Goal: Task Accomplishment & Management: Manage account settings

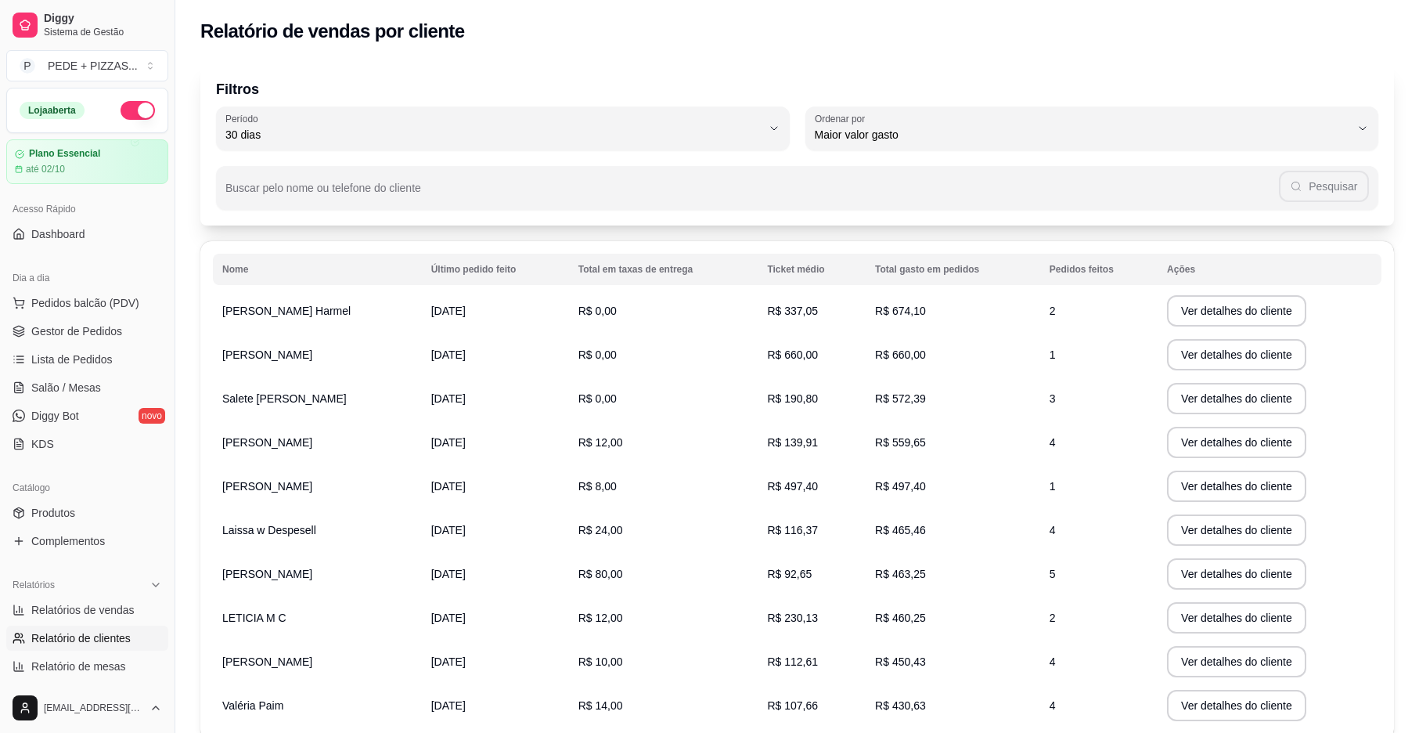
select select "30"
select select "HIGHEST_TOTAL_SPENT_WITH_ORDERS"
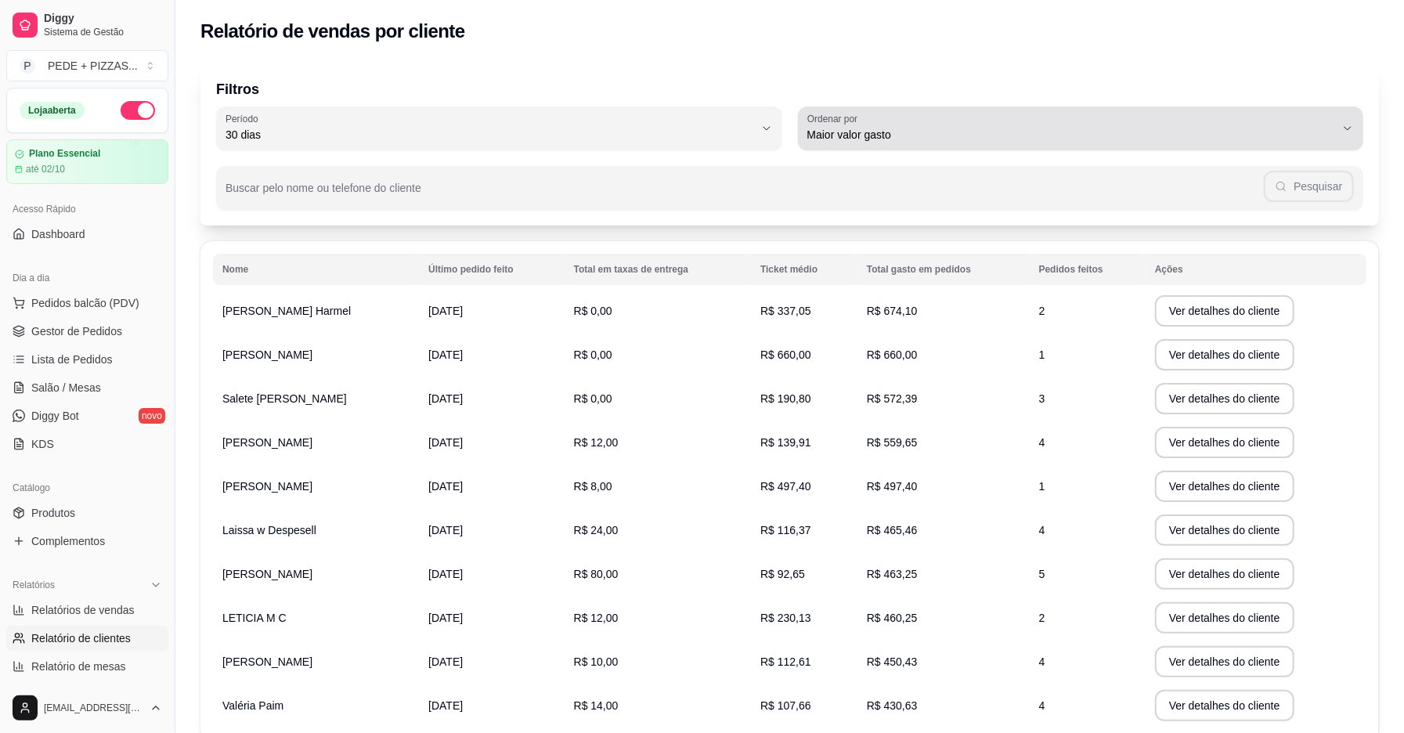
click at [1360, 129] on button "Ordenar por Maior valor gasto" at bounding box center [1081, 128] width 566 height 44
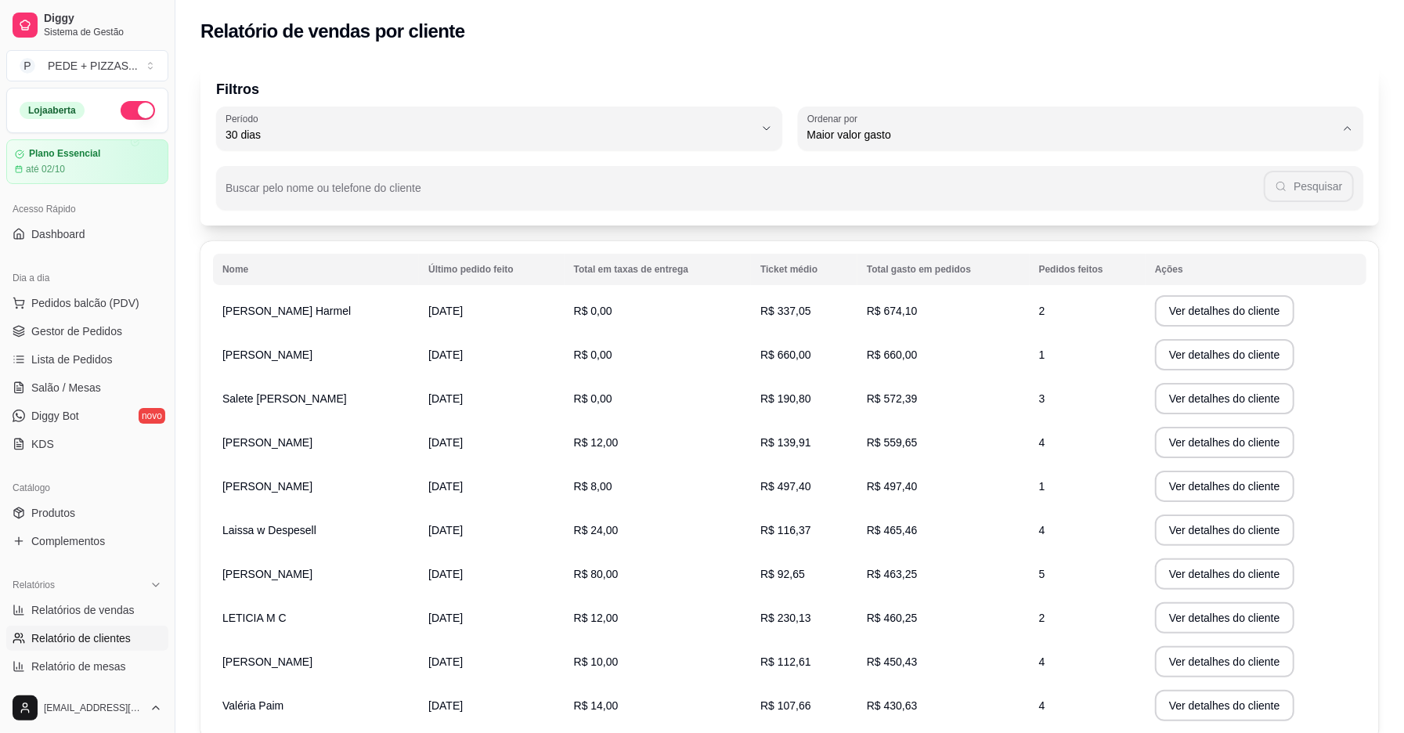
click at [944, 261] on li "Último pedido feito" at bounding box center [1080, 249] width 531 height 24
type input "LAST_ORDER_MADE_AT"
select select "LAST_ORDER_MADE_AT"
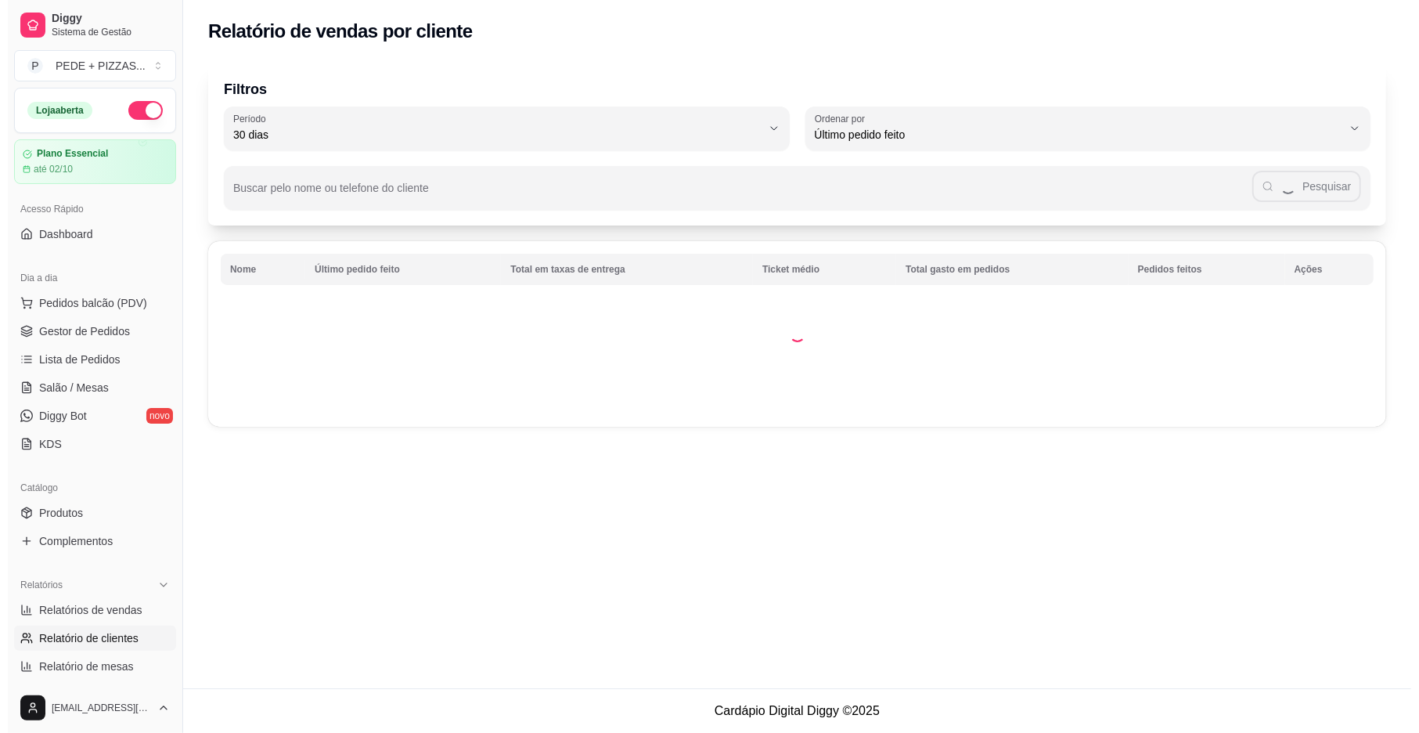
scroll to position [14, 0]
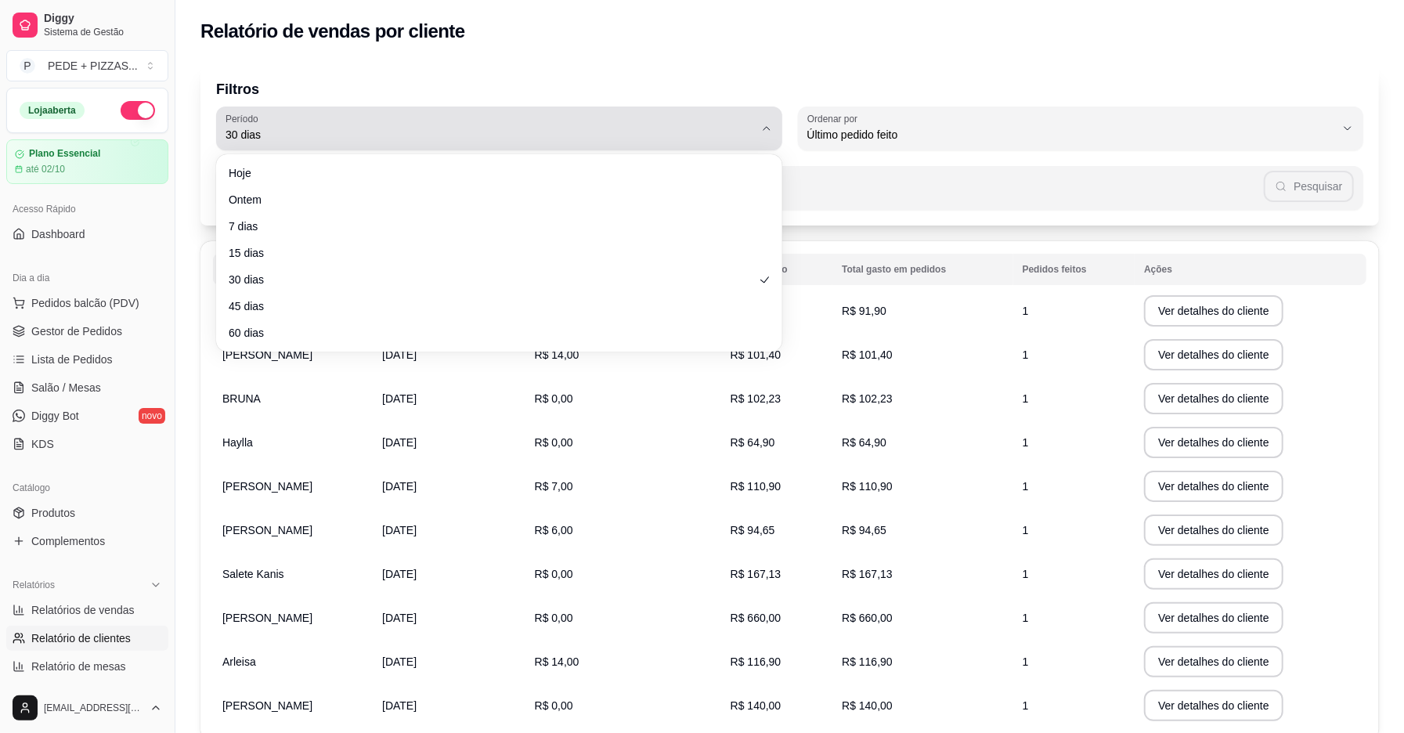
click at [345, 135] on span "30 dias" at bounding box center [489, 135] width 528 height 16
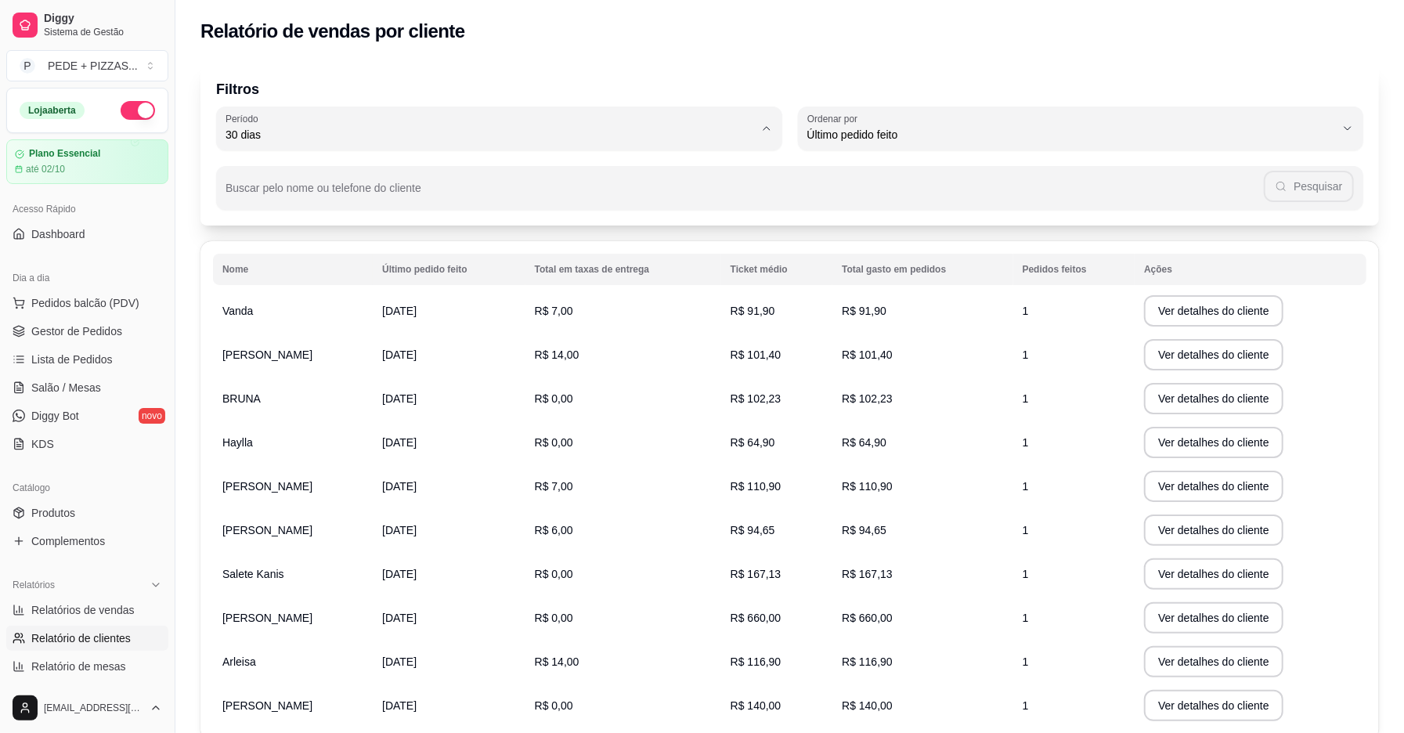
click at [310, 177] on span "Hoje" at bounding box center [492, 171] width 504 height 15
type input "0"
select select "0"
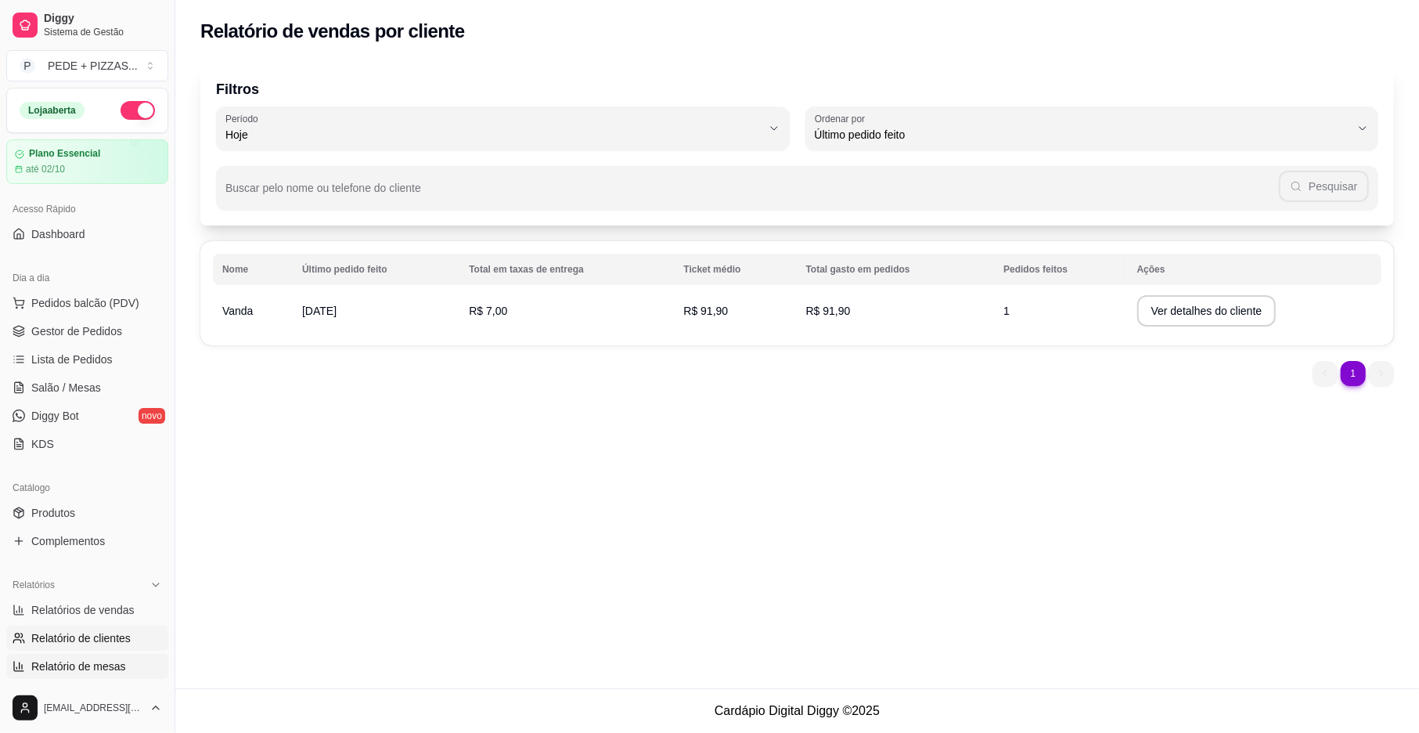
click at [75, 659] on span "Relatório de mesas" at bounding box center [78, 666] width 95 height 16
select select "TOTAL_OF_ORDERS"
select select "7"
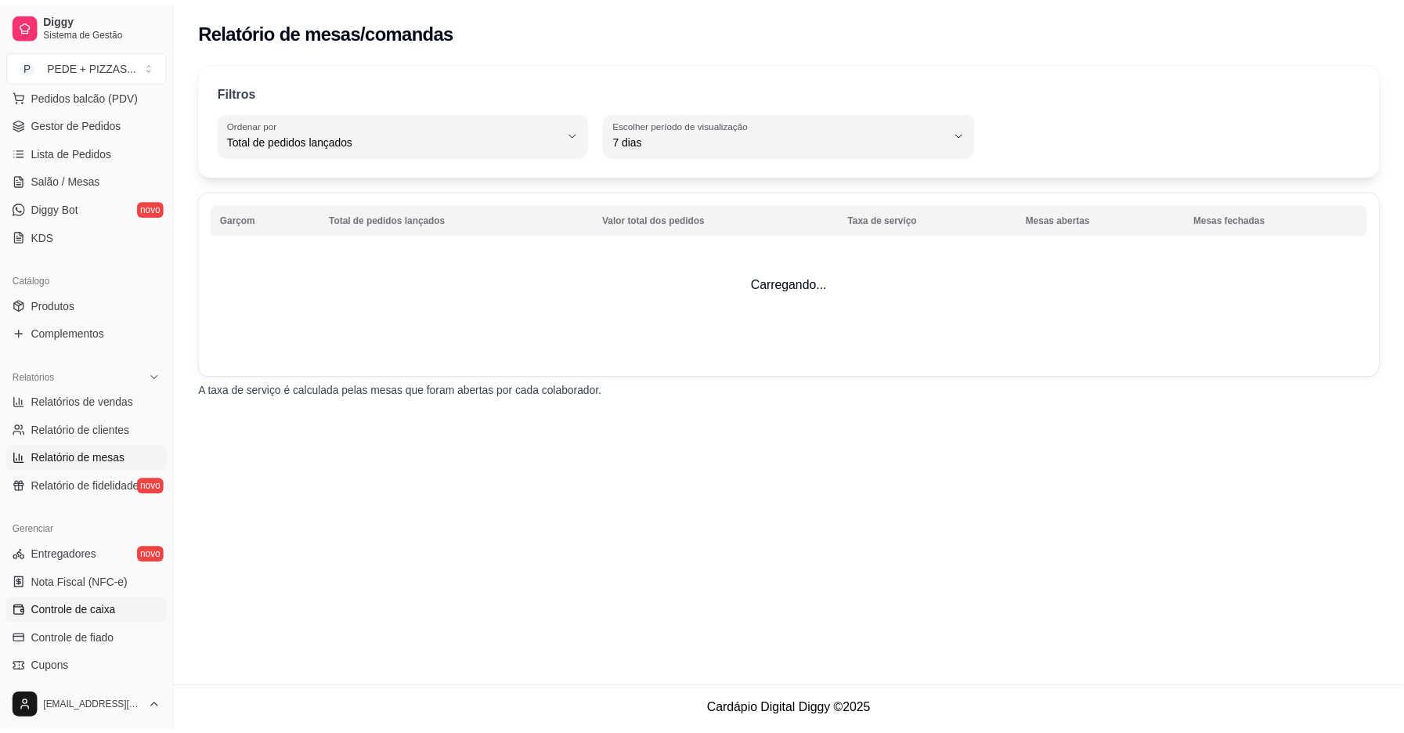
scroll to position [208, 0]
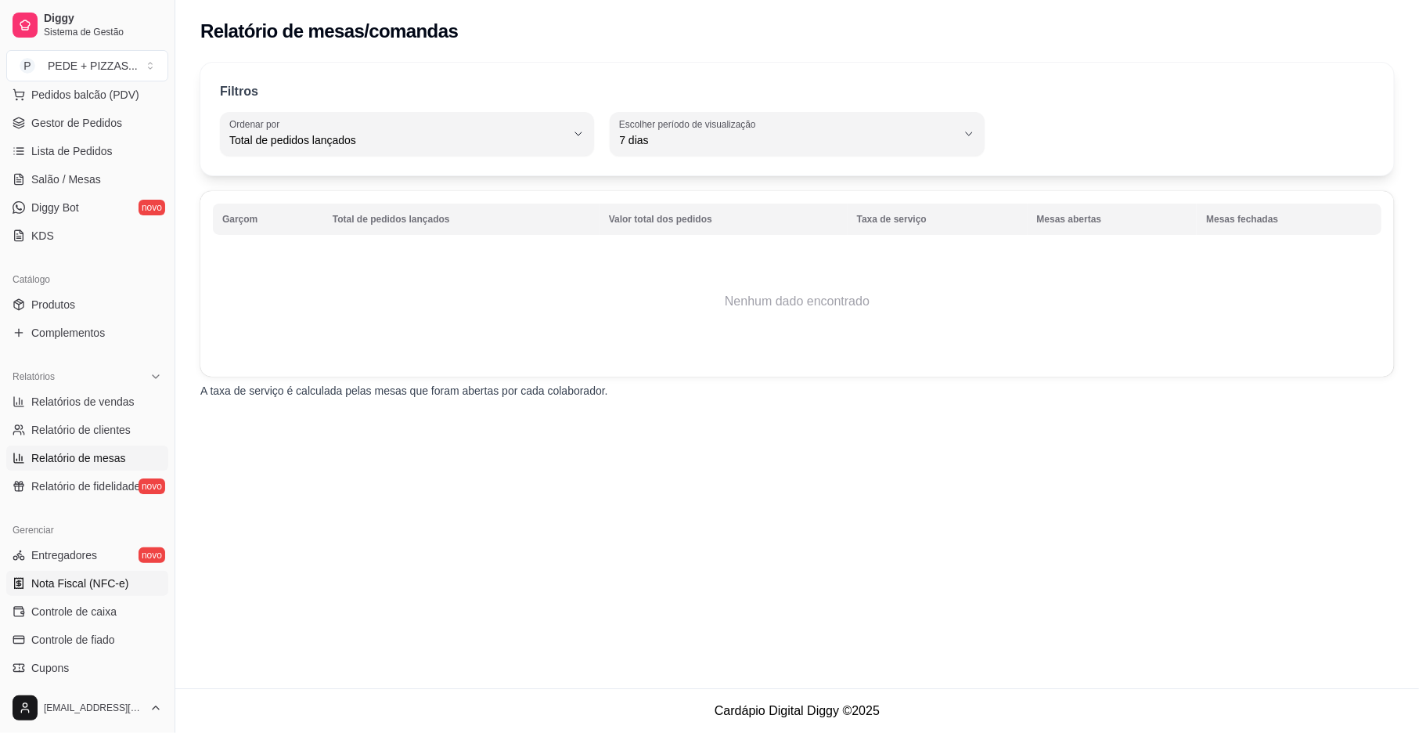
click at [76, 589] on span "Nota Fiscal (NFC-e)" at bounding box center [79, 583] width 97 height 16
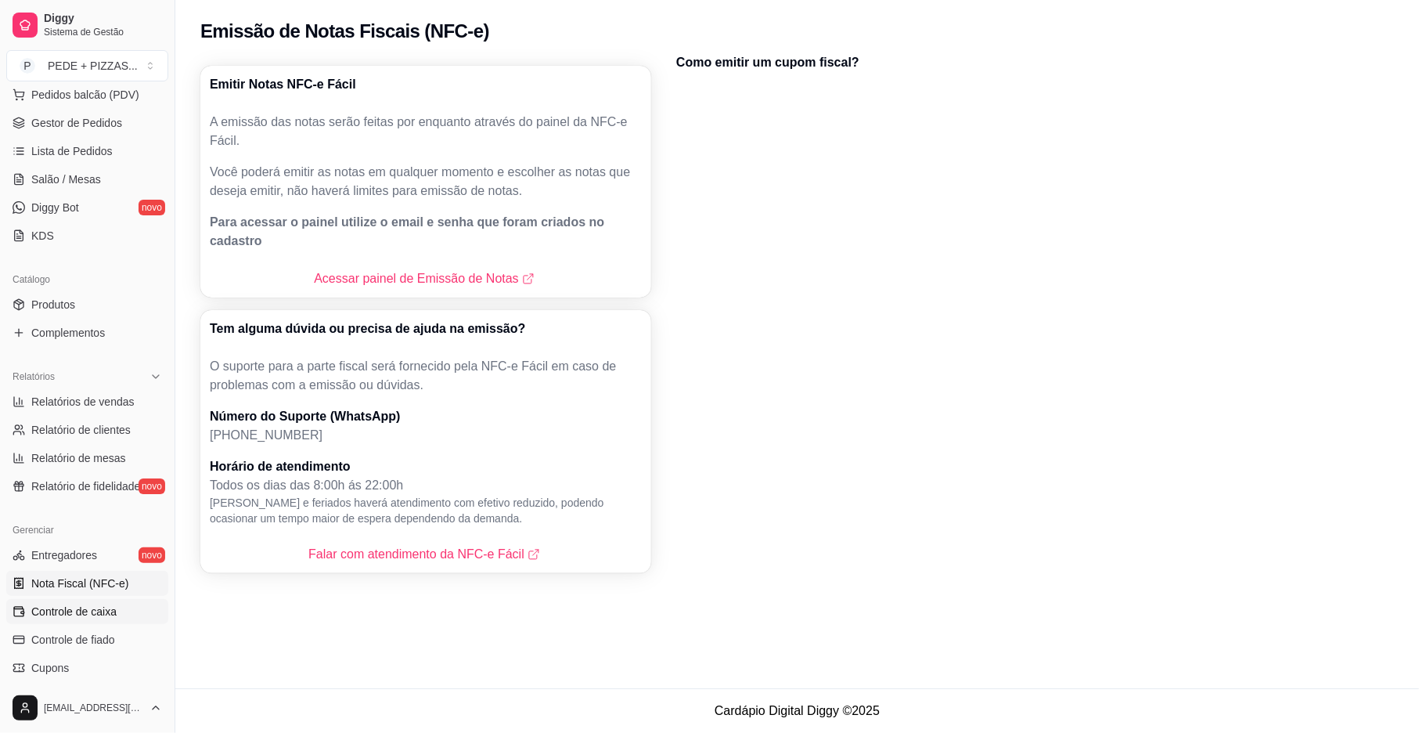
click at [97, 618] on span "Controle de caixa" at bounding box center [73, 612] width 85 height 16
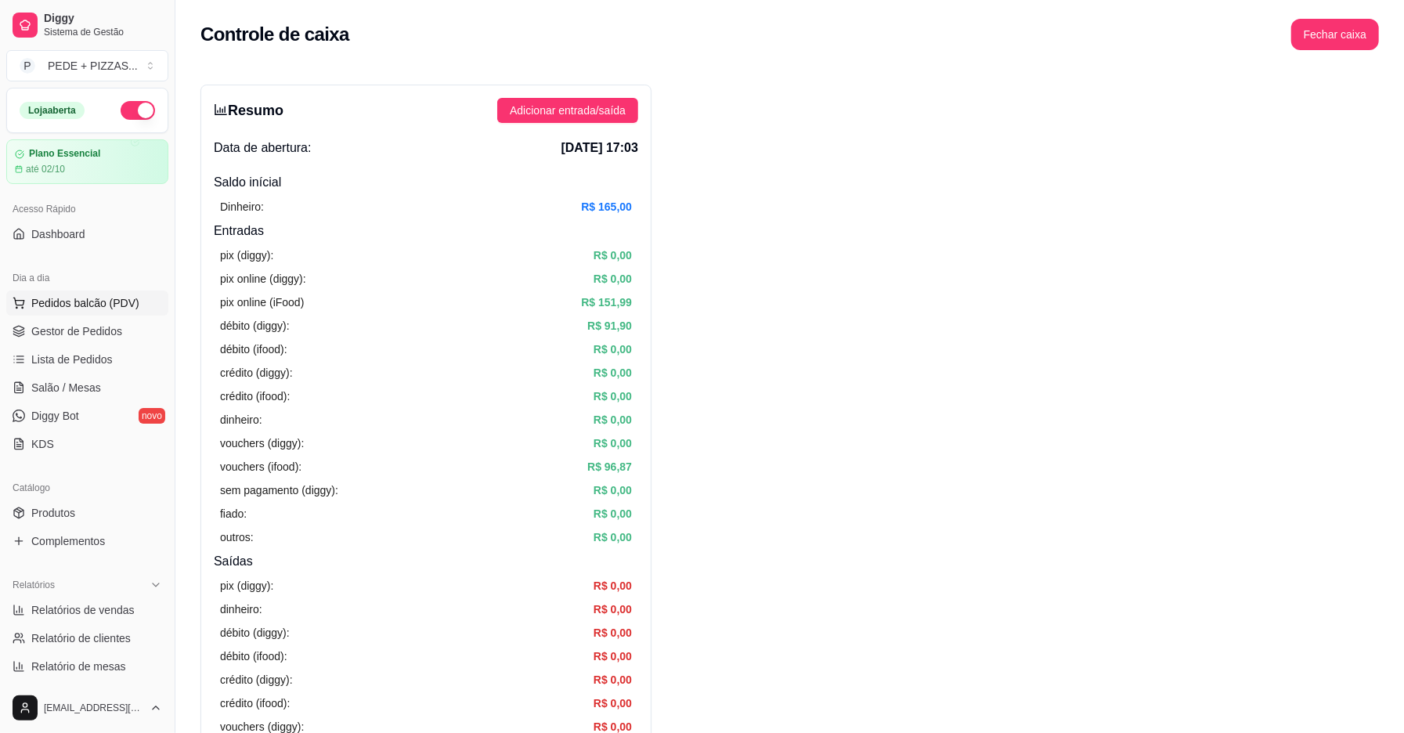
click at [58, 308] on span "Pedidos balcão (PDV)" at bounding box center [85, 303] width 108 height 16
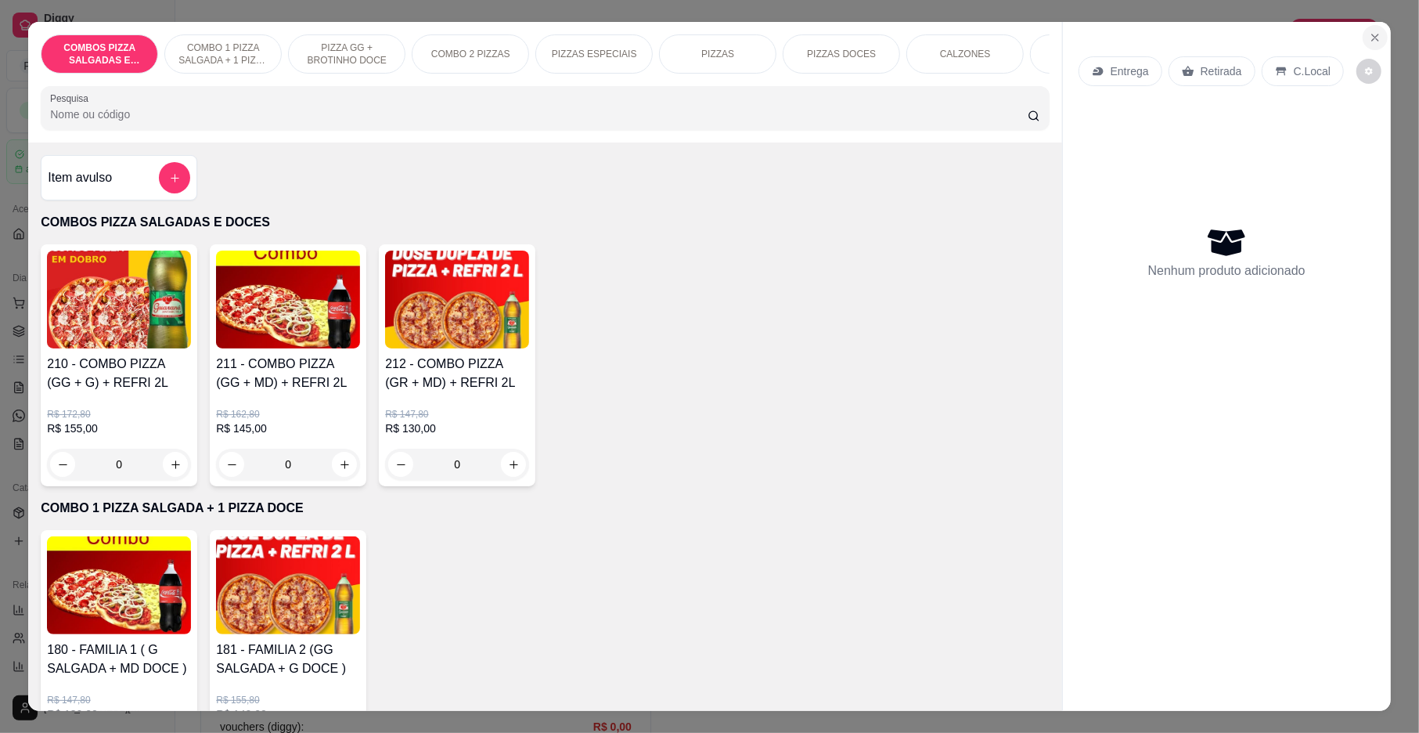
click at [1369, 36] on icon "Close" at bounding box center [1375, 37] width 13 height 13
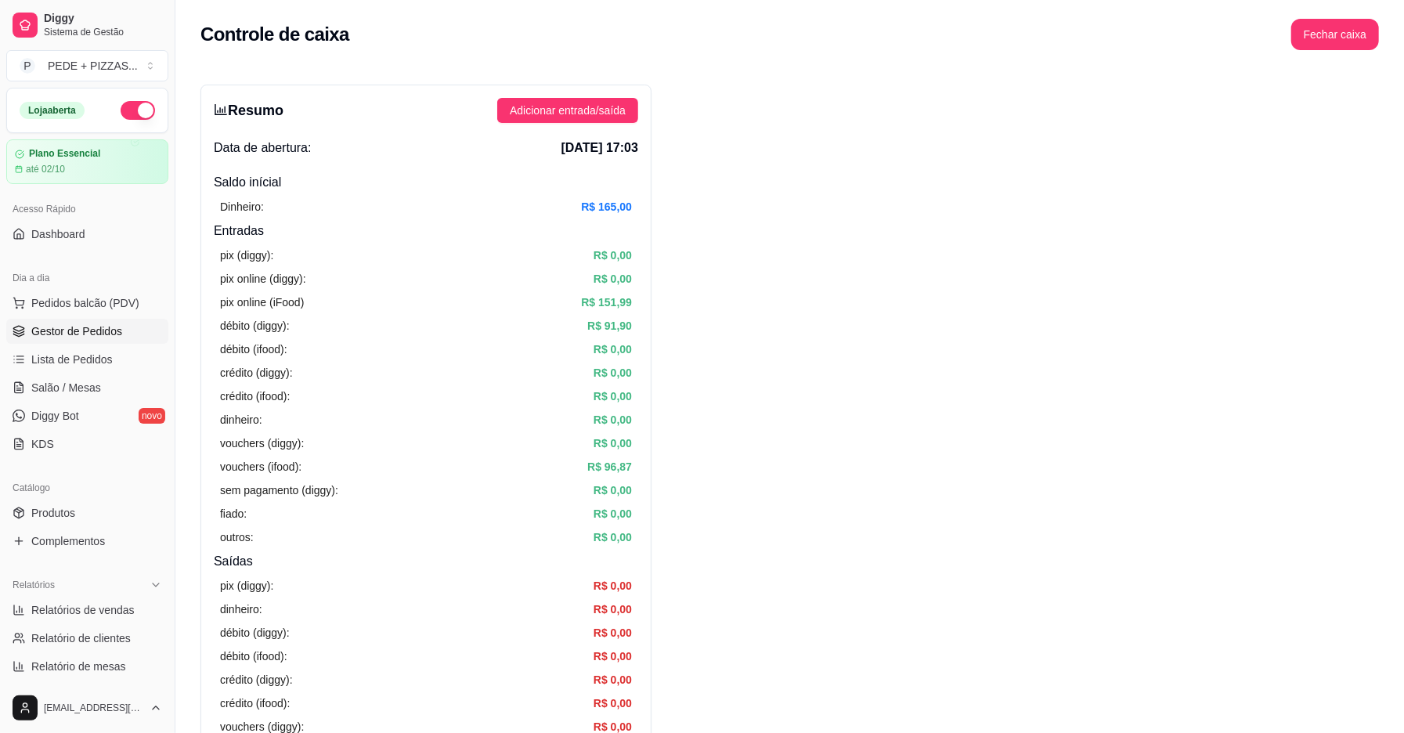
click at [78, 335] on span "Gestor de Pedidos" at bounding box center [76, 331] width 91 height 16
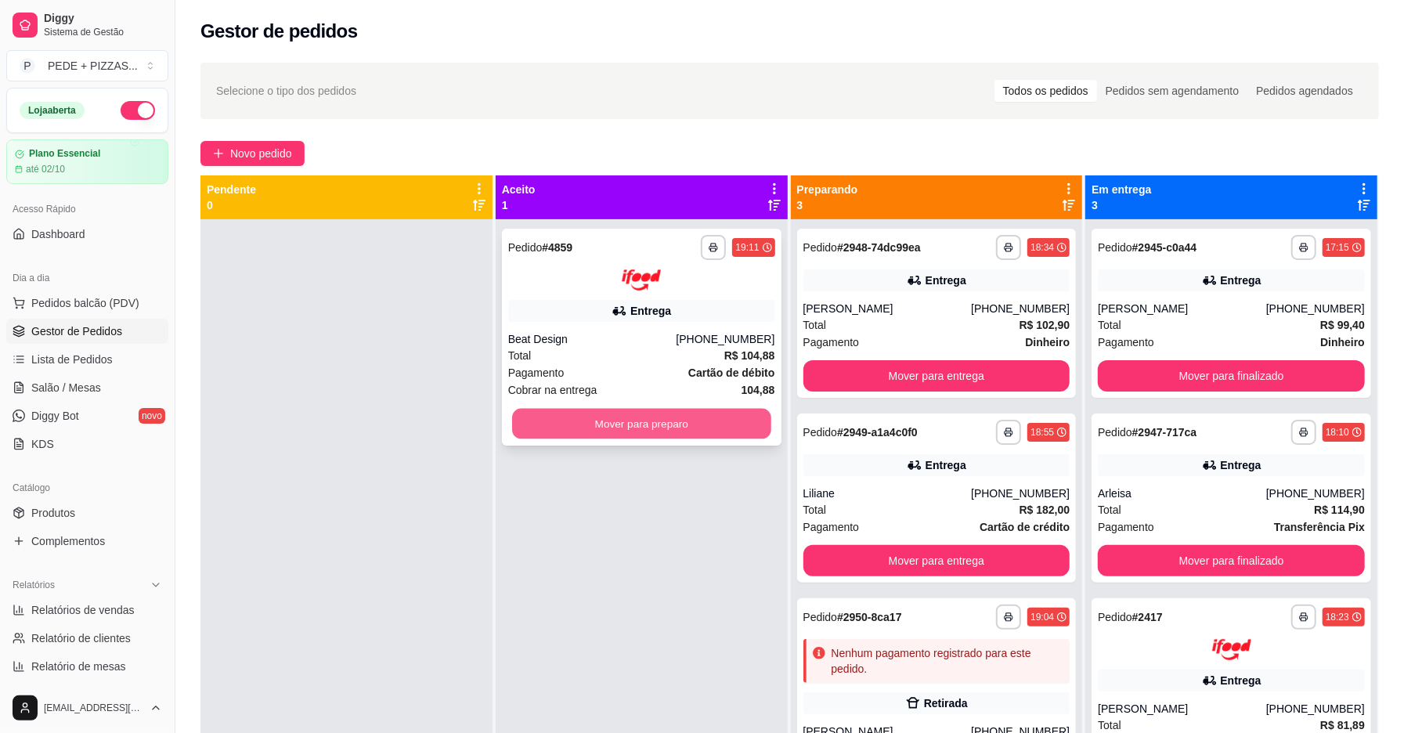
click at [584, 430] on button "Mover para preparo" at bounding box center [641, 423] width 259 height 31
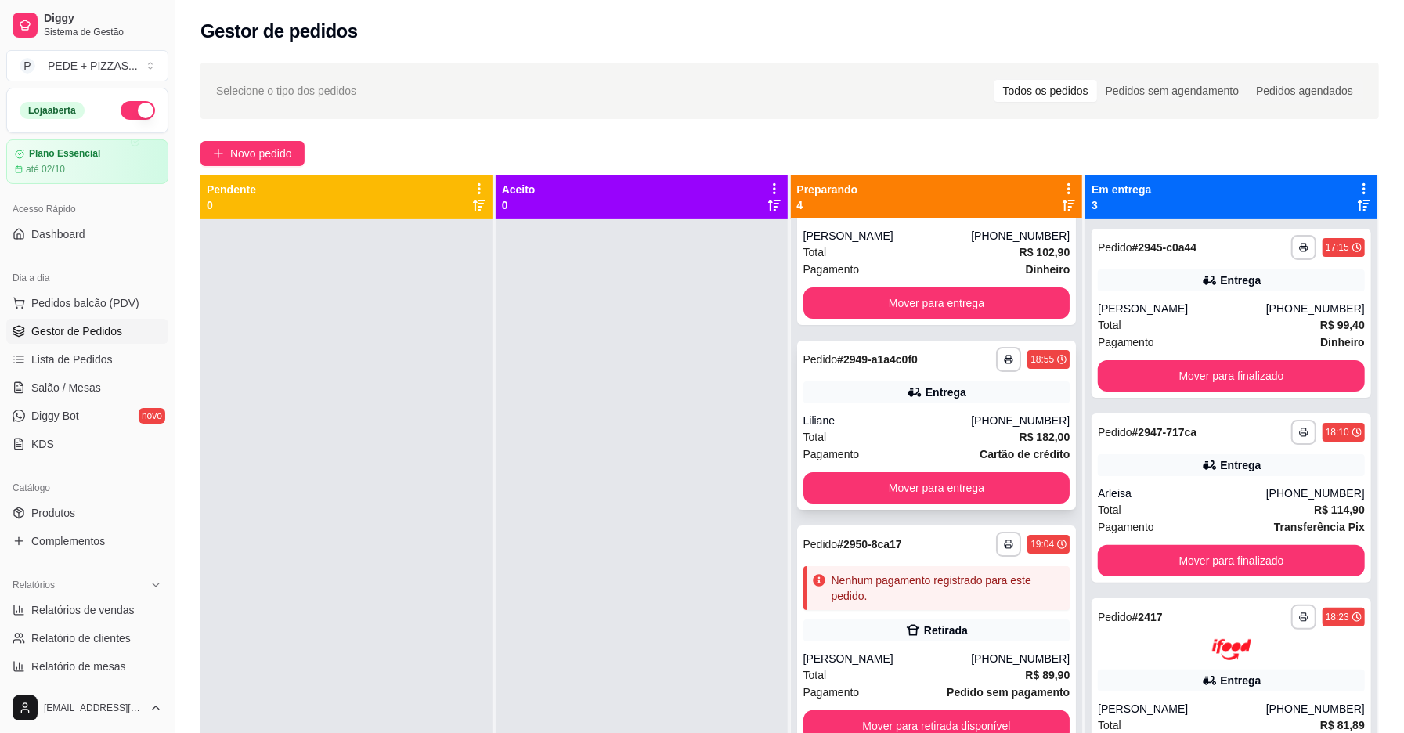
scroll to position [104, 0]
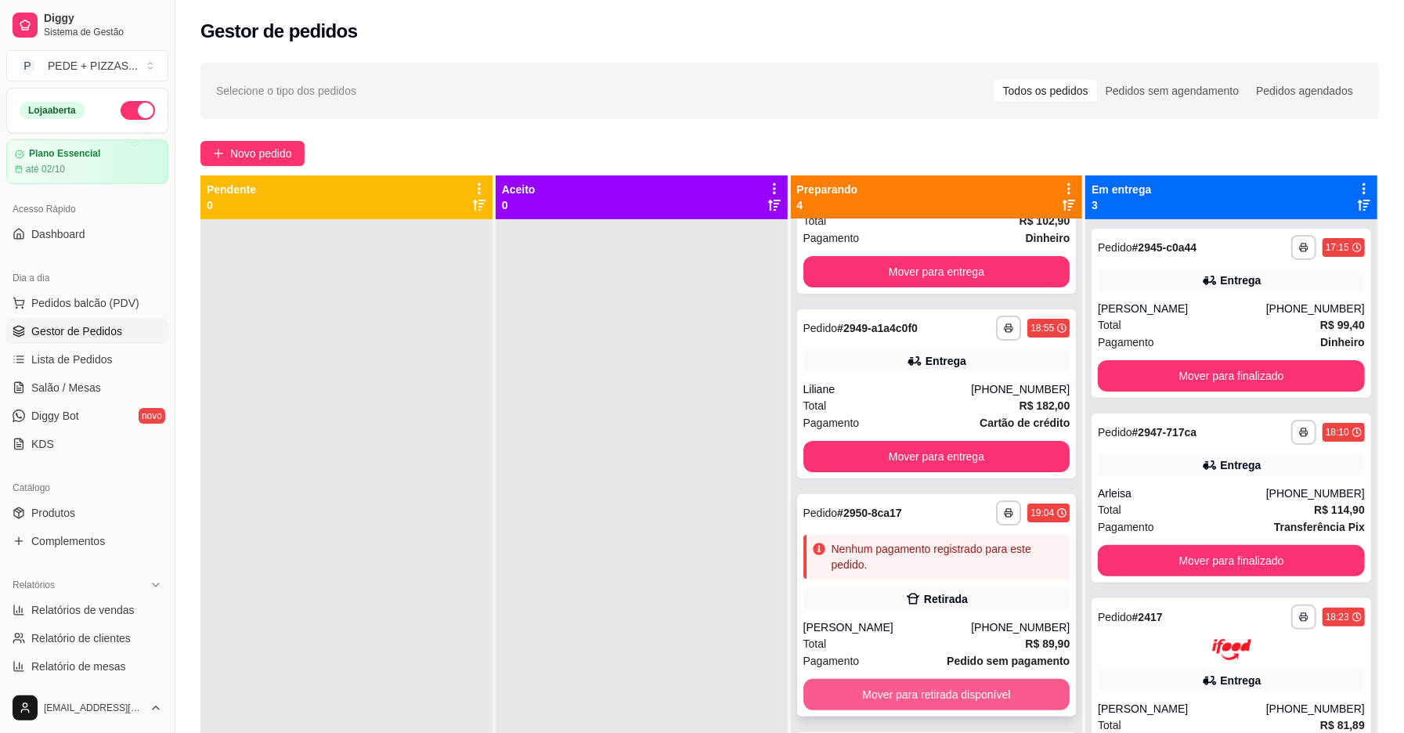
click at [897, 700] on button "Mover para retirada disponível" at bounding box center [936, 694] width 267 height 31
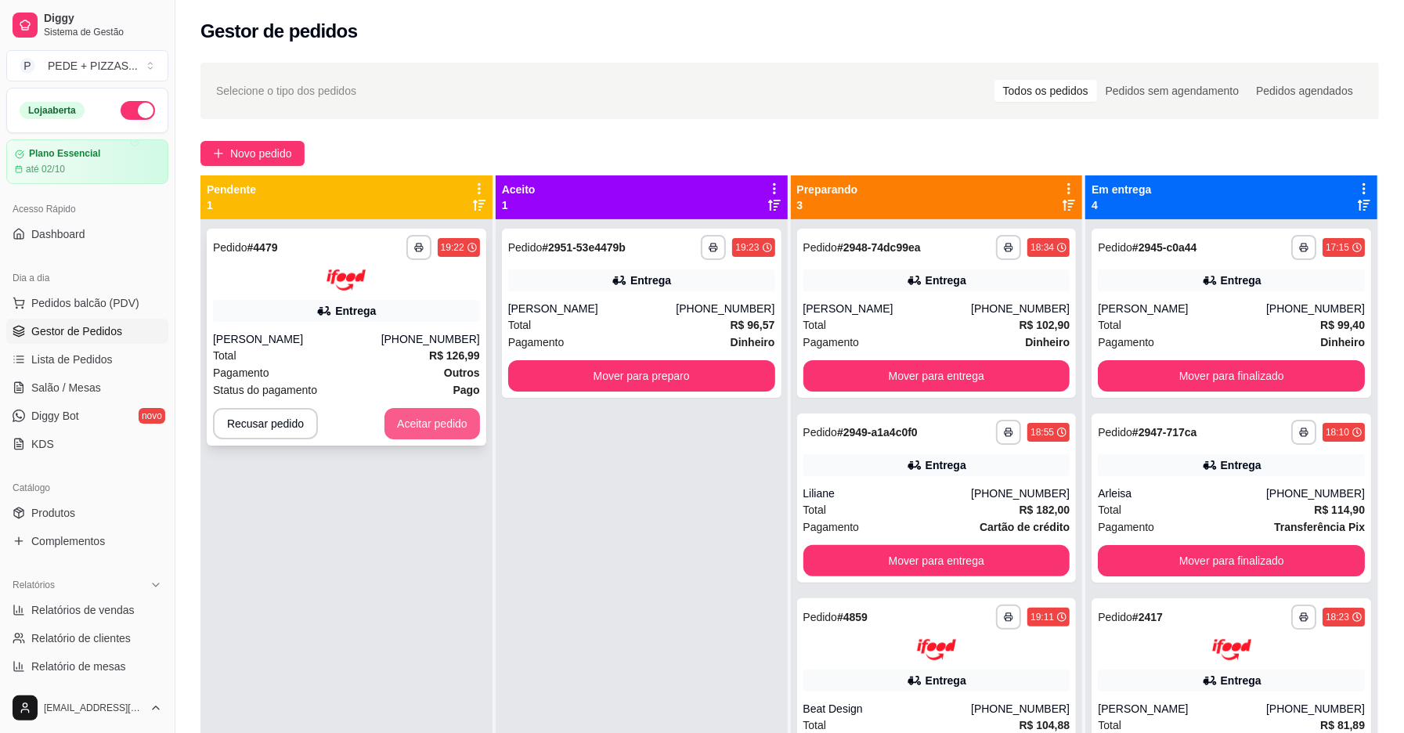
click at [445, 420] on button "Aceitar pedido" at bounding box center [432, 423] width 96 height 31
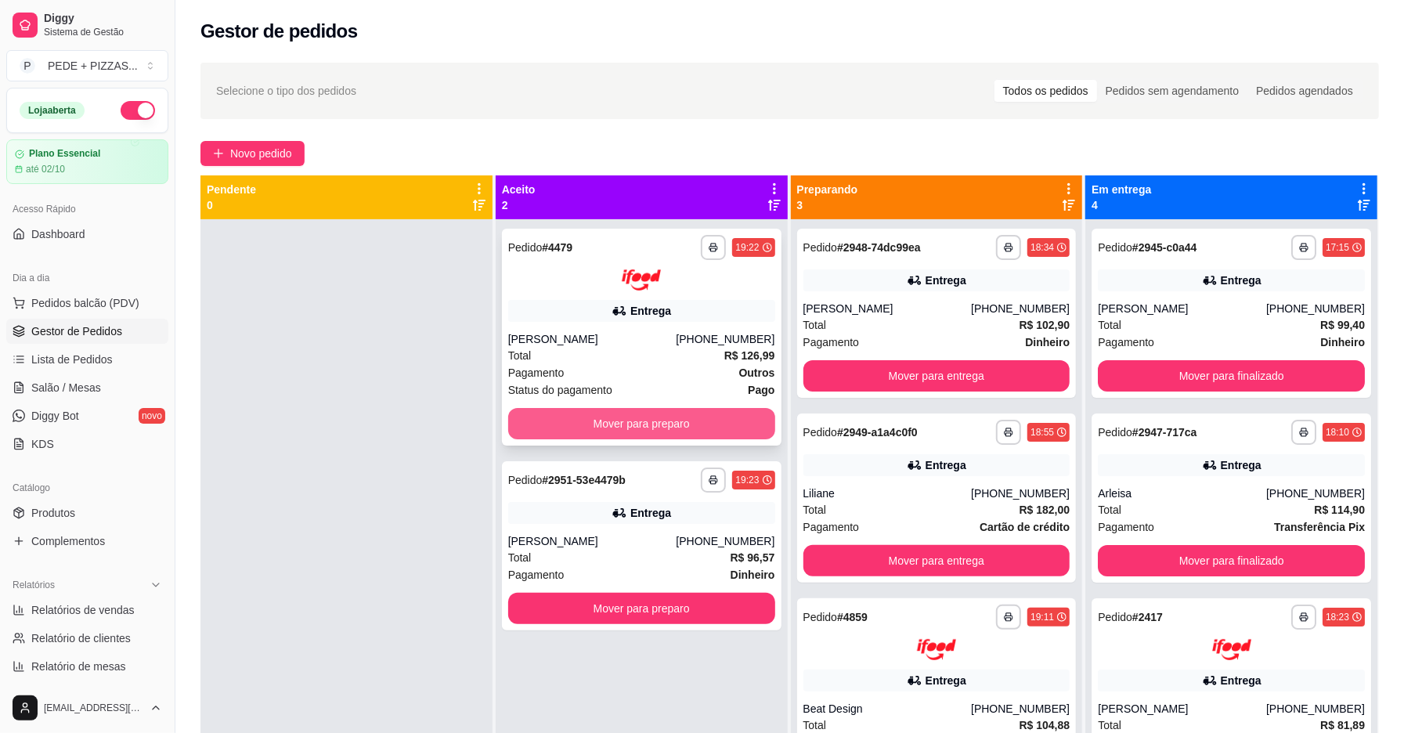
click at [618, 417] on button "Mover para preparo" at bounding box center [641, 423] width 267 height 31
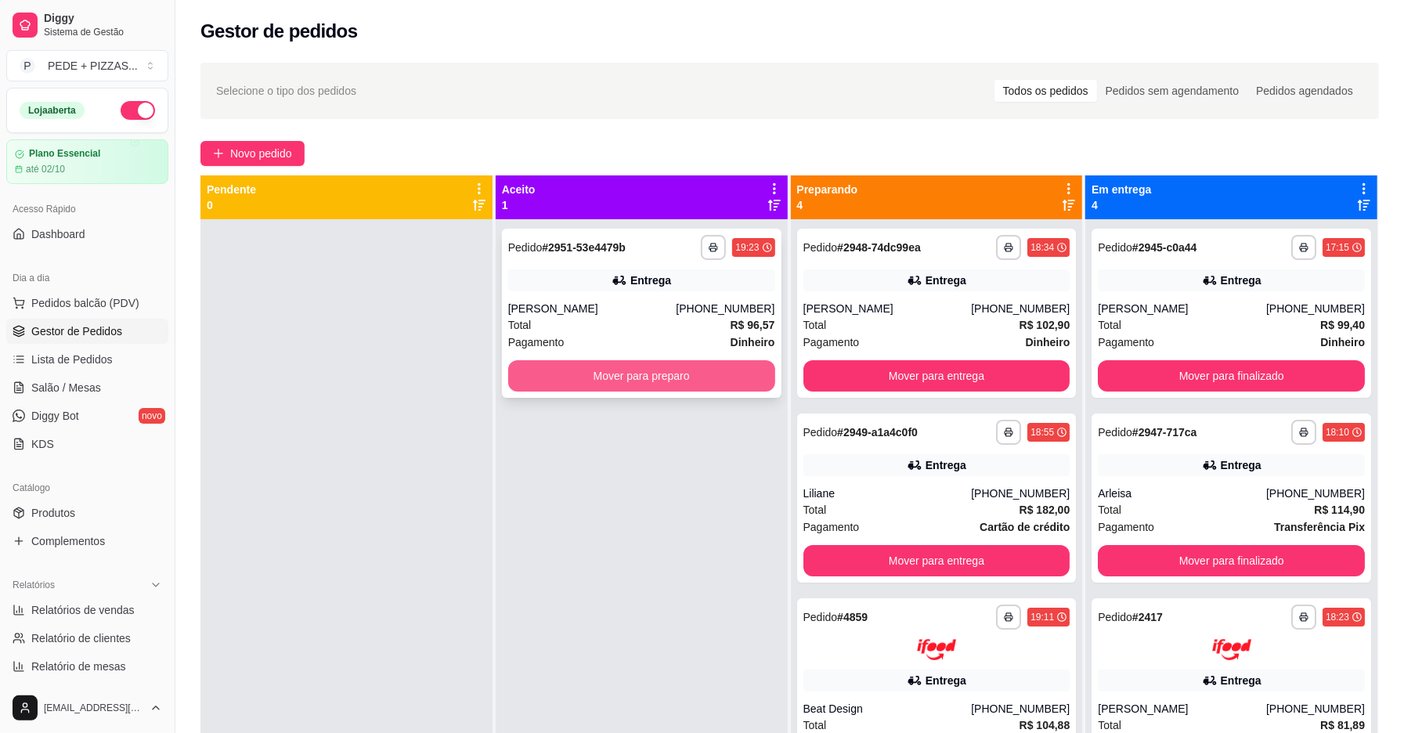
click at [623, 373] on button "Mover para preparo" at bounding box center [641, 375] width 267 height 31
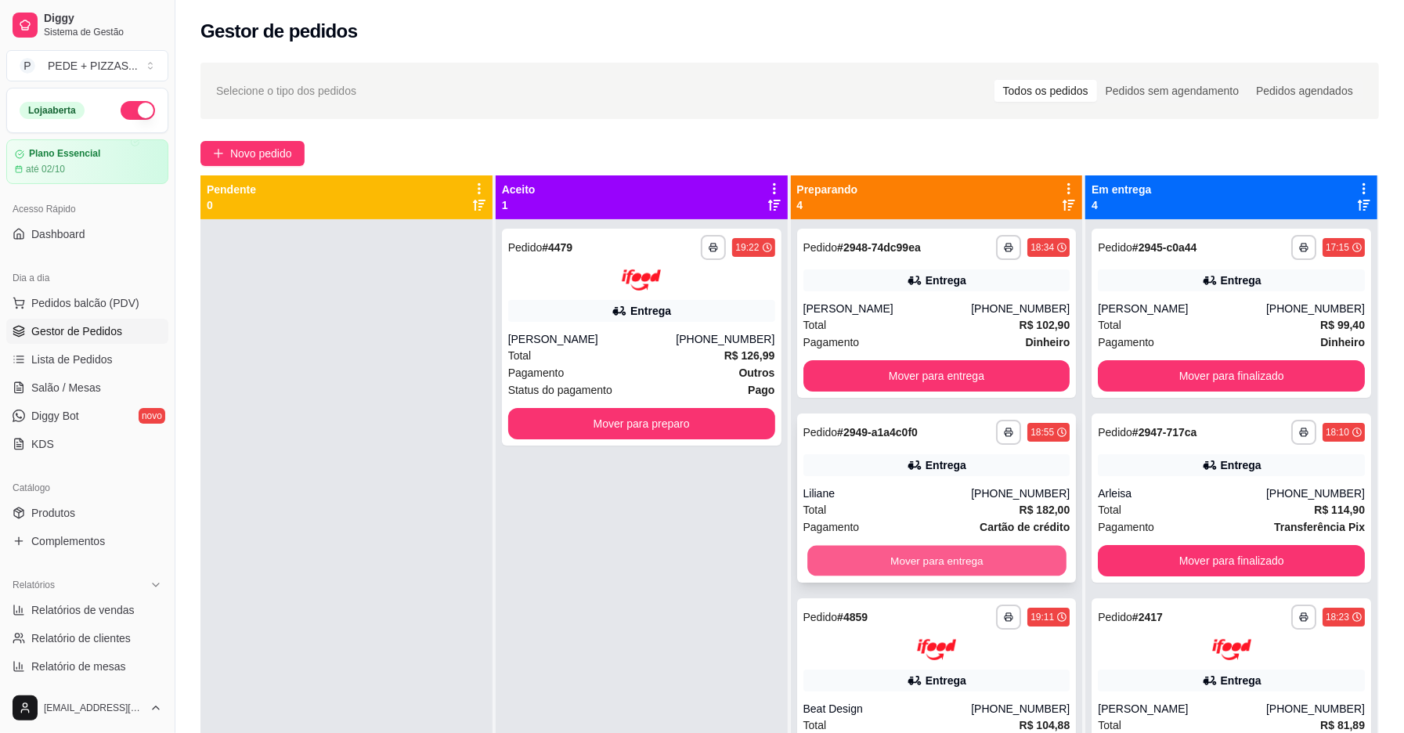
click at [852, 551] on button "Mover para entrega" at bounding box center [936, 561] width 259 height 31
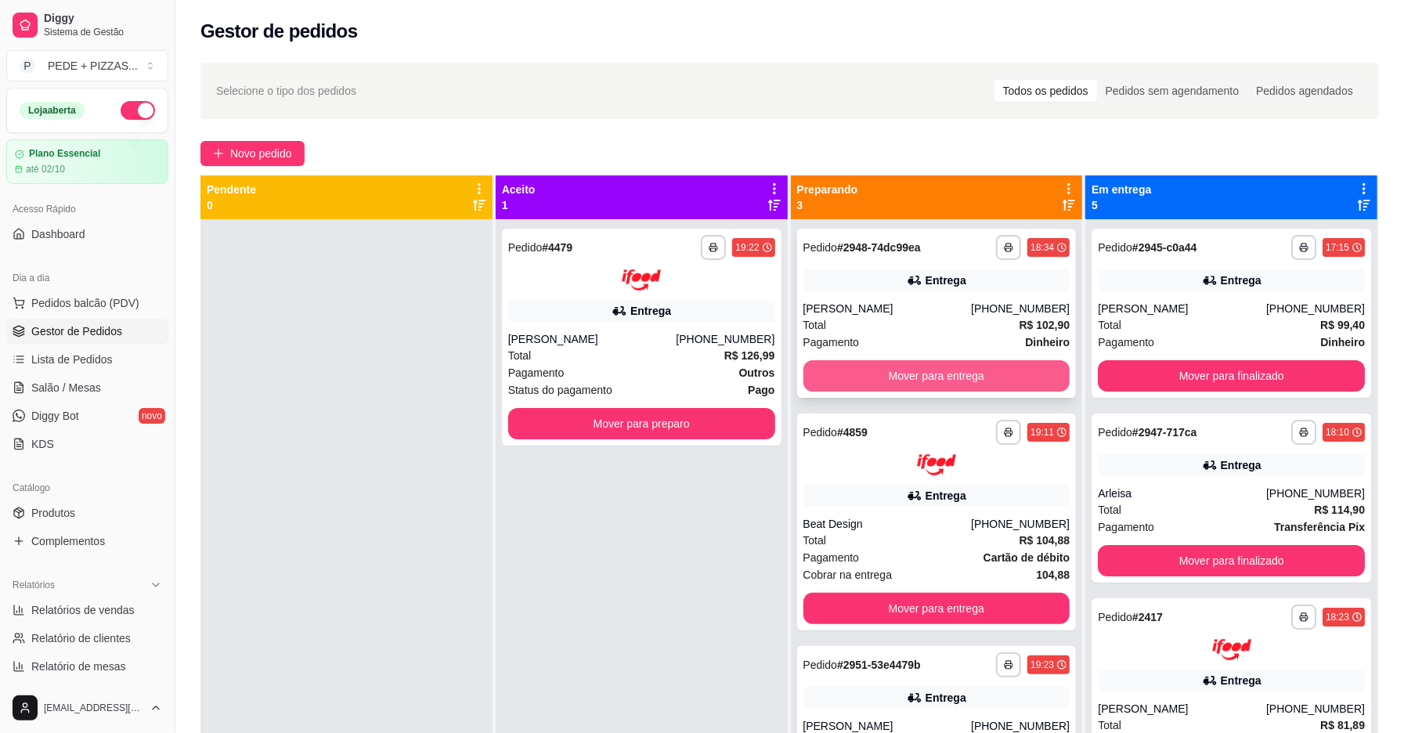
click at [890, 384] on button "Mover para entrega" at bounding box center [936, 375] width 267 height 31
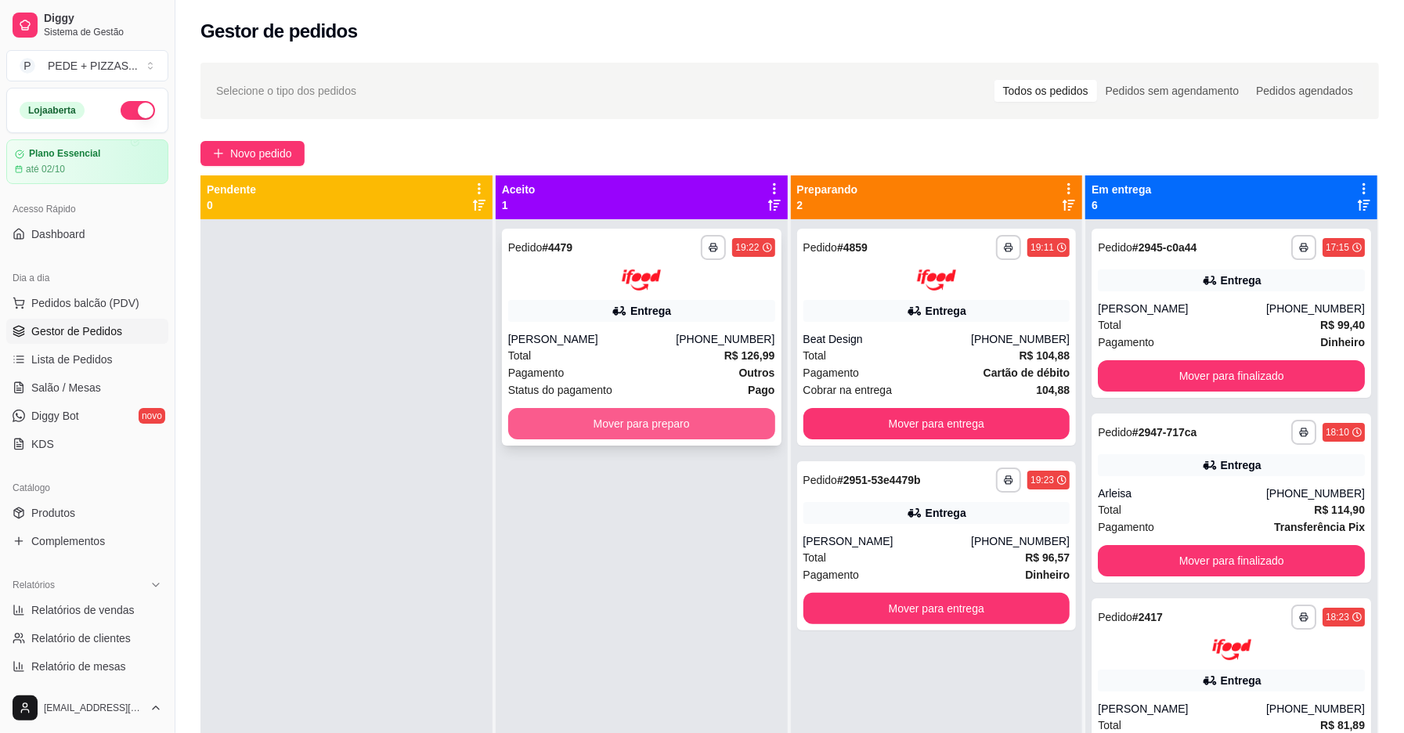
click at [575, 417] on button "Mover para preparo" at bounding box center [641, 423] width 267 height 31
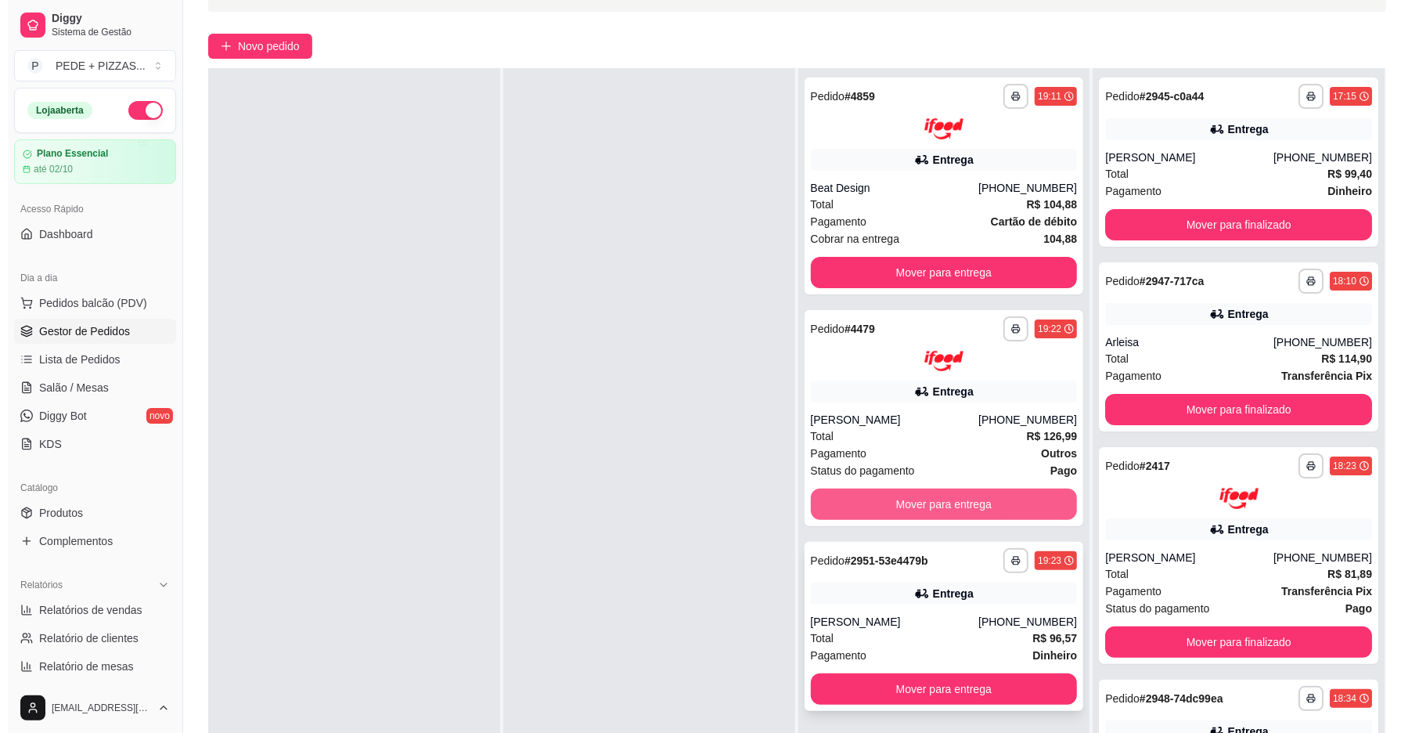
scroll to position [239, 0]
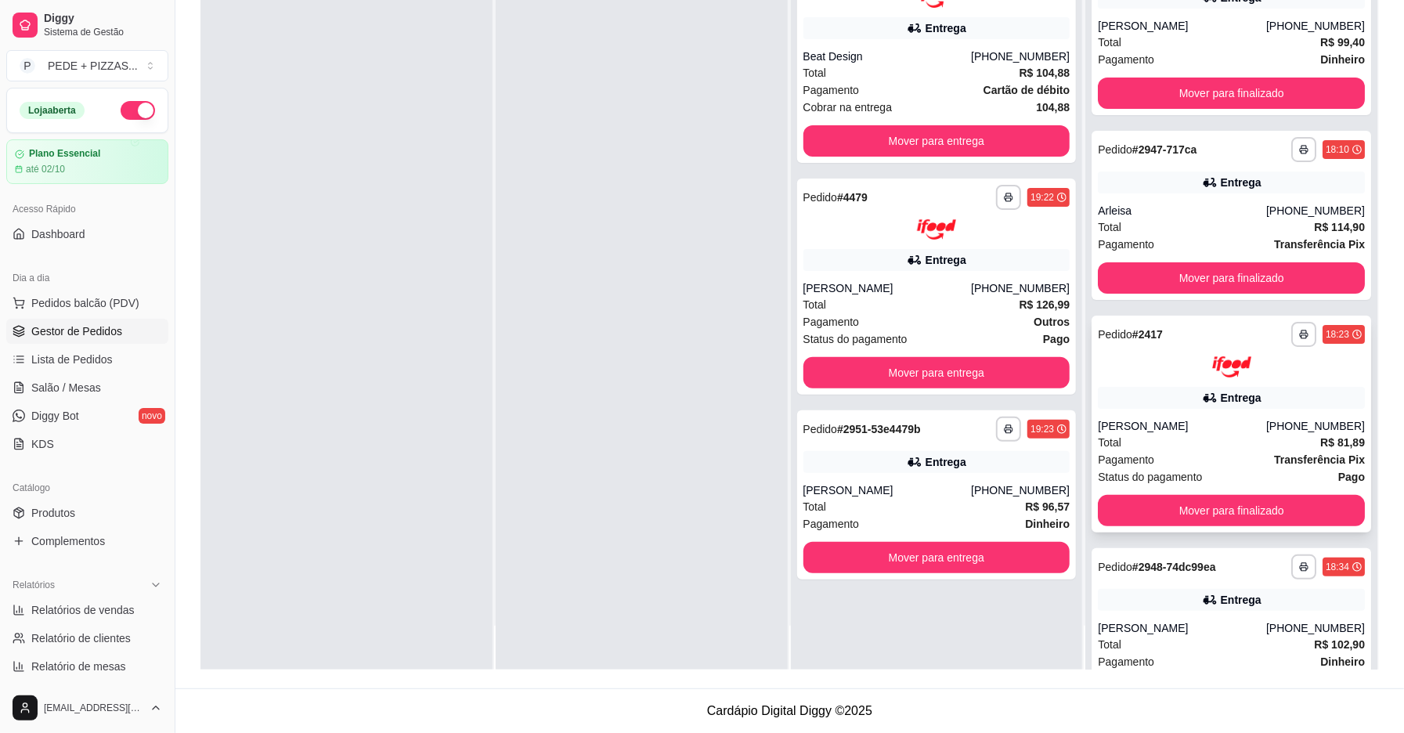
click at [1207, 410] on div "**********" at bounding box center [1230, 423] width 279 height 217
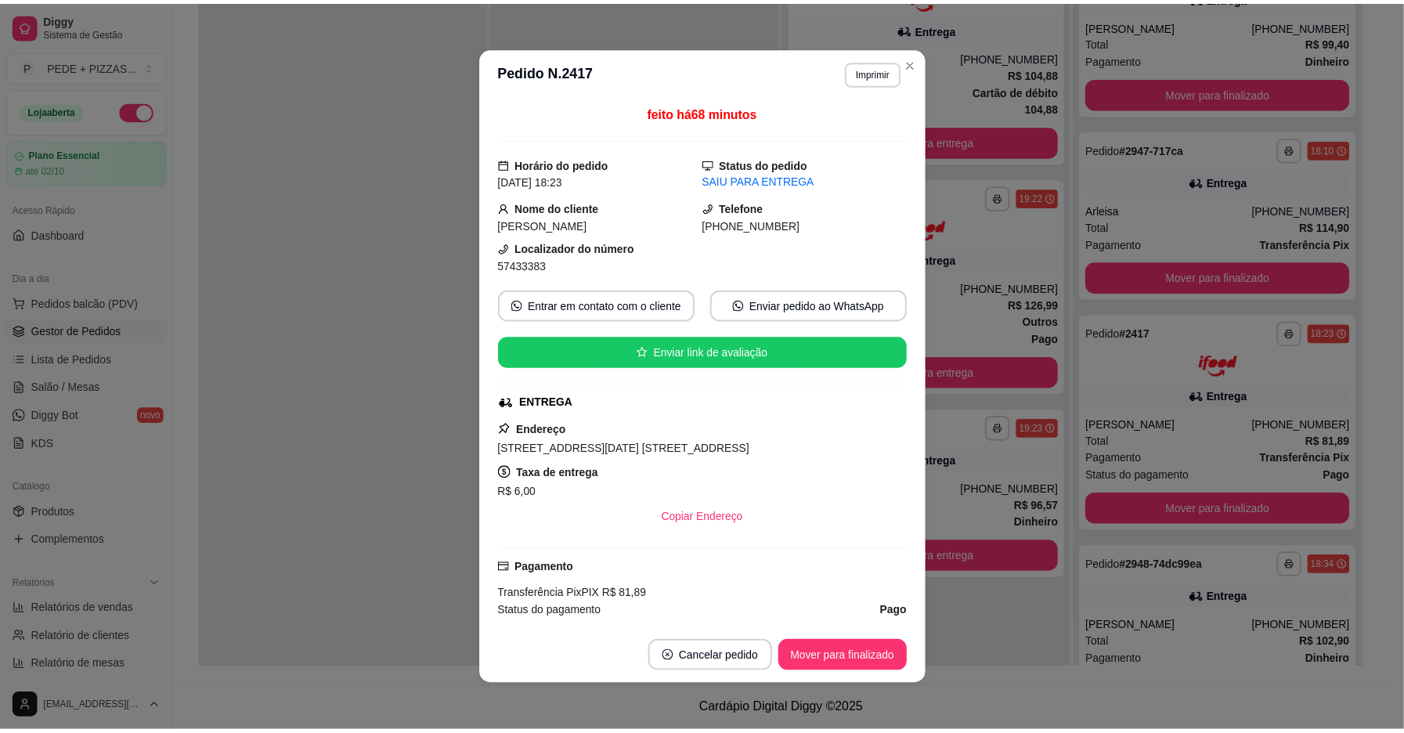
scroll to position [3, 0]
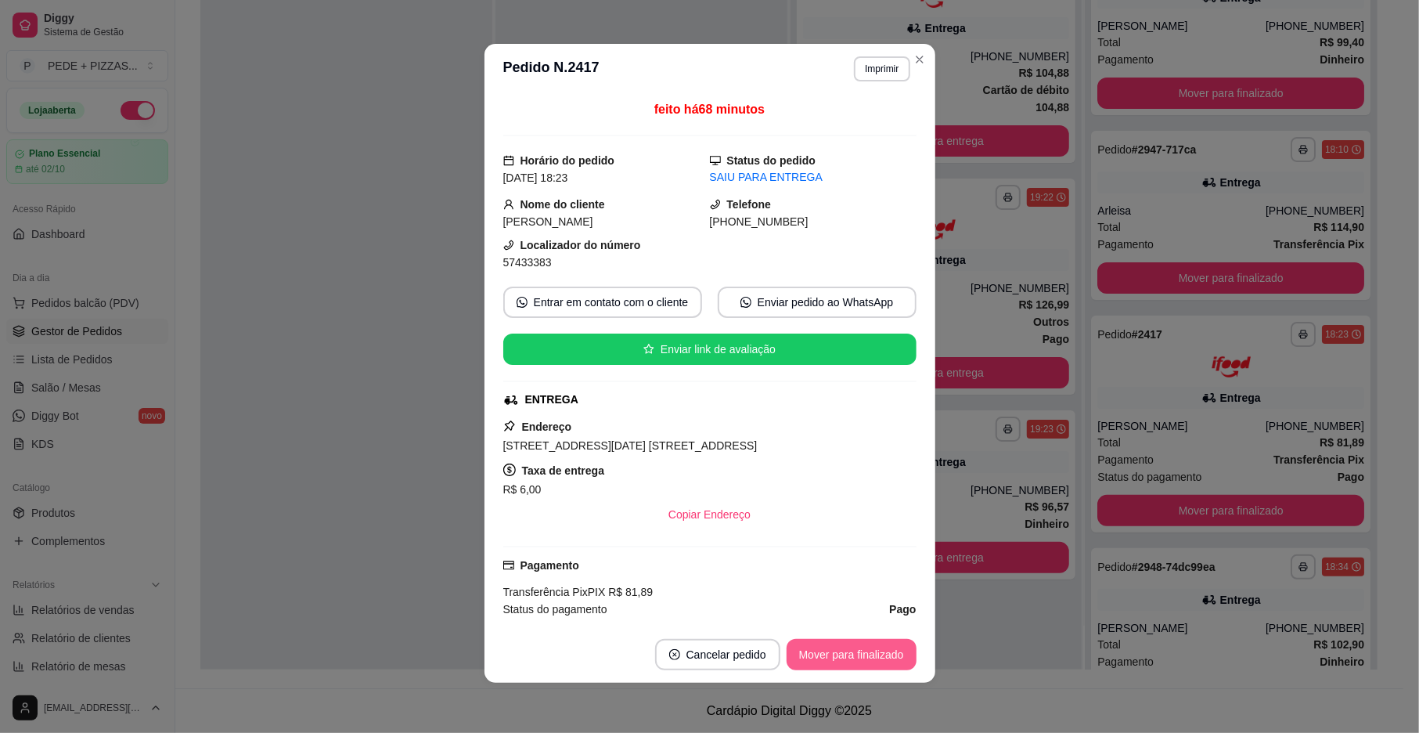
click at [834, 655] on button "Mover para finalizado" at bounding box center [852, 654] width 130 height 31
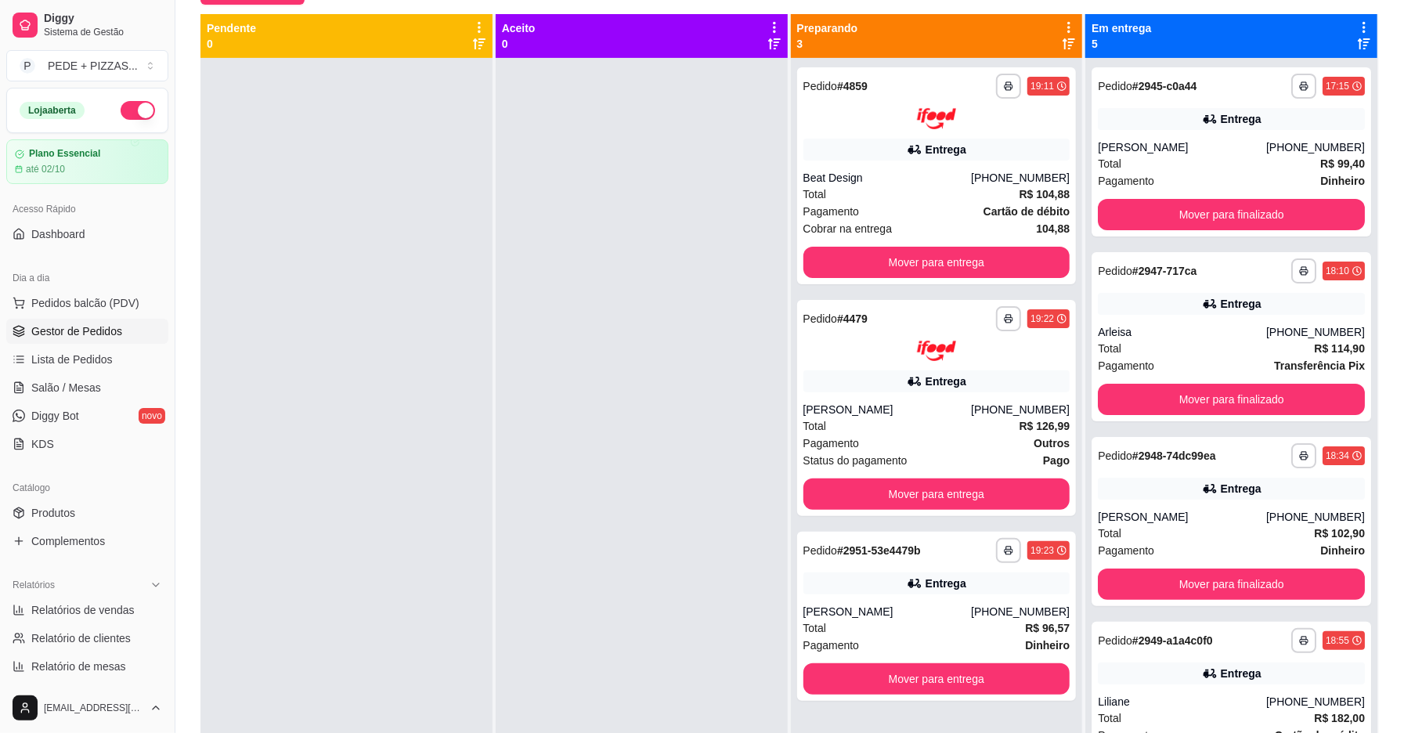
scroll to position [30, 0]
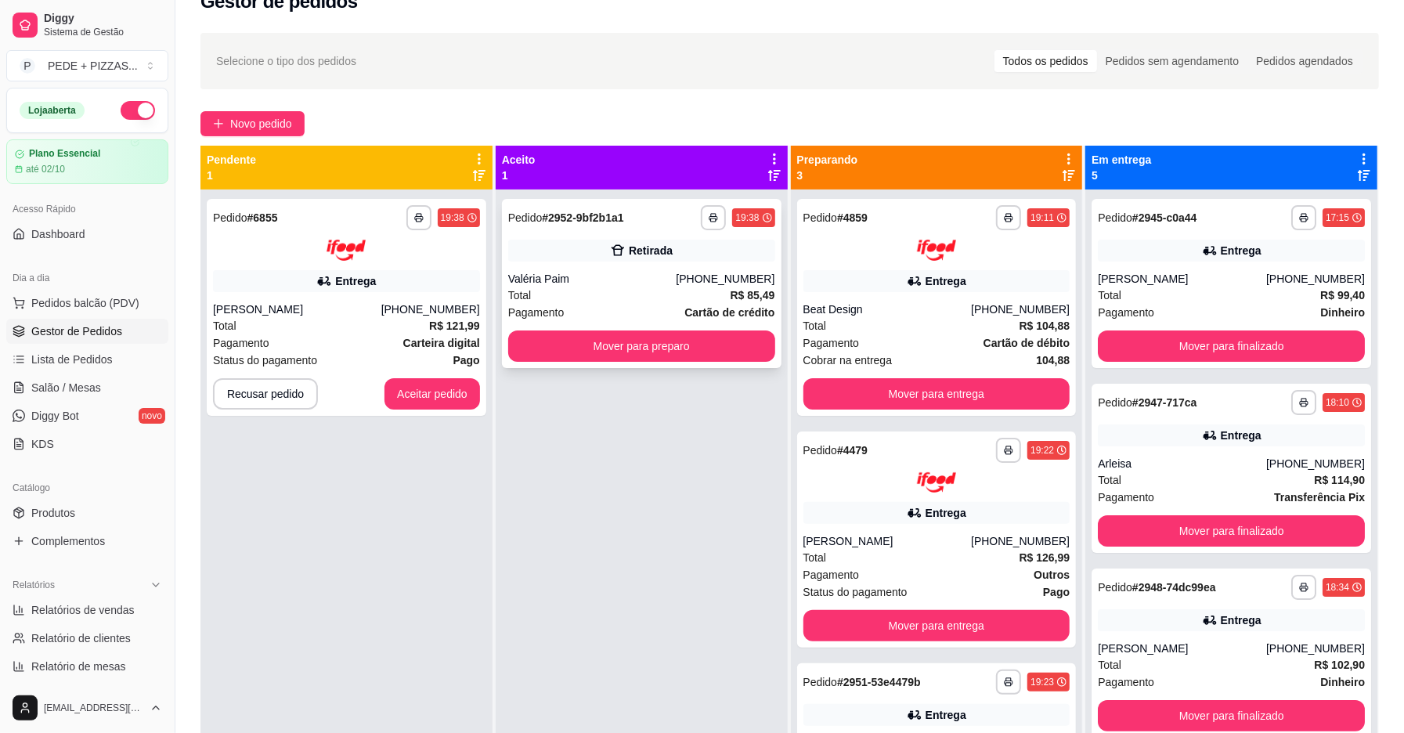
click at [658, 324] on div "**********" at bounding box center [641, 283] width 279 height 169
click at [617, 351] on button "Mover para preparo" at bounding box center [641, 346] width 259 height 31
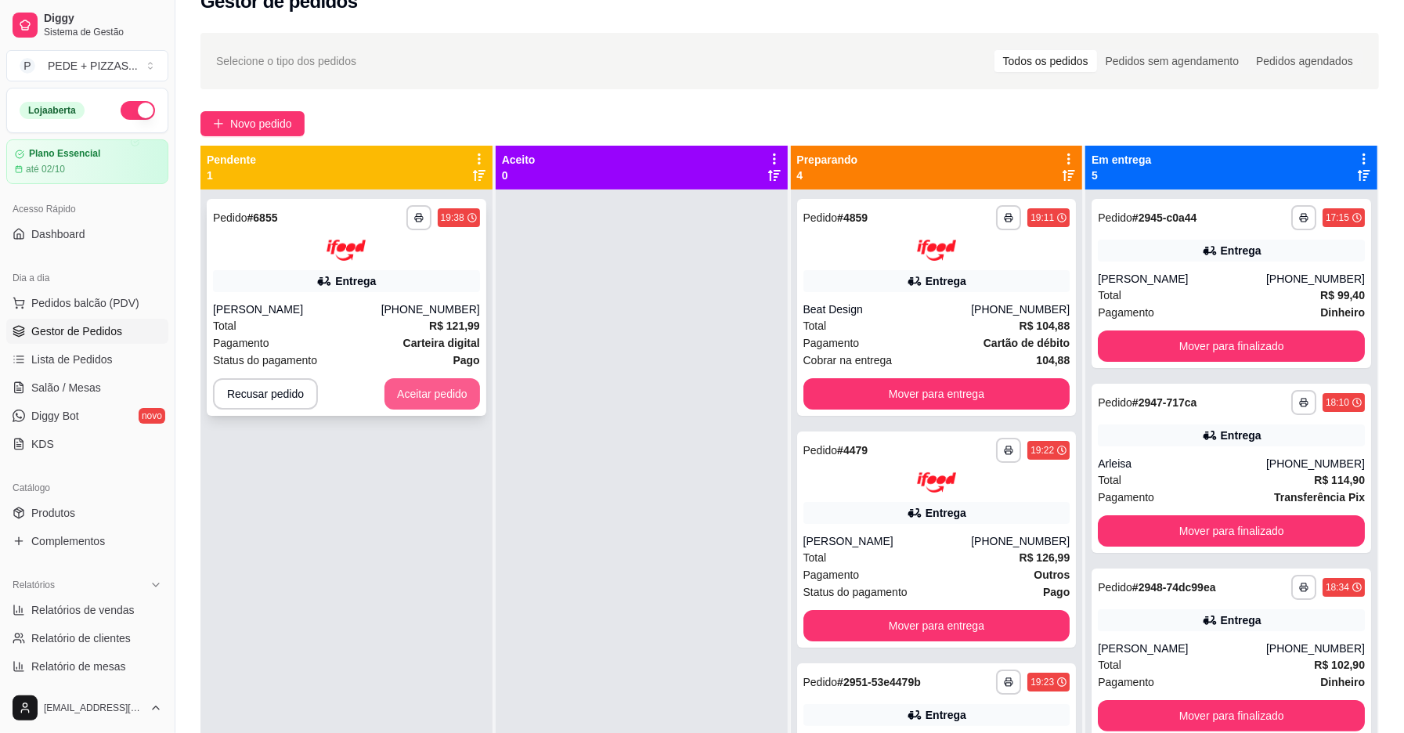
click at [407, 391] on button "Aceitar pedido" at bounding box center [432, 393] width 96 height 31
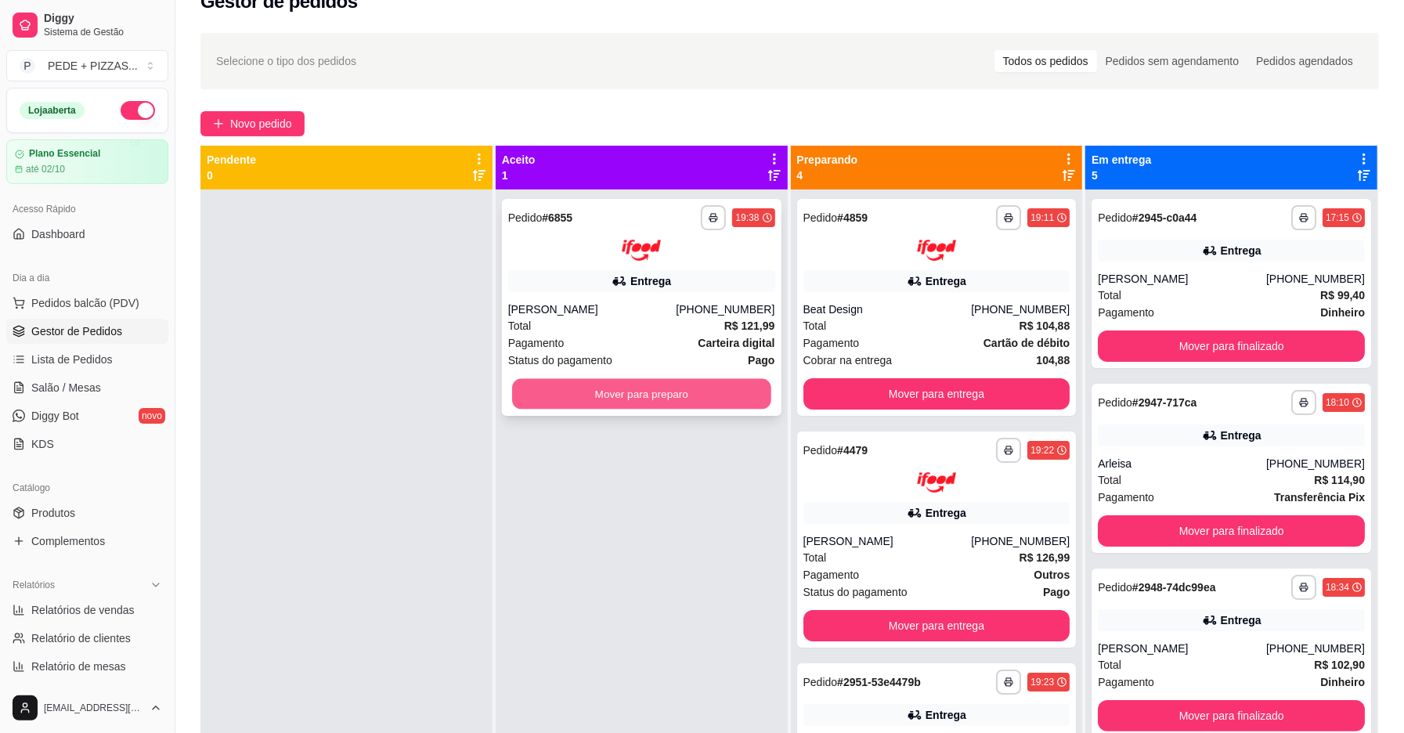
click at [542, 380] on button "Mover para preparo" at bounding box center [641, 393] width 259 height 31
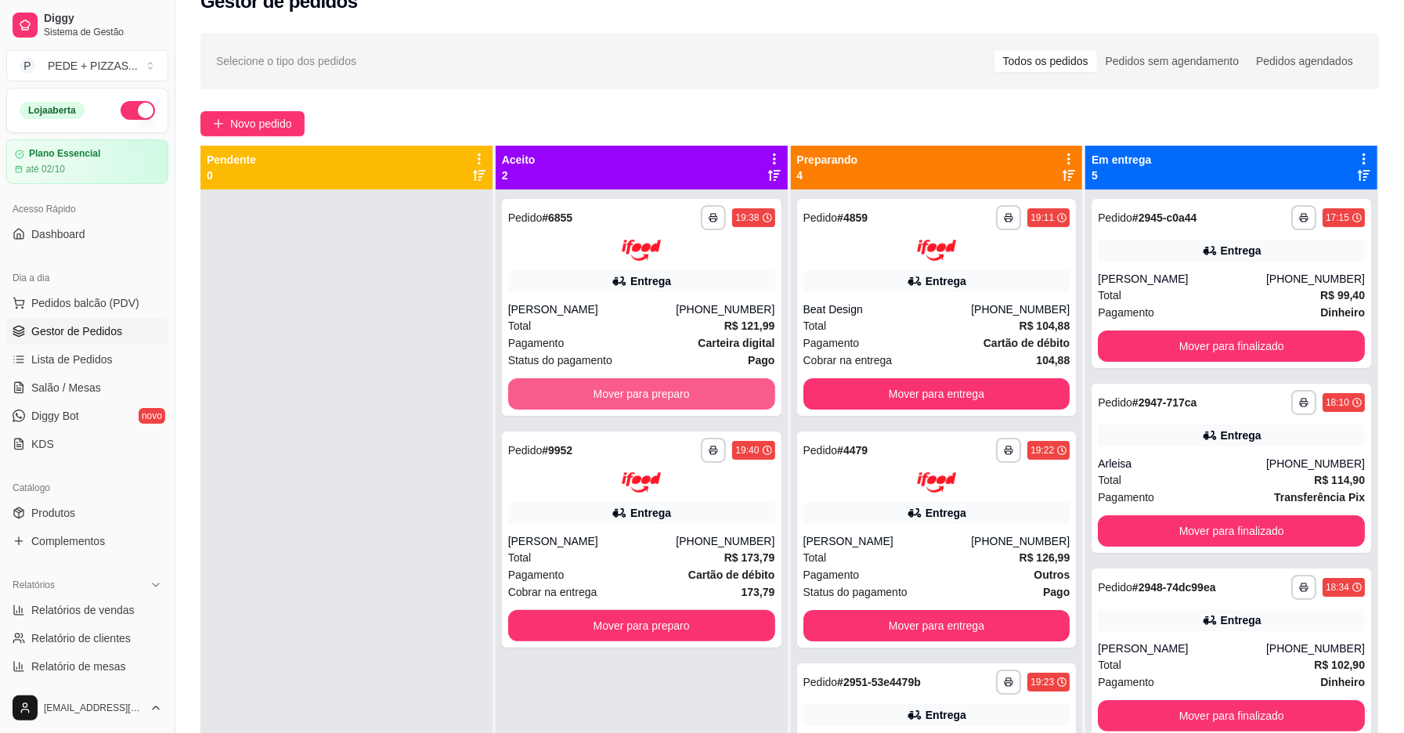
click at [542, 380] on button "Mover para preparo" at bounding box center [641, 393] width 267 height 31
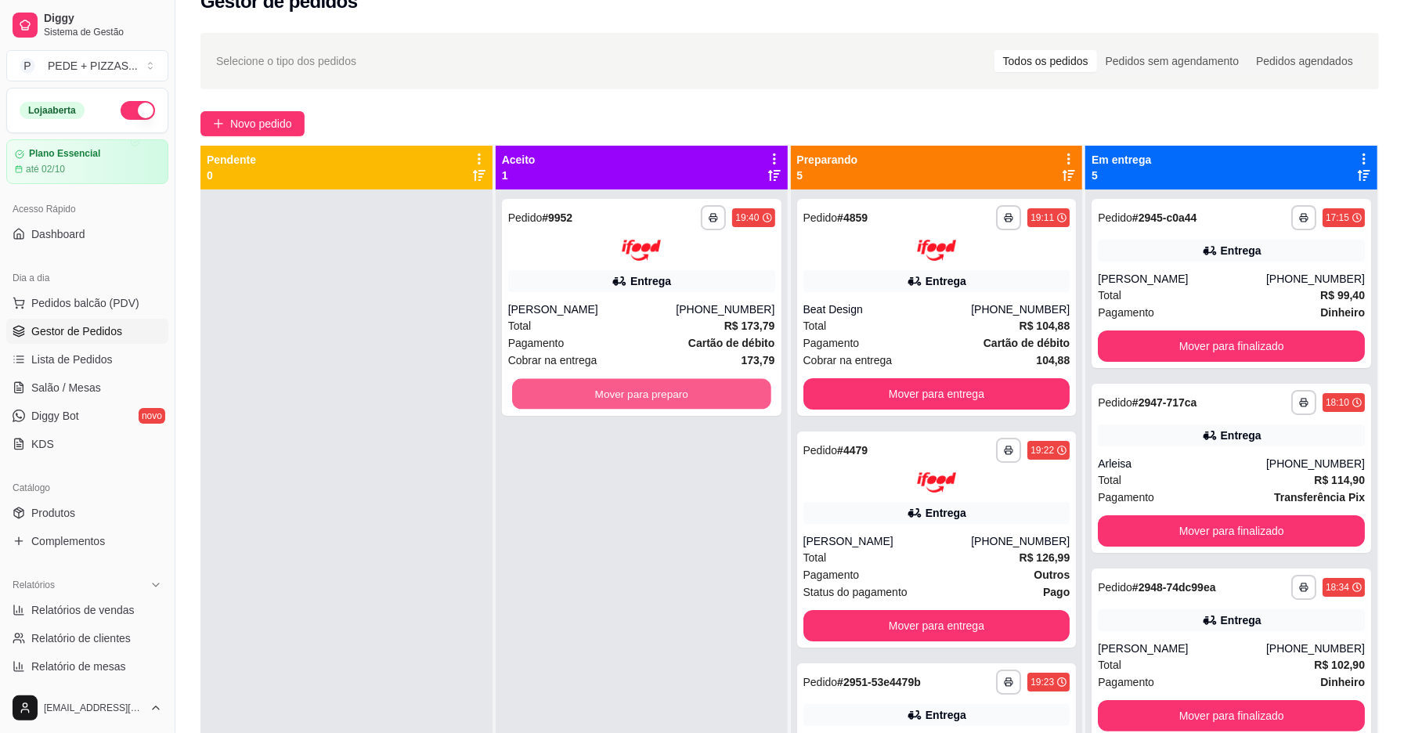
click at [542, 380] on button "Mover para preparo" at bounding box center [641, 393] width 259 height 31
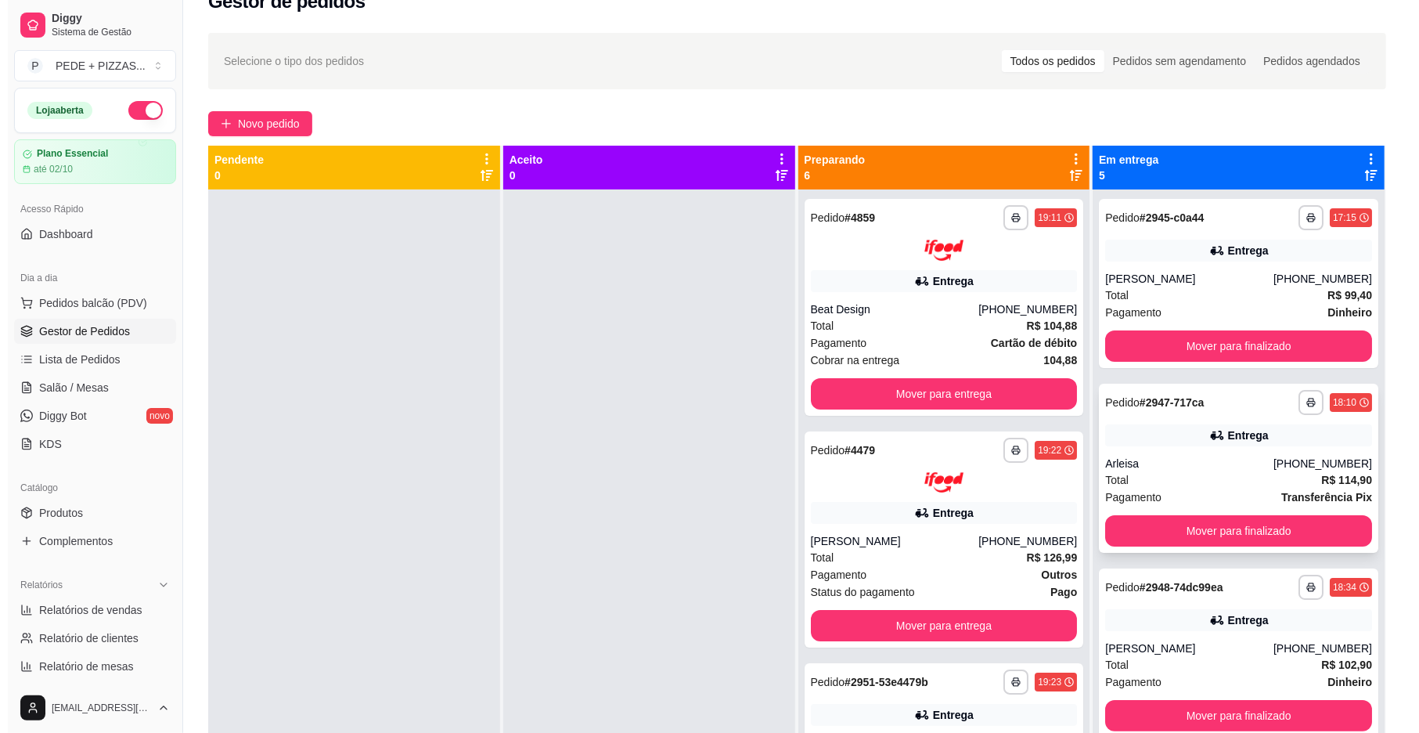
scroll to position [104, 0]
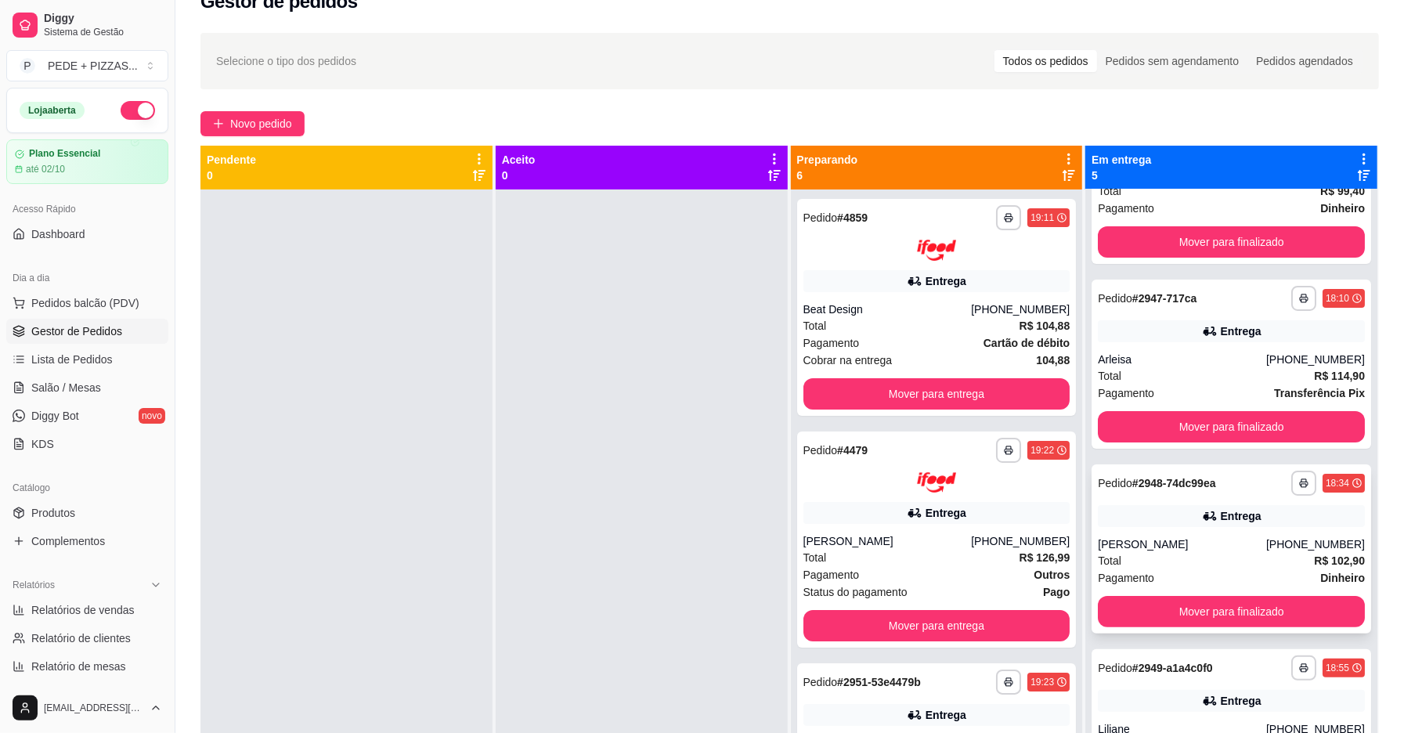
click at [1201, 569] on div "Pagamento Dinheiro" at bounding box center [1230, 577] width 267 height 17
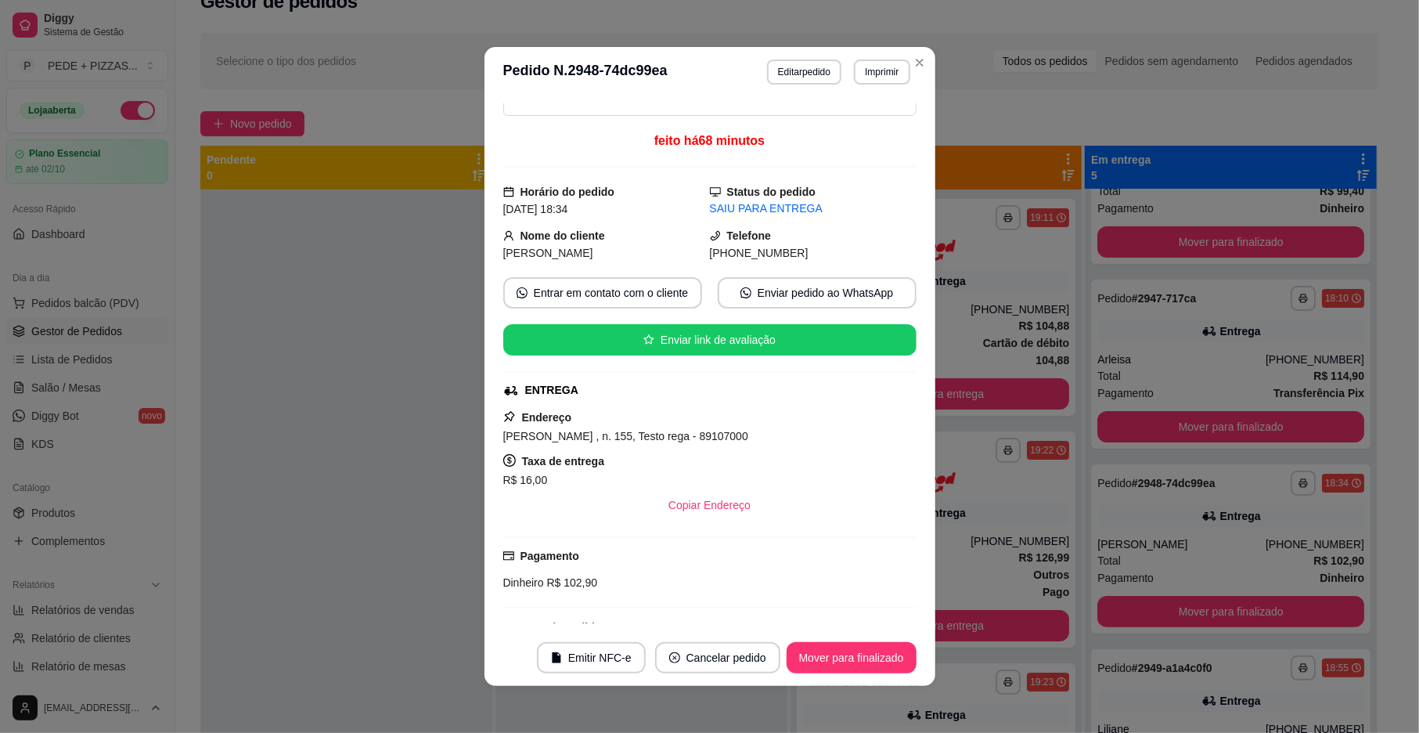
scroll to position [0, 0]
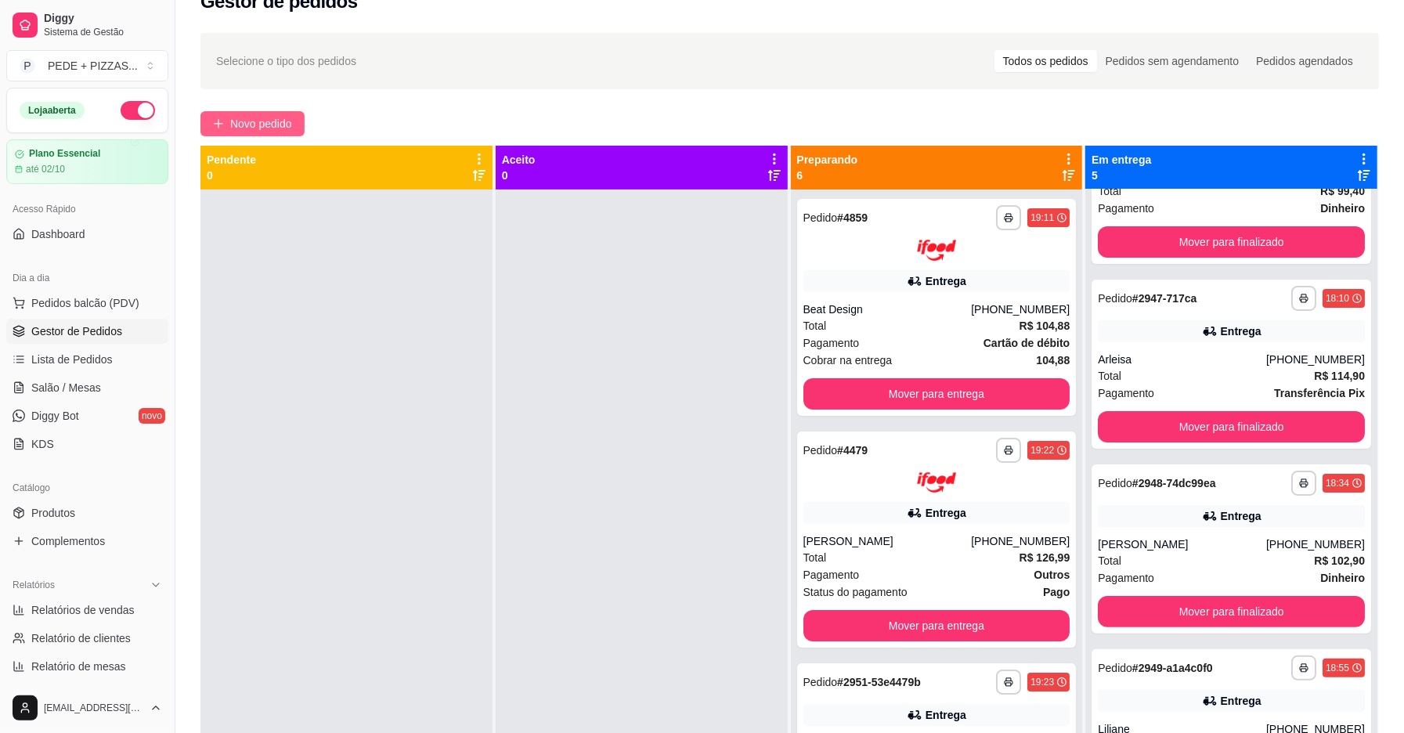
click at [273, 114] on button "Novo pedido" at bounding box center [252, 123] width 104 height 25
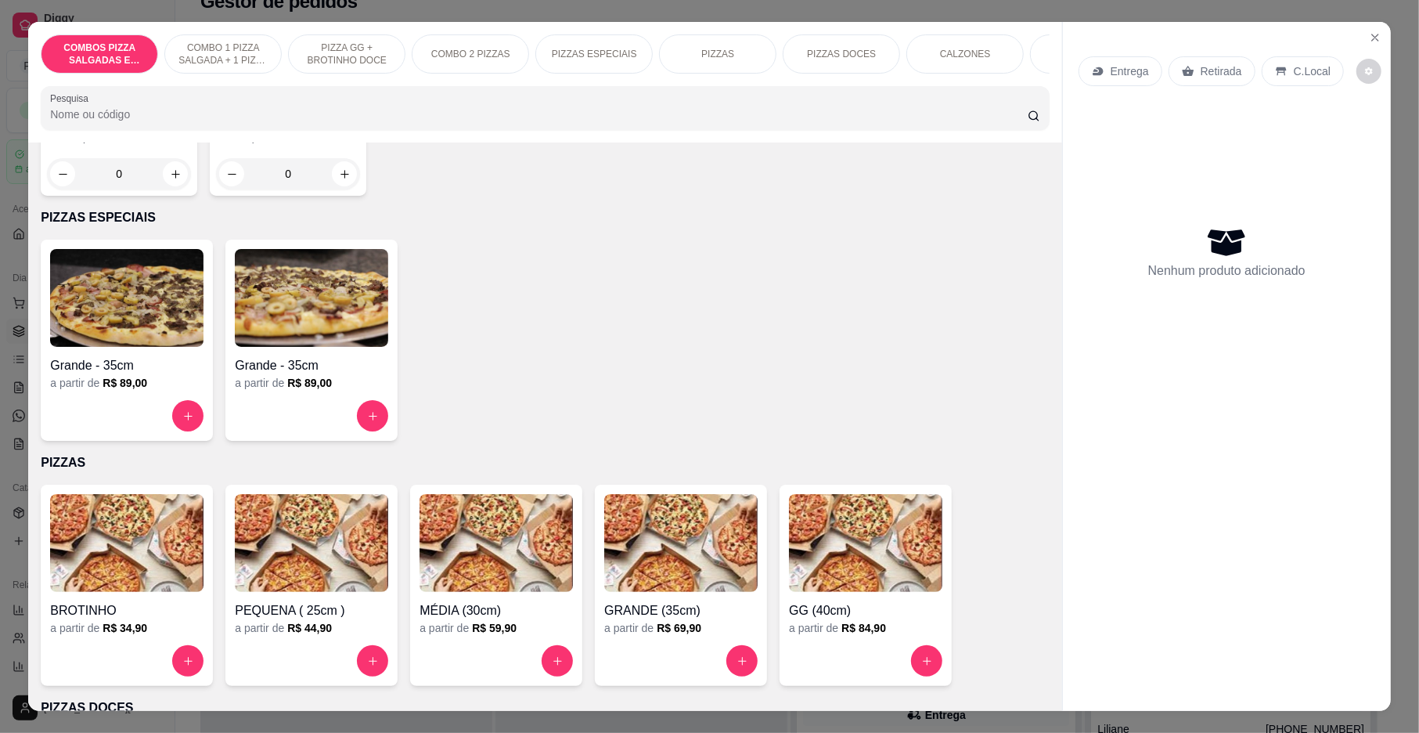
scroll to position [1252, 0]
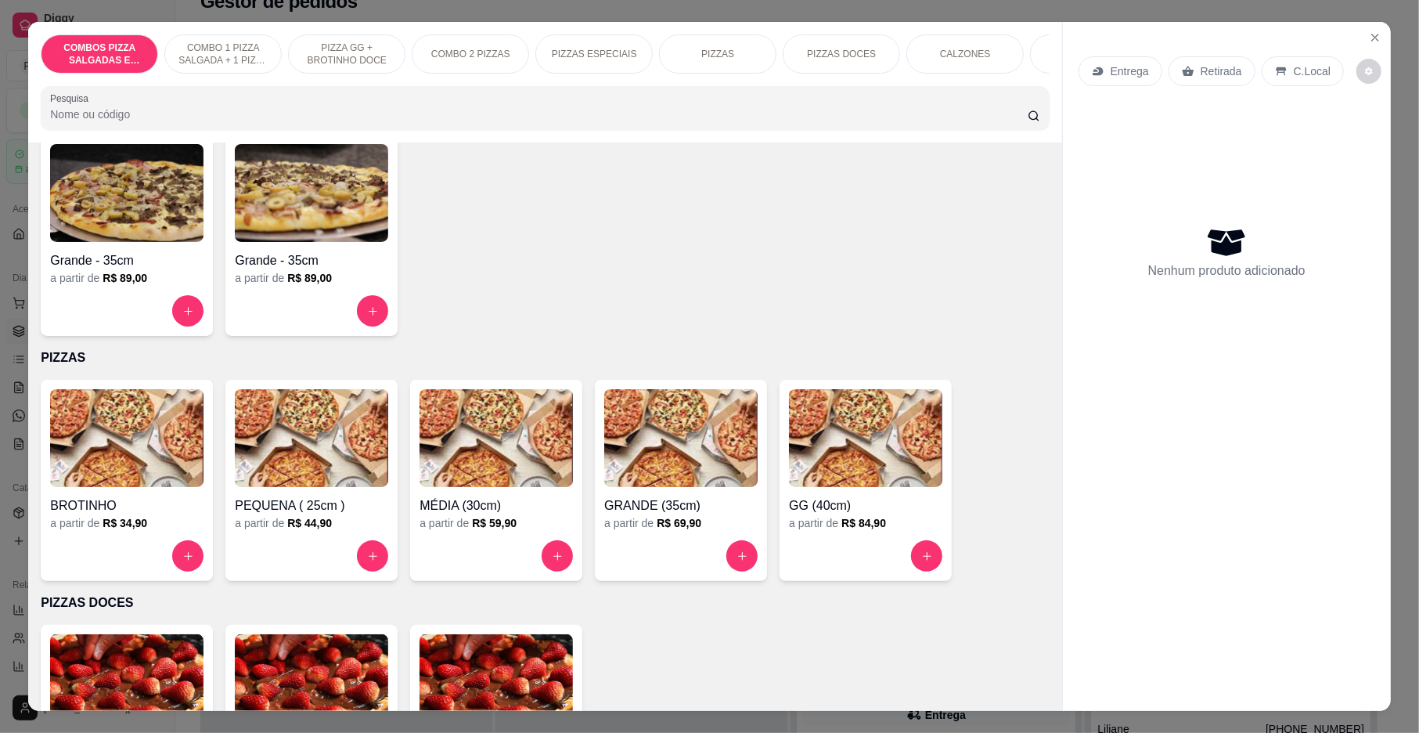
click at [505, 496] on h4 "MÉDIA (30cm)" at bounding box center [496, 505] width 153 height 19
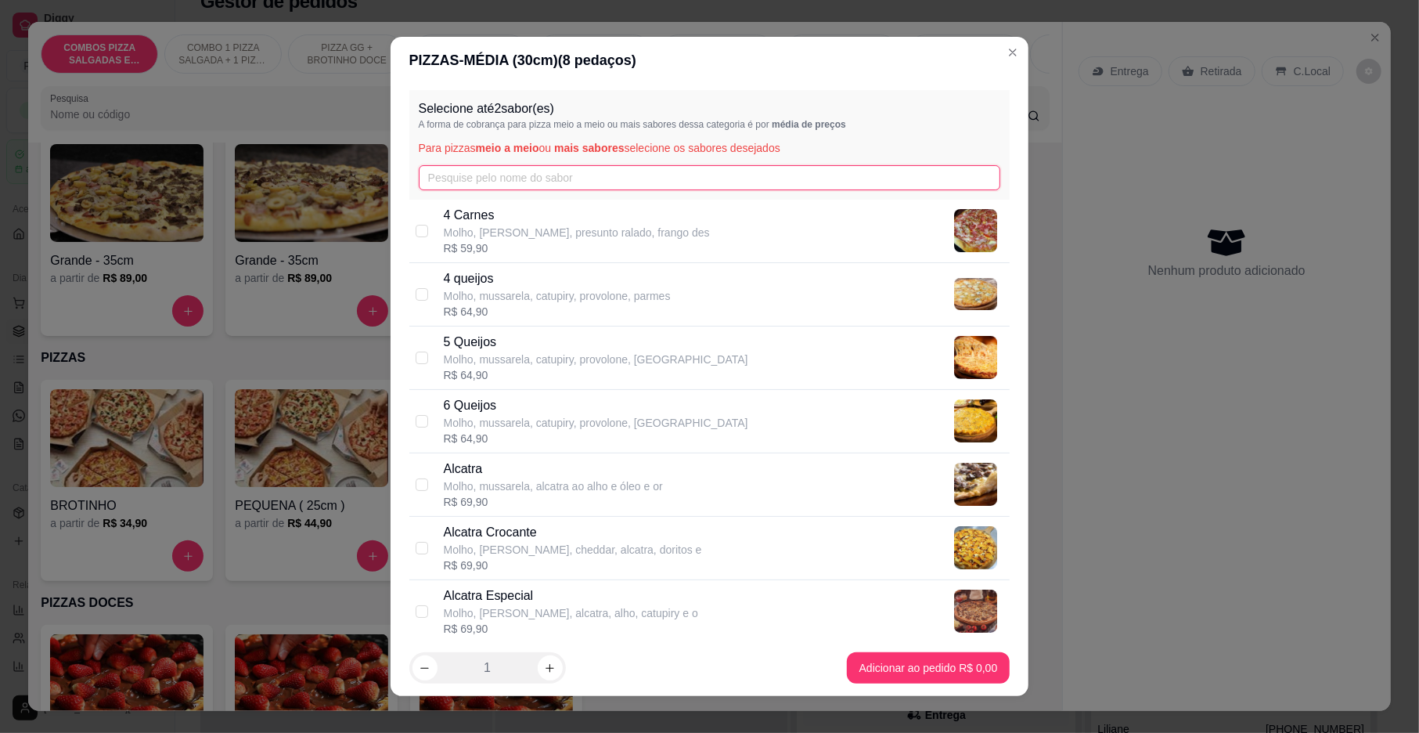
click at [510, 177] on input "text" at bounding box center [710, 177] width 582 height 25
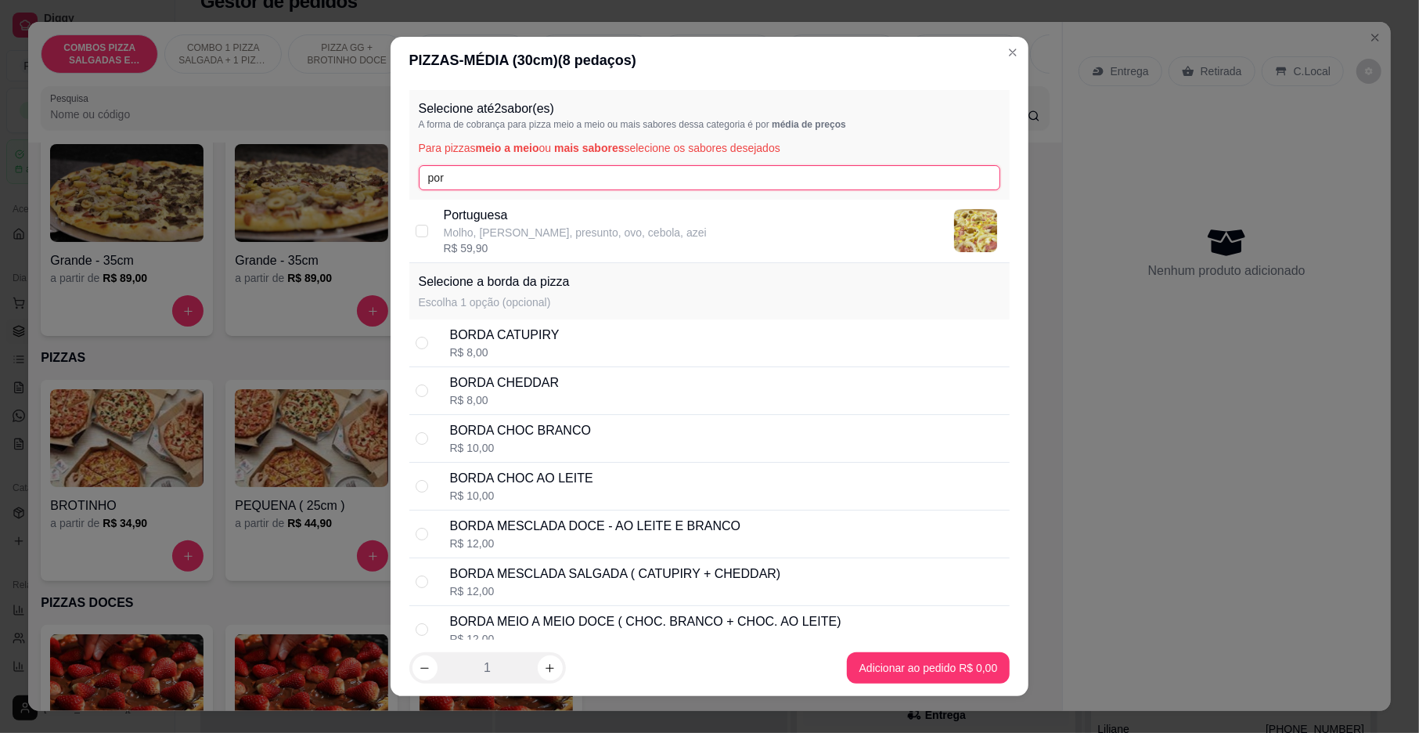
type input "por"
click at [498, 248] on div "R$ 59,90" at bounding box center [575, 248] width 263 height 16
checkbox input "true"
click at [556, 160] on div "Selecione até 2 sabor(es) A forma de cobrança para pizza meio a meio ou mais sa…" at bounding box center [709, 145] width 601 height 110
click at [548, 177] on input "por" at bounding box center [710, 177] width 582 height 25
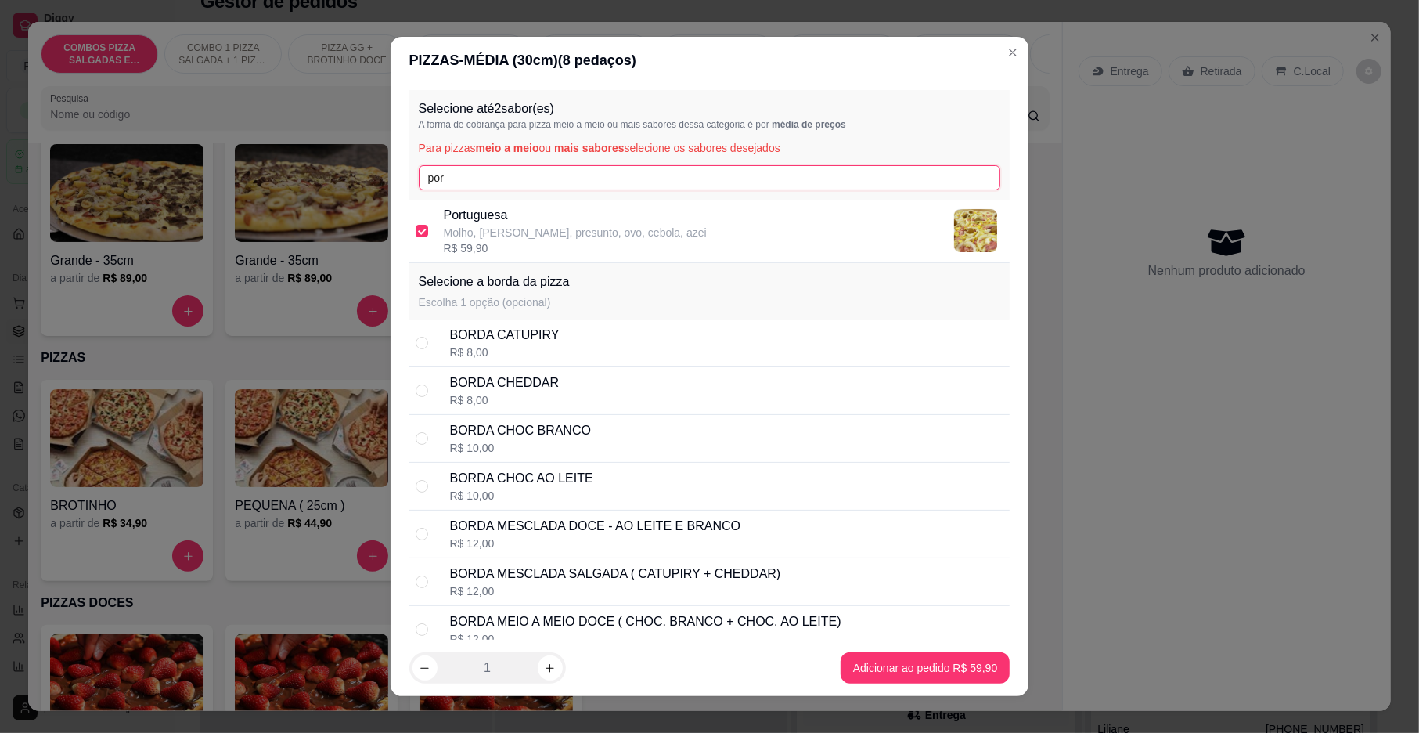
click at [548, 177] on input "por" at bounding box center [710, 177] width 582 height 25
type input "mis"
click at [535, 238] on p "Molho, [PERSON_NAME], tomate em rodelas, milho, e" at bounding box center [578, 233] width 268 height 16
checkbox input "true"
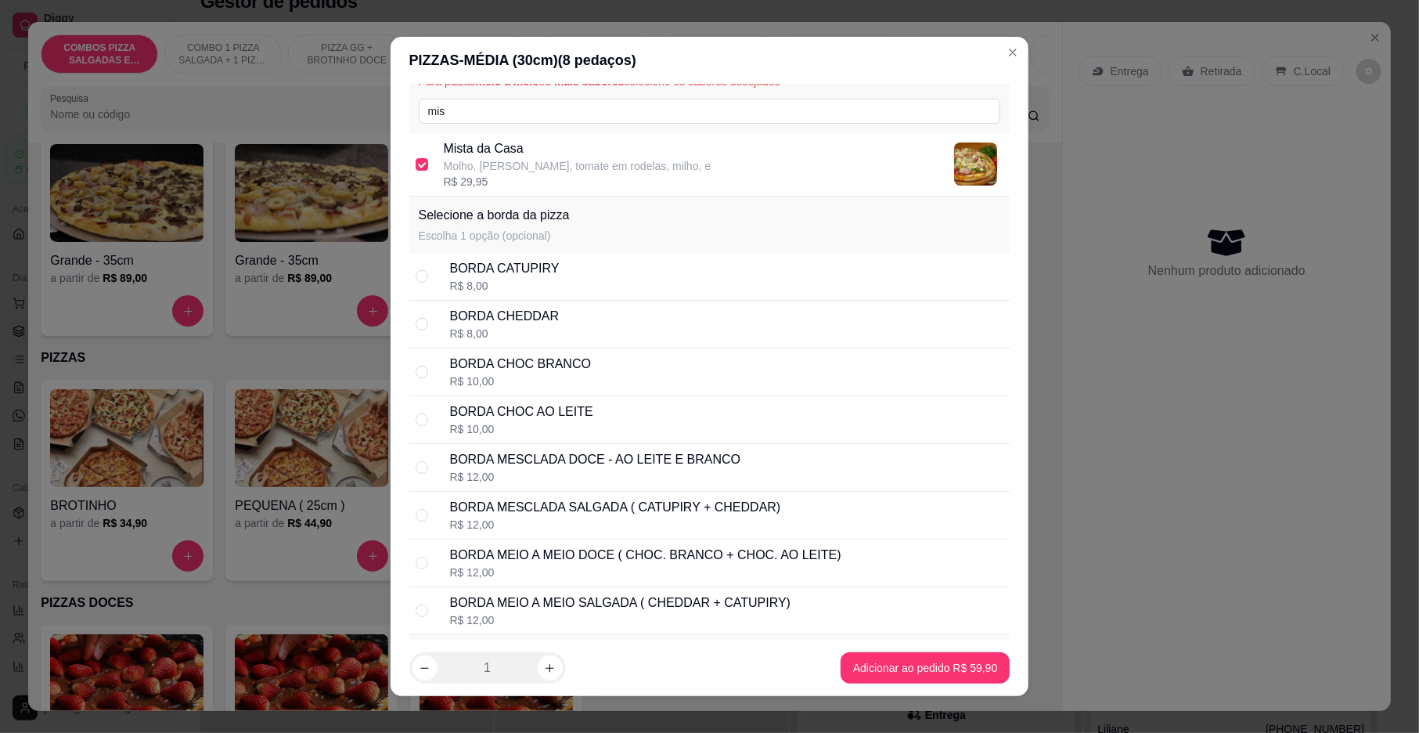
scroll to position [104, 0]
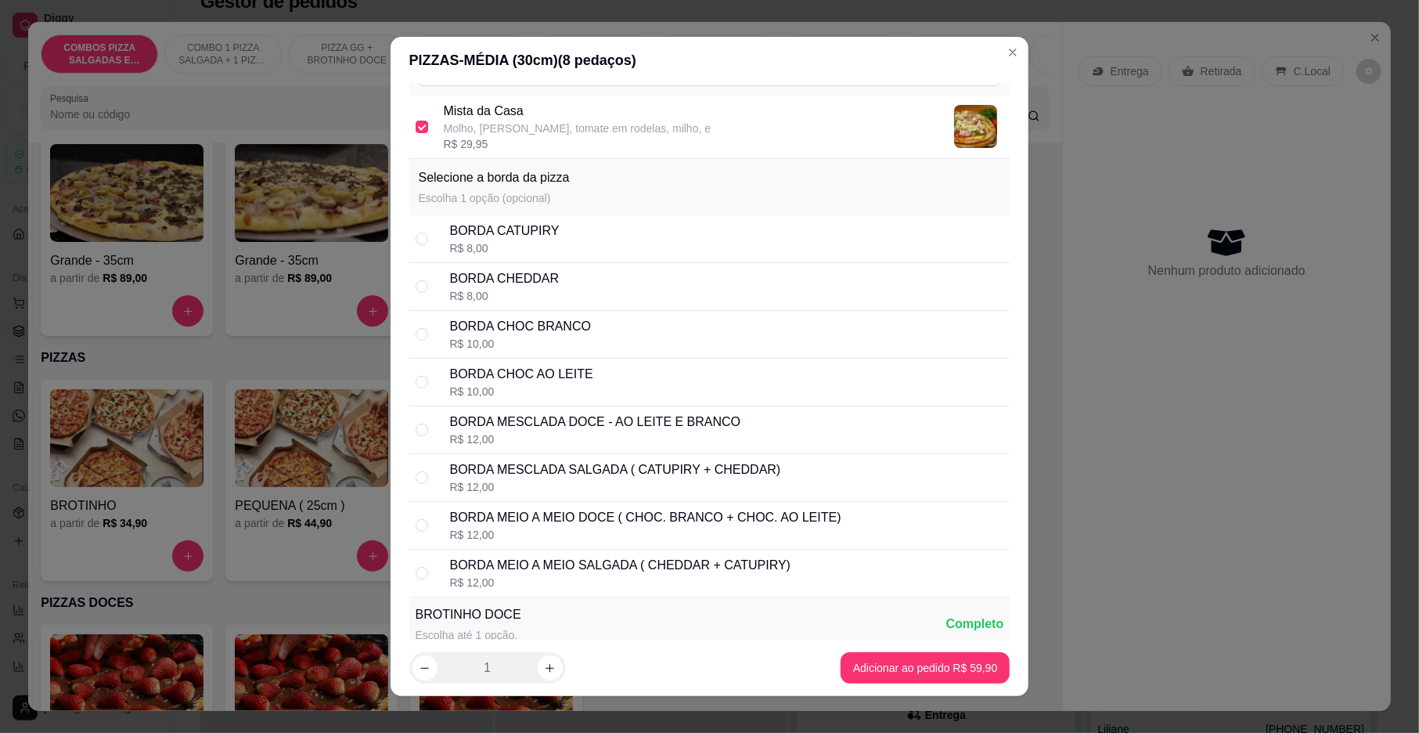
click at [429, 348] on div "BORDA CHOC BRANCO R$ 10,00" at bounding box center [709, 335] width 601 height 48
radio input "true"
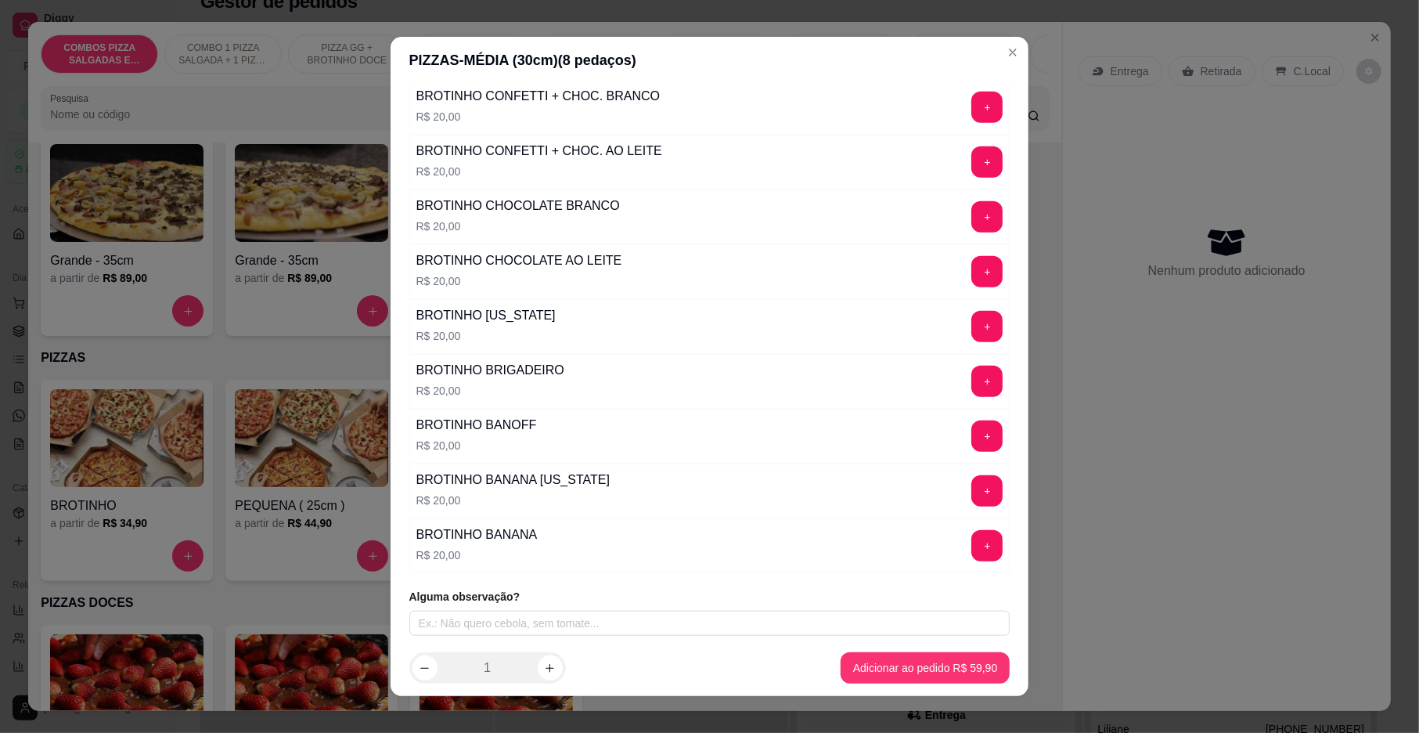
scroll to position [905, 0]
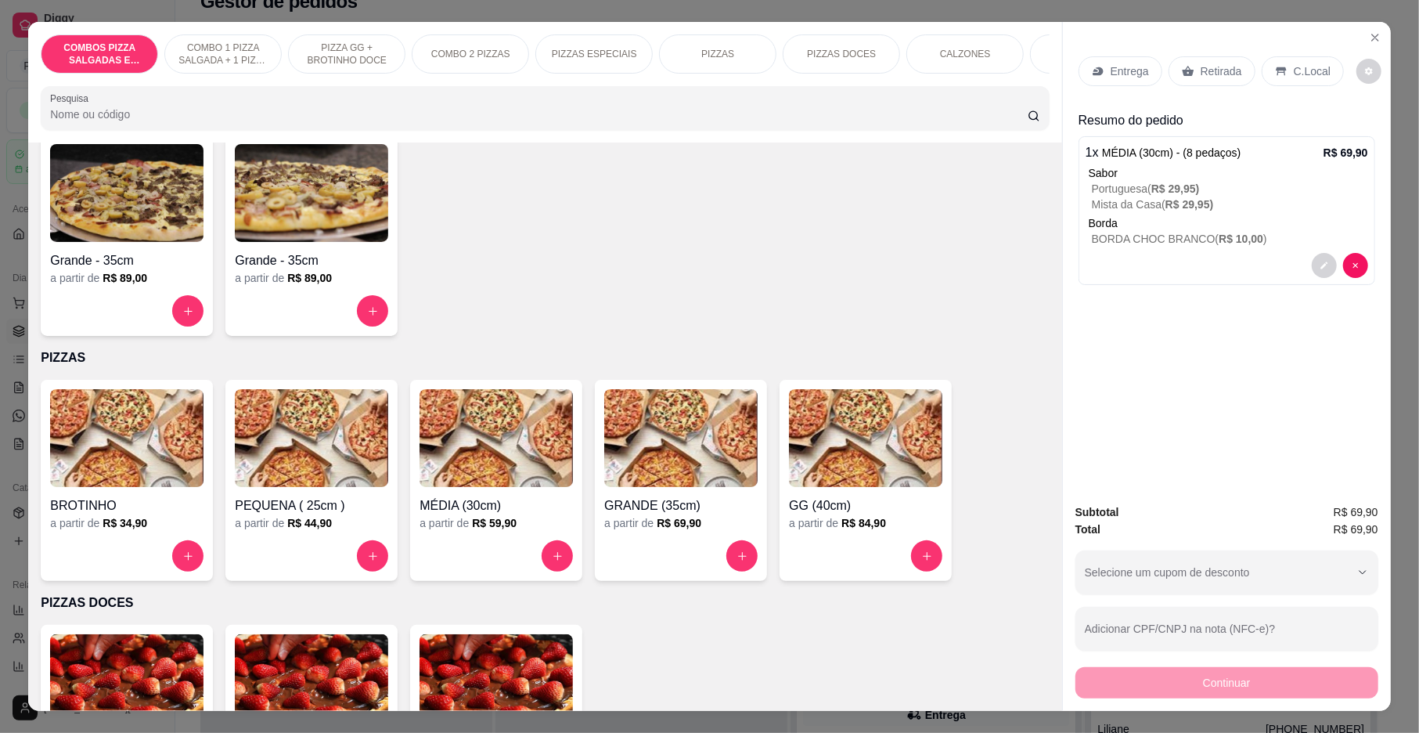
click at [1093, 61] on div "Entrega" at bounding box center [1121, 71] width 84 height 30
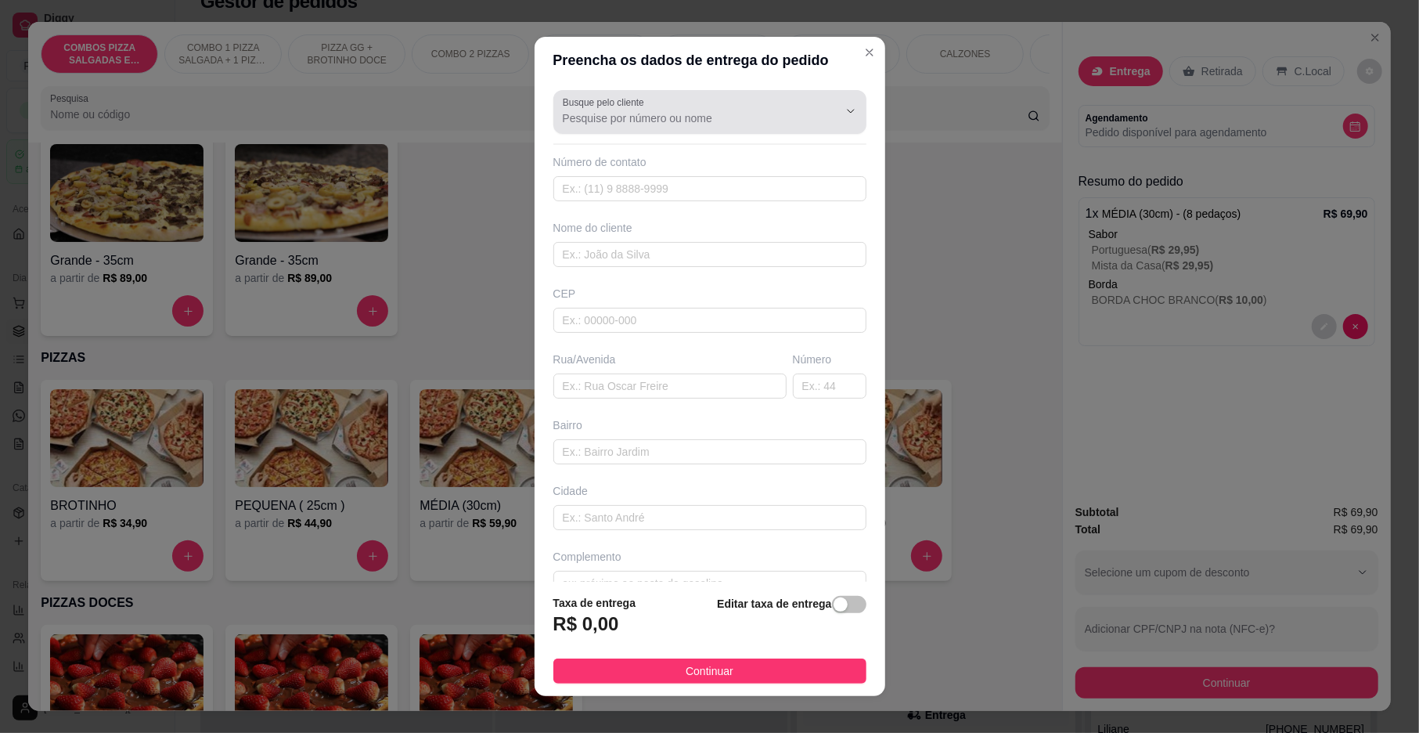
click at [622, 127] on div at bounding box center [710, 111] width 294 height 31
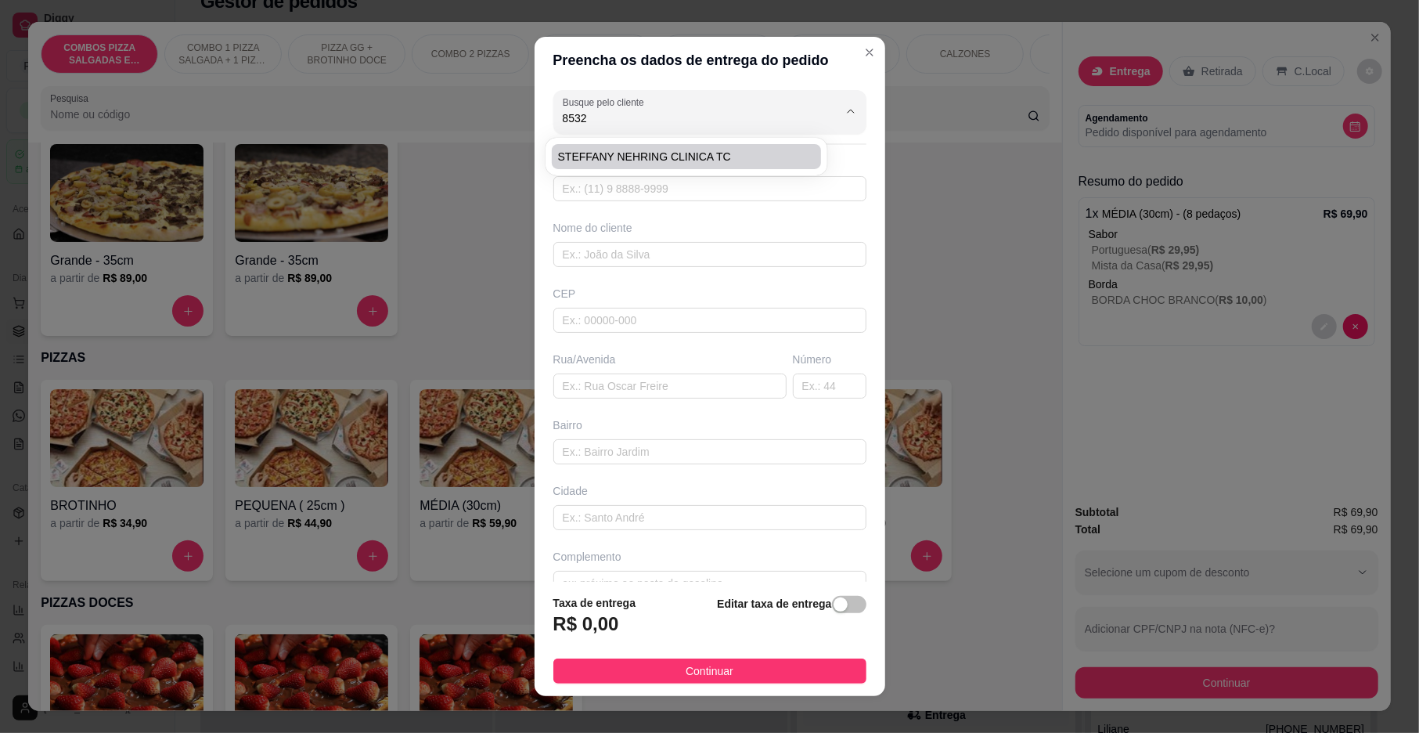
click at [615, 158] on span "STEFFANY NEHRING CLINICA TC" at bounding box center [678, 157] width 241 height 16
type input "STEFFANY NEHRING CLINICA TC"
type input "47991158532"
type input "STEFFANY NEHRING CLINICA TC"
type input "89107000"
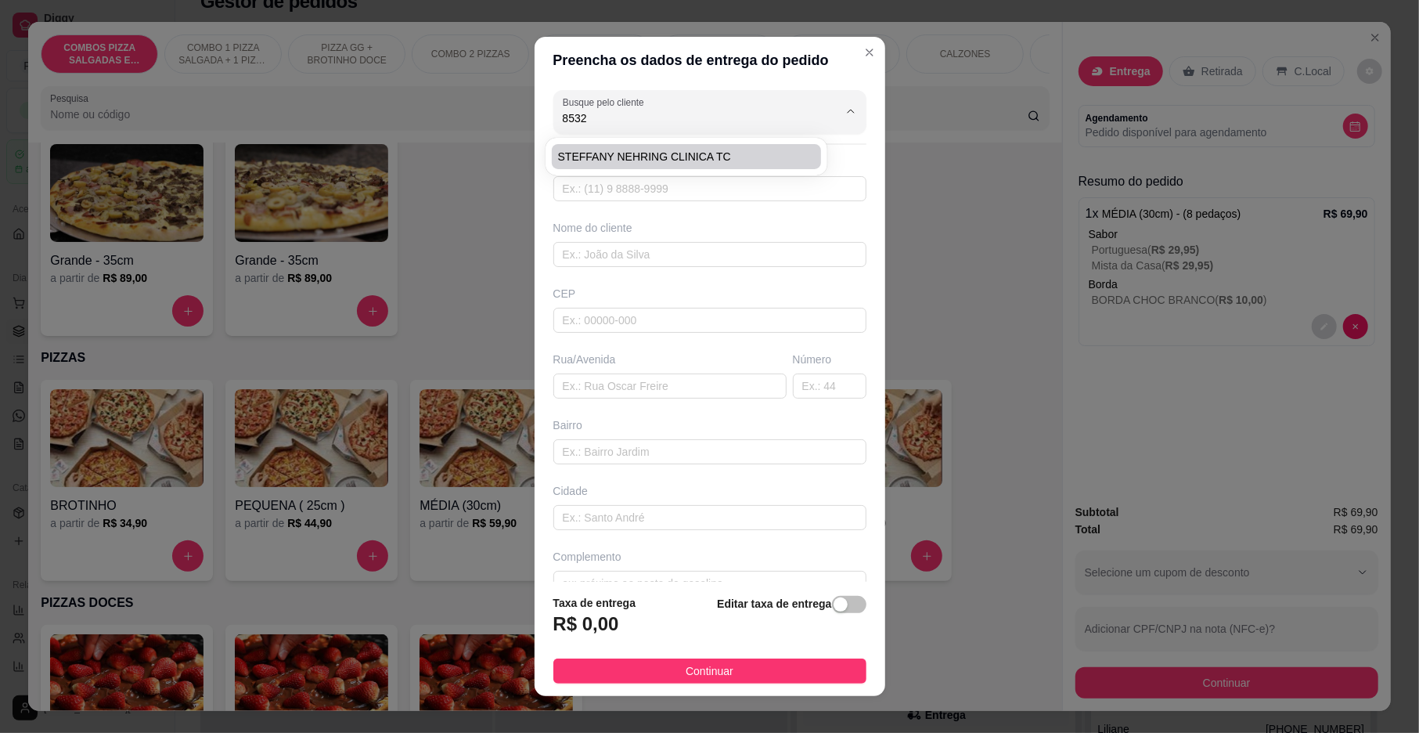
type input "RUA [DATE]"
type input "9387"
type input "TESTO CENTRAL"
type input "Pomerode"
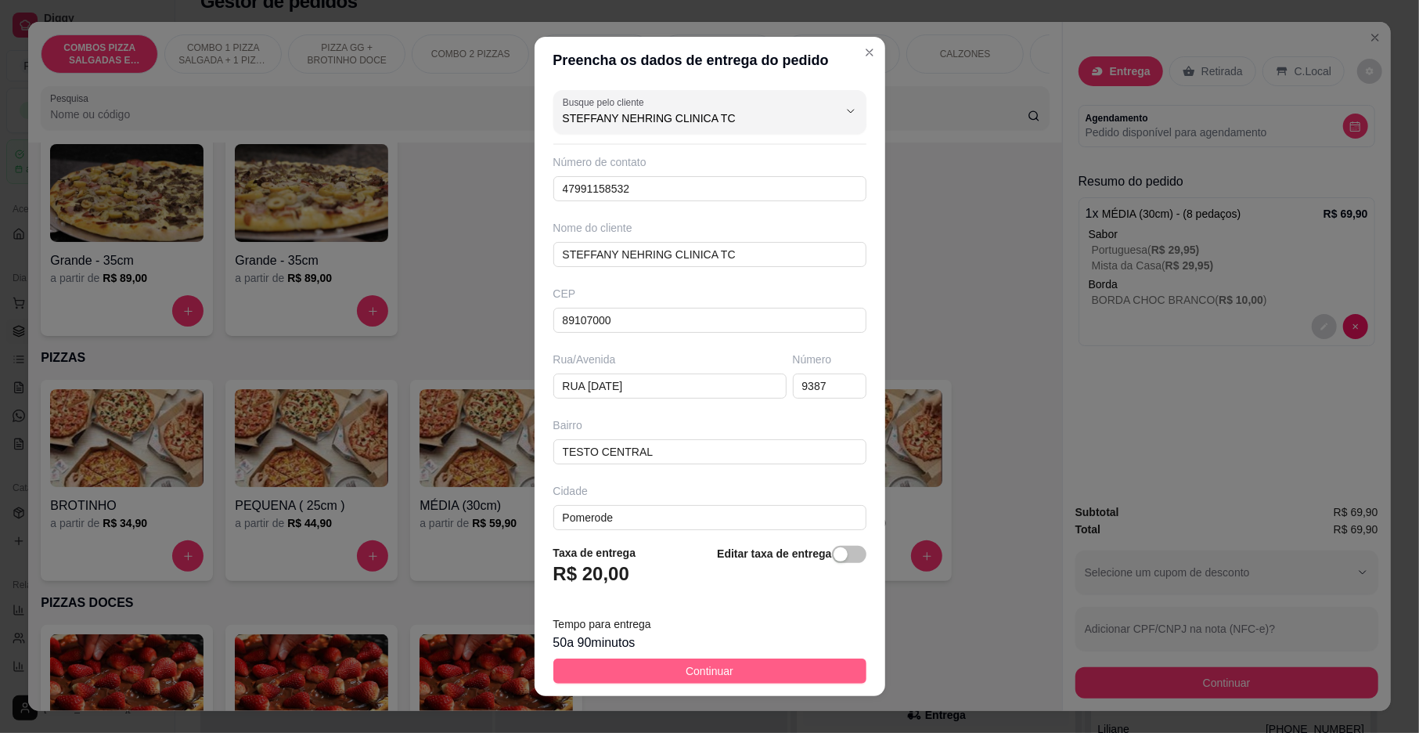
type input "STEFFANY NEHRING CLINICA TC"
click at [687, 662] on span "Continuar" at bounding box center [710, 670] width 48 height 17
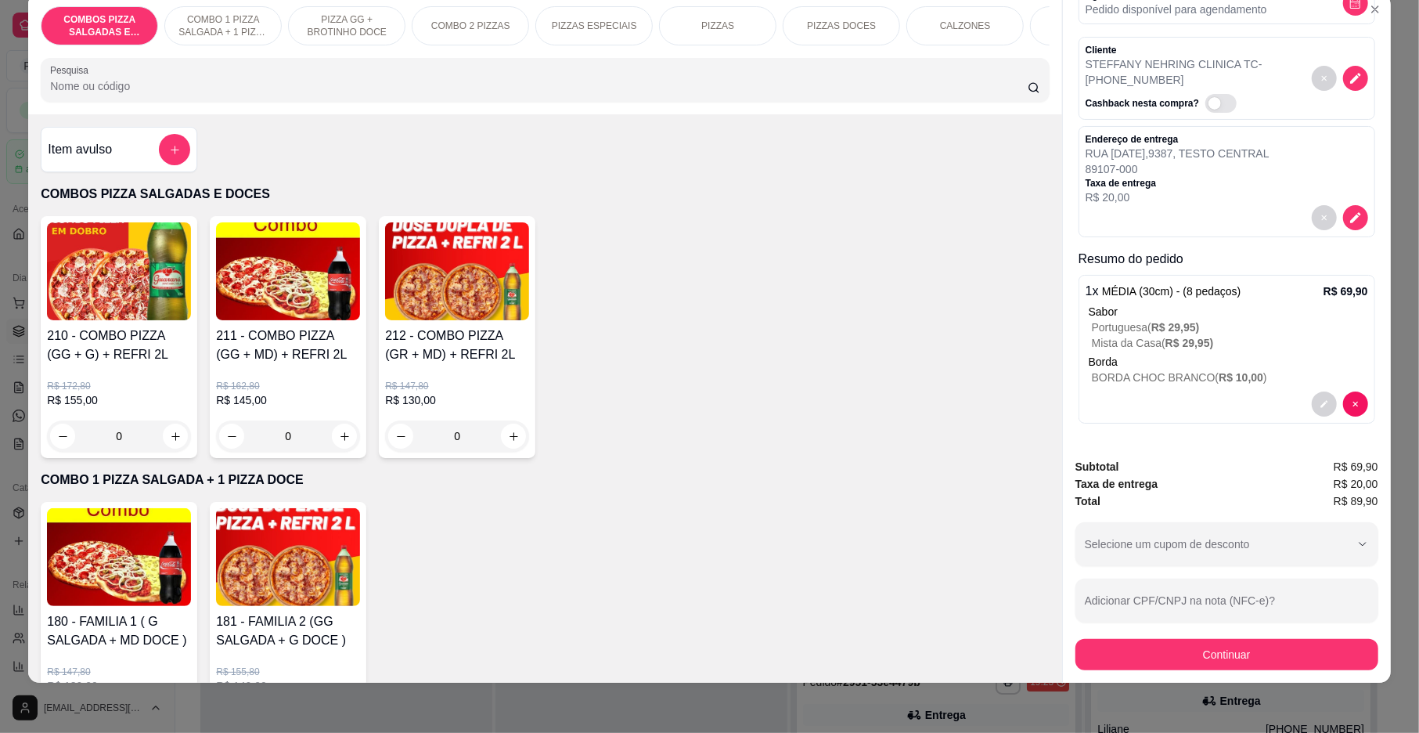
scroll to position [0, 0]
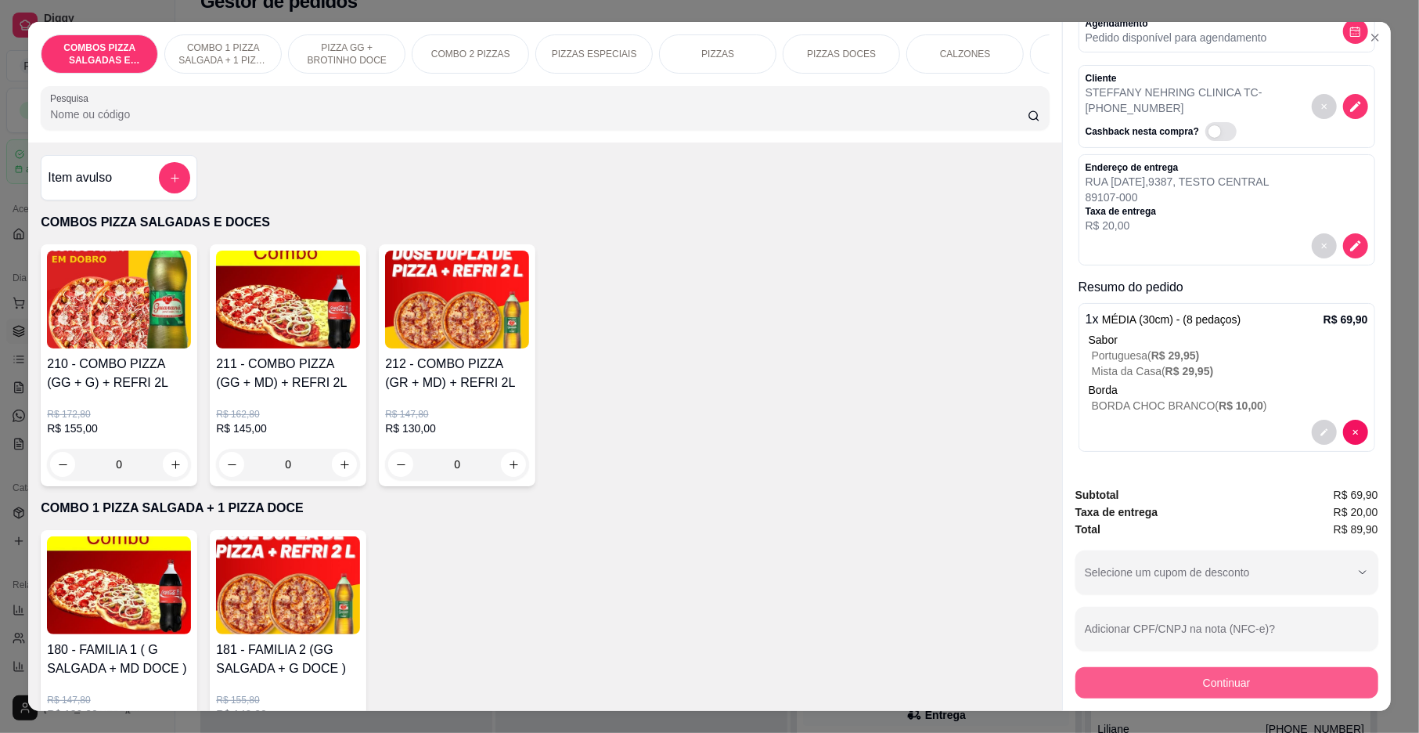
click at [1209, 689] on button "Continuar" at bounding box center [1227, 682] width 303 height 31
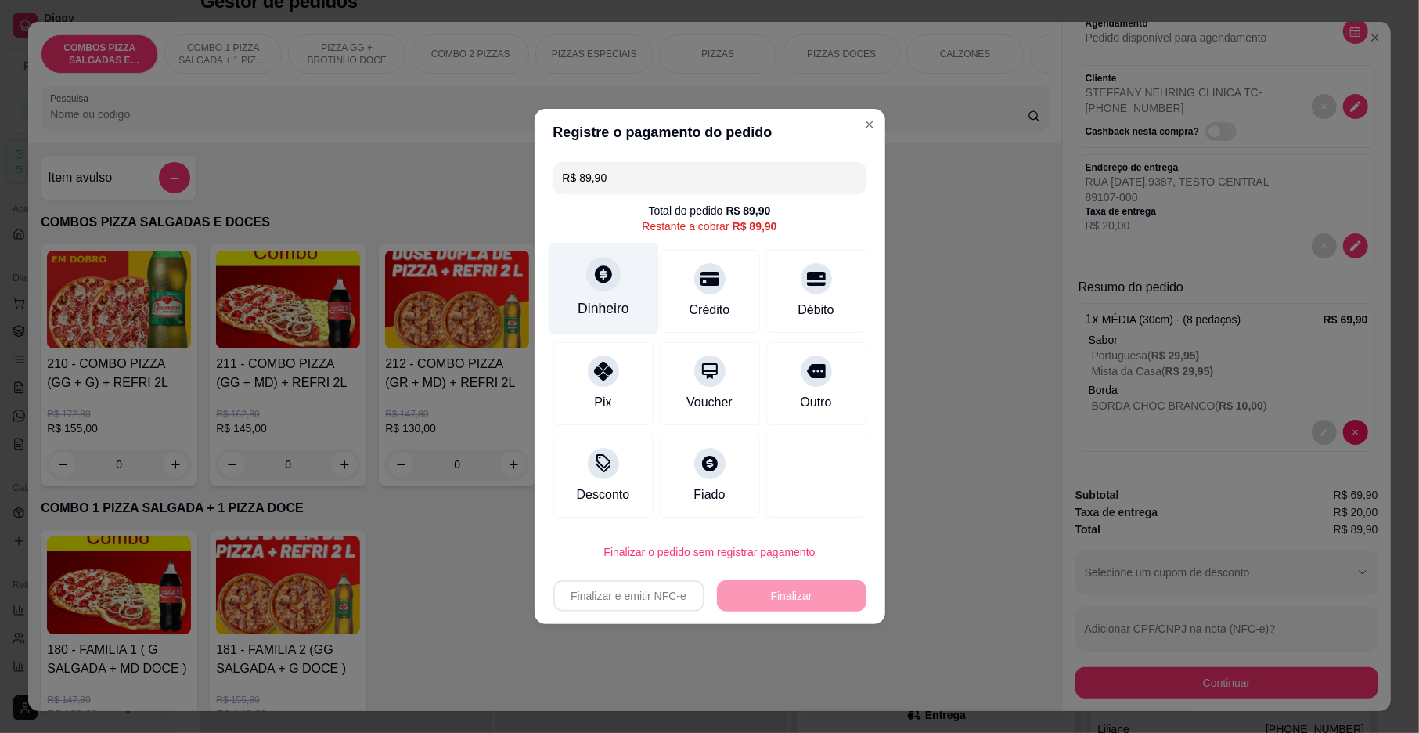
click at [570, 321] on div "Dinheiro" at bounding box center [603, 289] width 110 height 92
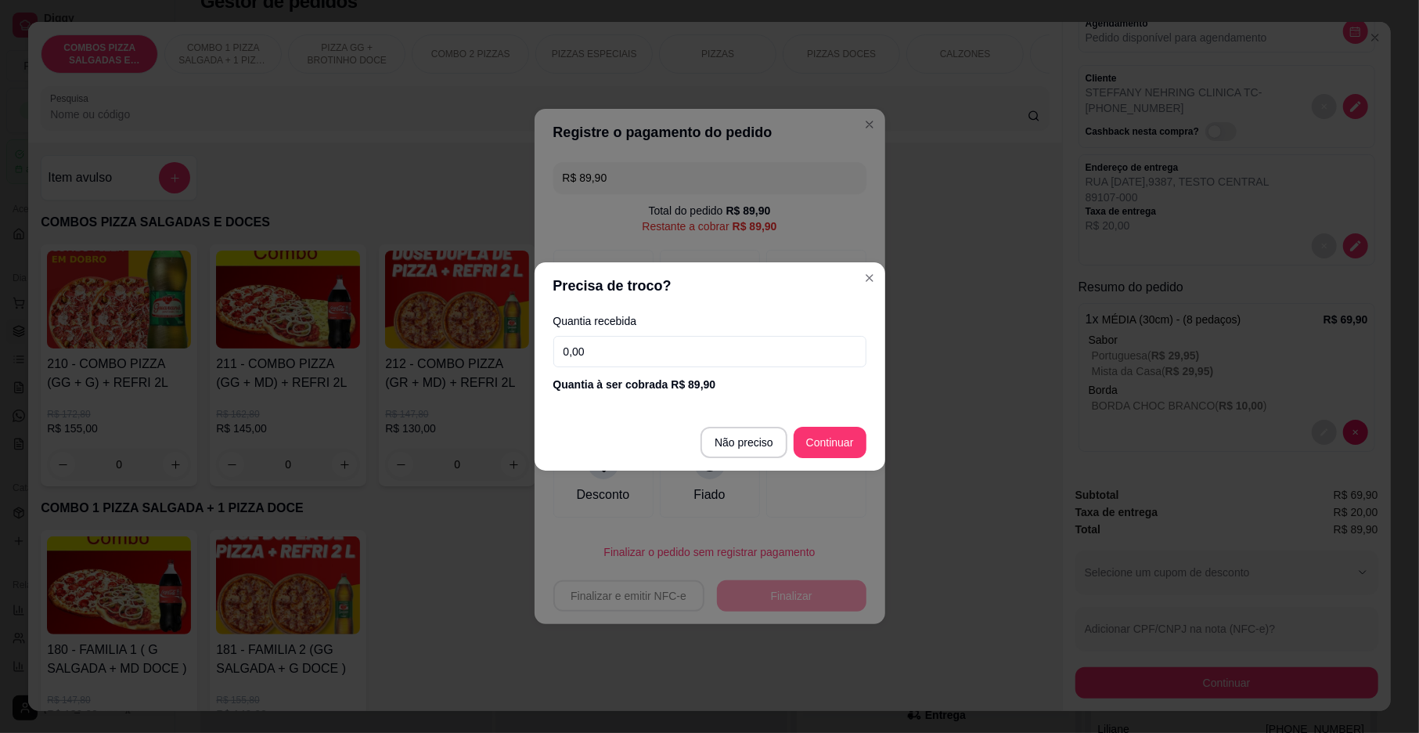
click at [677, 349] on input "0,00" at bounding box center [709, 351] width 313 height 31
type input "89,90"
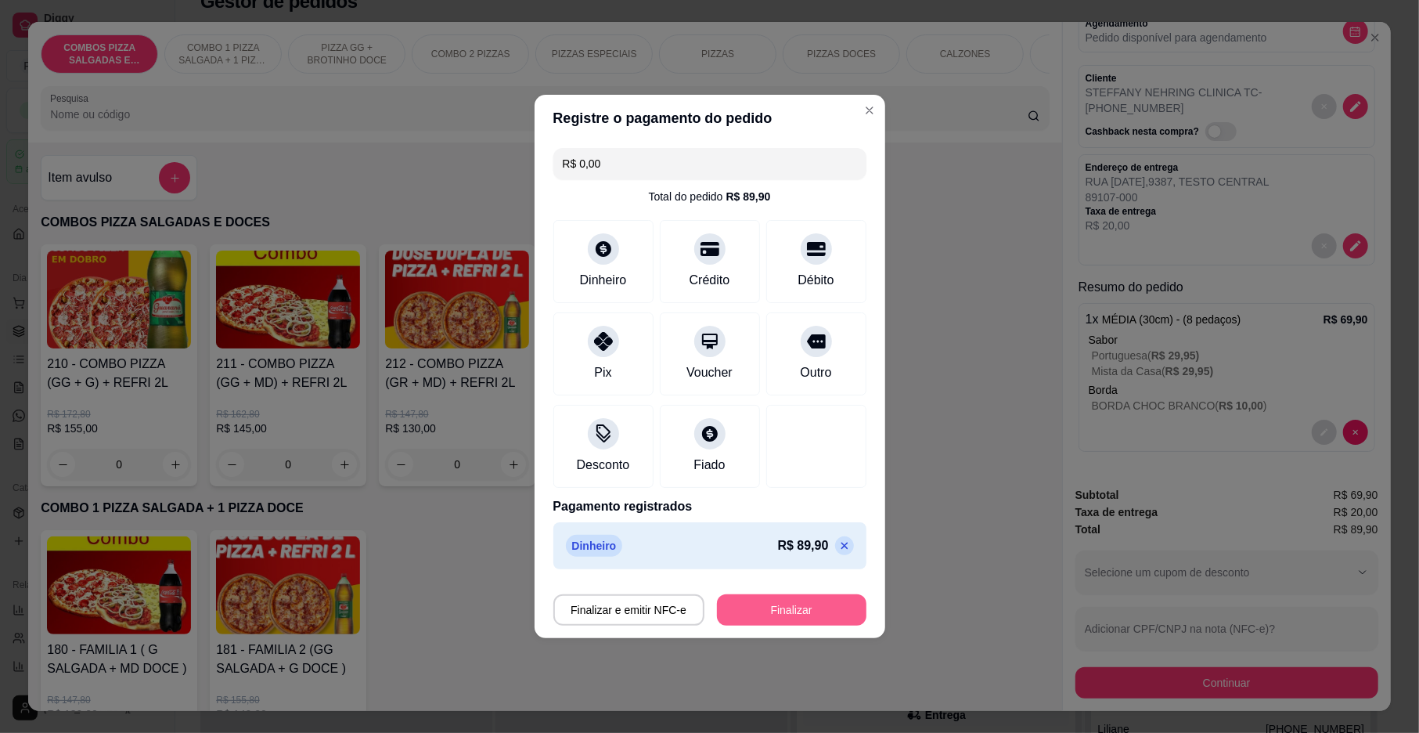
click at [775, 614] on button "Finalizar" at bounding box center [792, 609] width 150 height 31
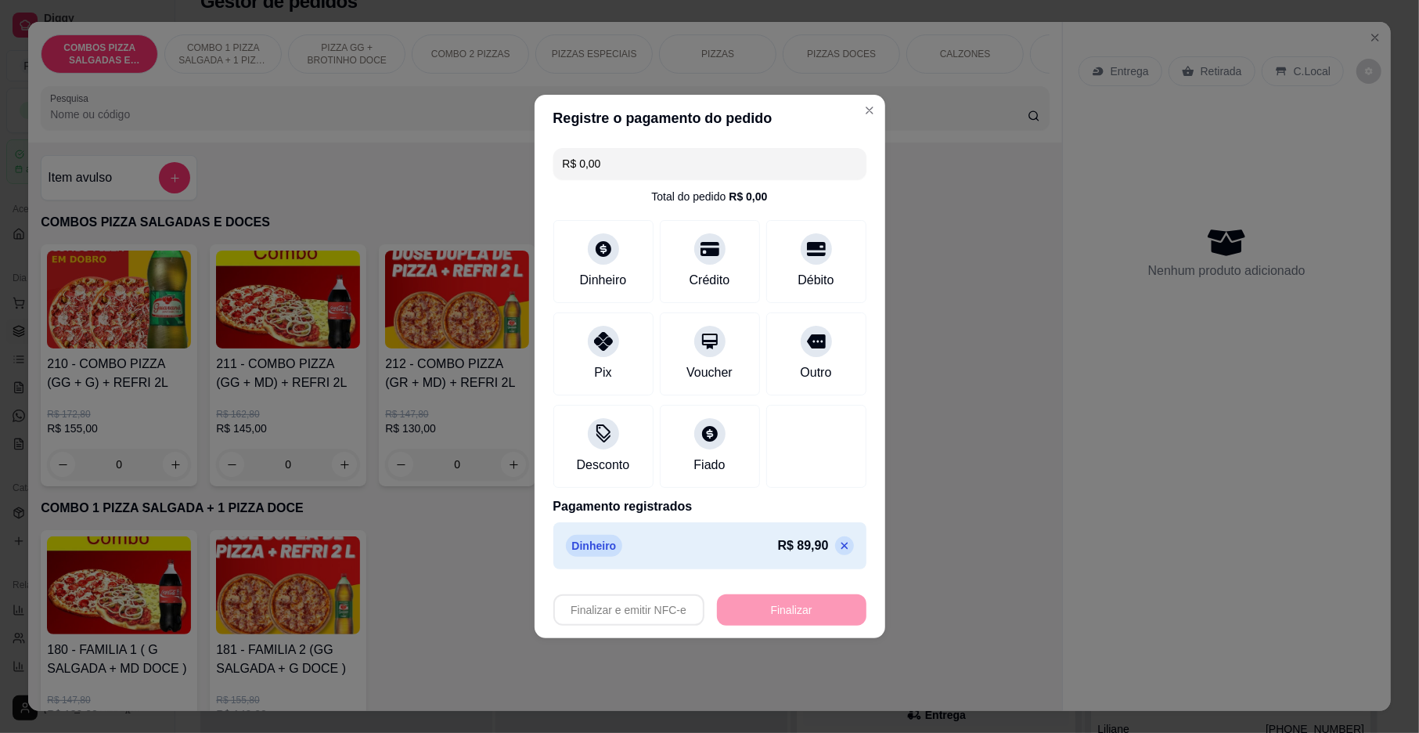
type input "-R$ 89,90"
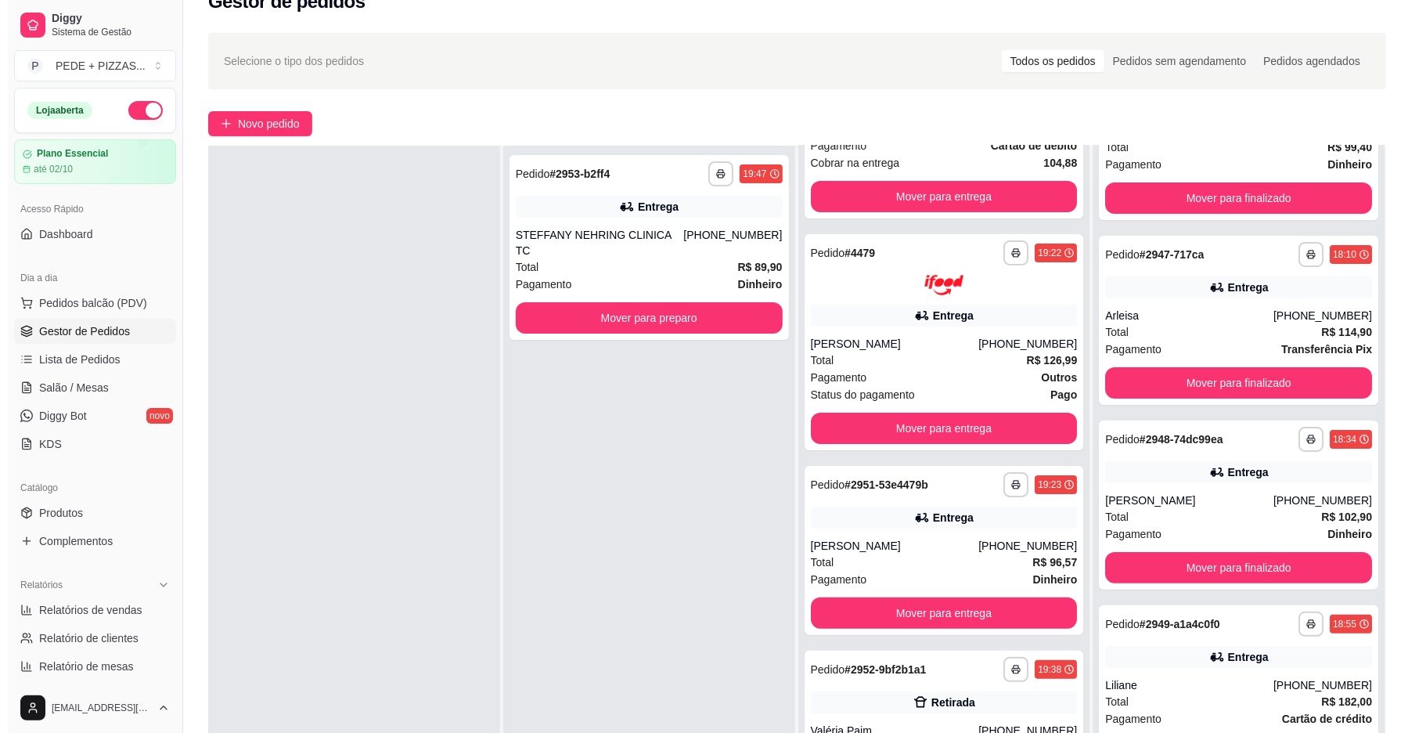
scroll to position [417, 0]
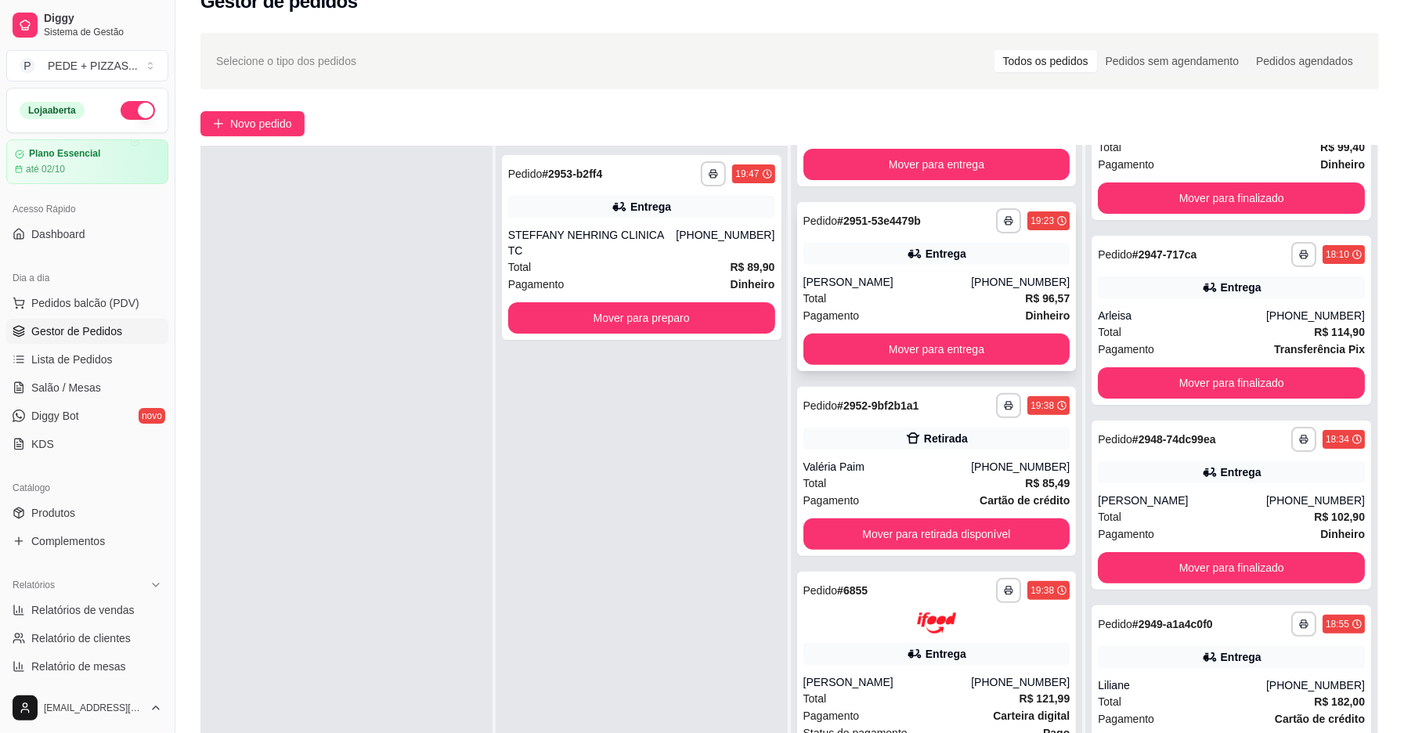
click at [896, 277] on div "[PERSON_NAME]" at bounding box center [887, 282] width 168 height 16
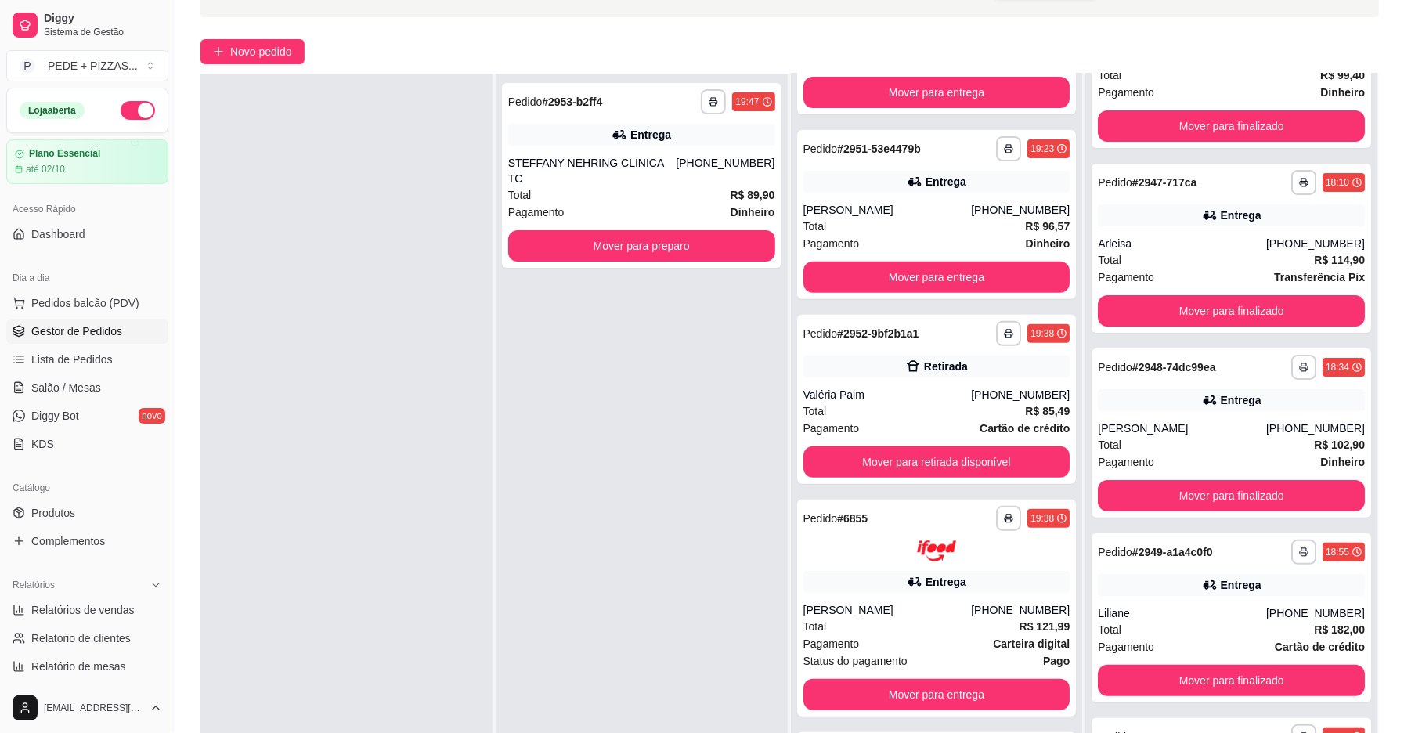
scroll to position [135, 0]
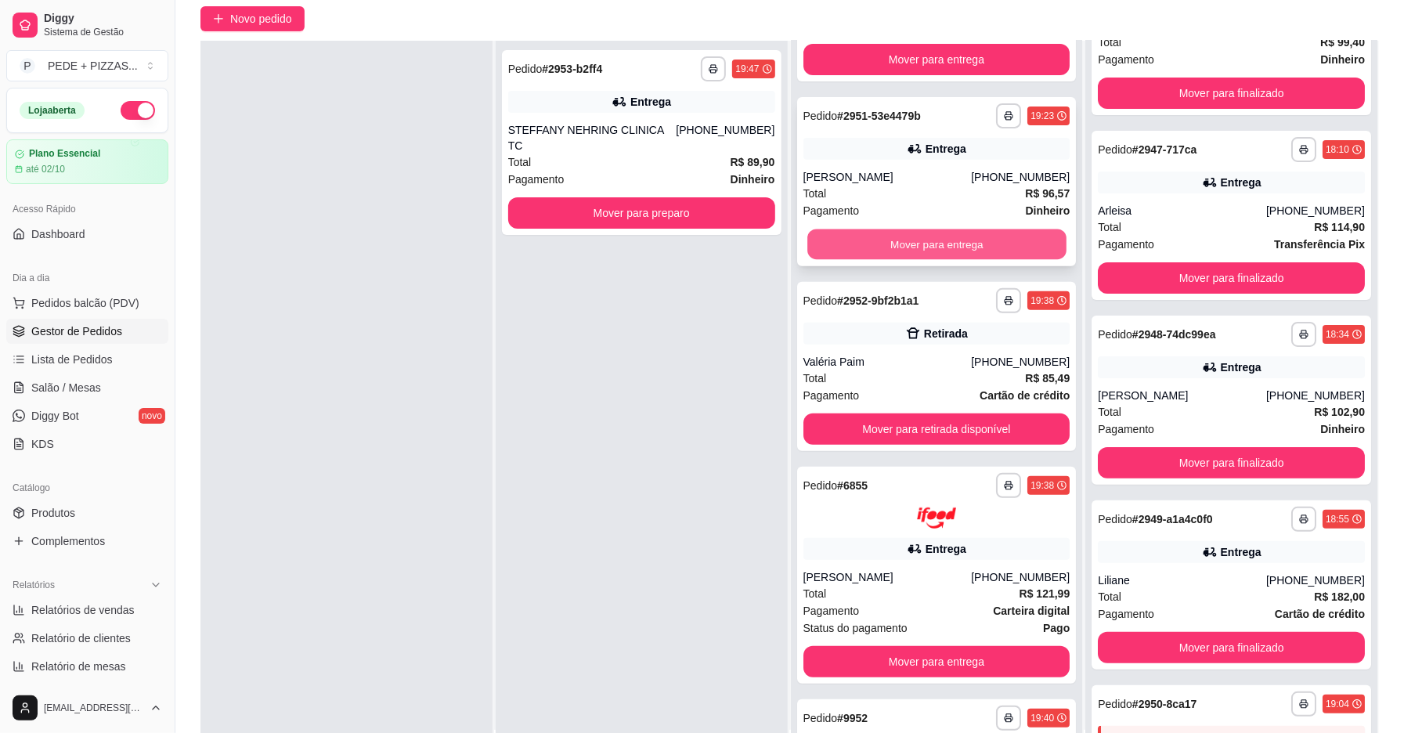
click at [875, 232] on button "Mover para entrega" at bounding box center [936, 244] width 259 height 31
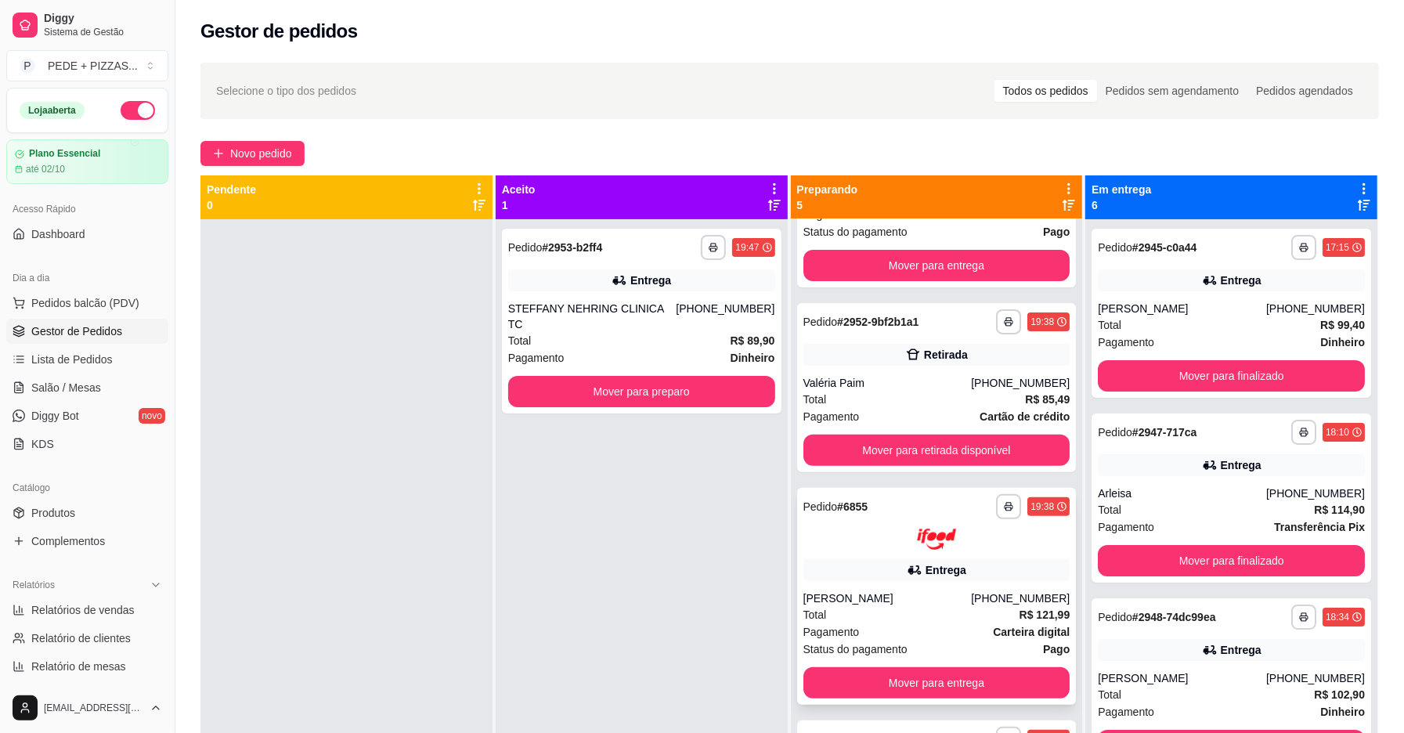
scroll to position [396, 0]
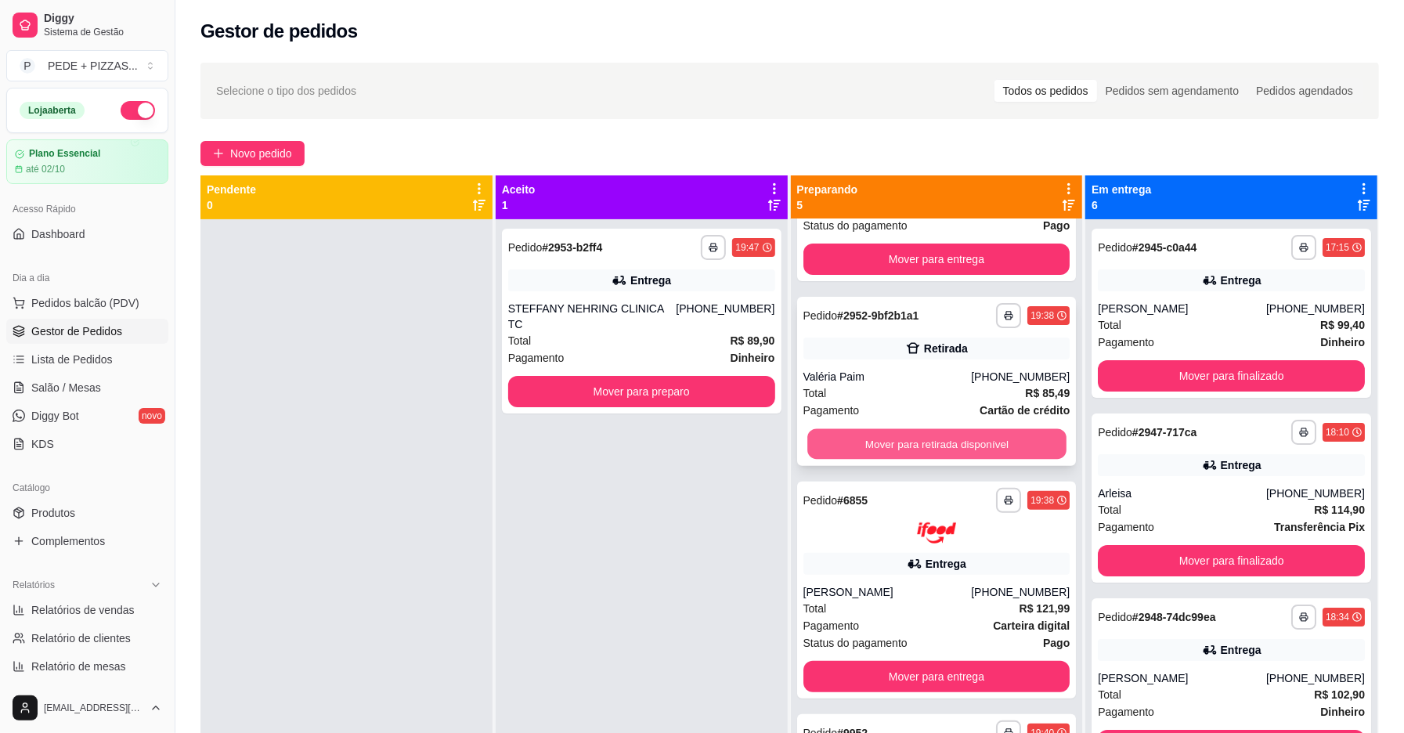
click at [955, 445] on button "Mover para retirada disponível" at bounding box center [936, 444] width 259 height 31
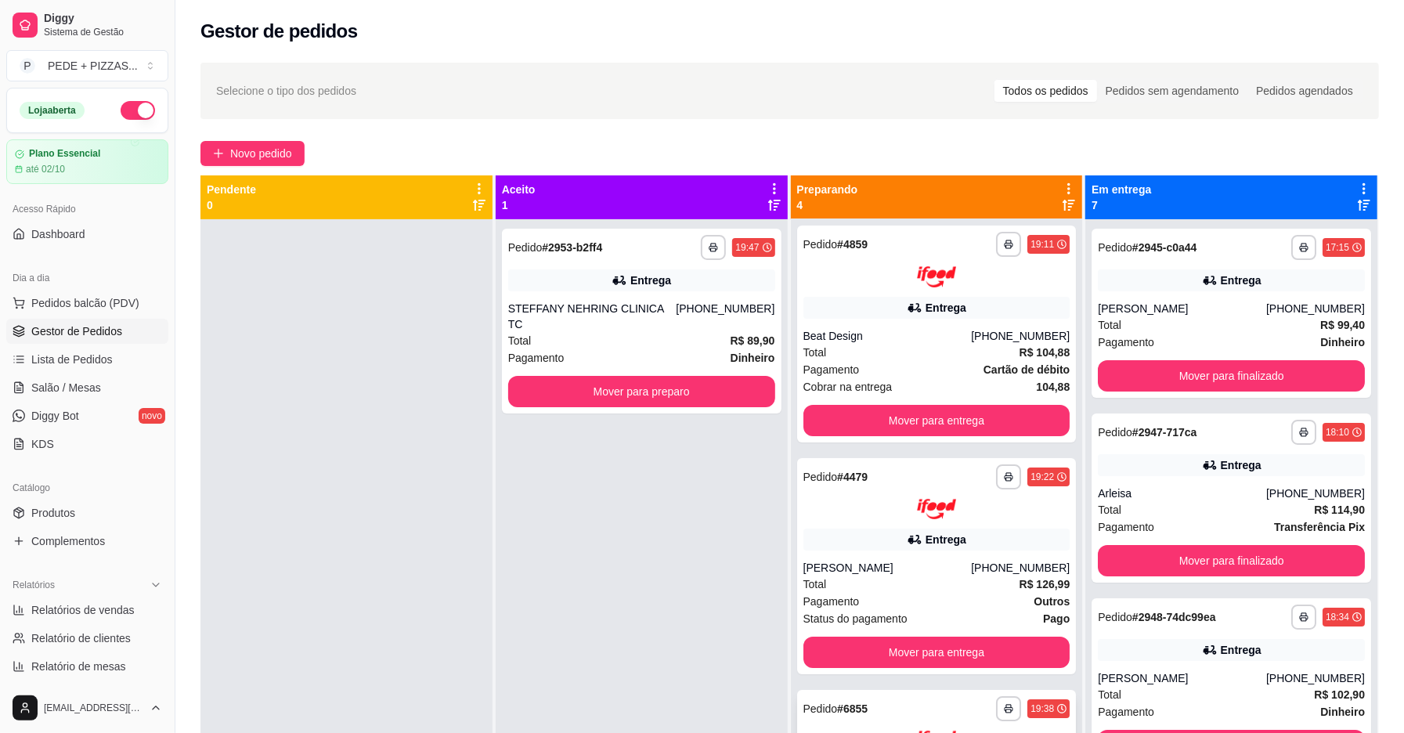
scroll to position [0, 0]
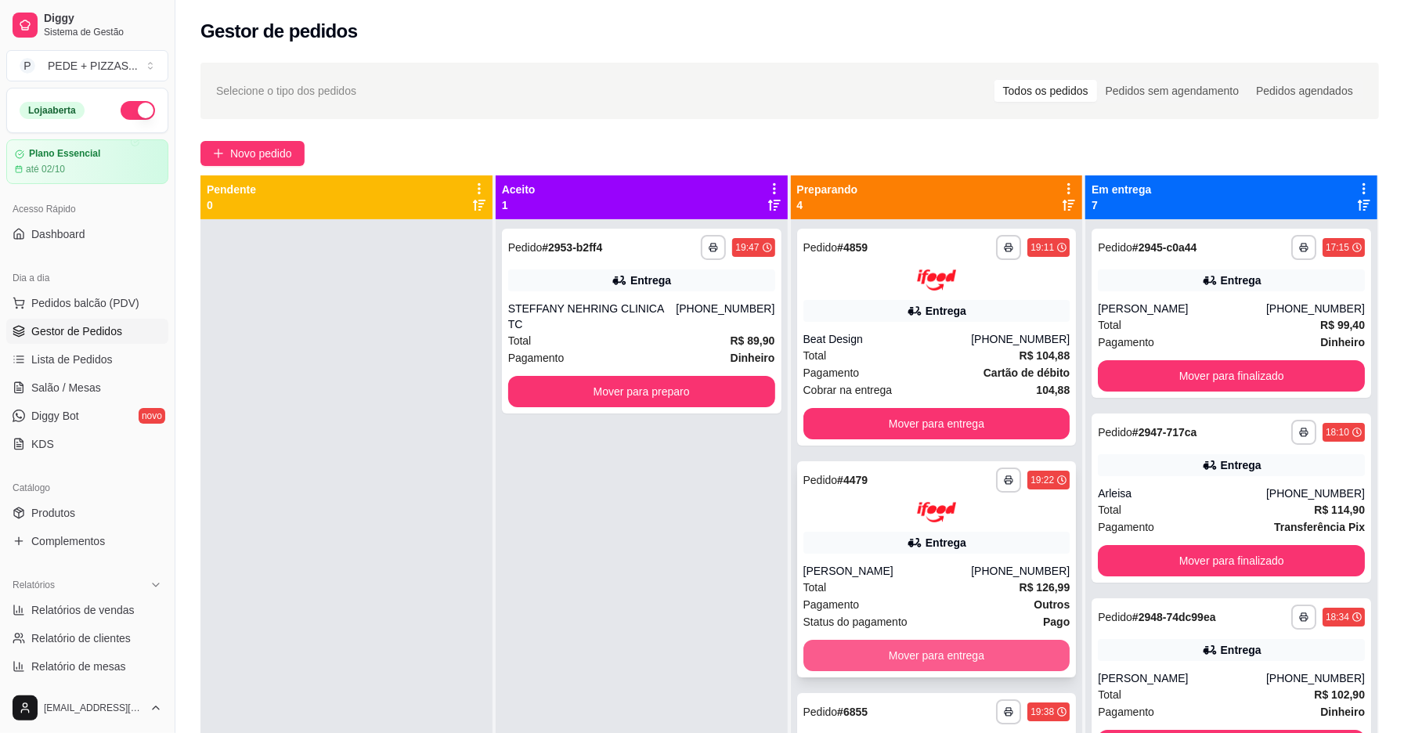
click at [899, 648] on button "Mover para entrega" at bounding box center [936, 655] width 267 height 31
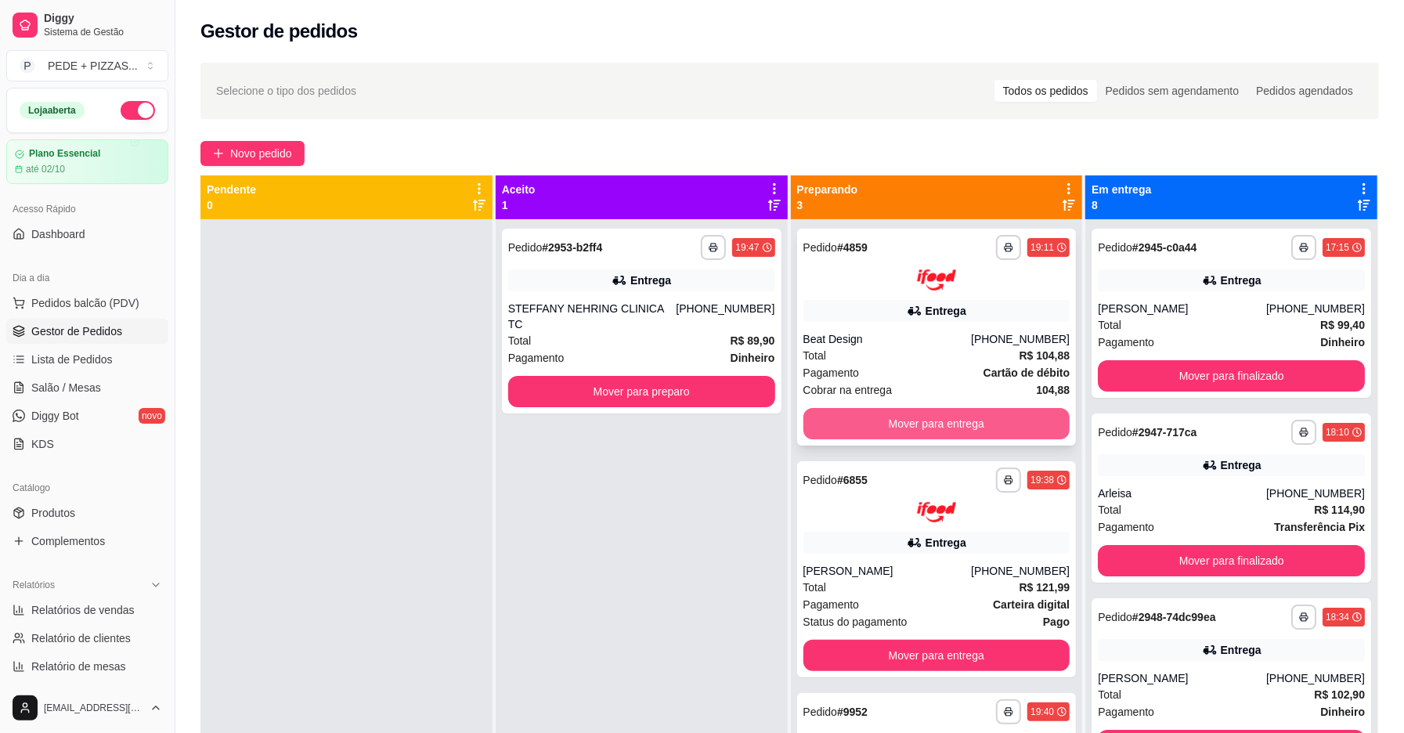
click at [891, 415] on button "Mover para entrega" at bounding box center [936, 423] width 267 height 31
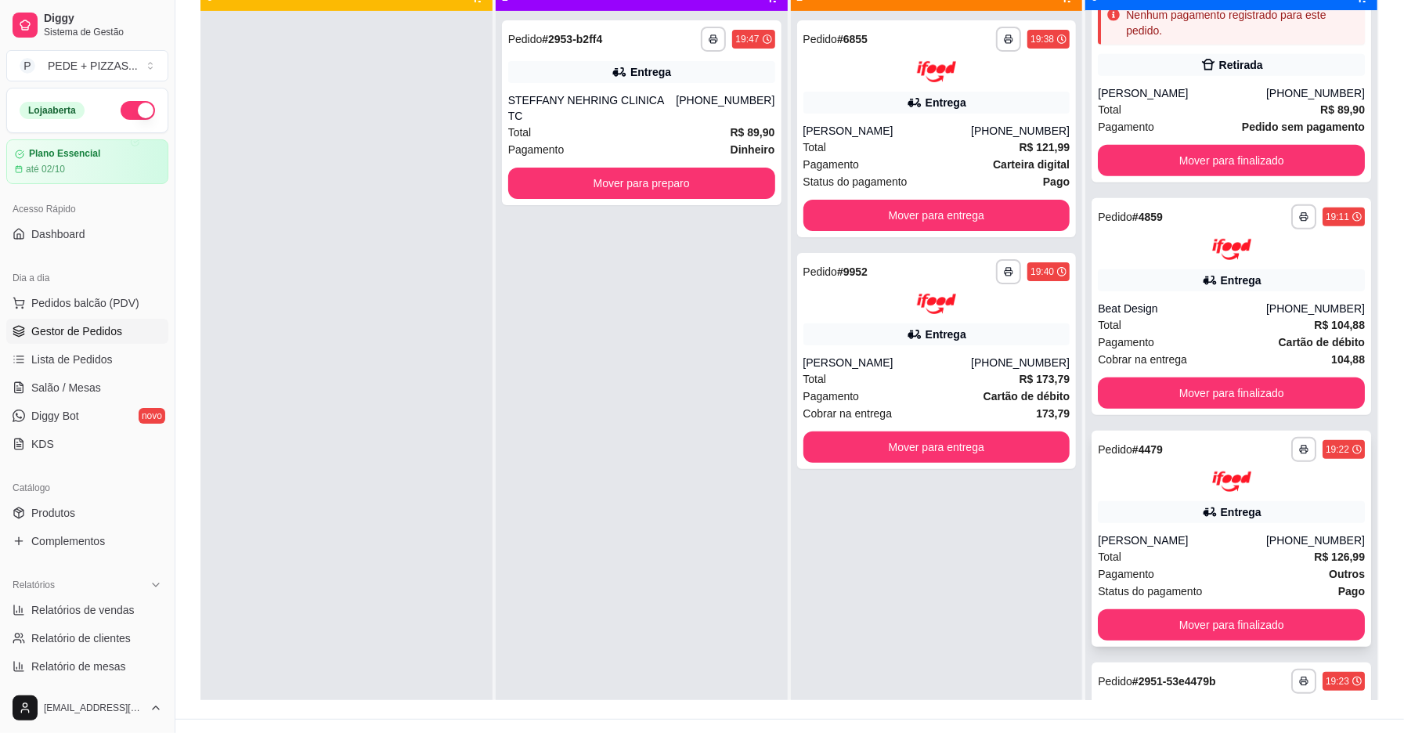
scroll to position [780, 0]
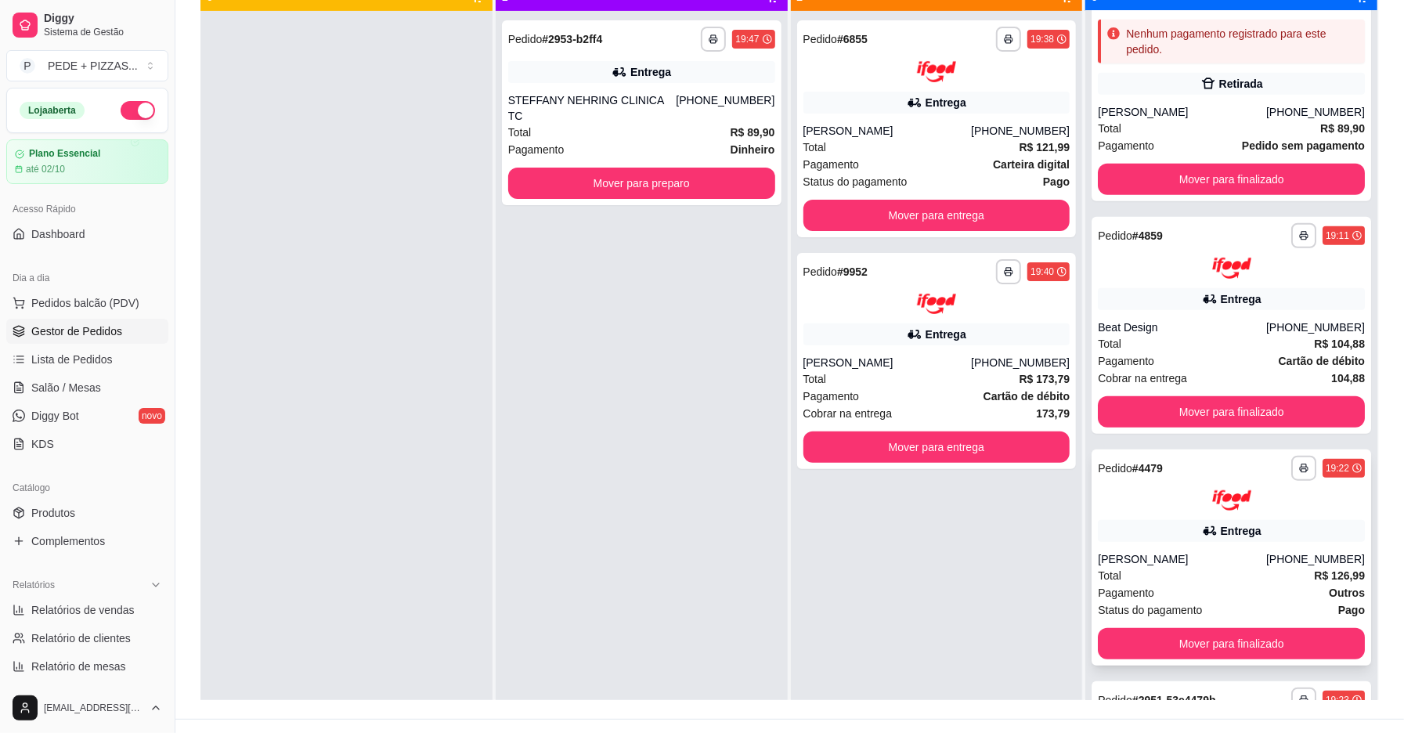
click at [1154, 575] on div "Total R$ 126,99" at bounding box center [1230, 575] width 267 height 17
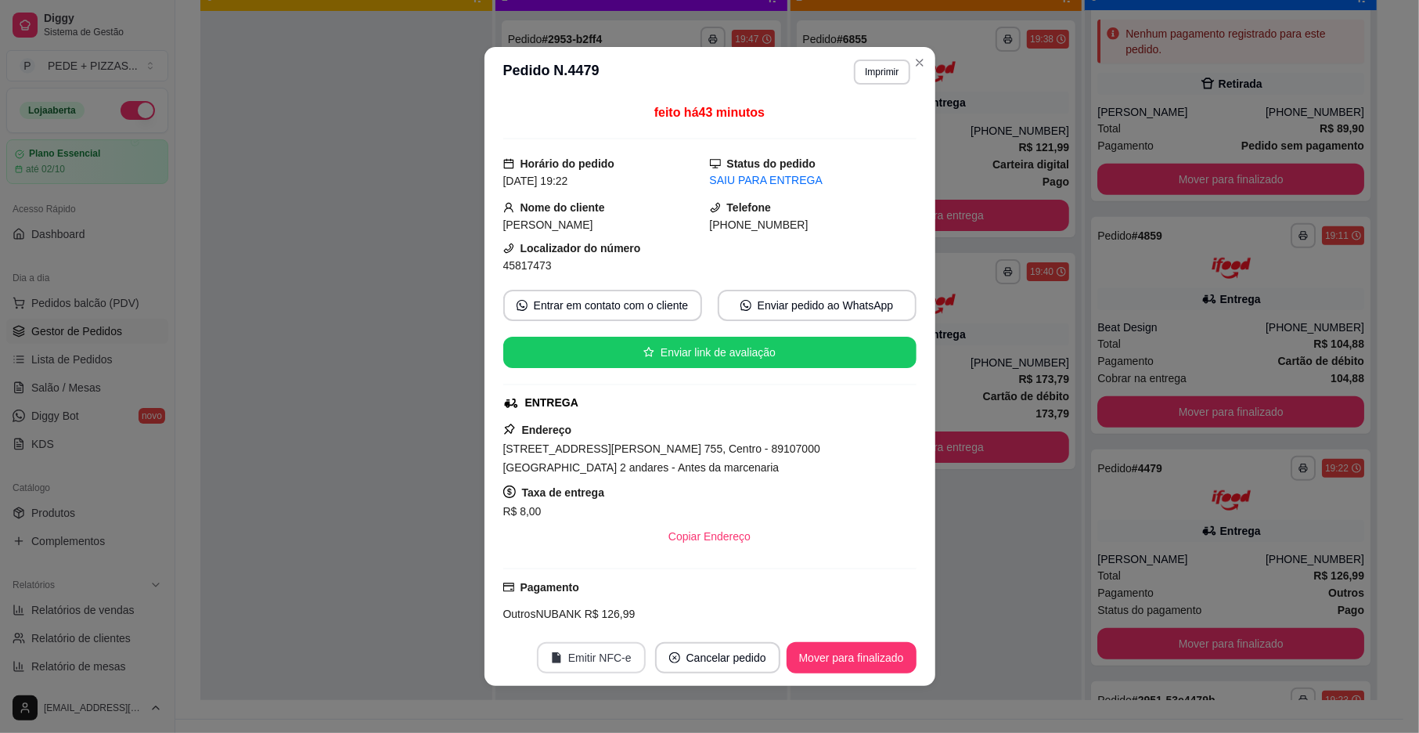
click at [545, 654] on button "Emitir NFC-e" at bounding box center [591, 657] width 109 height 31
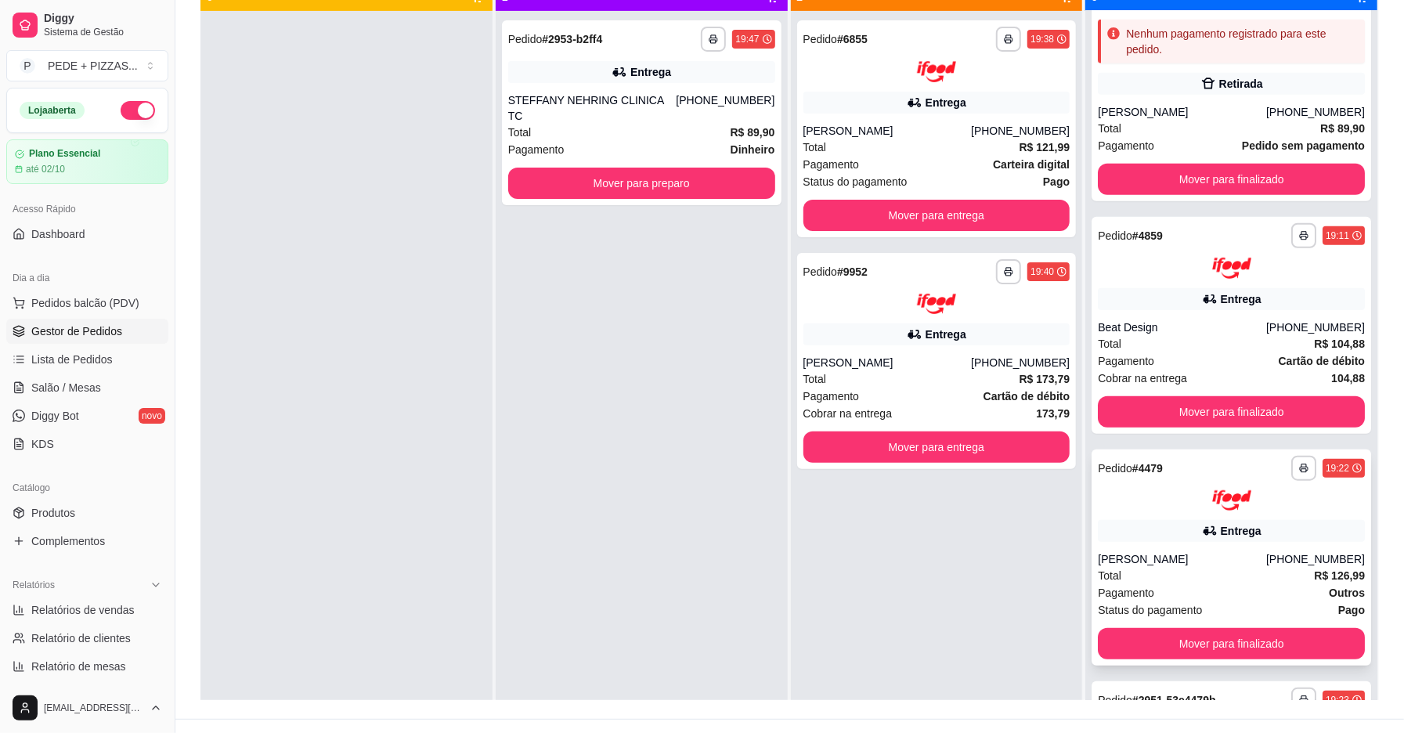
click at [1151, 511] on div "**********" at bounding box center [1230, 557] width 279 height 217
click at [1184, 365] on div "Pagamento Cartão de débito" at bounding box center [1230, 360] width 267 height 17
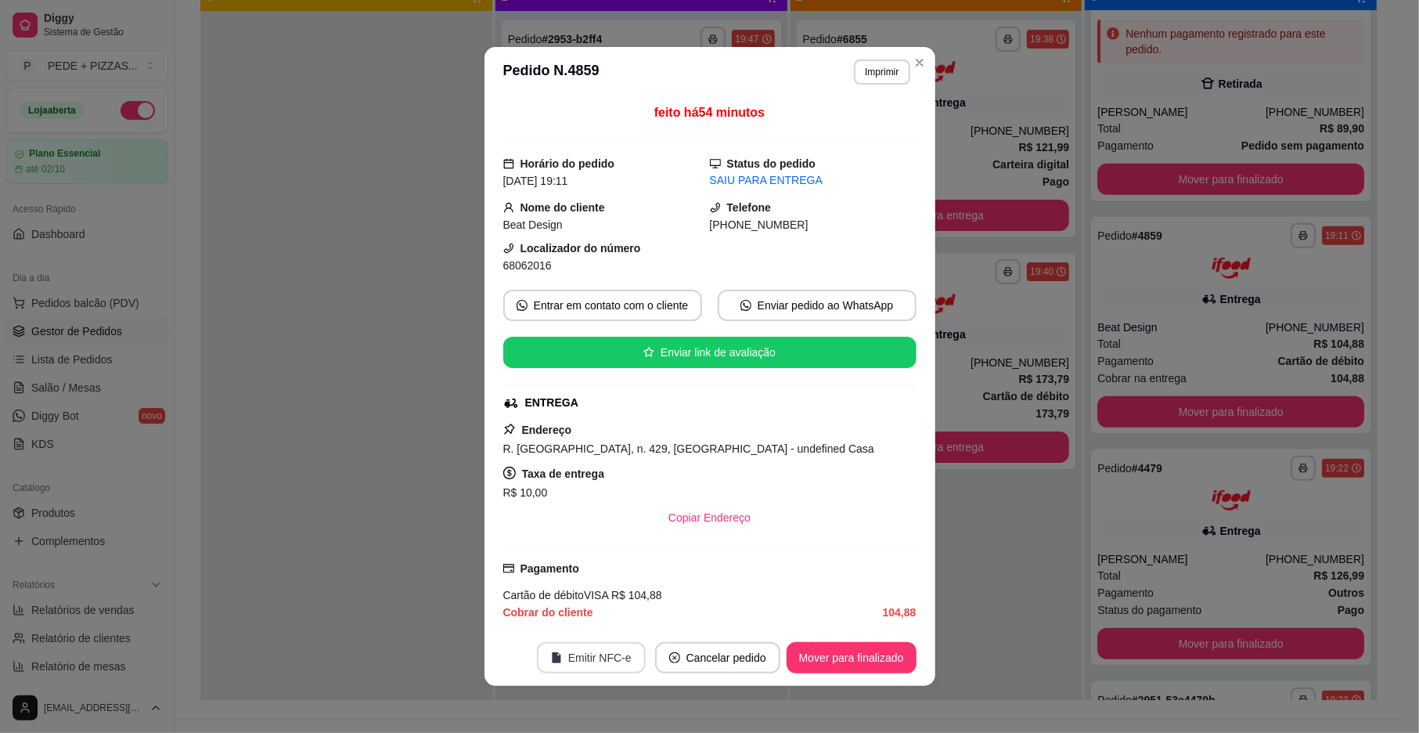
click at [578, 661] on button "Emitir NFC-e" at bounding box center [591, 657] width 109 height 31
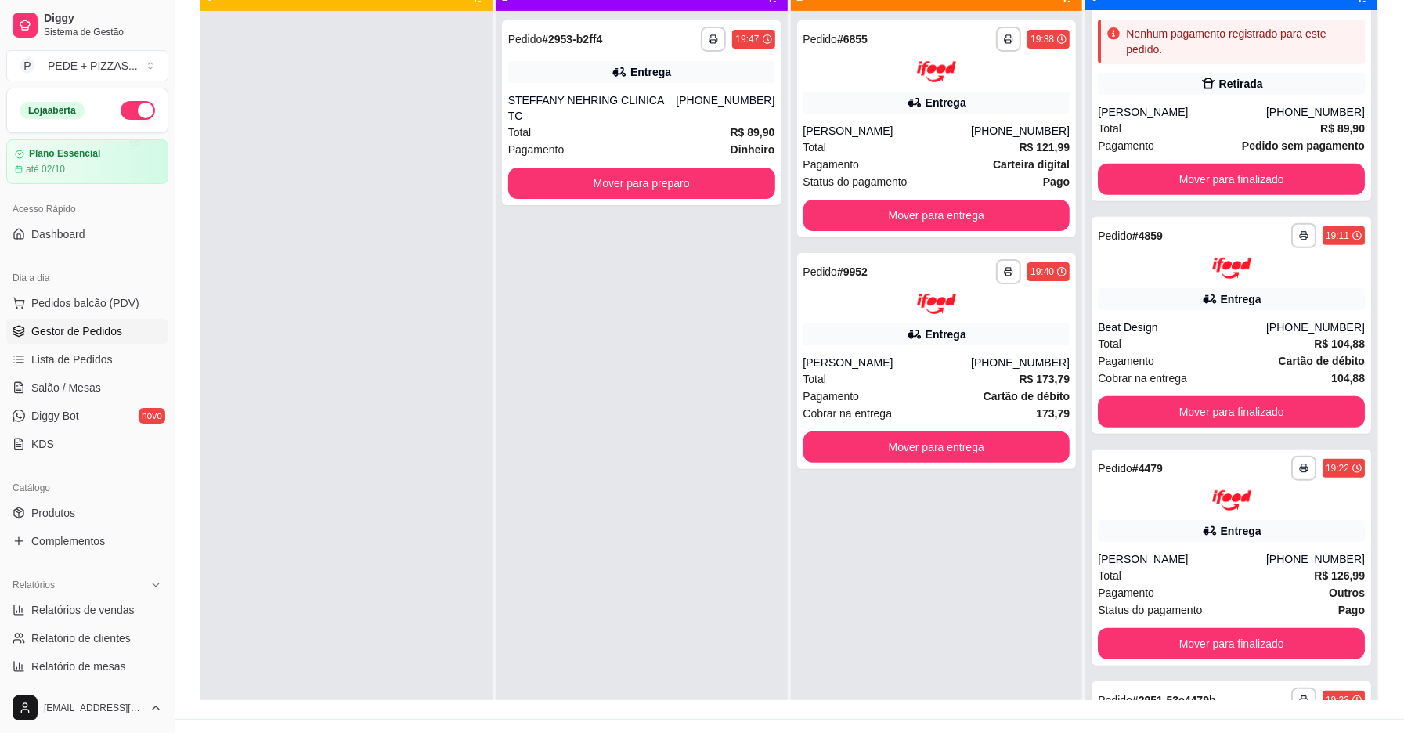
click at [614, 388] on div "**********" at bounding box center [642, 377] width 292 height 733
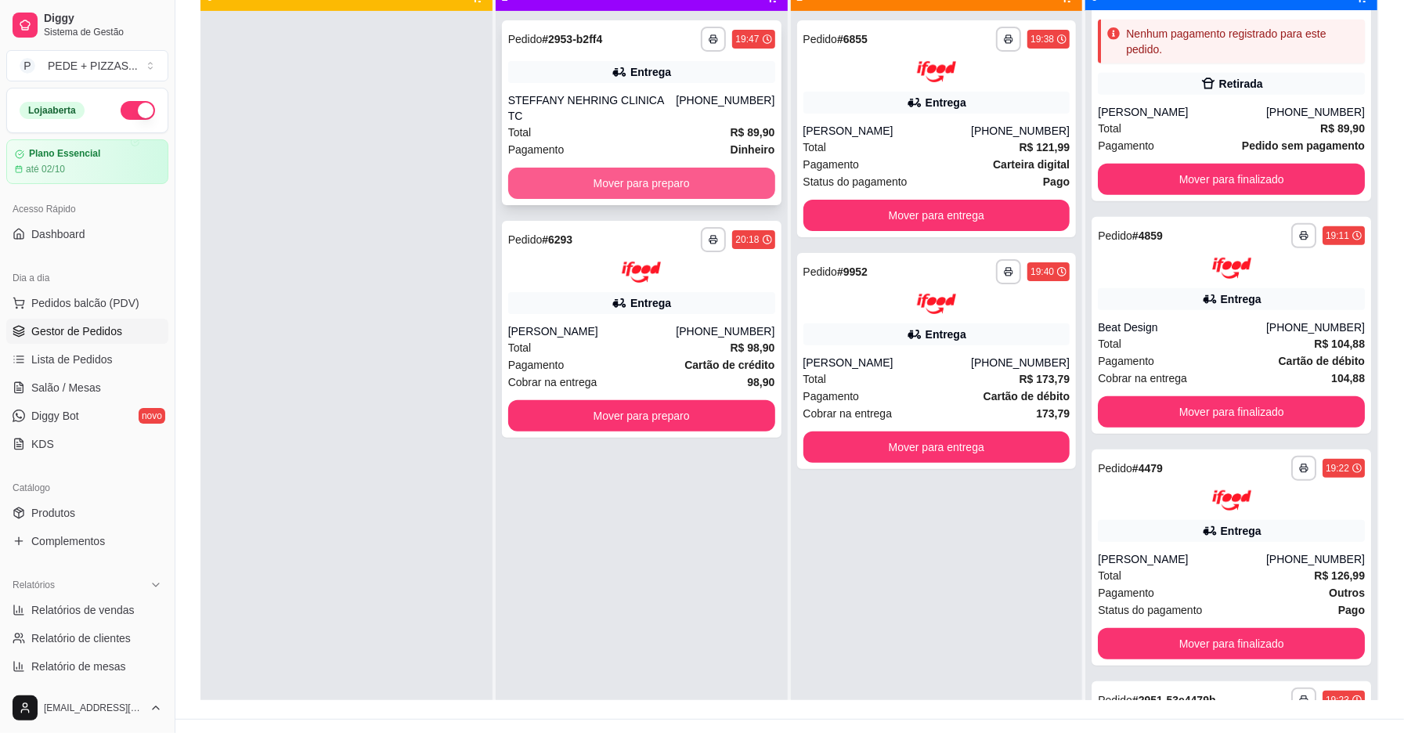
click at [554, 168] on button "Mover para preparo" at bounding box center [641, 183] width 267 height 31
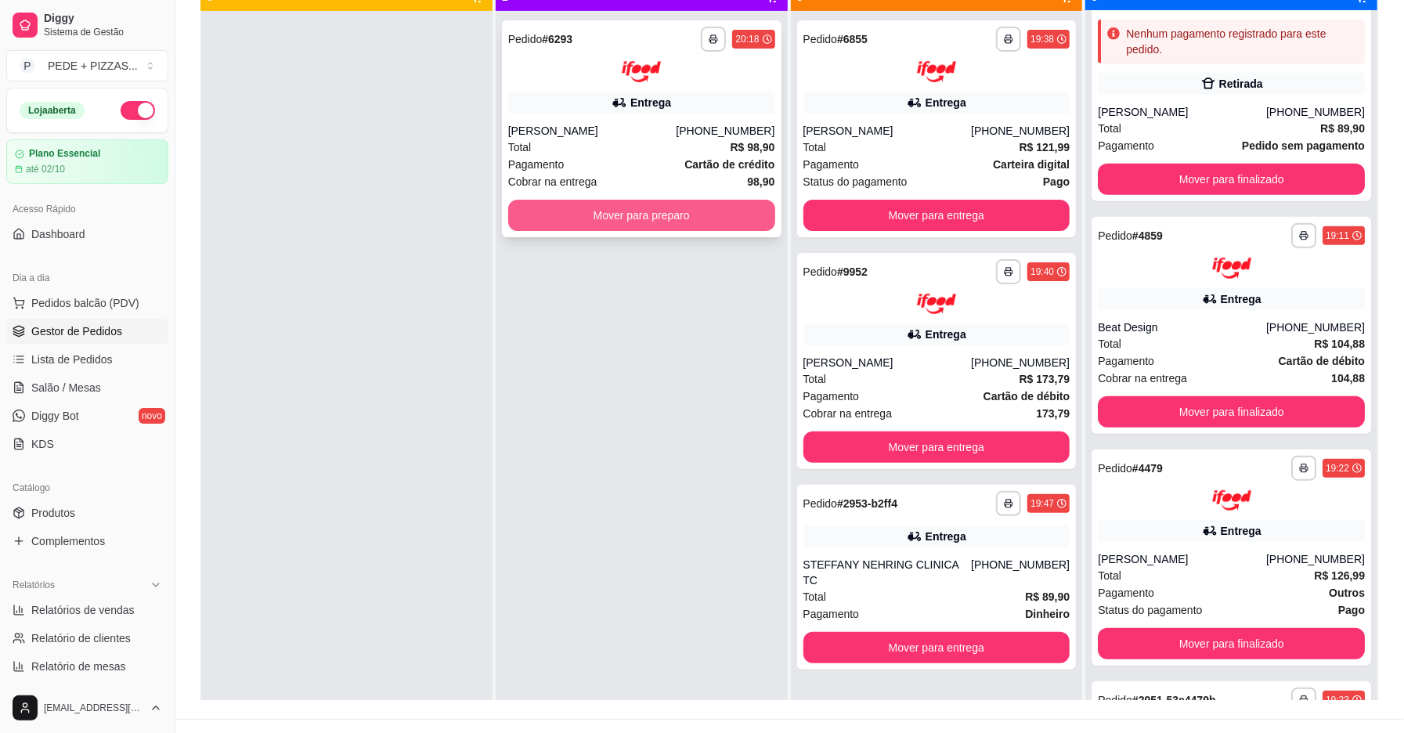
click at [570, 211] on button "Mover para preparo" at bounding box center [641, 215] width 267 height 31
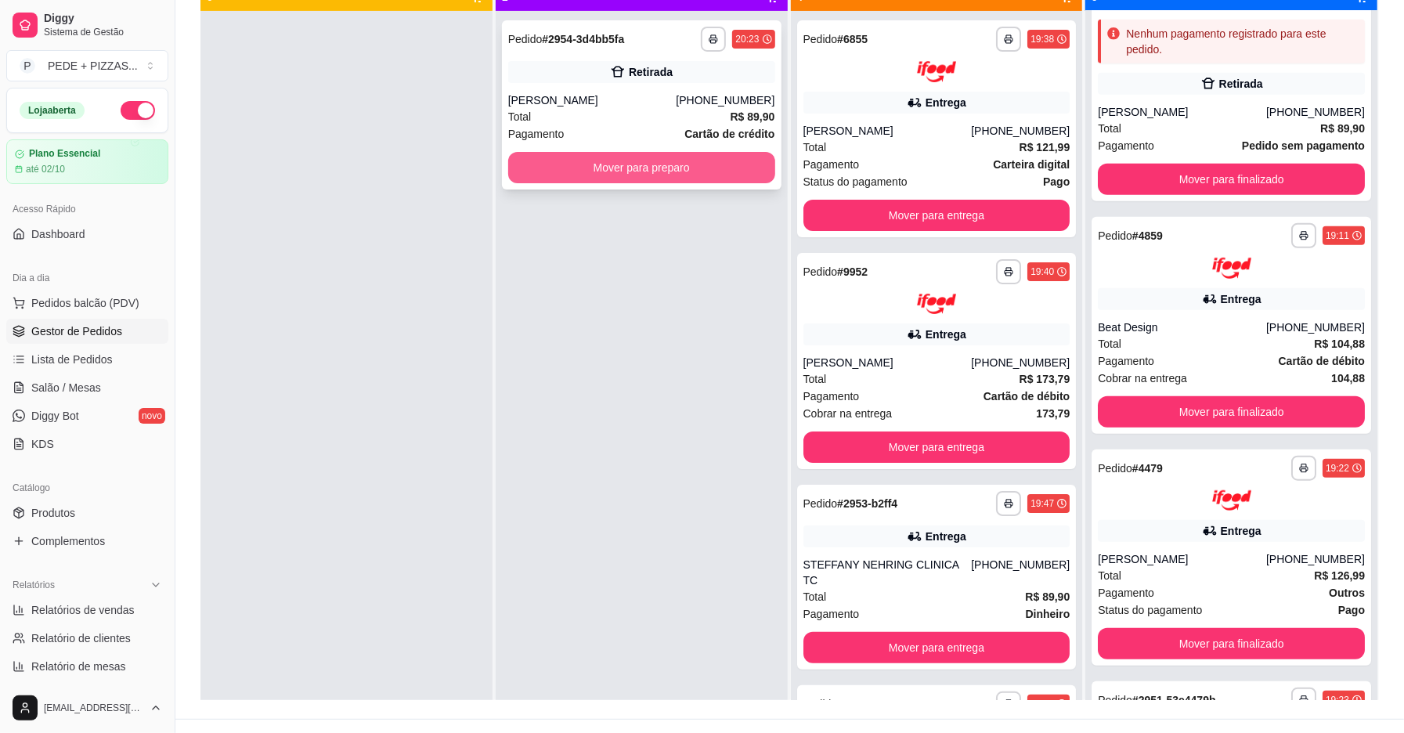
click at [584, 173] on button "Mover para preparo" at bounding box center [641, 167] width 267 height 31
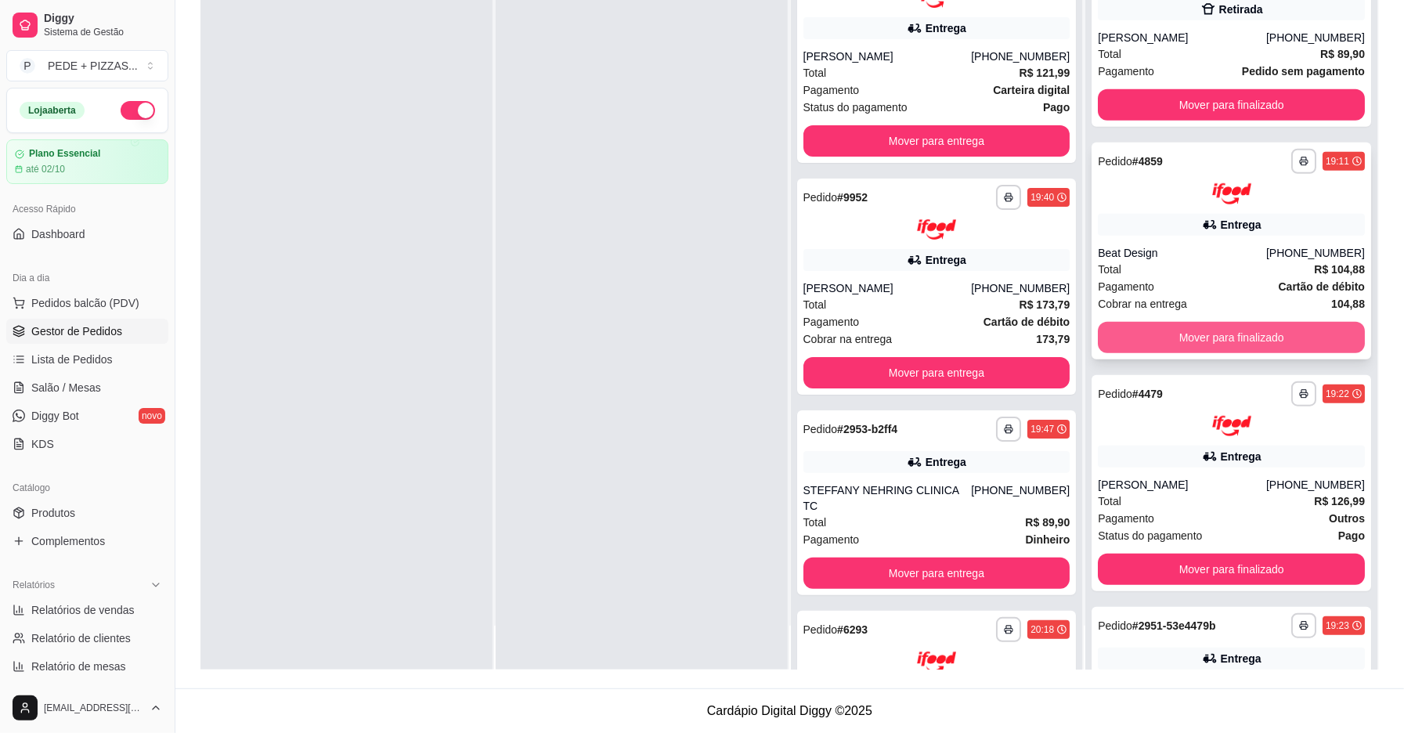
click at [1188, 338] on button "Mover para finalizado" at bounding box center [1230, 337] width 267 height 31
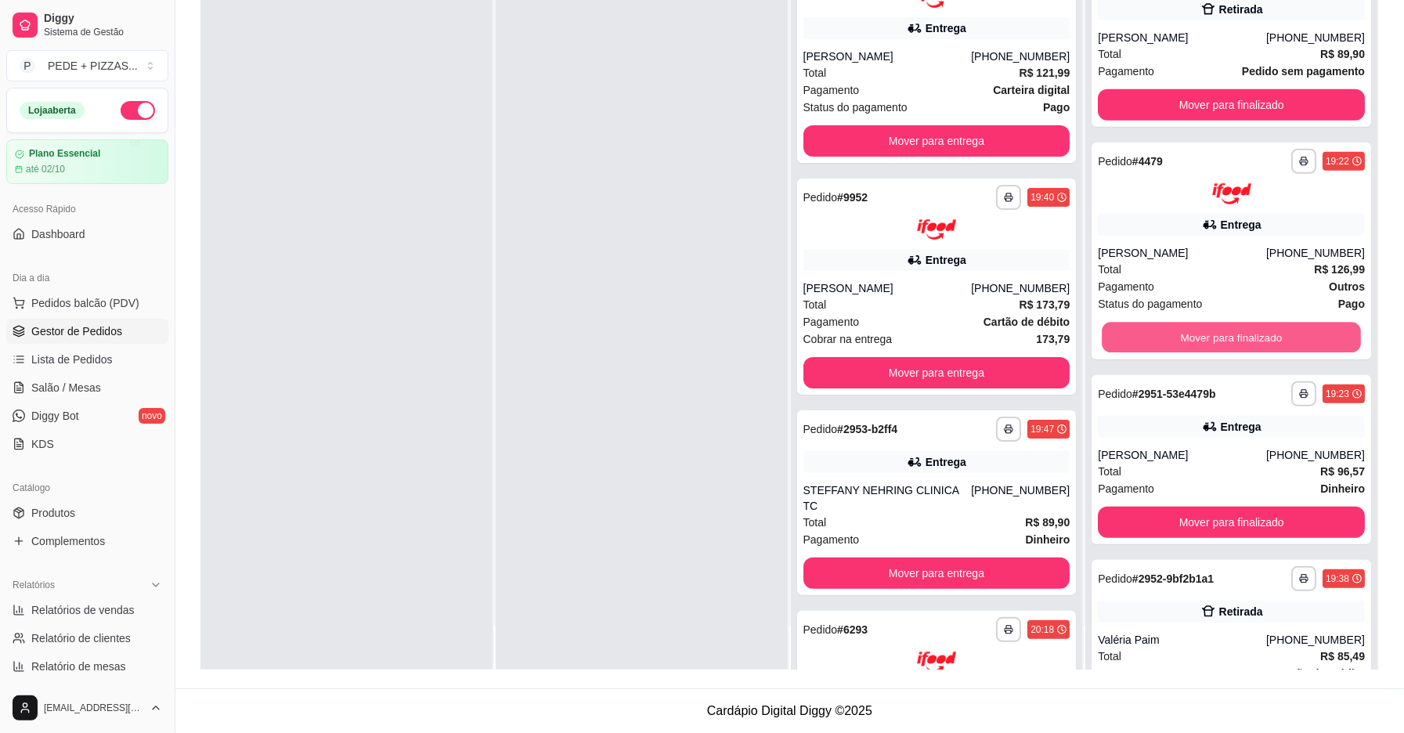
click at [1188, 338] on button "Mover para finalizado" at bounding box center [1230, 337] width 259 height 31
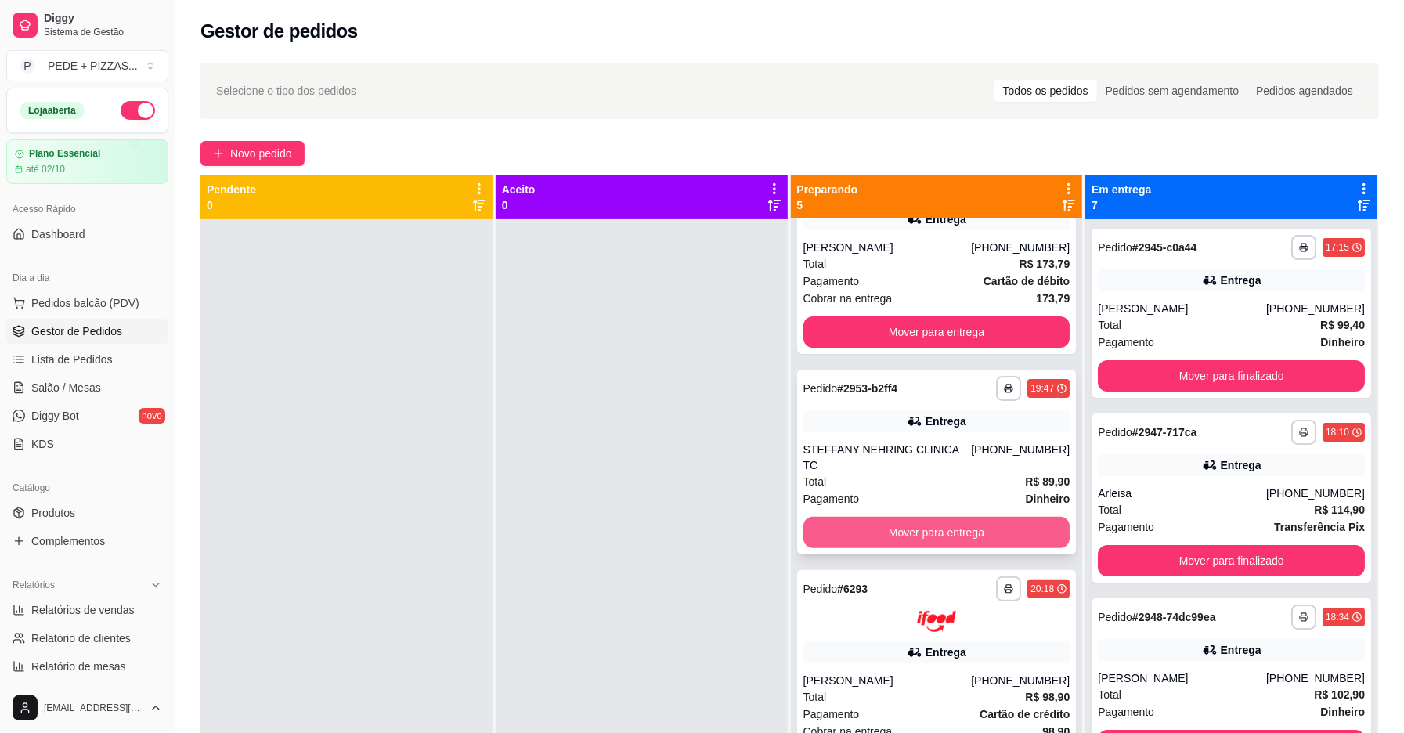
scroll to position [348, 0]
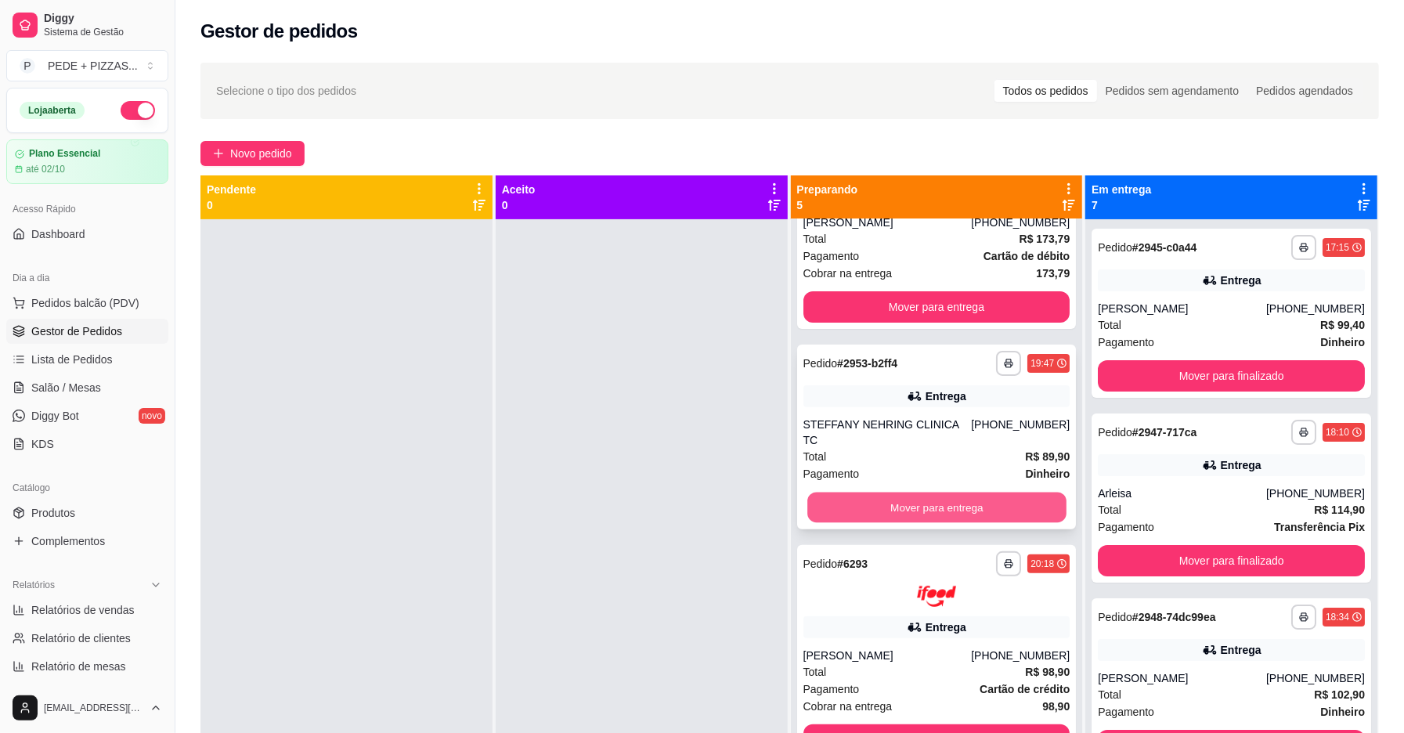
click at [915, 499] on button "Mover para entrega" at bounding box center [936, 507] width 259 height 31
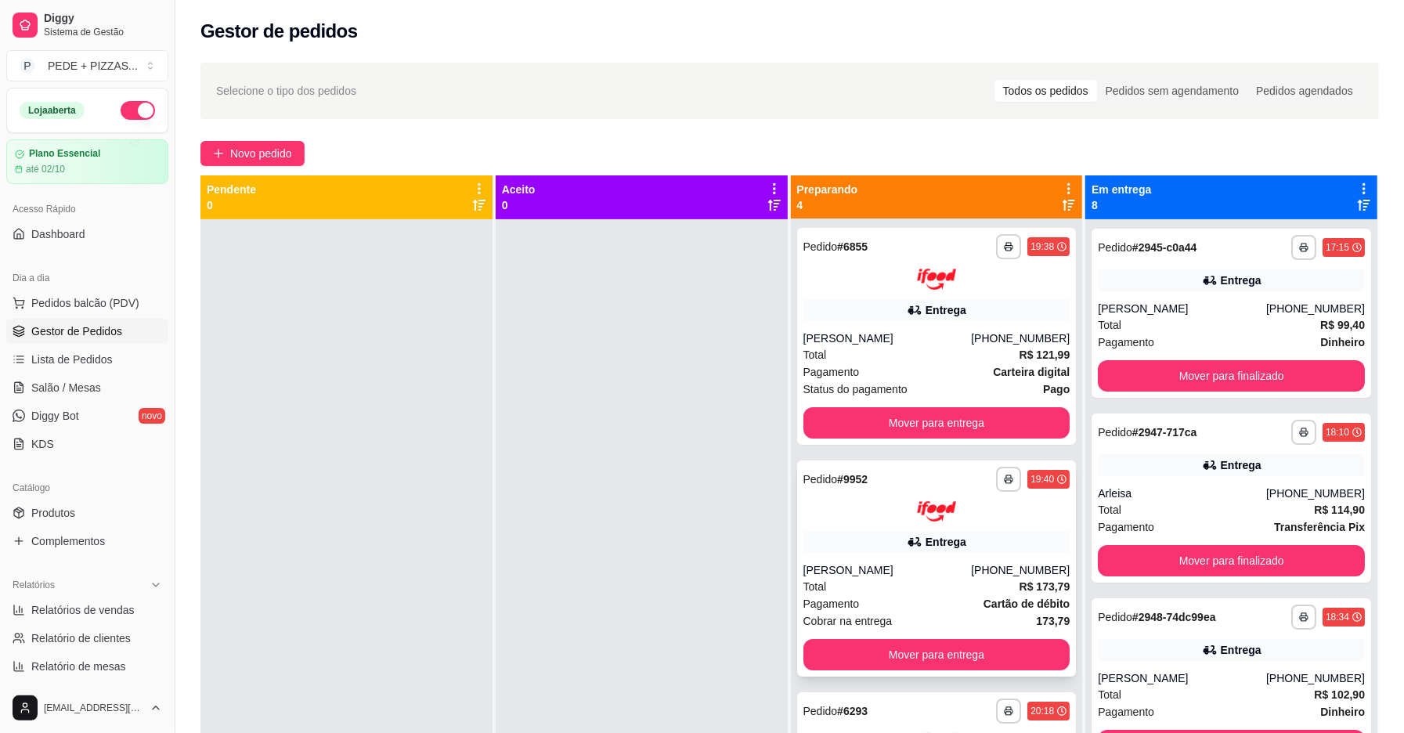
scroll to position [0, 0]
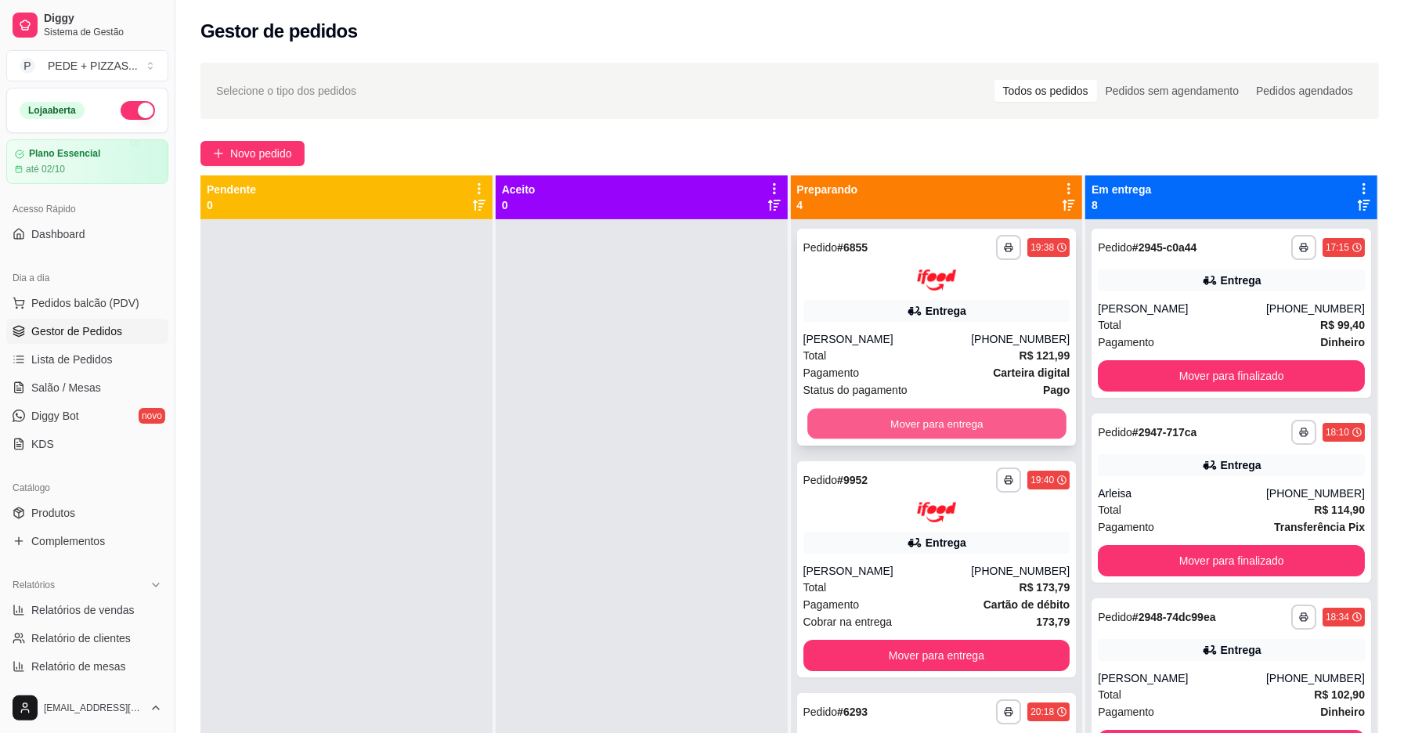
click at [899, 426] on button "Mover para entrega" at bounding box center [936, 423] width 259 height 31
click at [899, 426] on button "Mover para entrega" at bounding box center [936, 423] width 267 height 31
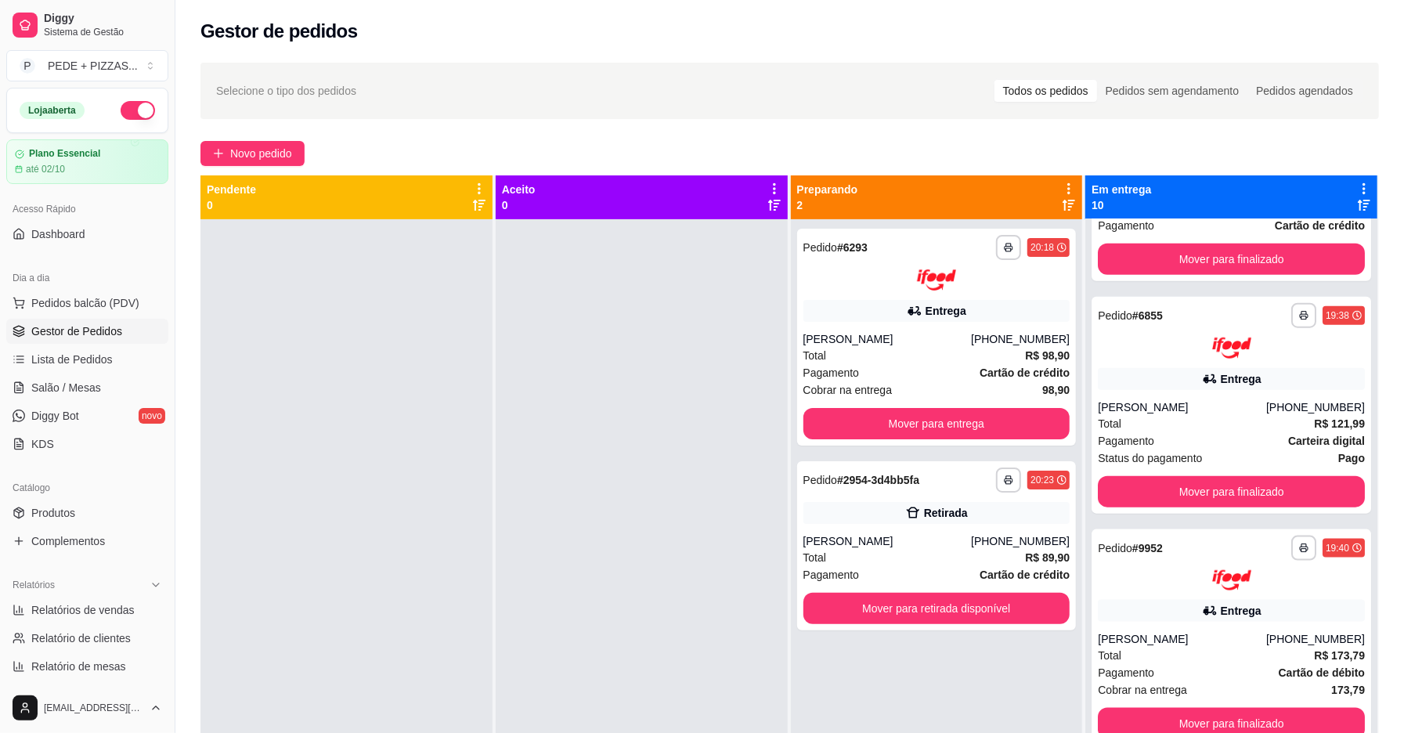
scroll to position [44, 0]
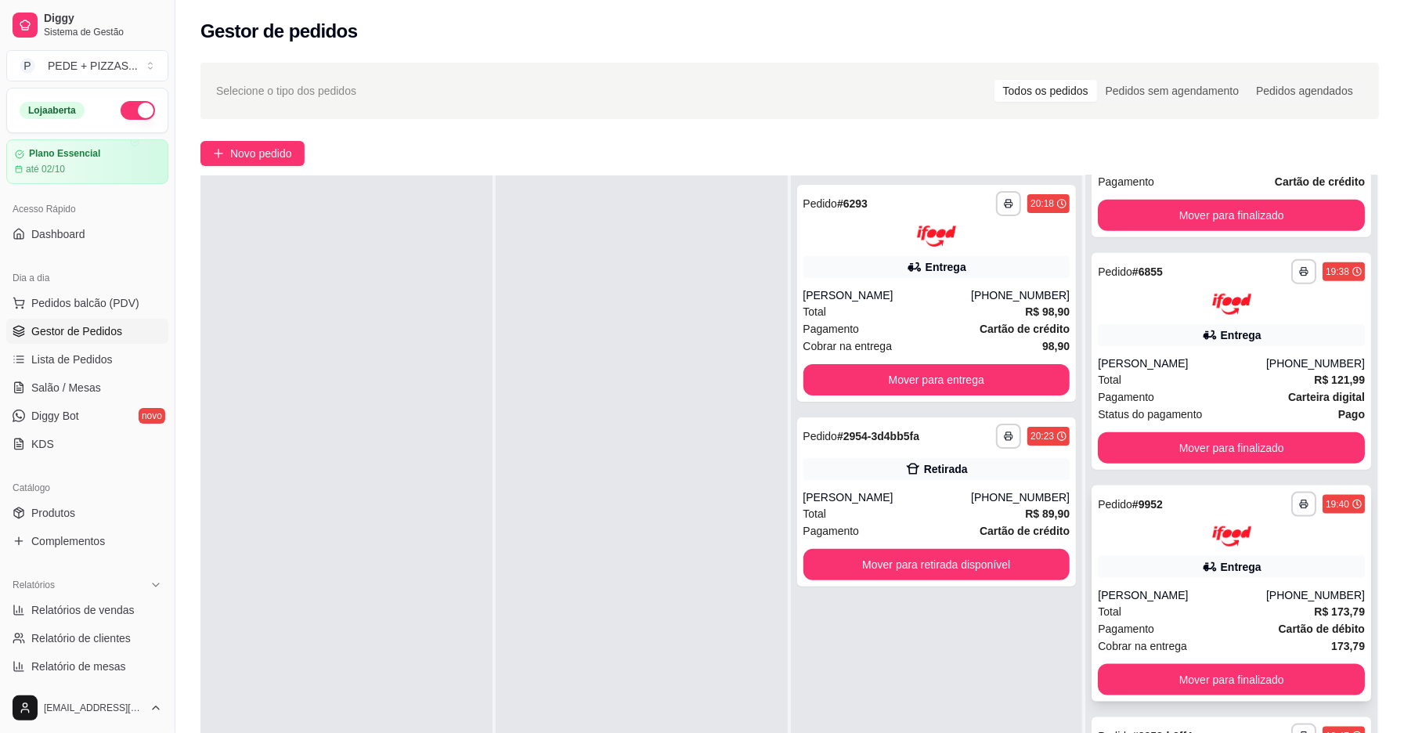
click at [1162, 574] on div "Entrega" at bounding box center [1230, 567] width 267 height 22
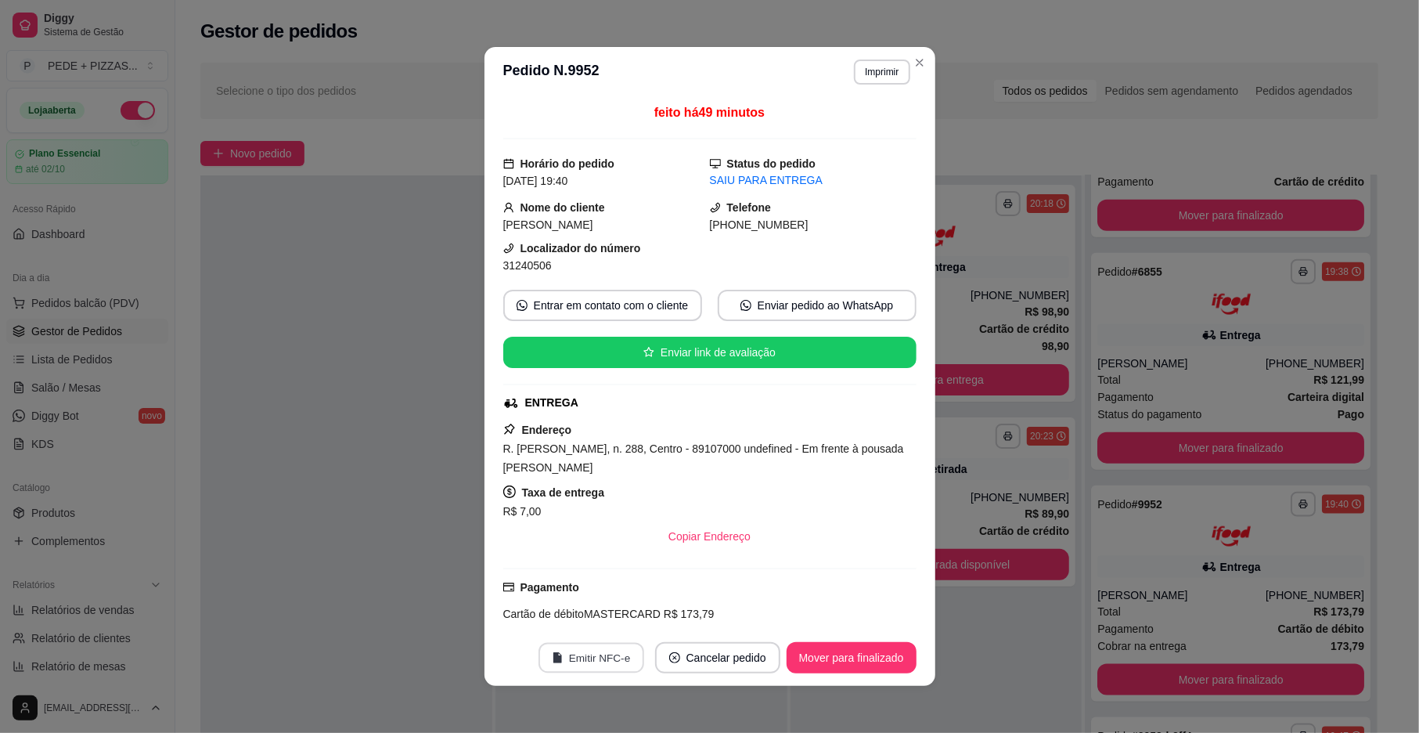
click at [586, 649] on button "Emitir NFC-e" at bounding box center [592, 658] width 106 height 31
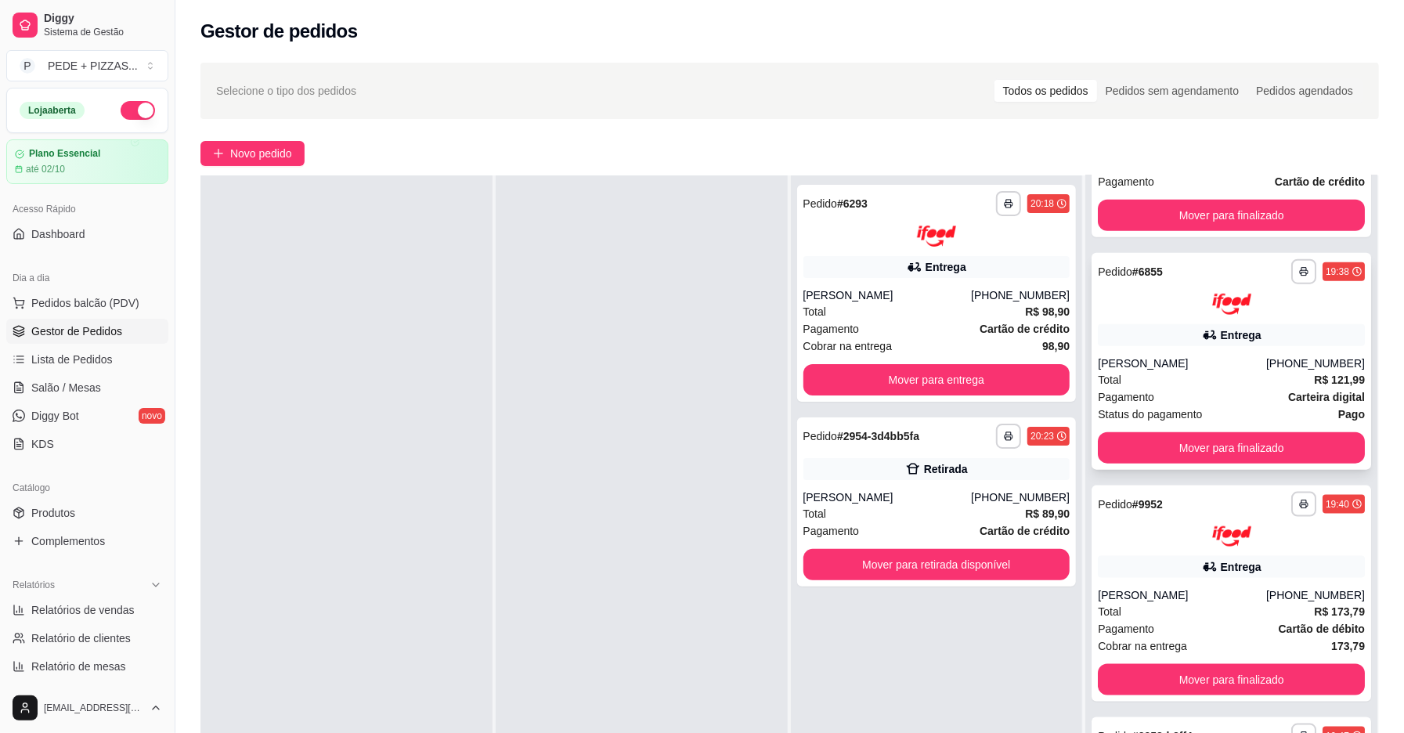
click at [1152, 395] on div "Pagamento Carteira digital" at bounding box center [1230, 396] width 267 height 17
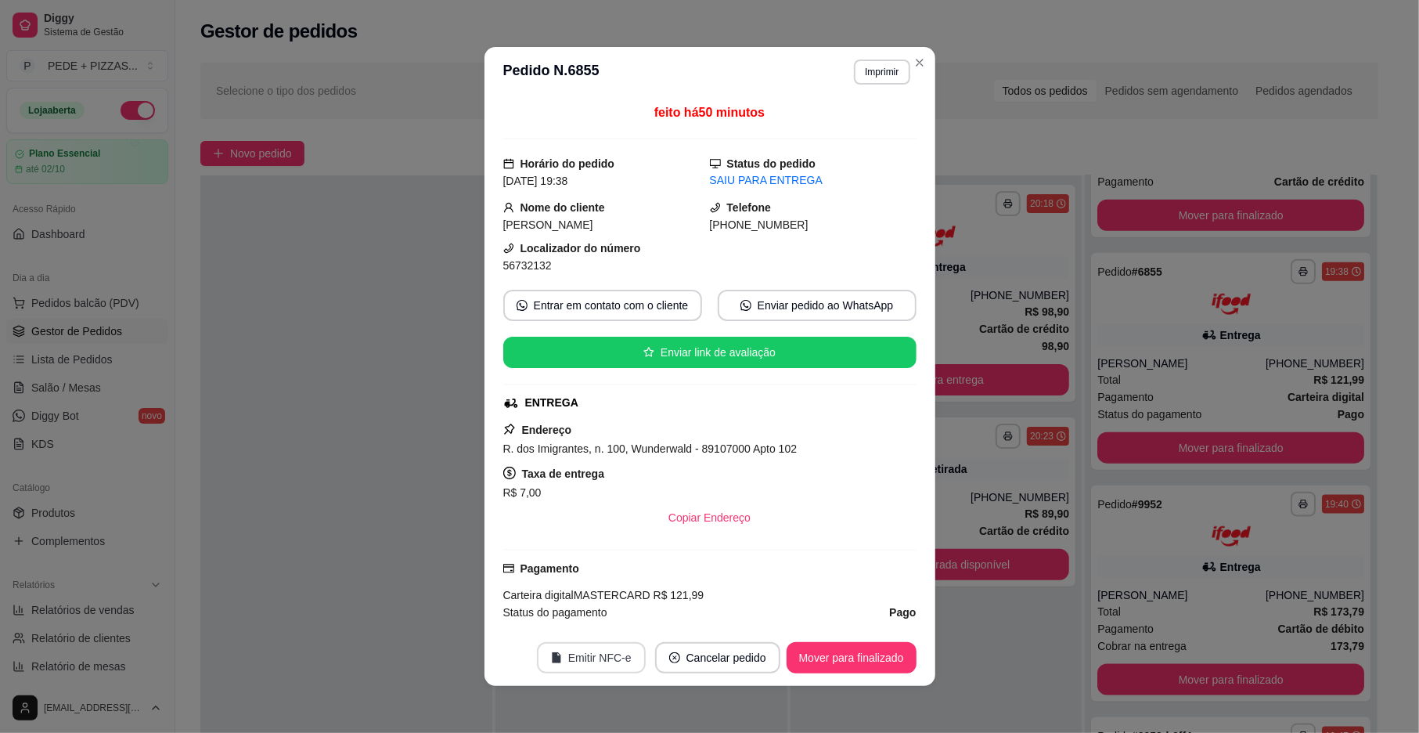
click at [602, 650] on button "Emitir NFC-e" at bounding box center [591, 657] width 109 height 31
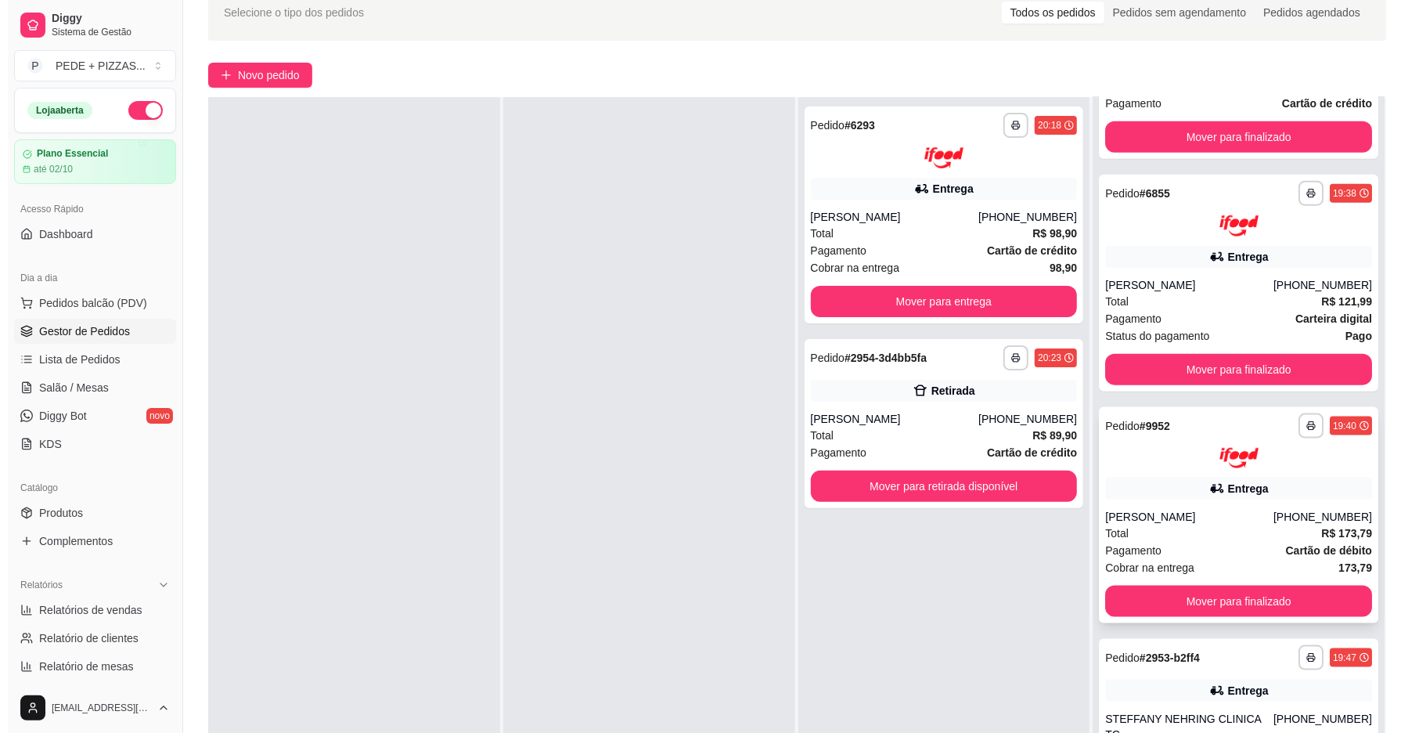
scroll to position [239, 0]
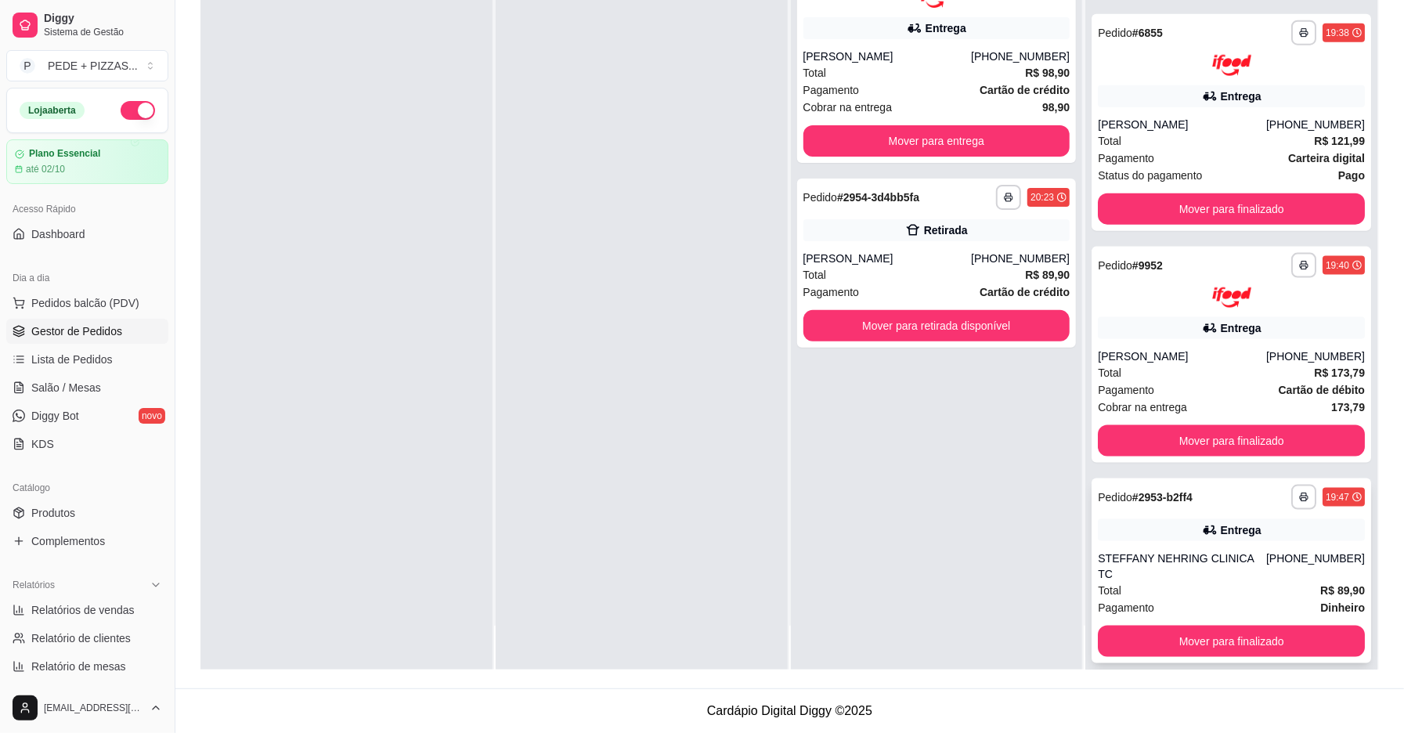
click at [1157, 545] on div "**********" at bounding box center [1230, 570] width 279 height 185
click at [1162, 360] on div "[PERSON_NAME]" at bounding box center [1181, 356] width 168 height 16
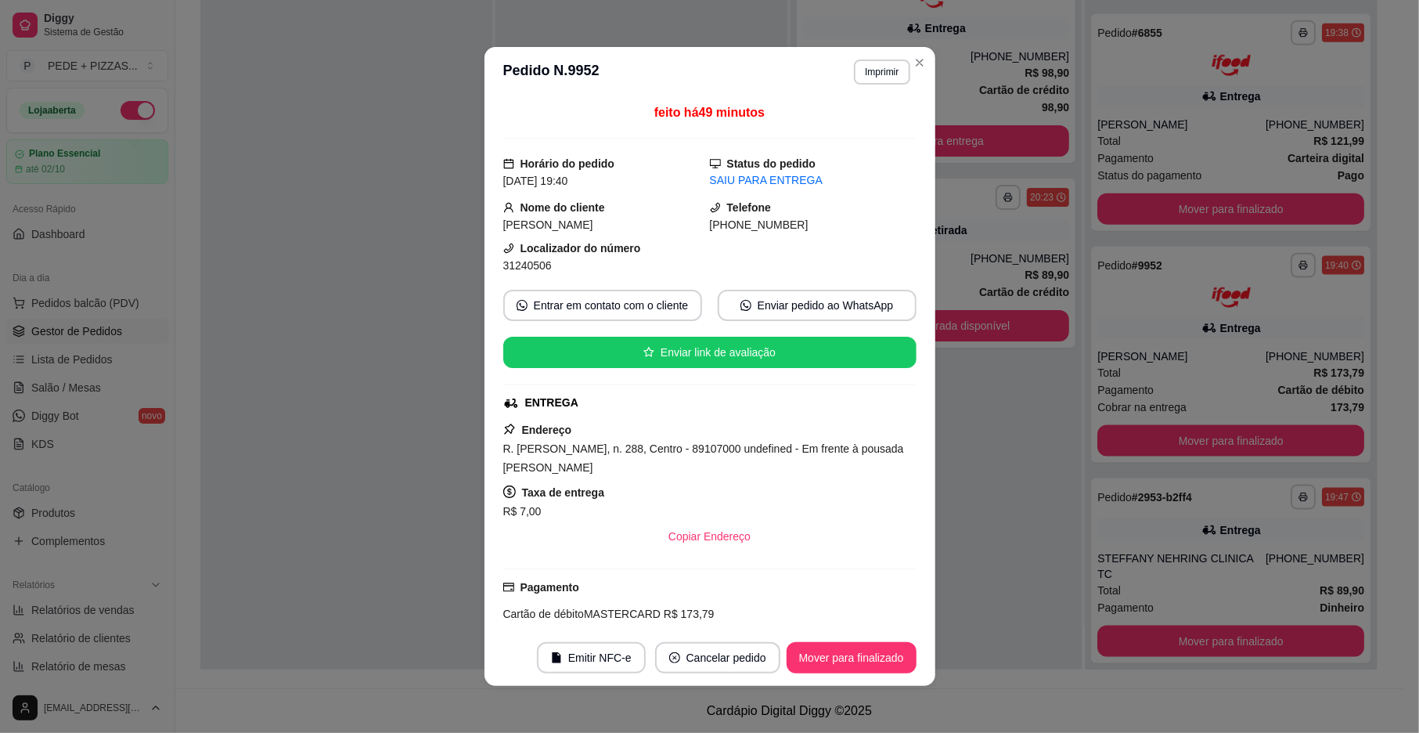
scroll to position [360, 0]
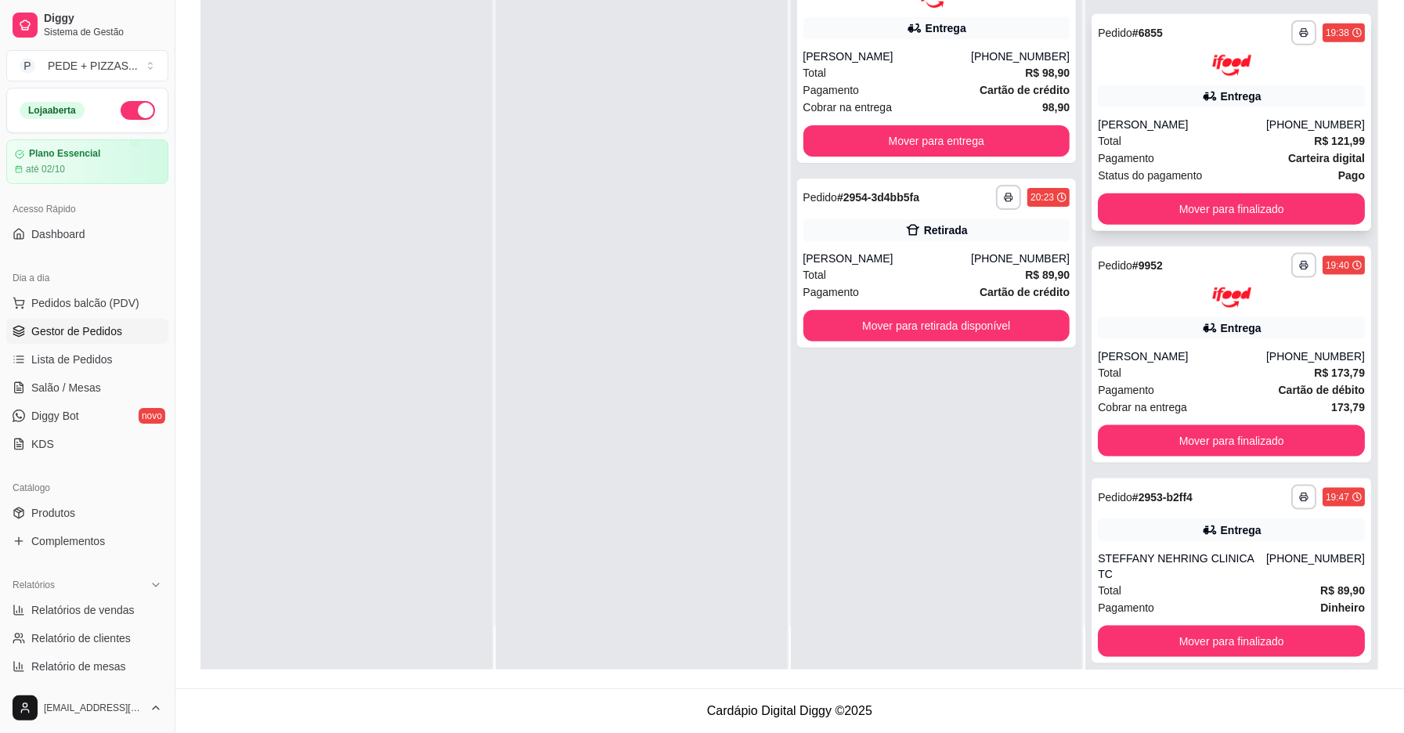
click at [1218, 151] on div "Pagamento Carteira digital" at bounding box center [1230, 158] width 267 height 17
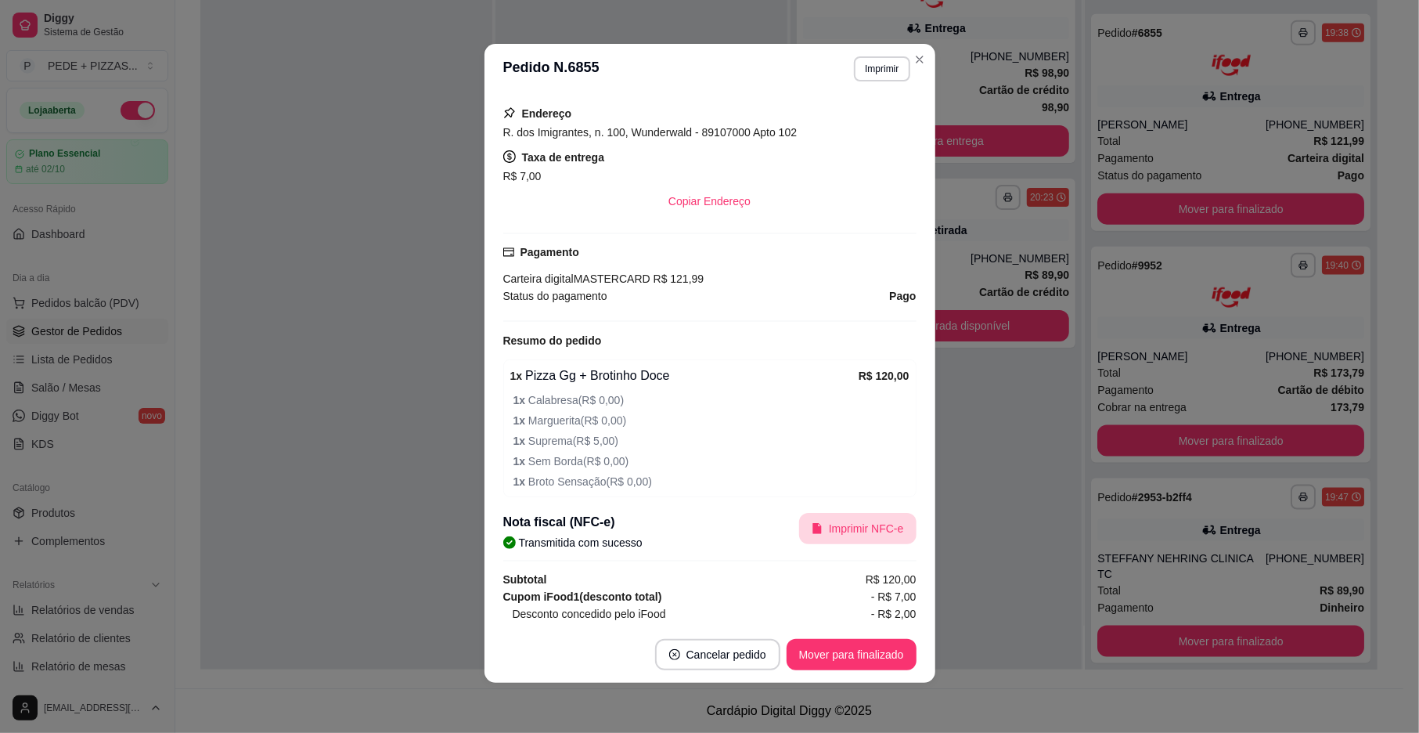
scroll to position [410, 0]
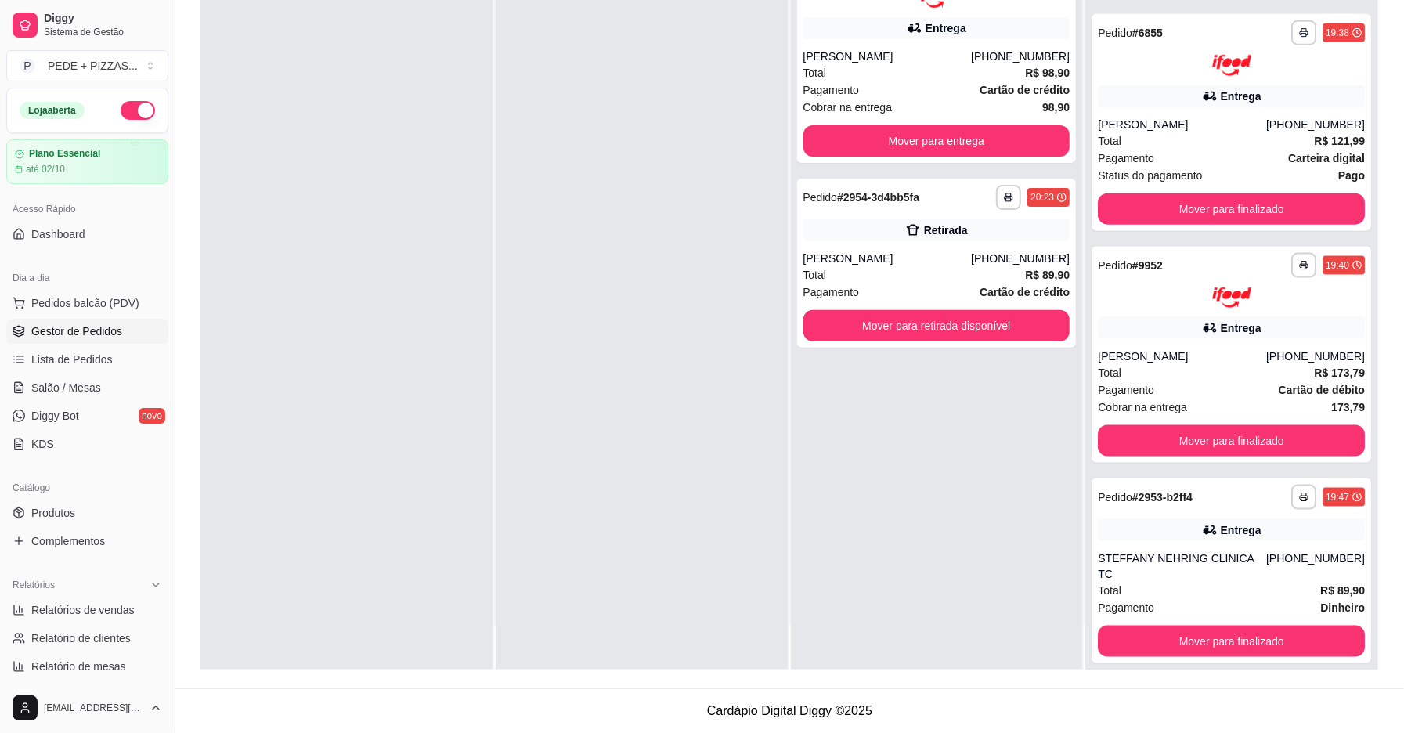
click at [821, 449] on div "**********" at bounding box center [937, 303] width 292 height 733
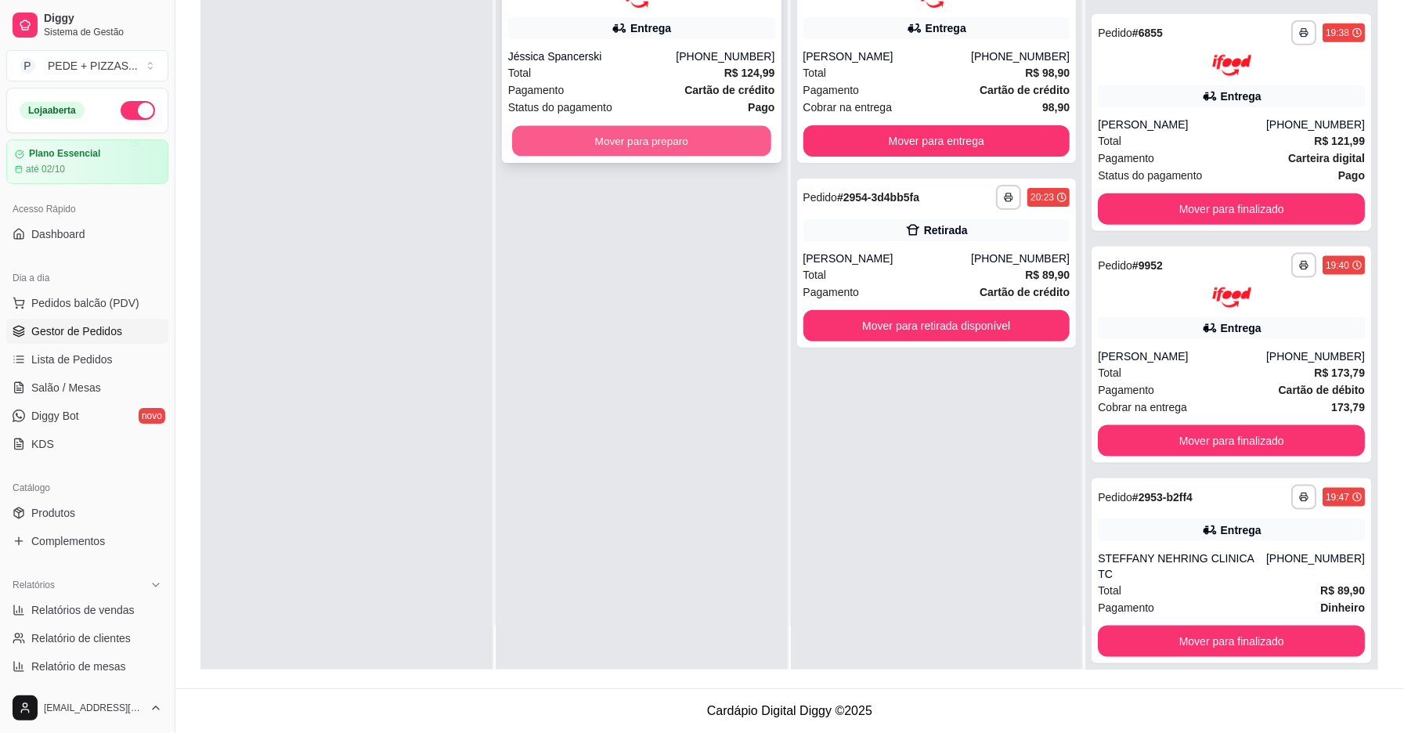
click at [645, 147] on button "Mover para preparo" at bounding box center [641, 140] width 259 height 31
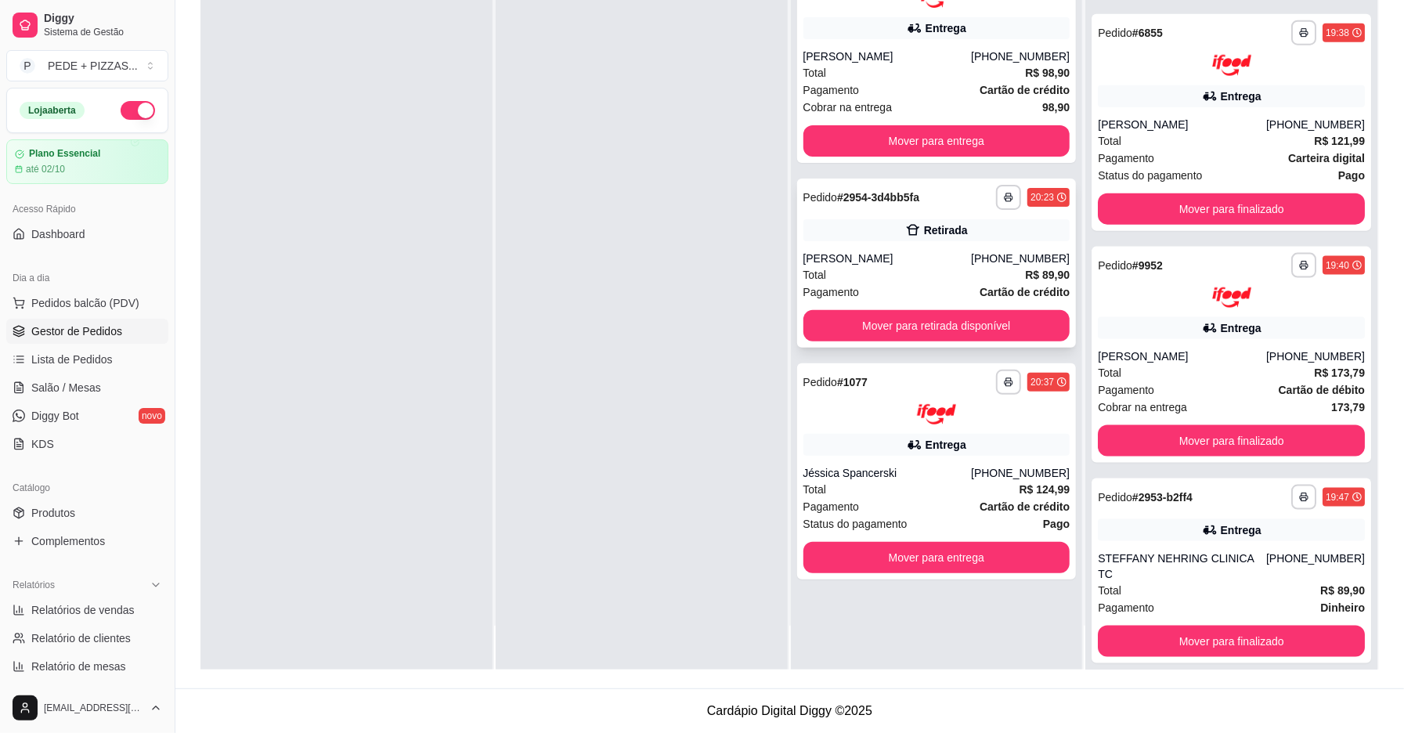
click at [917, 243] on div "**********" at bounding box center [936, 262] width 279 height 169
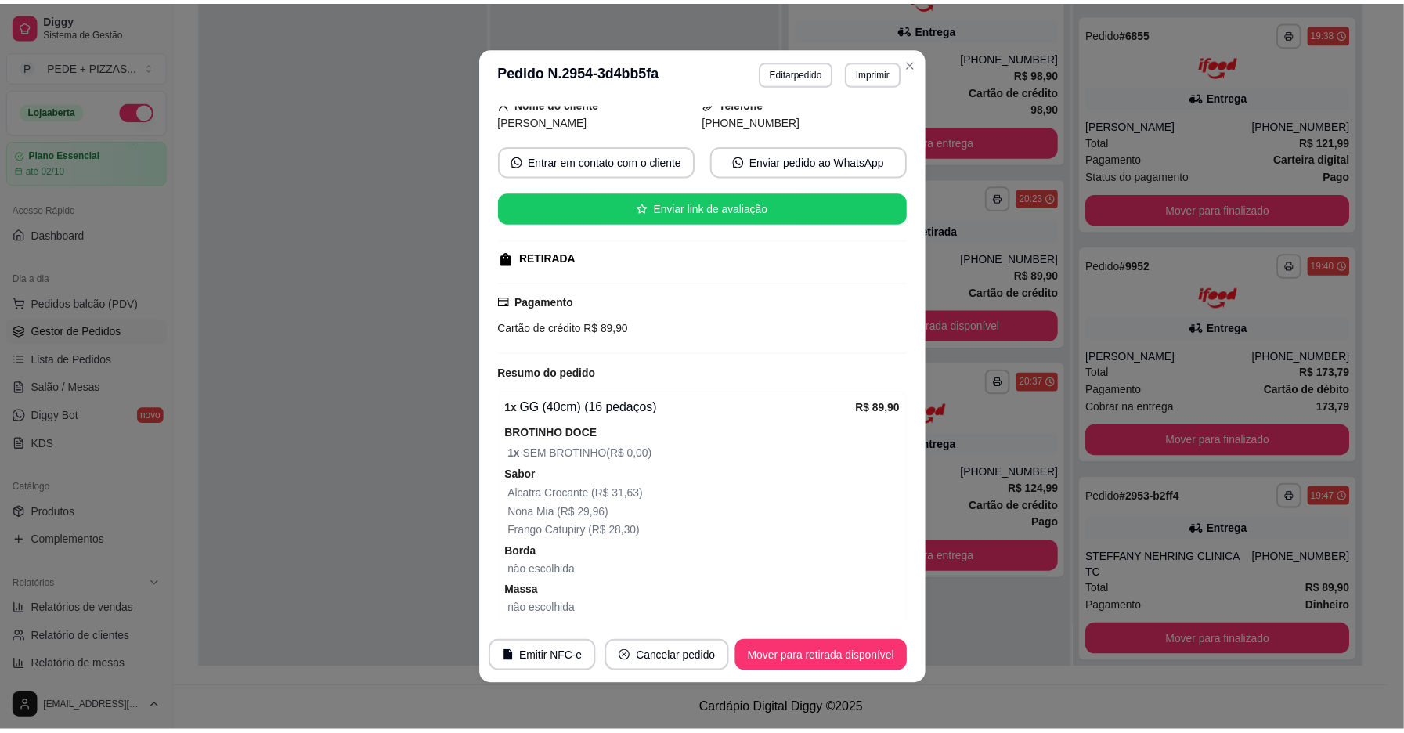
scroll to position [195, 0]
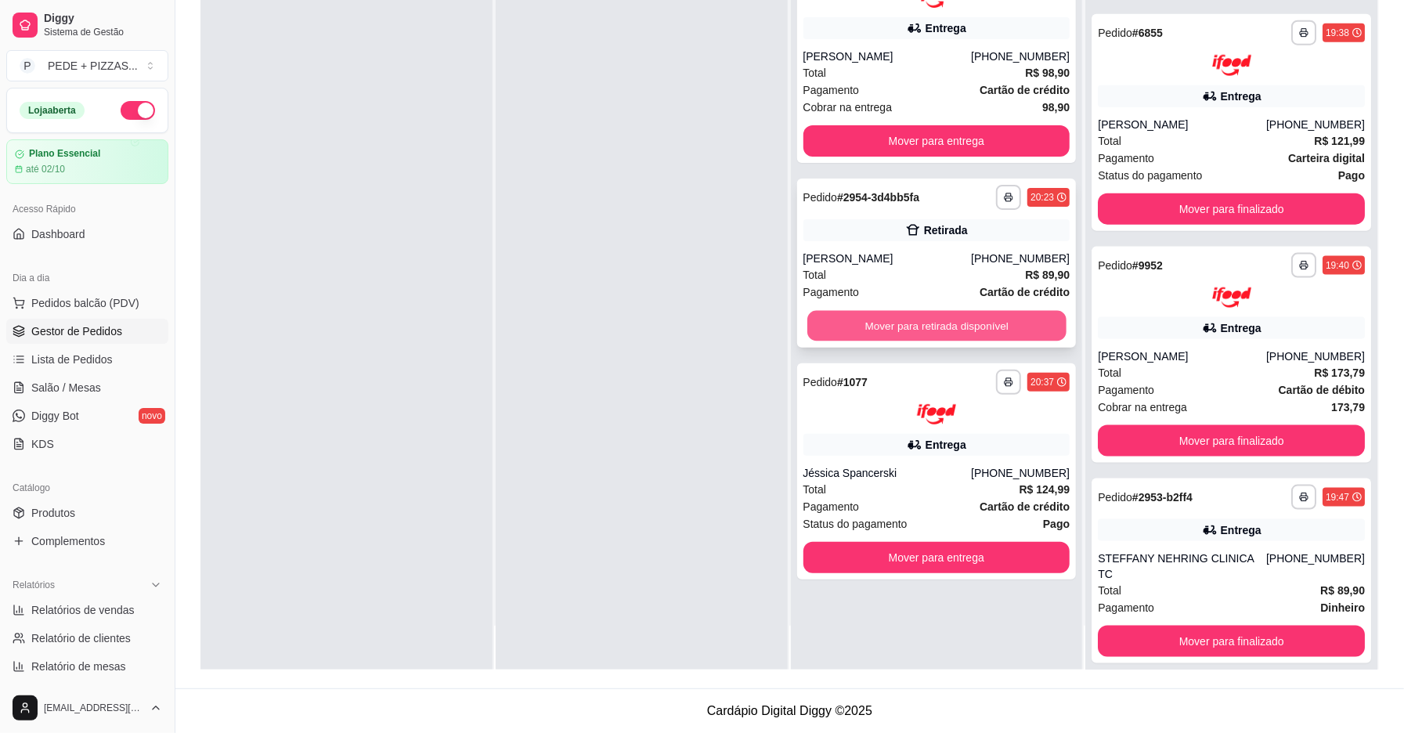
click at [850, 329] on button "Mover para retirada disponível" at bounding box center [936, 325] width 259 height 31
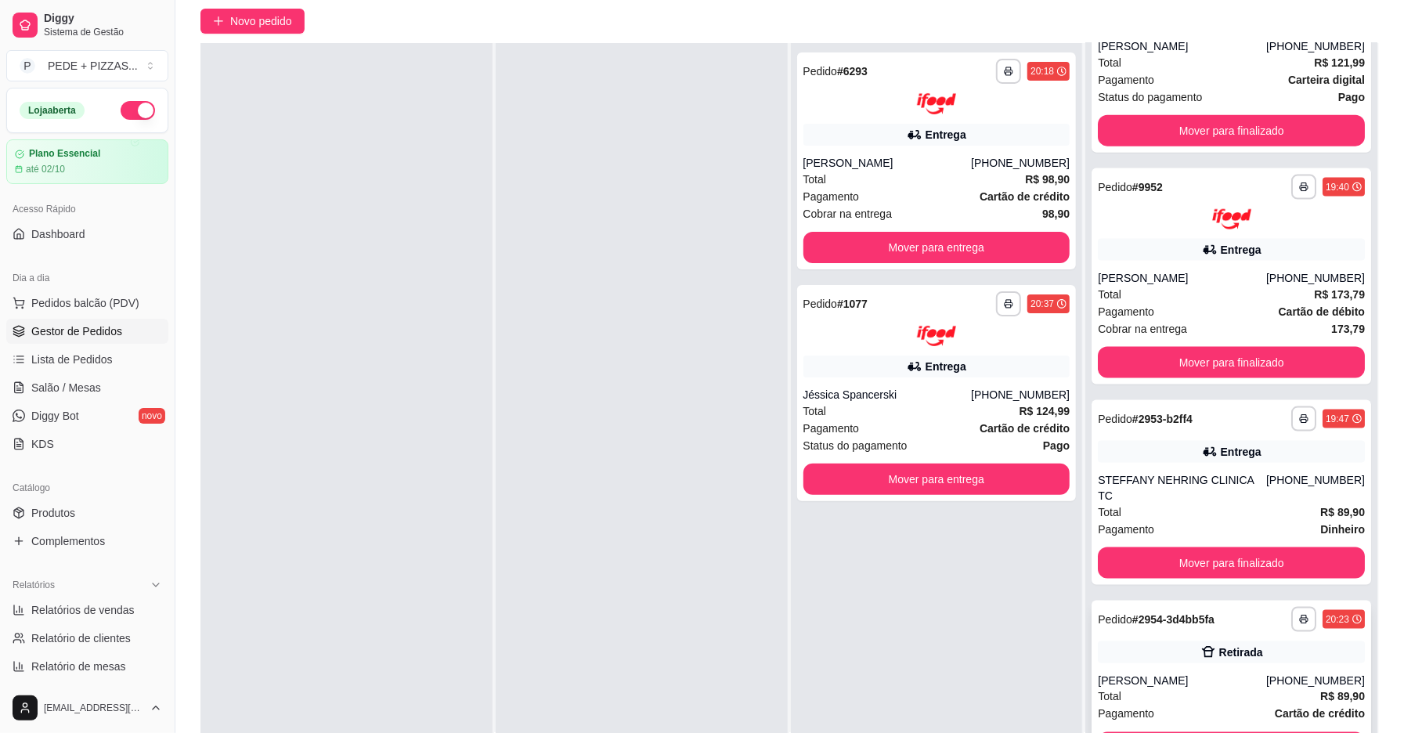
scroll to position [208, 0]
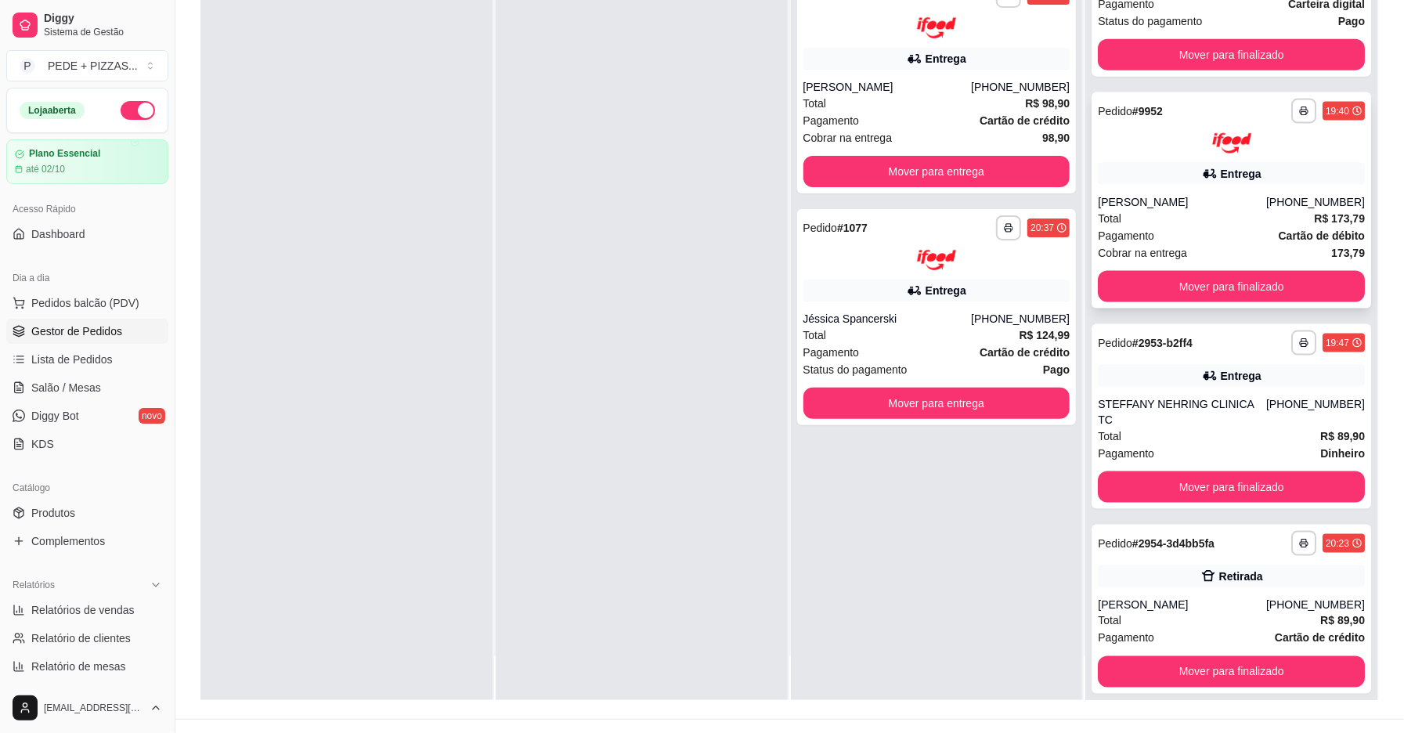
click at [1238, 172] on div "Entrega" at bounding box center [1230, 174] width 267 height 22
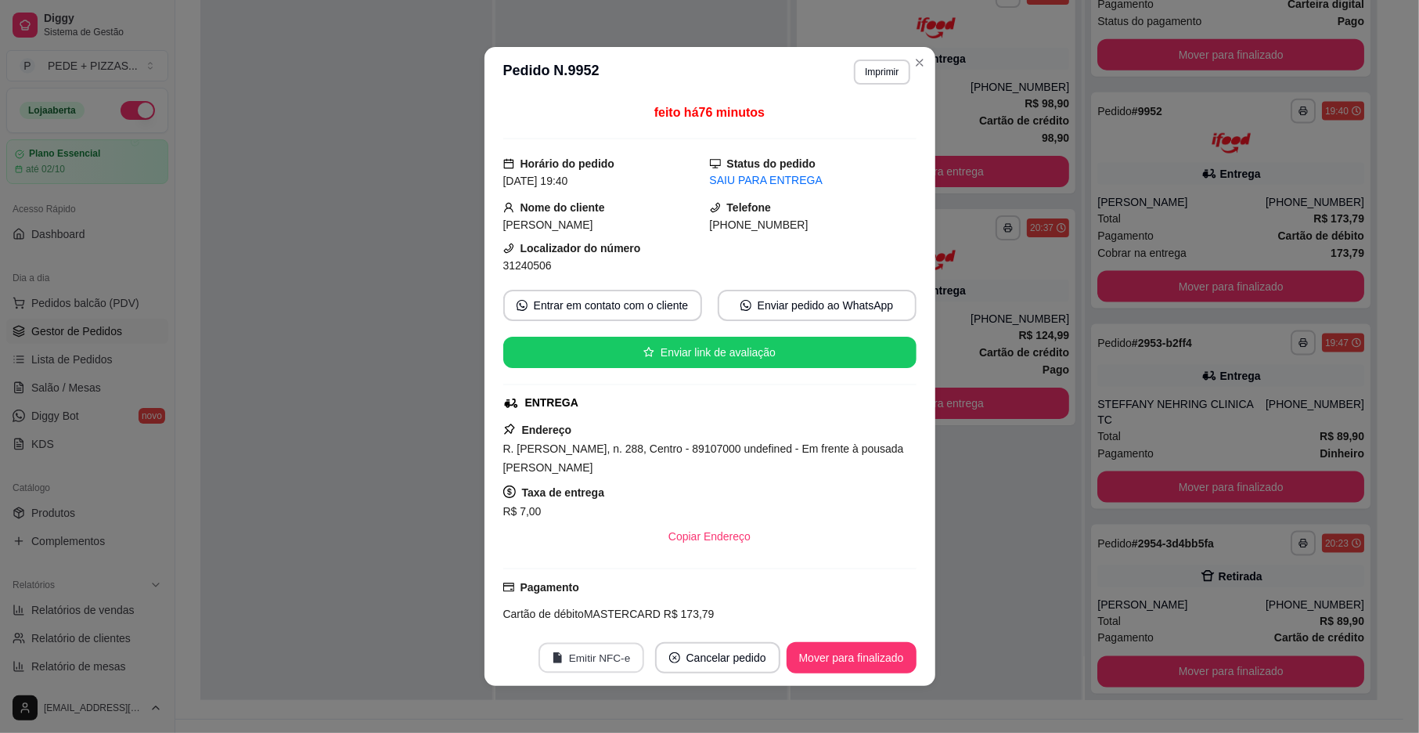
click at [546, 651] on button "Emitir NFC-e" at bounding box center [592, 658] width 106 height 31
click at [922, 546] on div "feito há 76 minutos Horário do pedido [DATE] 19:40 Status do pedido SAIU PARA E…" at bounding box center [710, 363] width 451 height 532
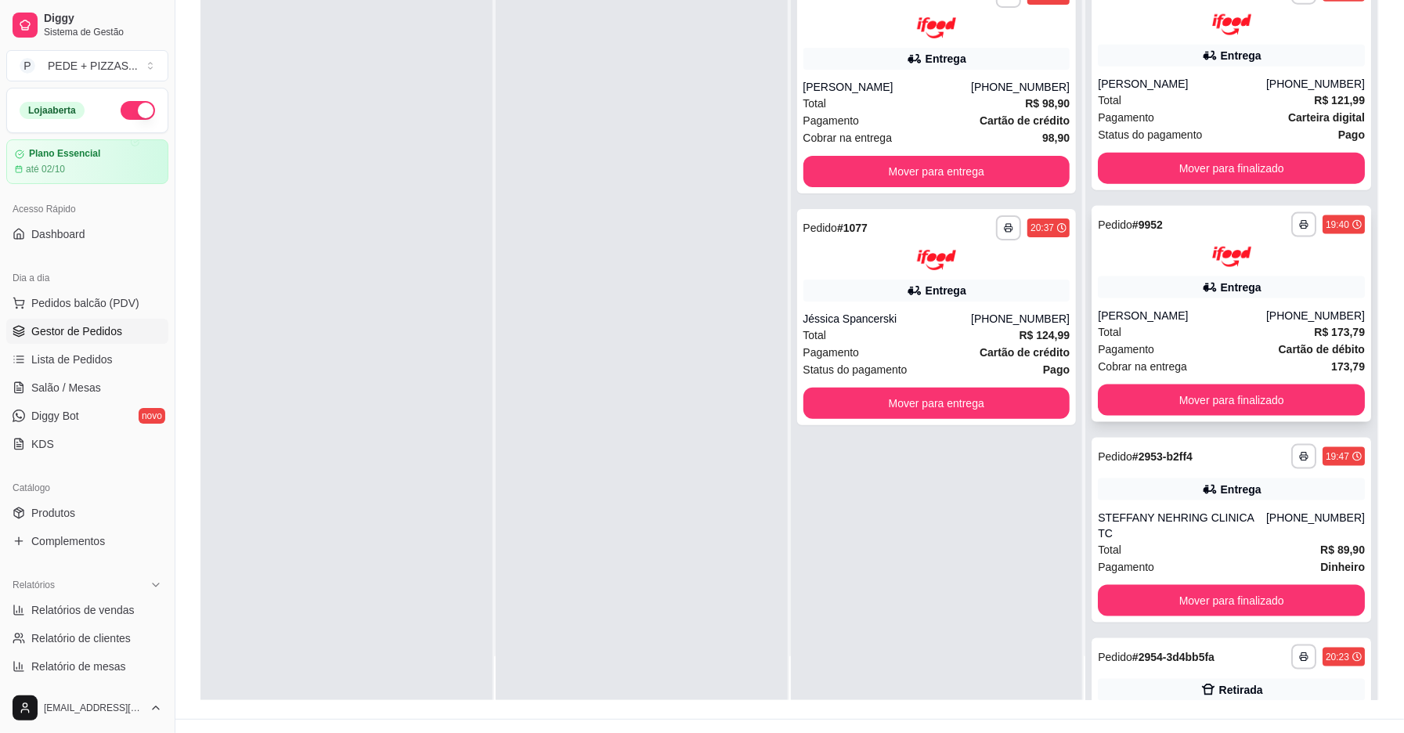
scroll to position [1150, 0]
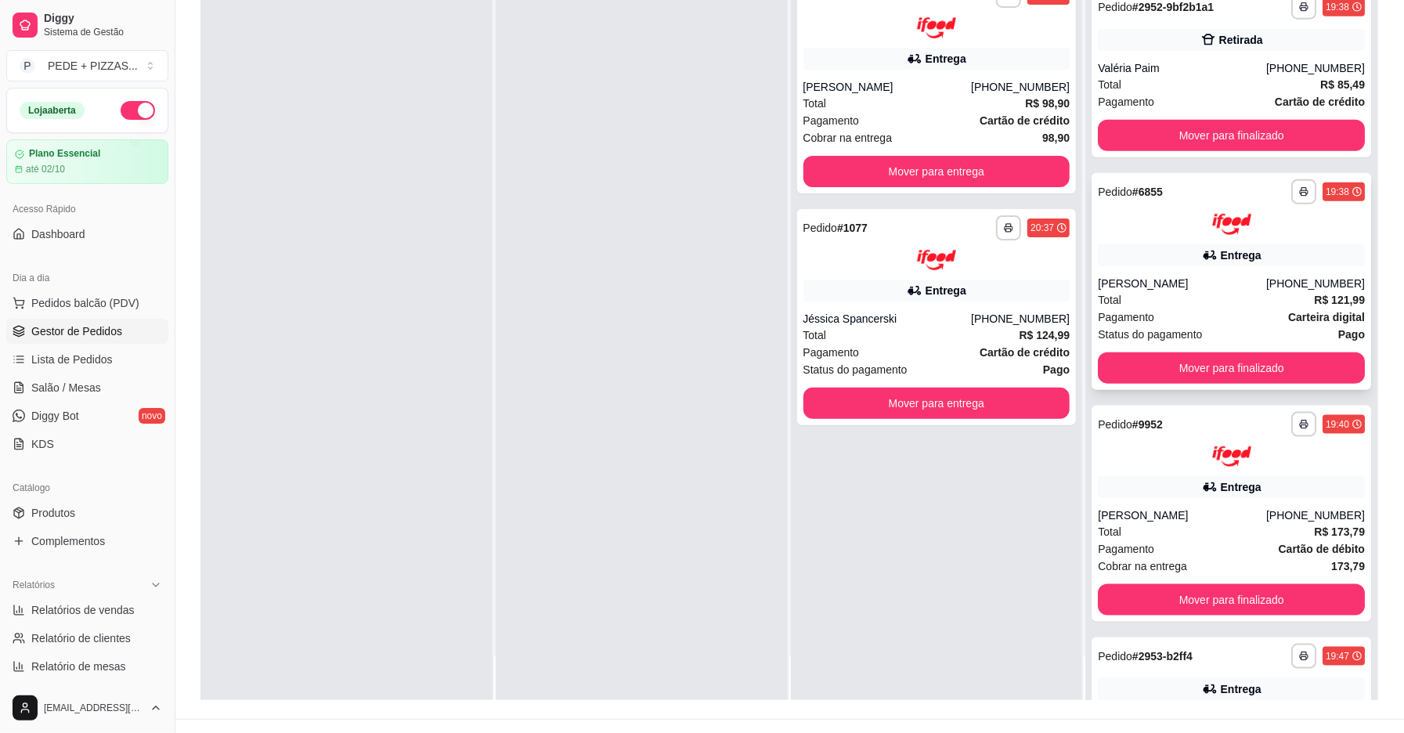
click at [1097, 291] on span "Total" at bounding box center [1108, 299] width 23 height 17
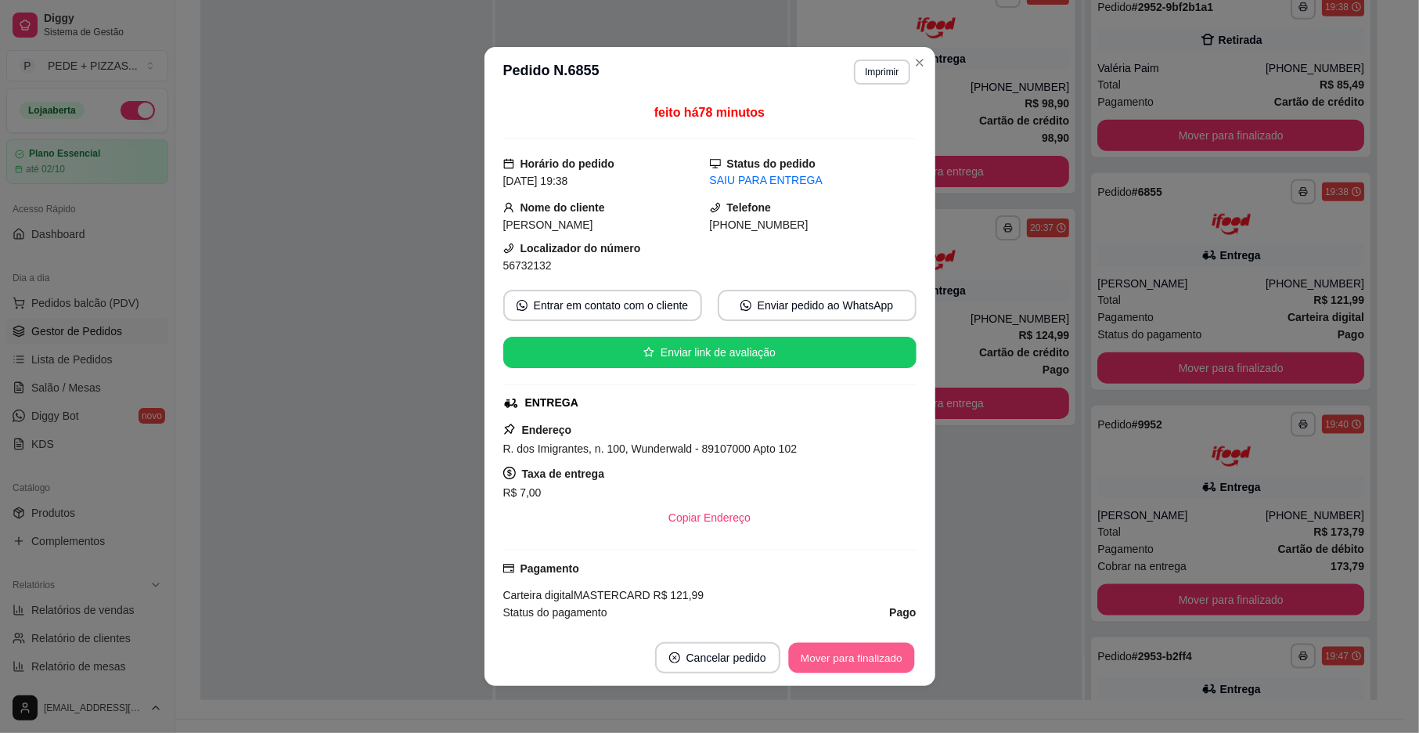
click at [875, 648] on button "Mover para finalizado" at bounding box center [851, 658] width 126 height 31
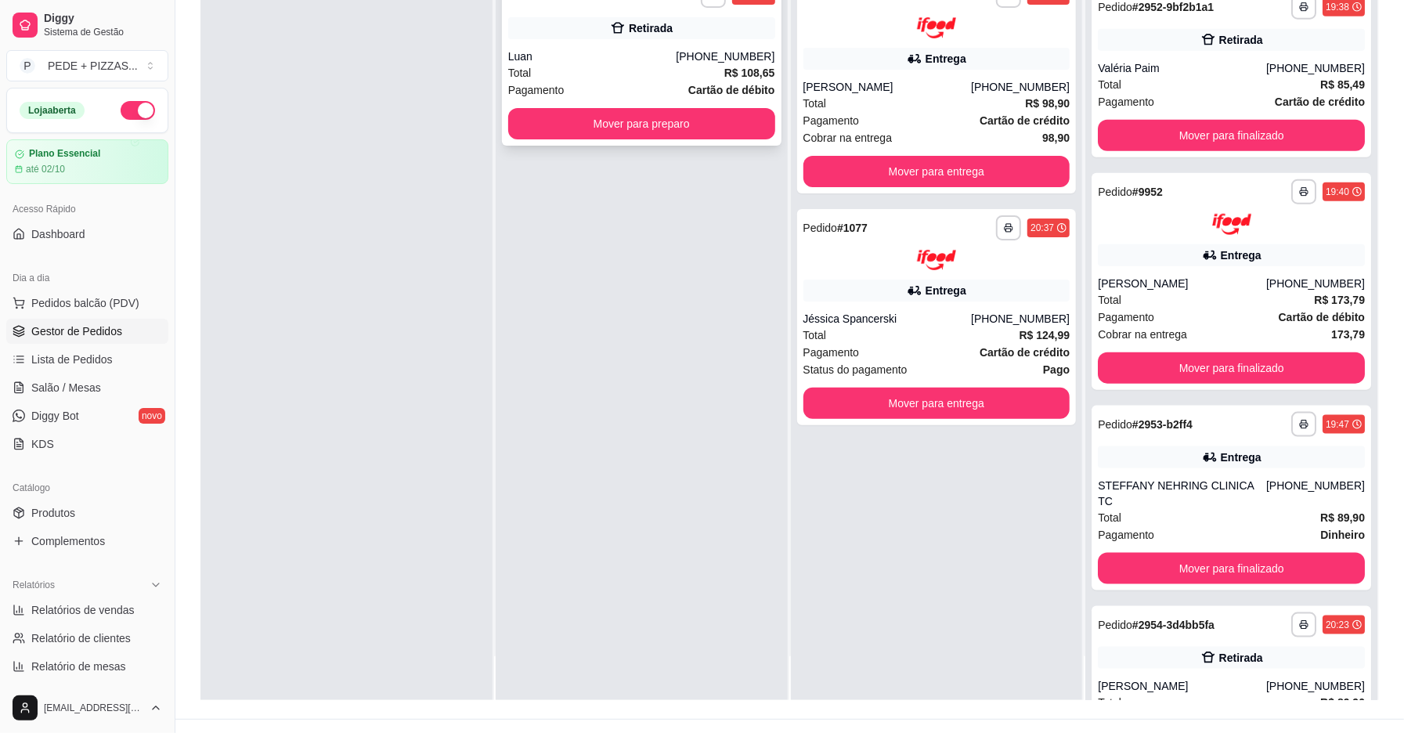
click at [676, 102] on div "**********" at bounding box center [641, 61] width 279 height 169
click at [705, 120] on button "Mover para preparo" at bounding box center [641, 123] width 267 height 31
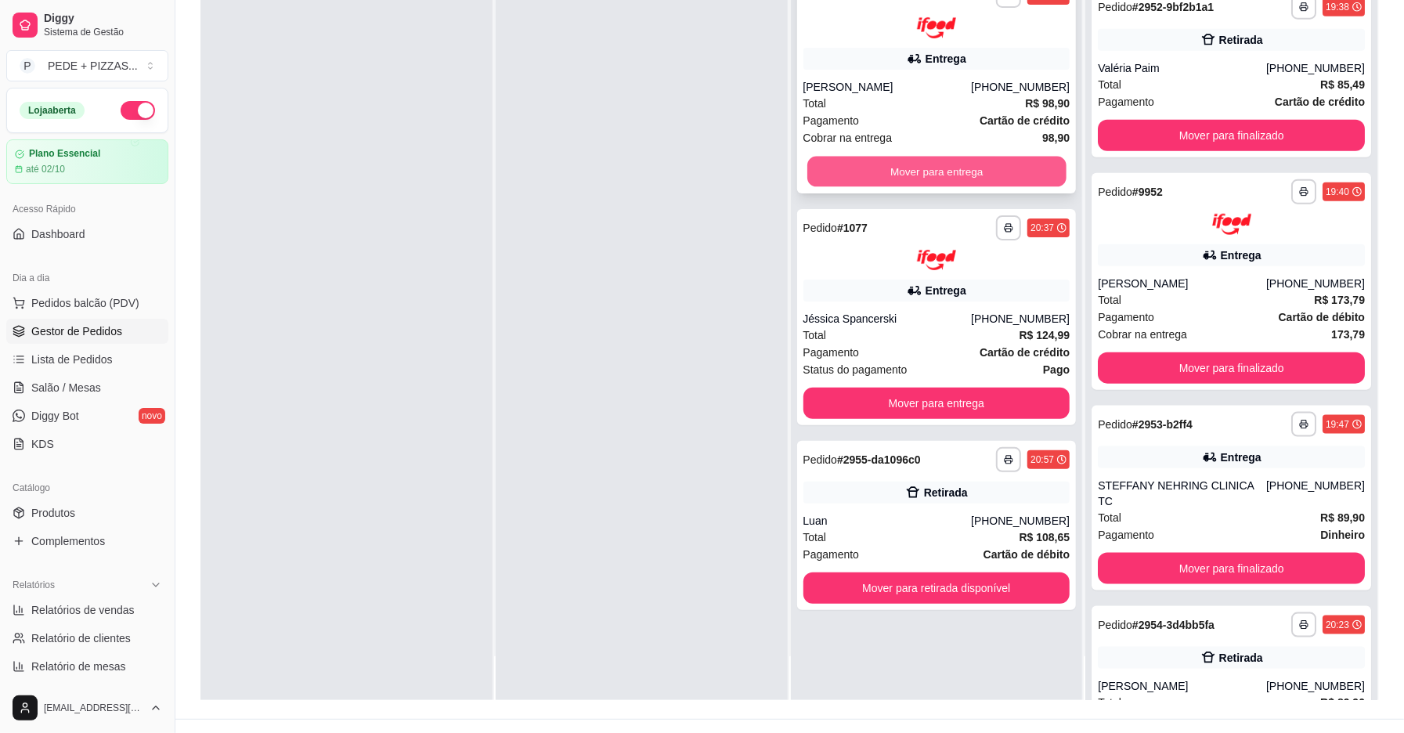
click at [910, 174] on button "Mover para entrega" at bounding box center [936, 171] width 259 height 31
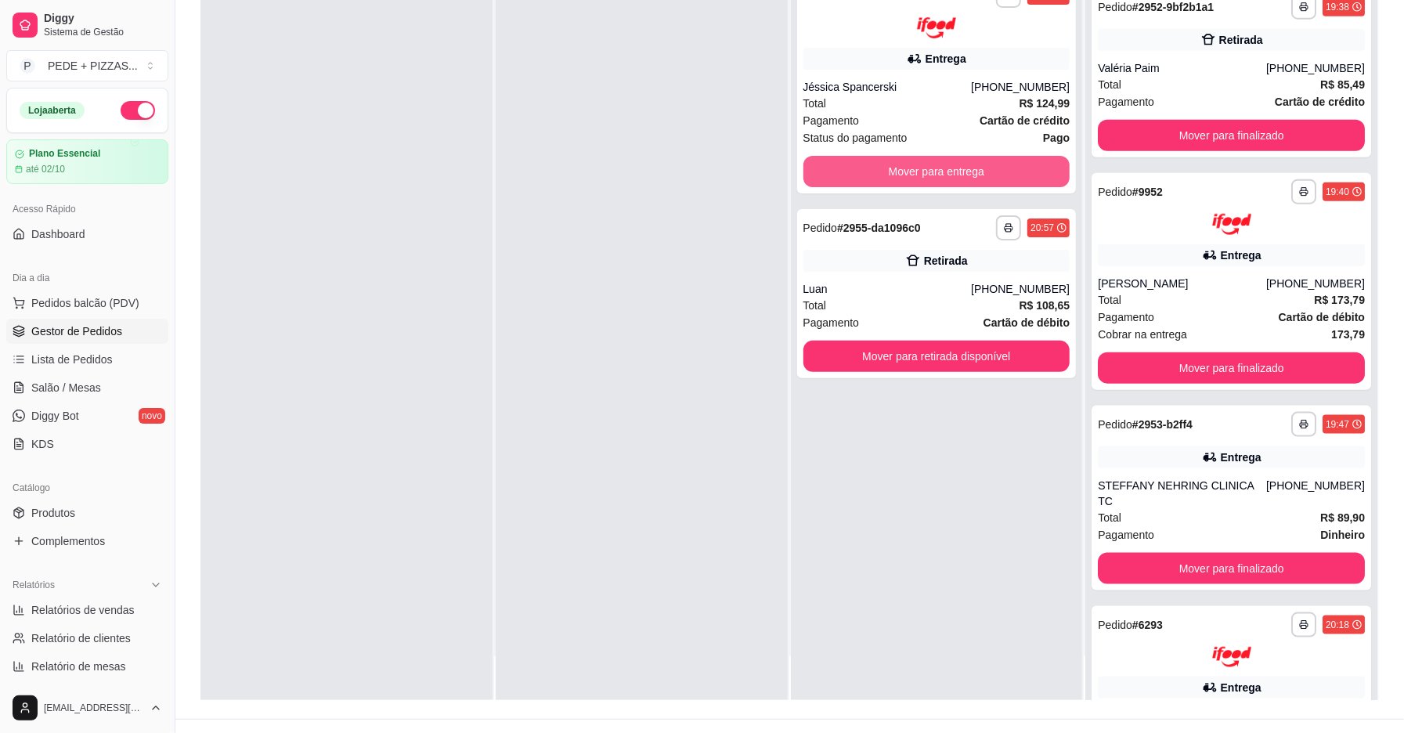
click at [910, 174] on button "Mover para entrega" at bounding box center [936, 171] width 267 height 31
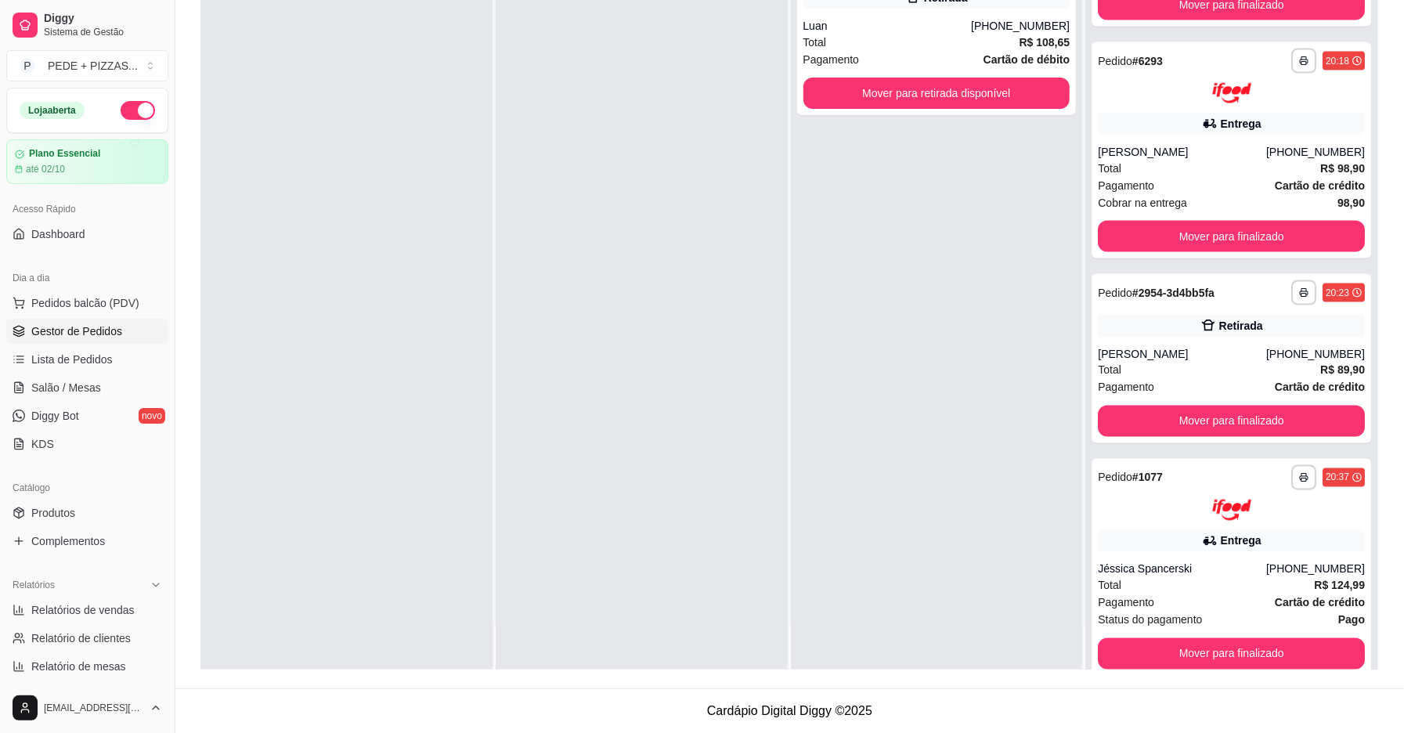
scroll to position [1695, 0]
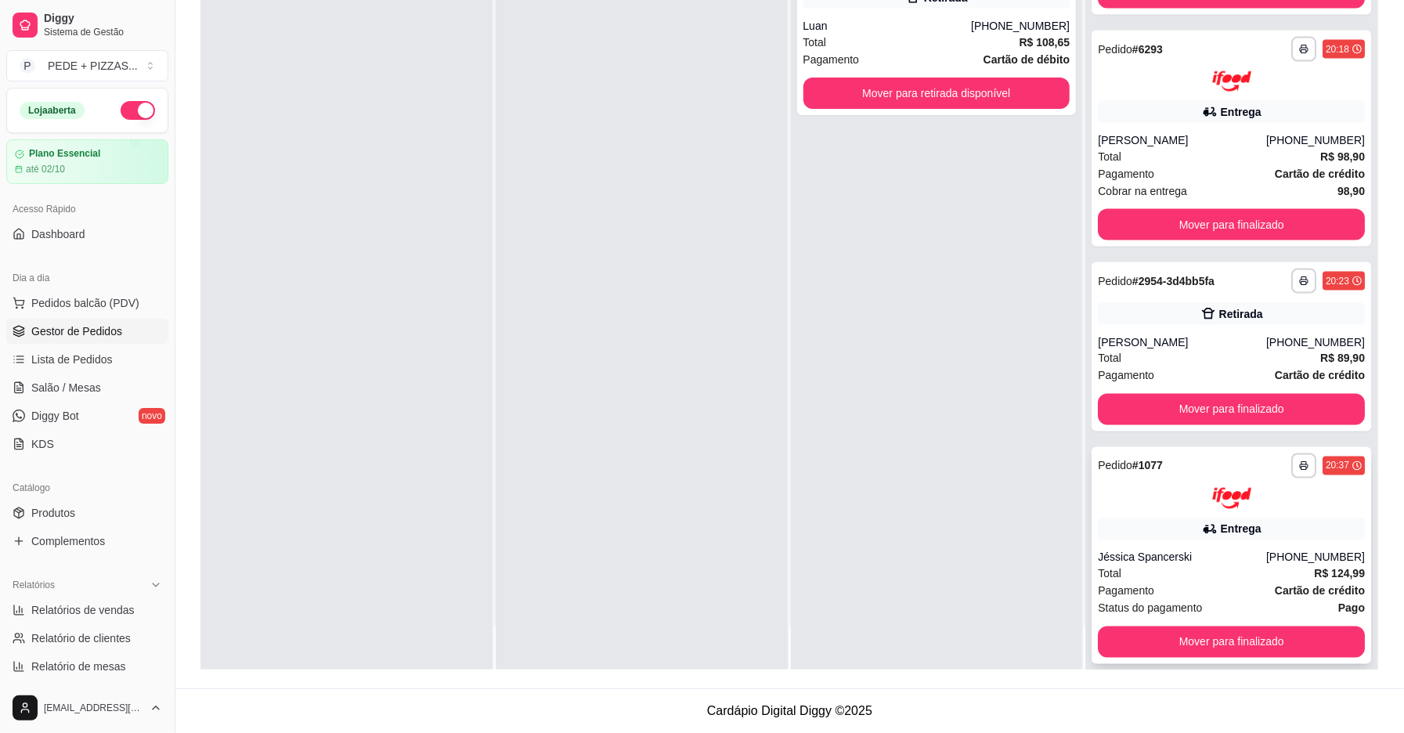
click at [1202, 521] on icon at bounding box center [1210, 529] width 16 height 16
click at [1171, 132] on div "[PERSON_NAME]" at bounding box center [1181, 140] width 168 height 16
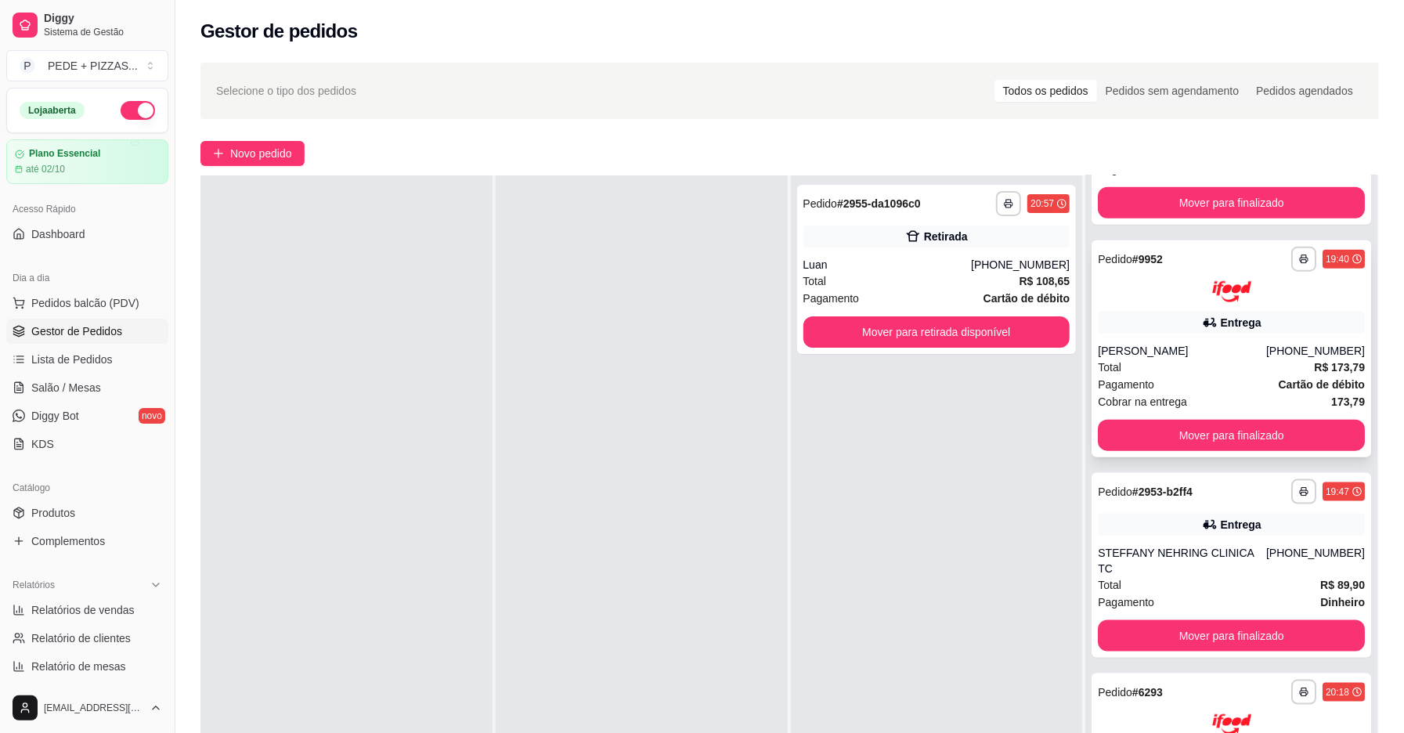
scroll to position [1278, 0]
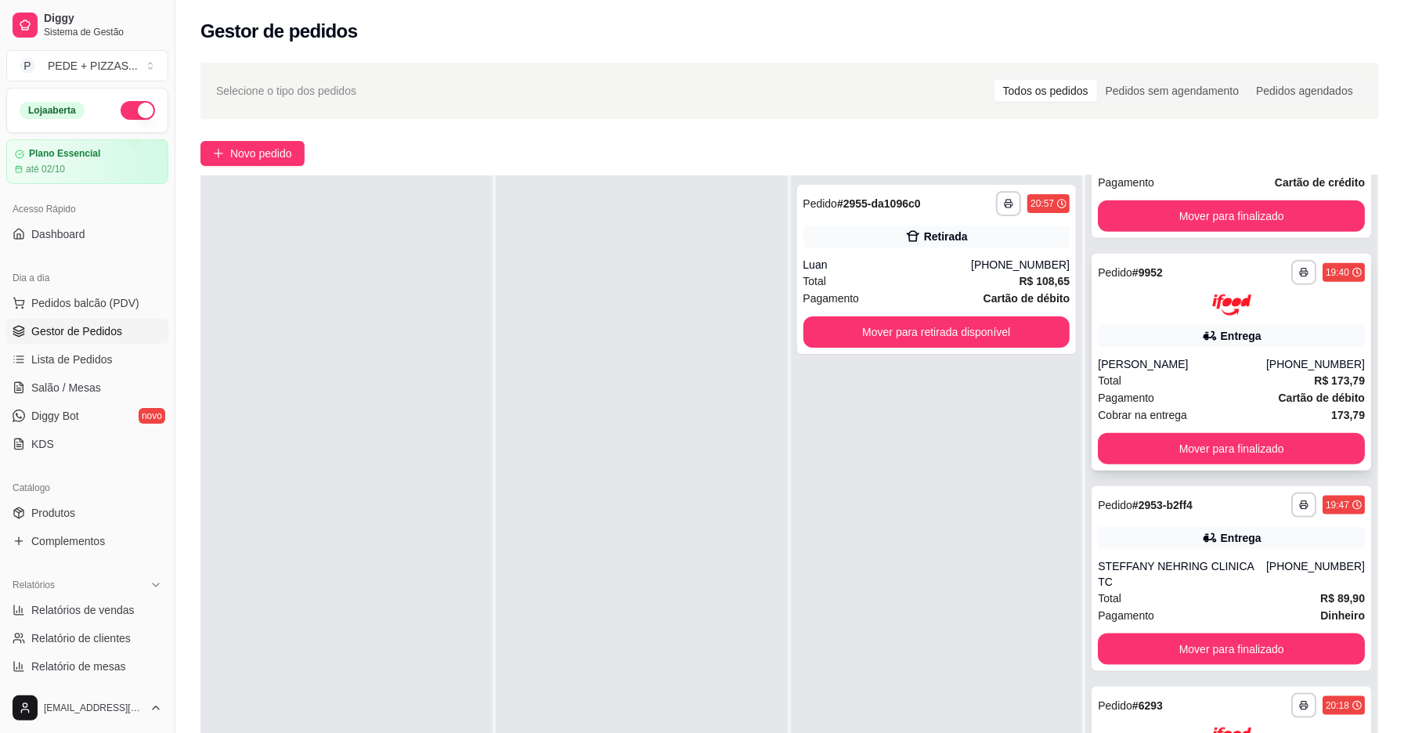
click at [1166, 346] on div "**********" at bounding box center [1230, 362] width 279 height 217
click at [955, 329] on button "Mover para retirada disponível" at bounding box center [936, 332] width 259 height 31
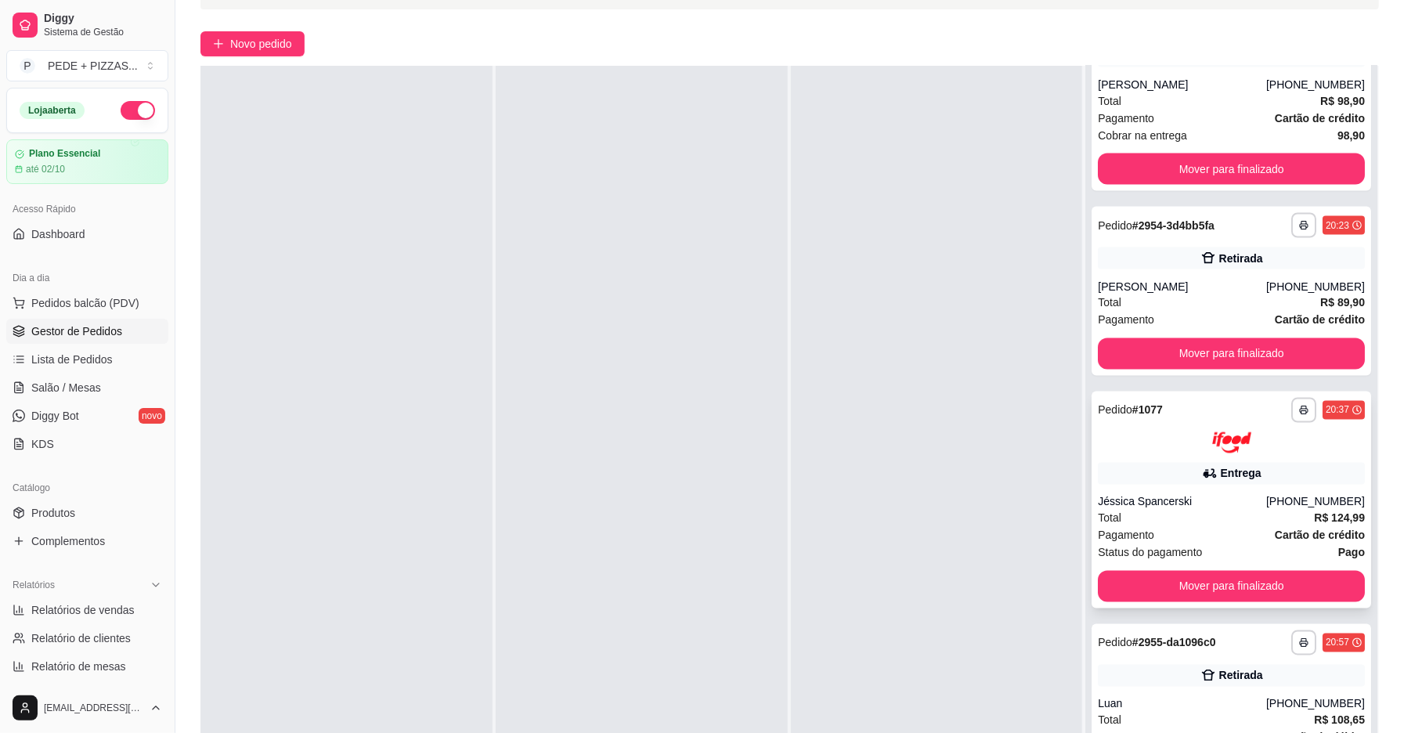
scroll to position [239, 0]
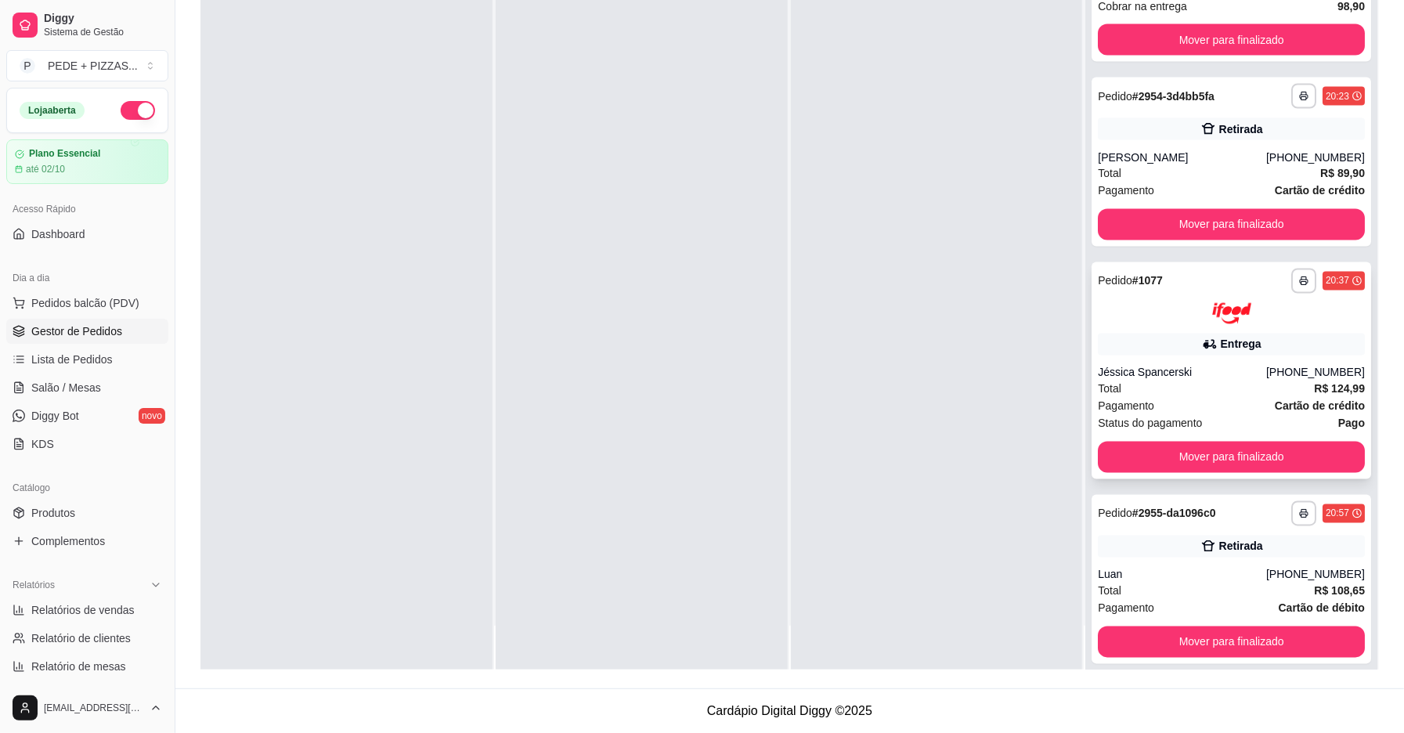
click at [1172, 365] on div "Jéssica Spancerski" at bounding box center [1181, 373] width 168 height 16
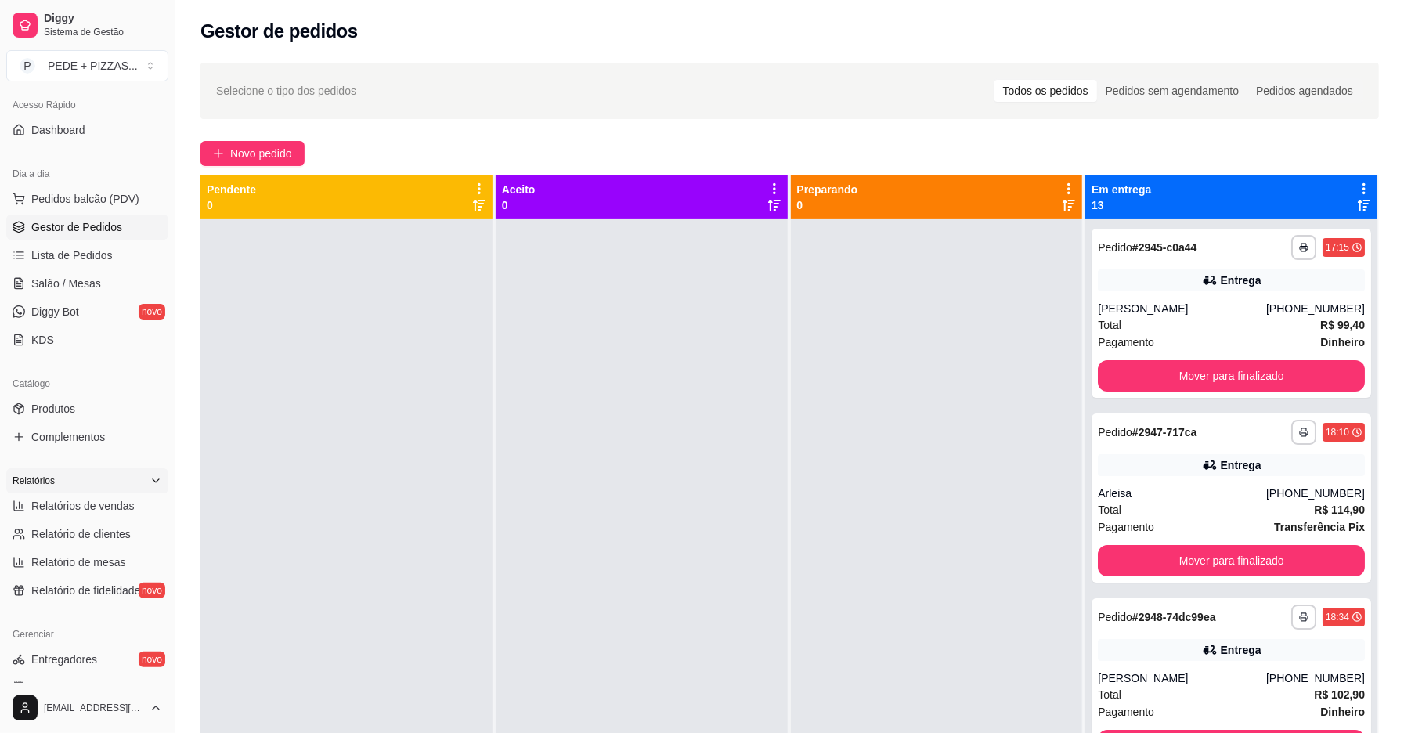
scroll to position [208, 0]
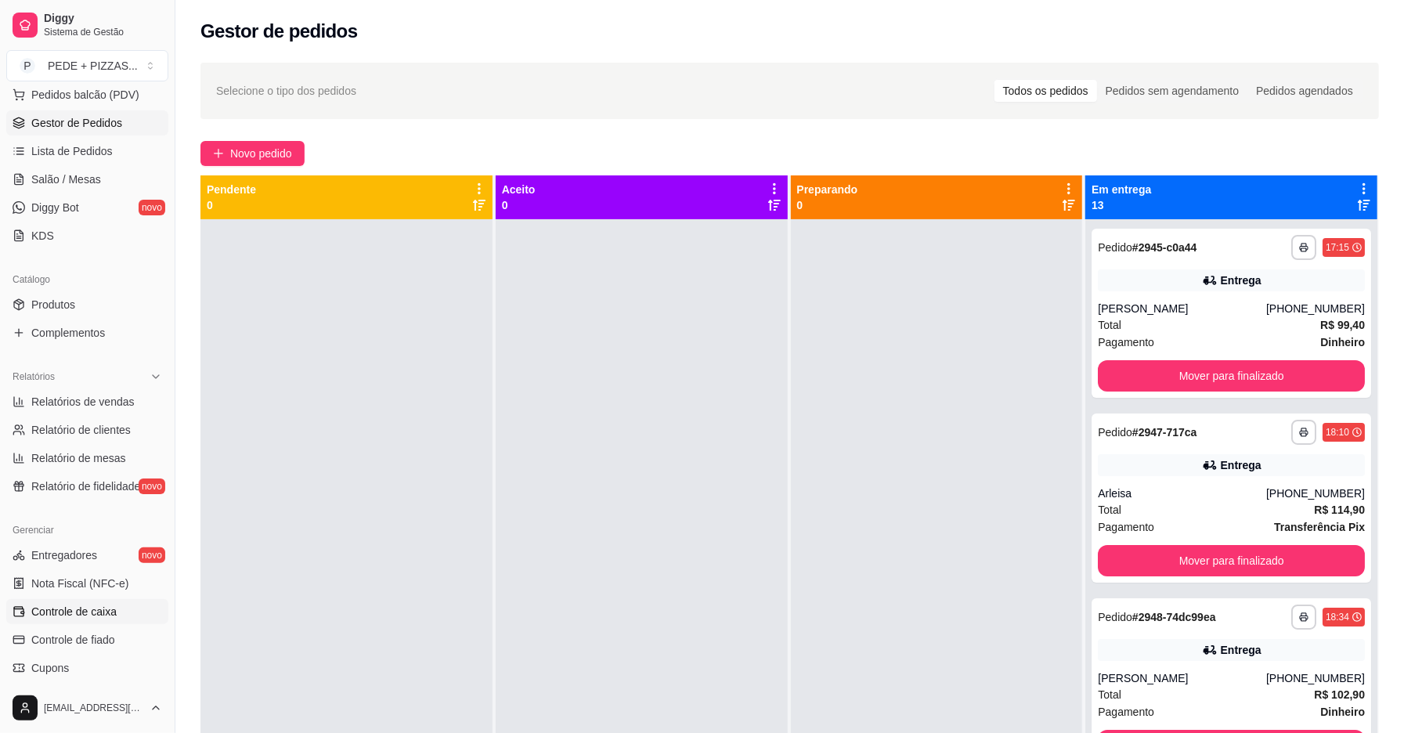
click at [95, 618] on span "Controle de caixa" at bounding box center [73, 612] width 85 height 16
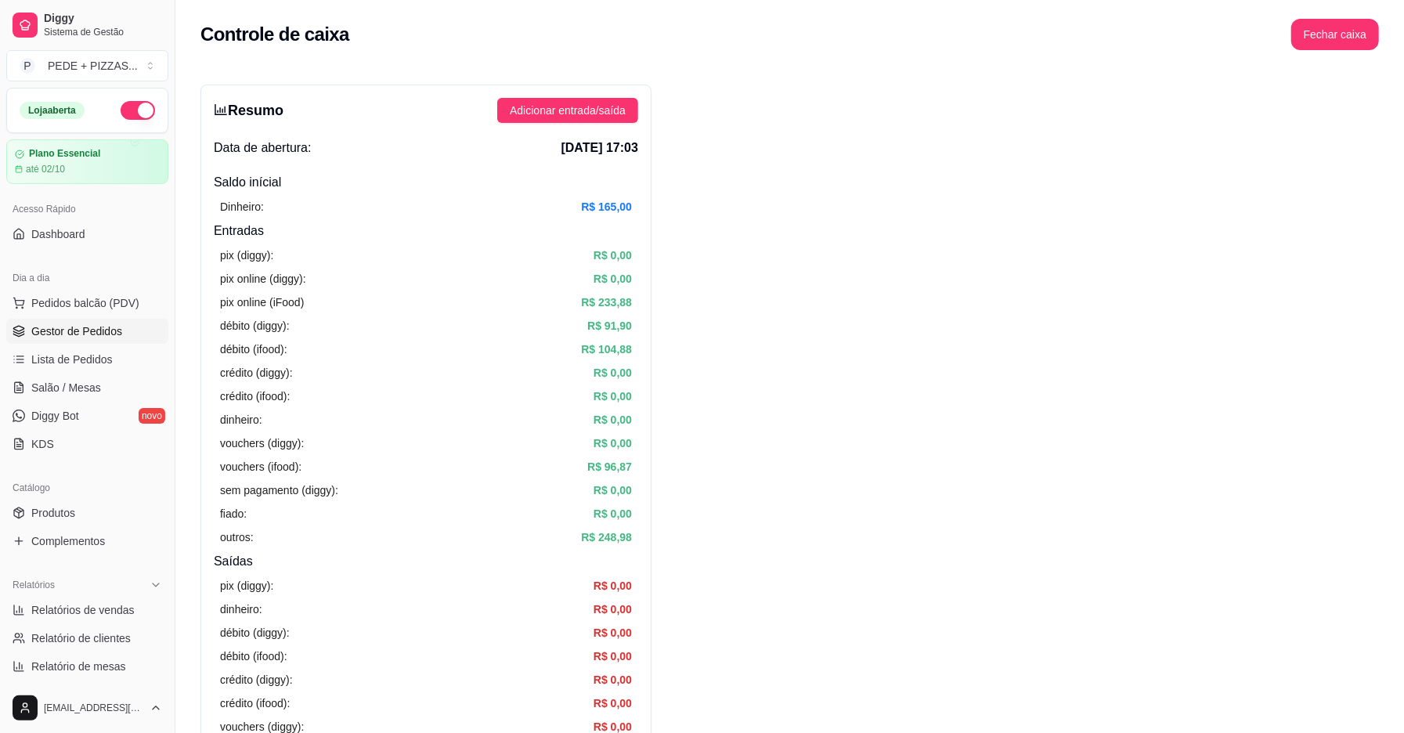
click at [92, 333] on span "Gestor de Pedidos" at bounding box center [76, 331] width 91 height 16
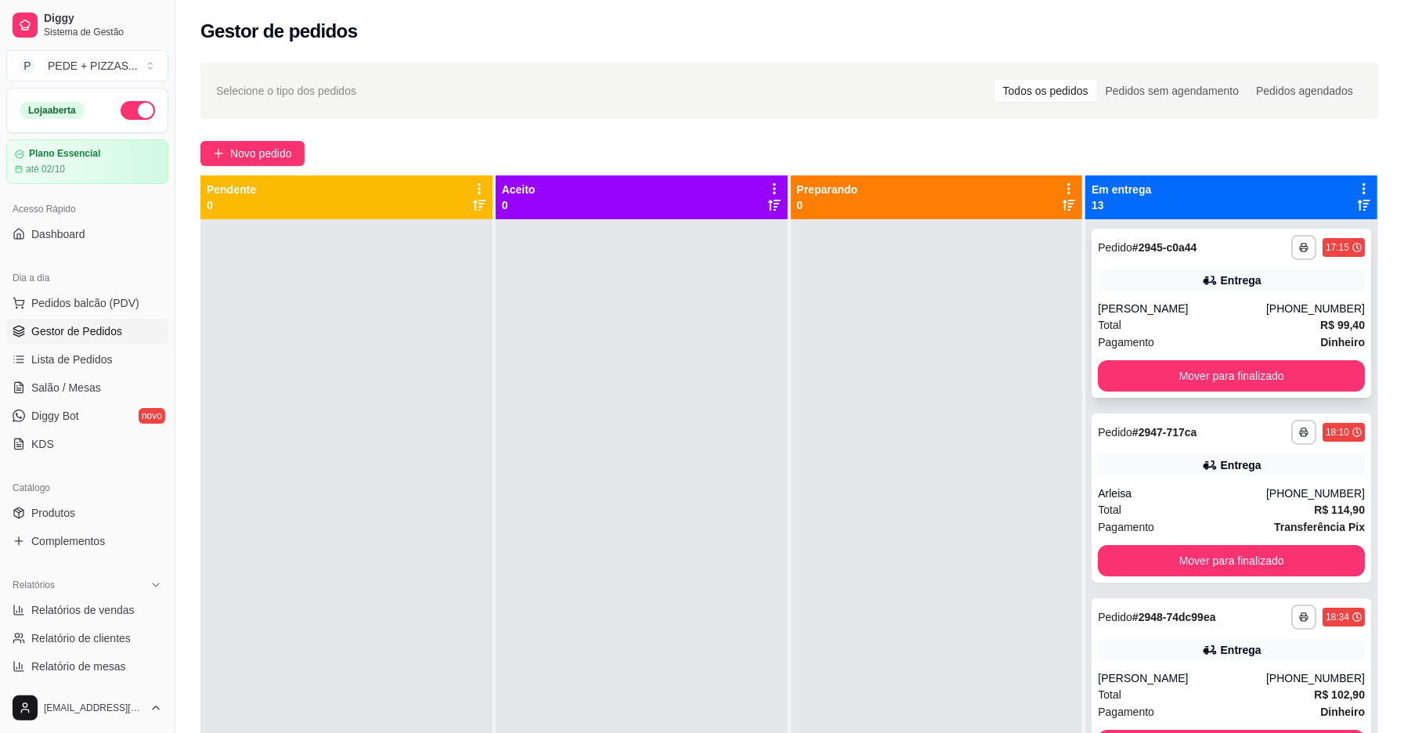
click at [1247, 339] on div "Pagamento Dinheiro" at bounding box center [1230, 341] width 267 height 17
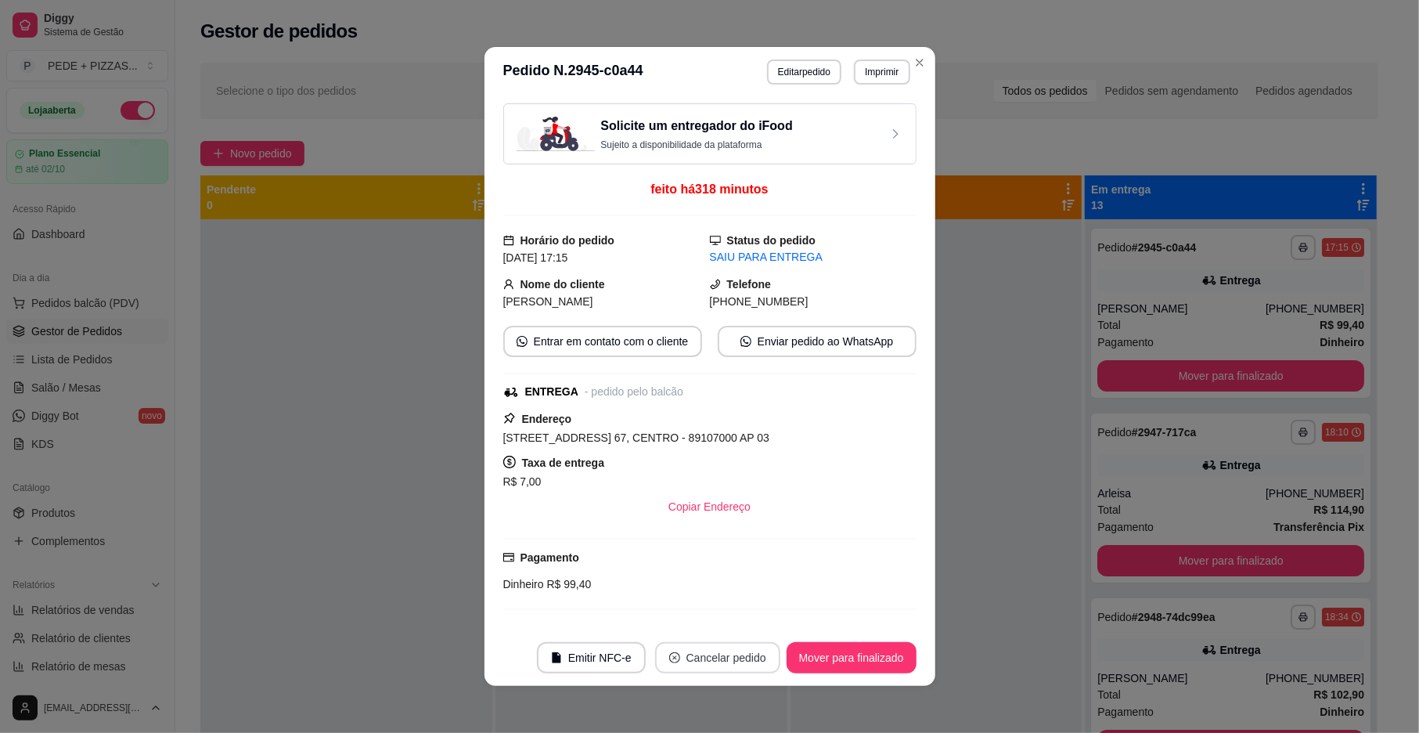
click at [717, 662] on button "Cancelar pedido" at bounding box center [717, 657] width 125 height 31
click at [759, 607] on button "Sim" at bounding box center [754, 618] width 63 height 31
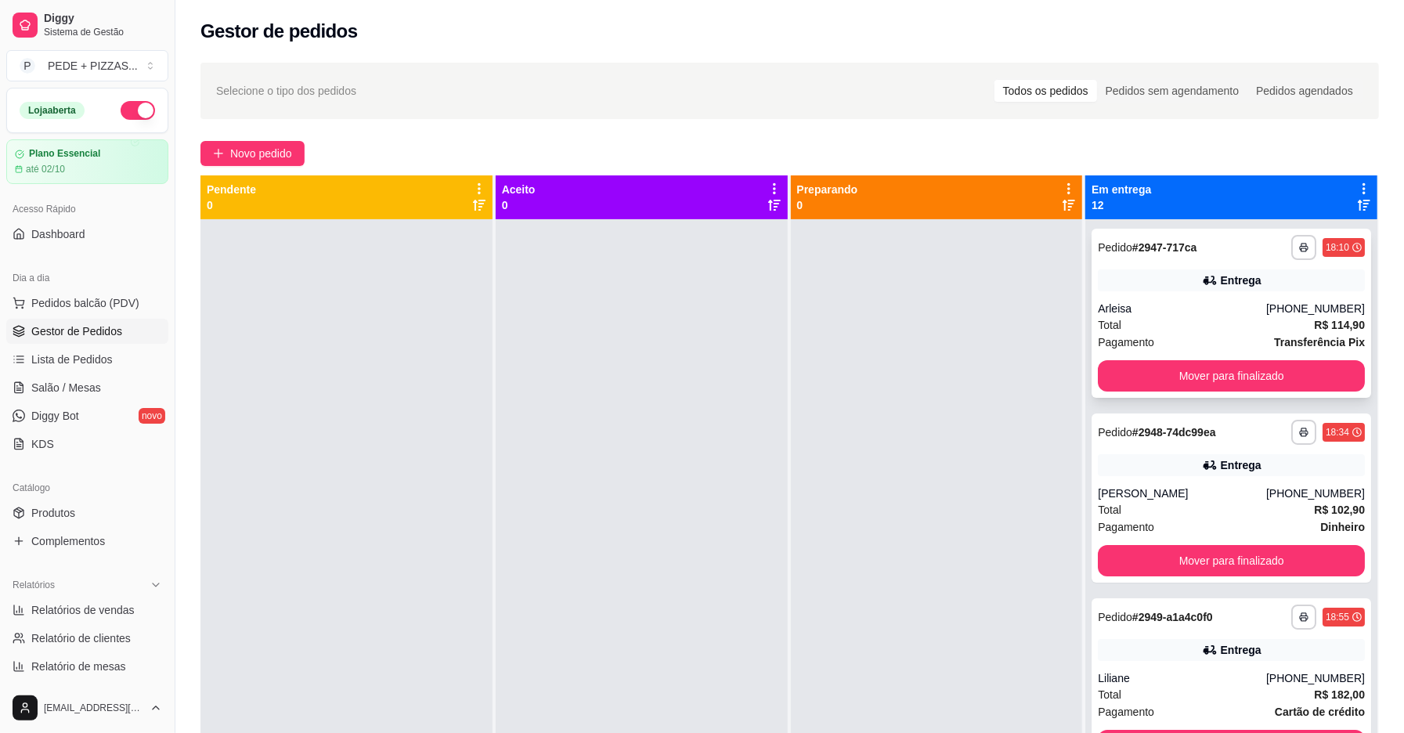
click at [1180, 298] on div "**********" at bounding box center [1230, 313] width 279 height 169
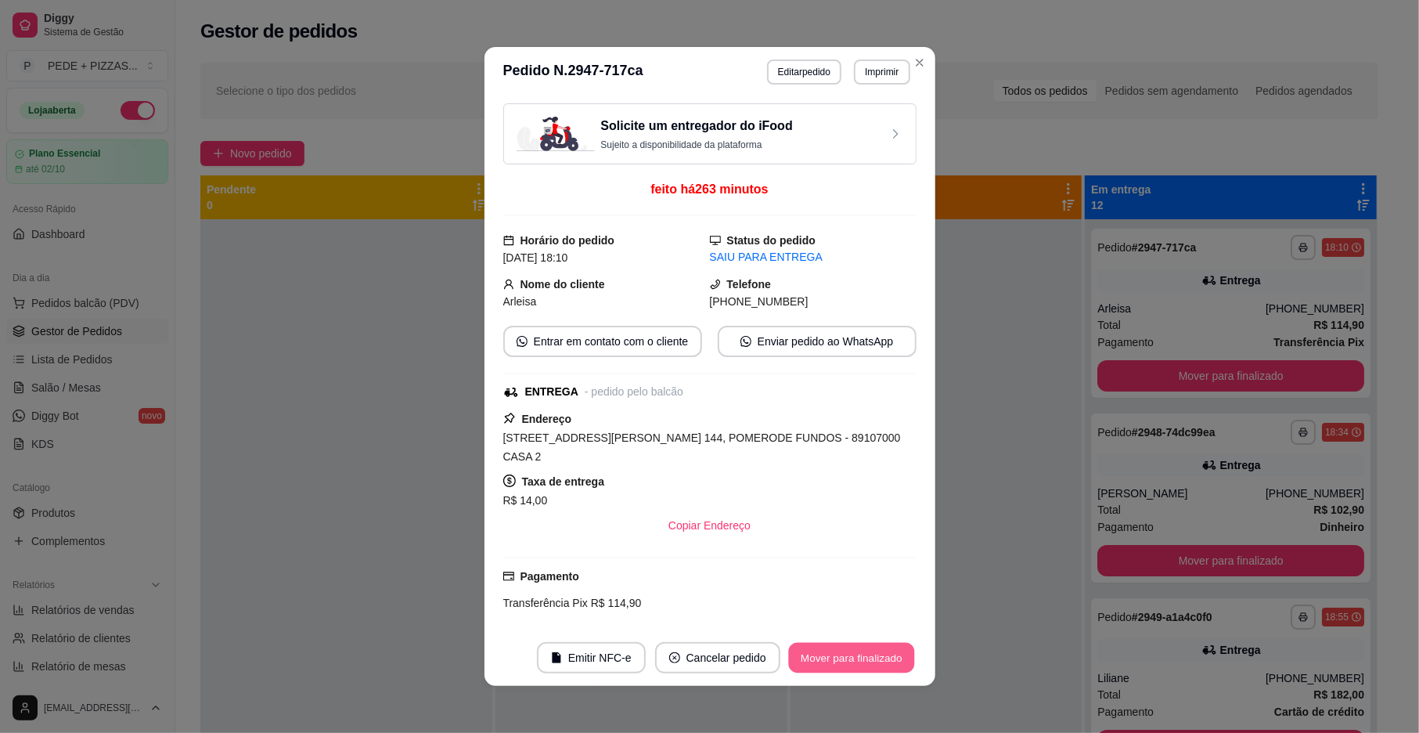
click at [834, 653] on button "Mover para finalizado" at bounding box center [851, 658] width 126 height 31
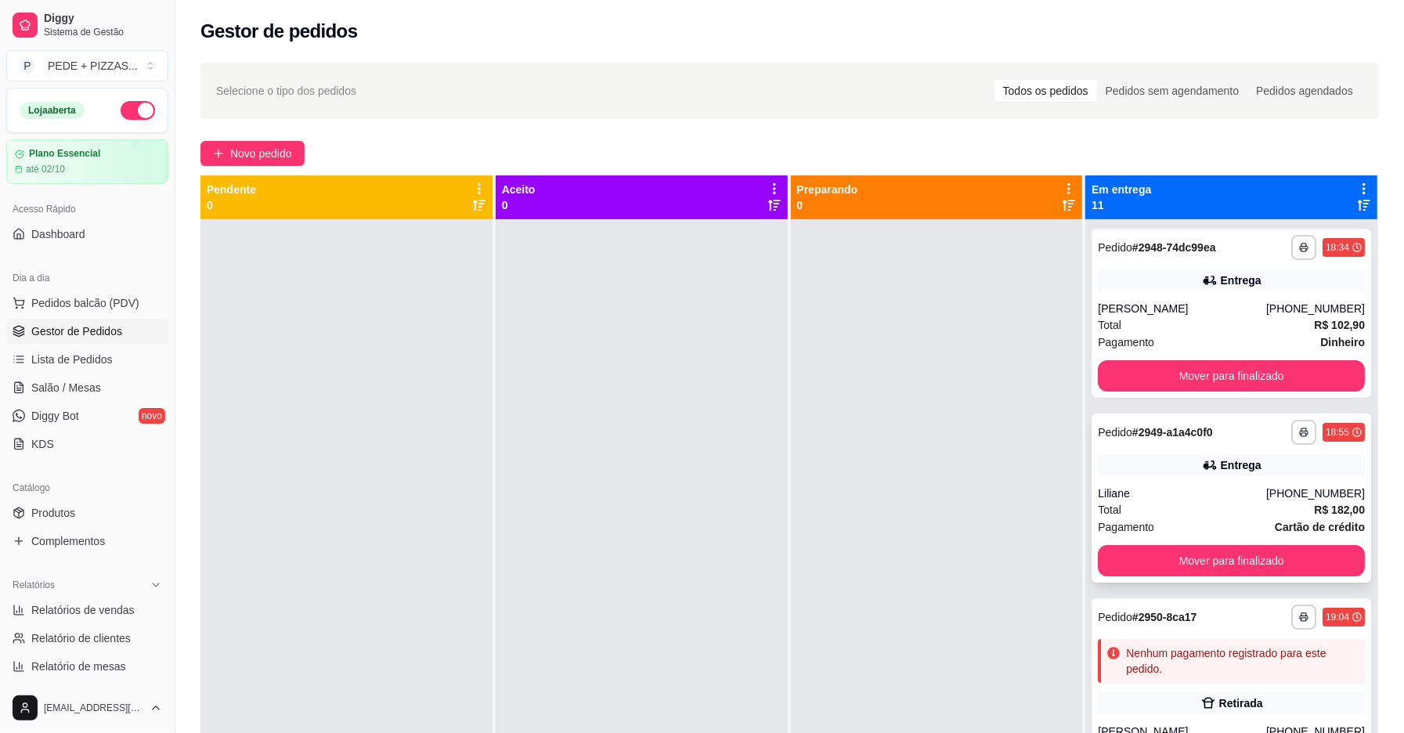
click at [1243, 489] on div "Liliane" at bounding box center [1181, 493] width 168 height 16
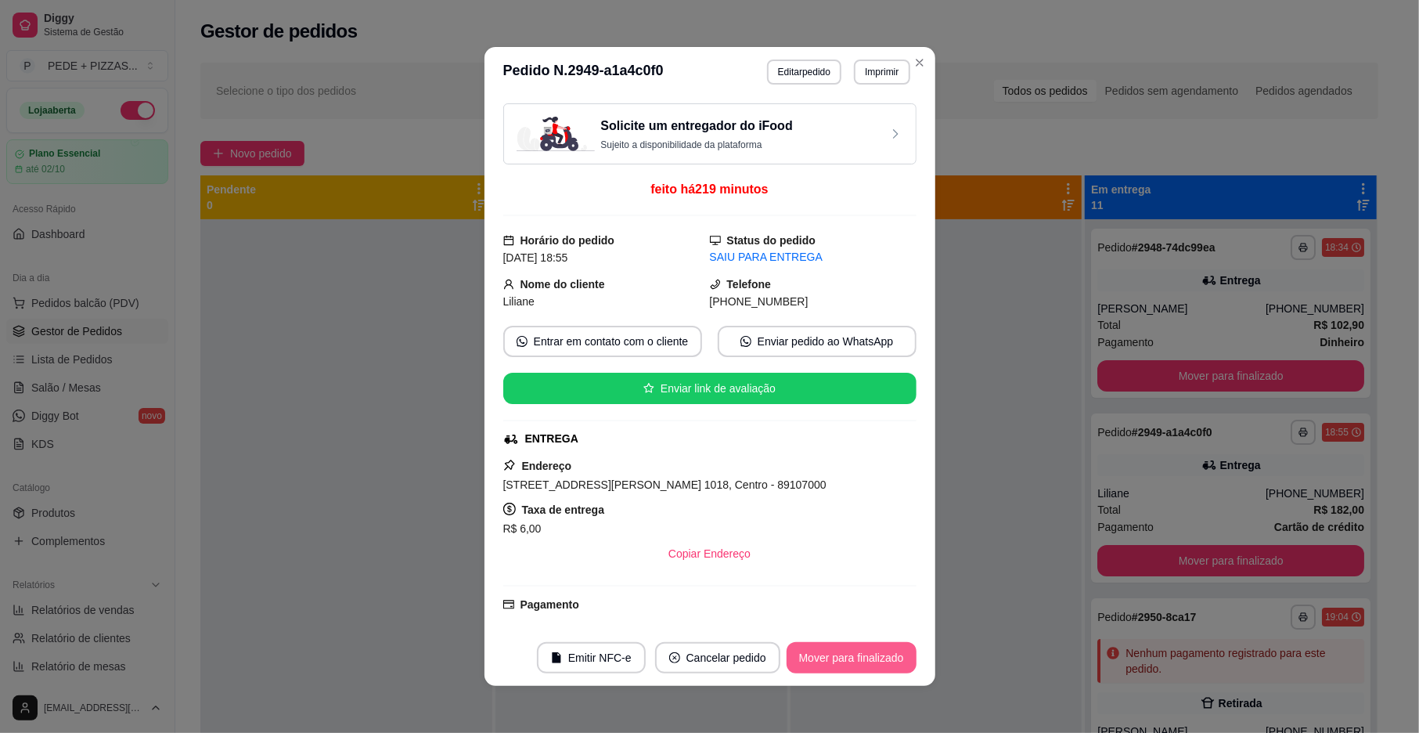
click at [840, 653] on button "Mover para finalizado" at bounding box center [852, 657] width 130 height 31
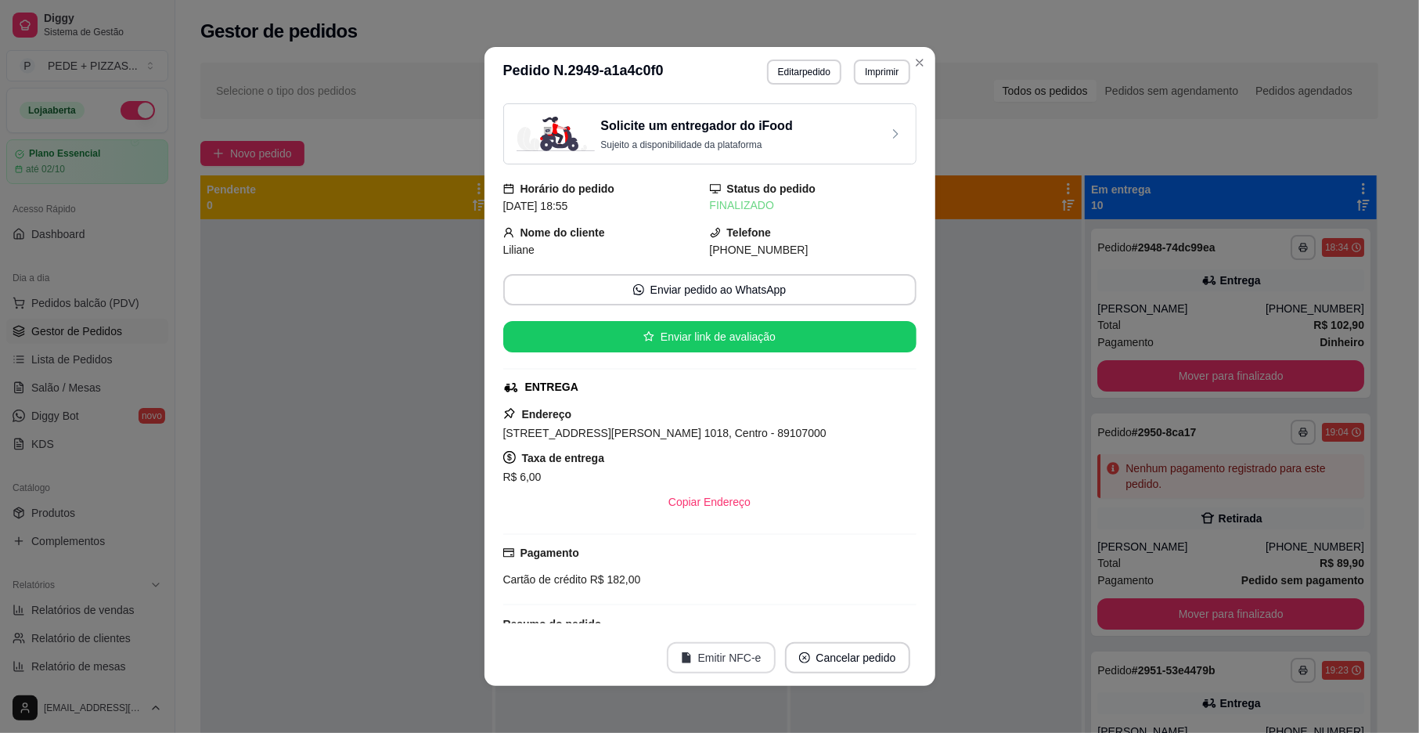
click at [722, 661] on button "Emitir NFC-e" at bounding box center [721, 657] width 109 height 31
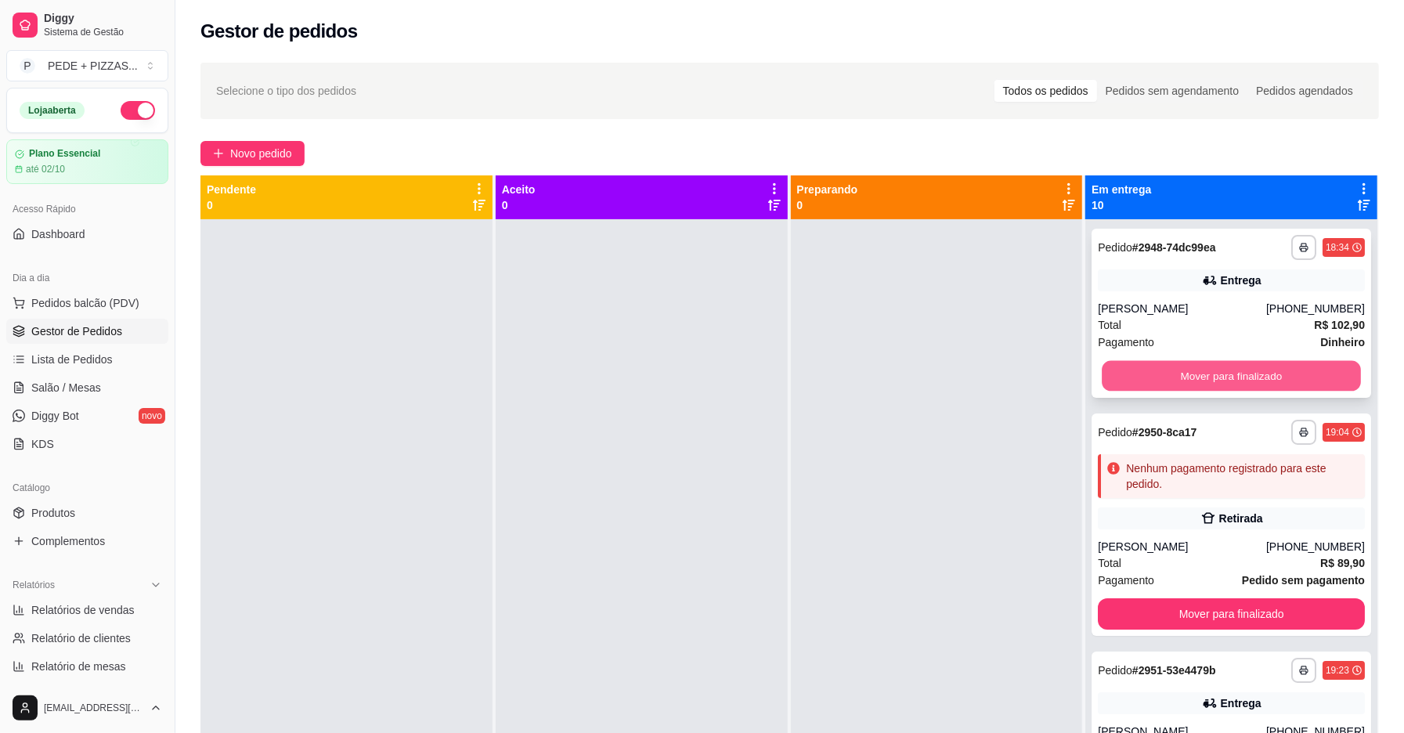
click at [1206, 380] on button "Mover para finalizado" at bounding box center [1230, 376] width 259 height 31
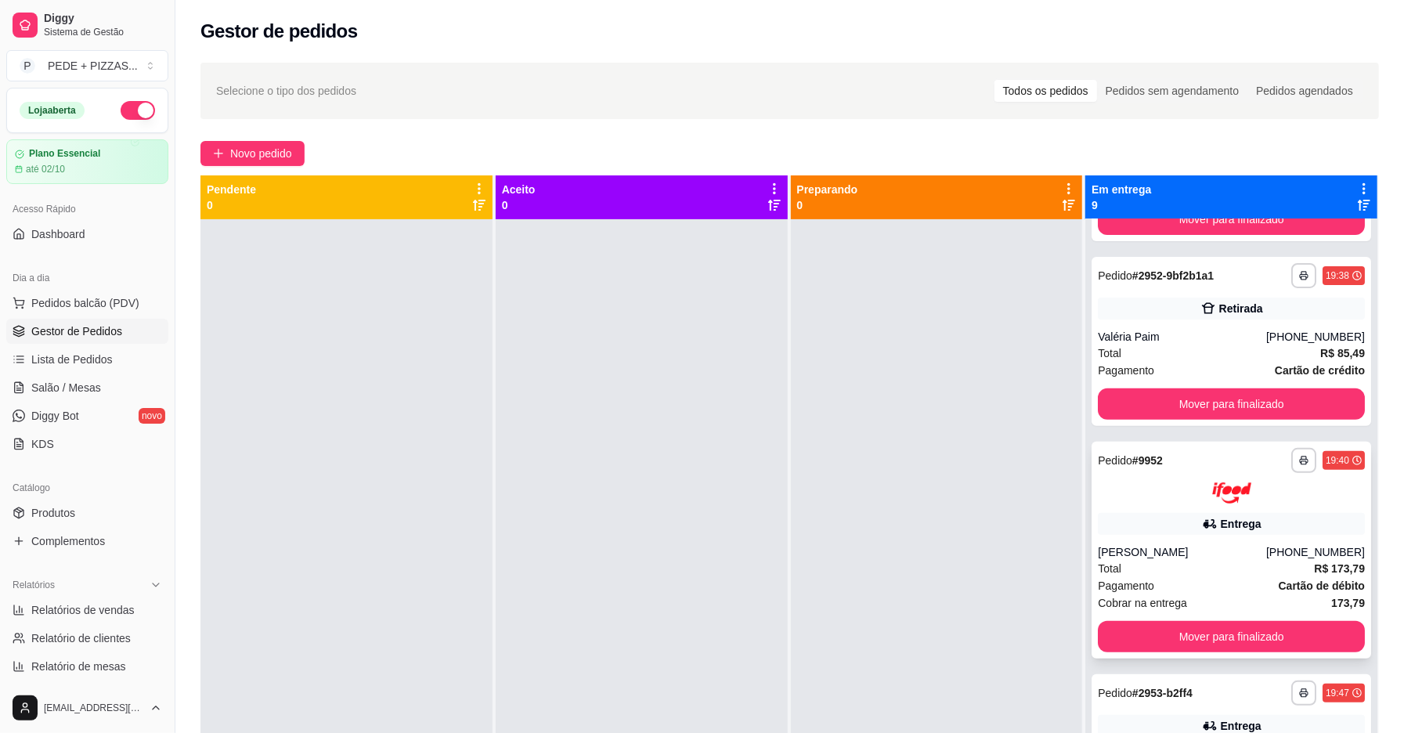
scroll to position [417, 0]
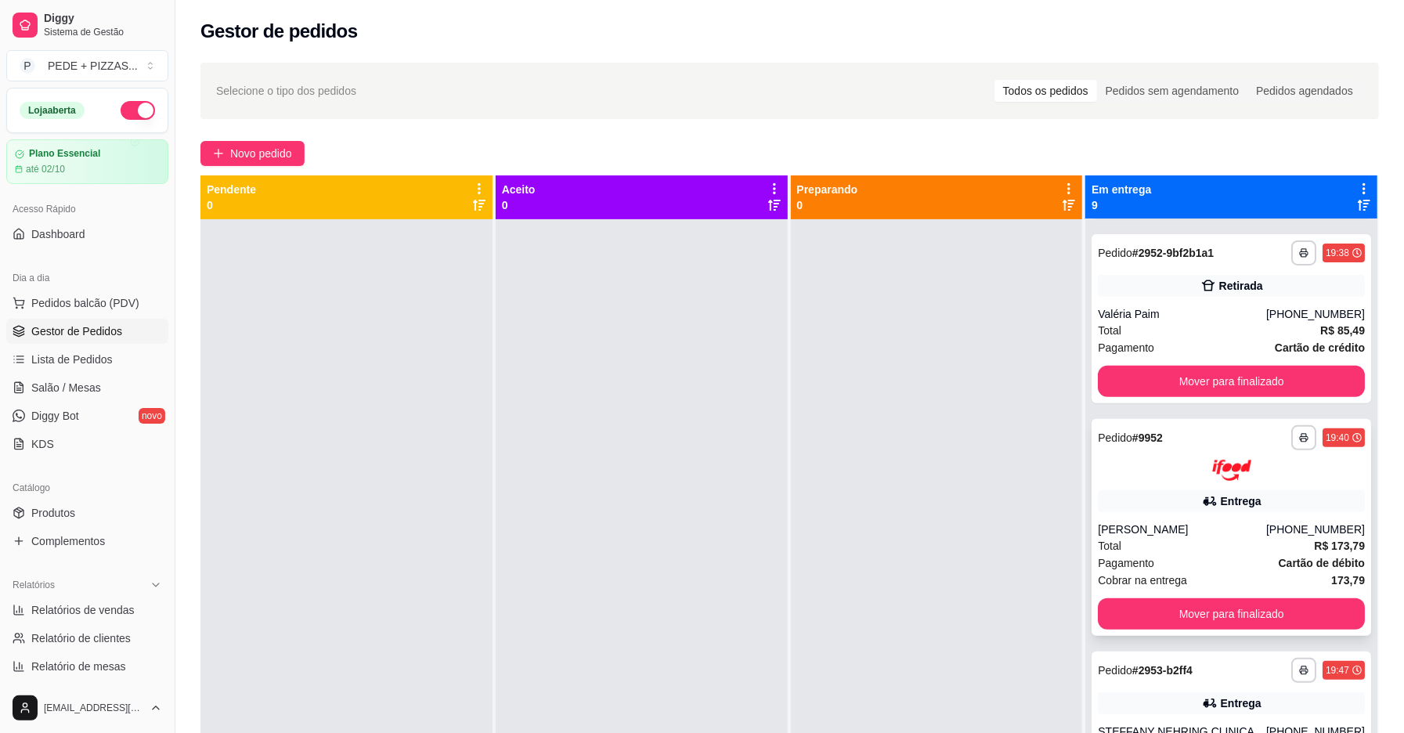
click at [1197, 548] on div "Total R$ 173,79" at bounding box center [1230, 545] width 267 height 17
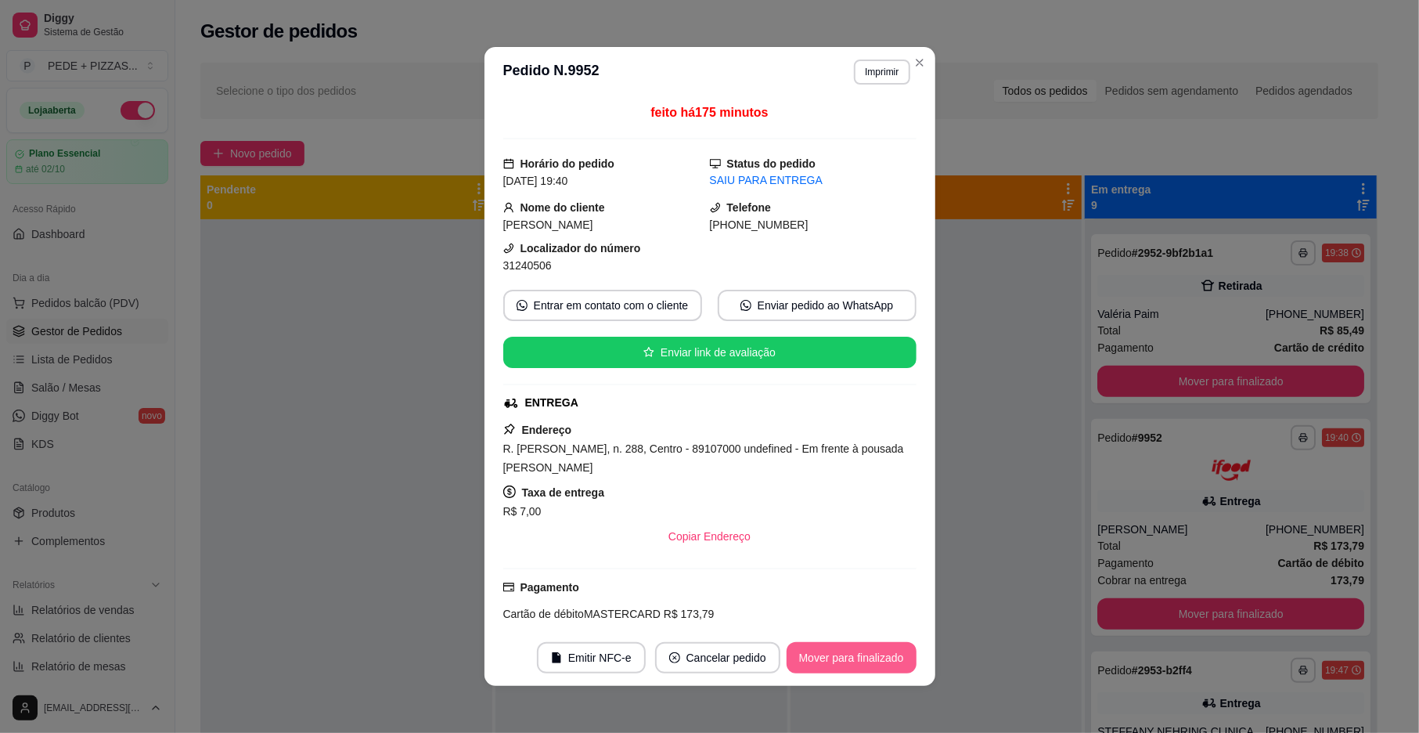
click at [837, 653] on button "Mover para finalizado" at bounding box center [852, 657] width 130 height 31
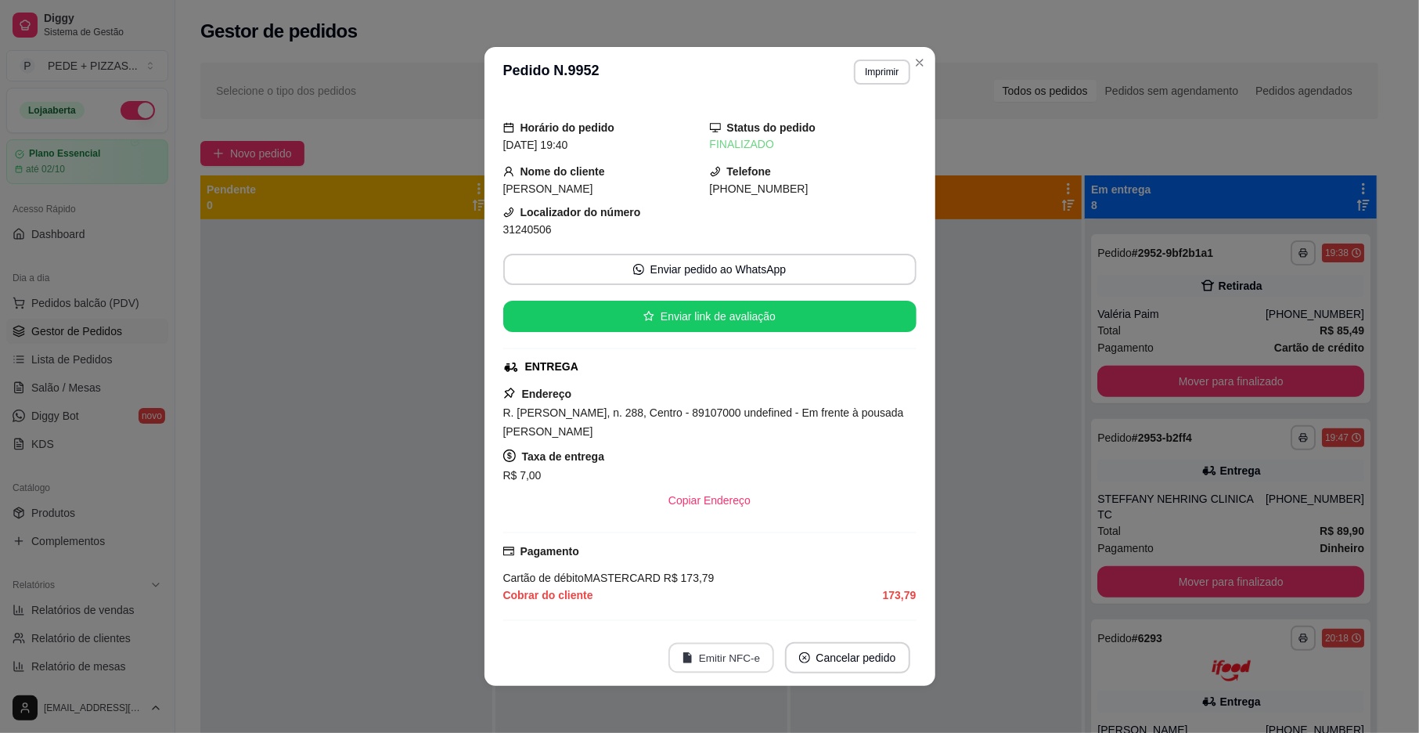
click at [727, 656] on button "Emitir NFC-e" at bounding box center [722, 658] width 106 height 31
click at [730, 654] on button "Emitir NFC-e" at bounding box center [721, 657] width 109 height 31
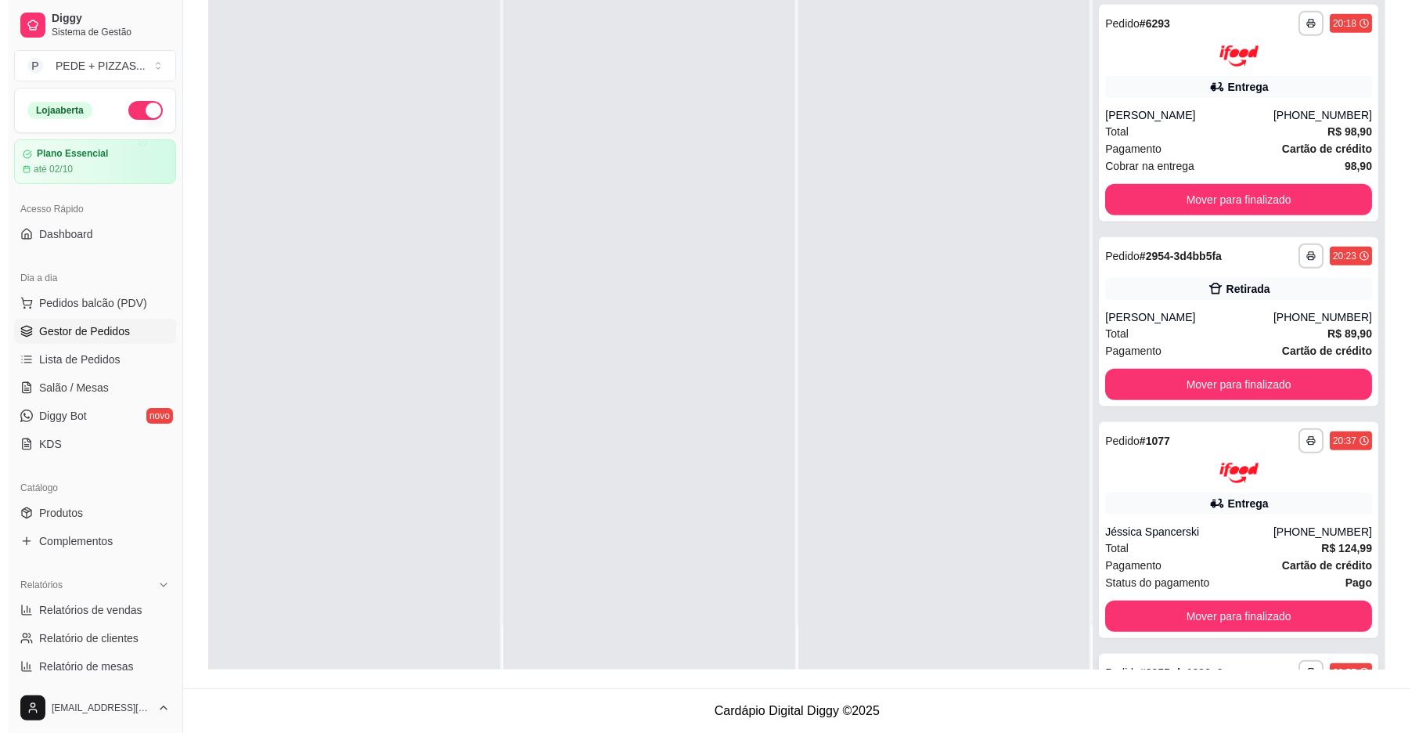
scroll to position [805, 0]
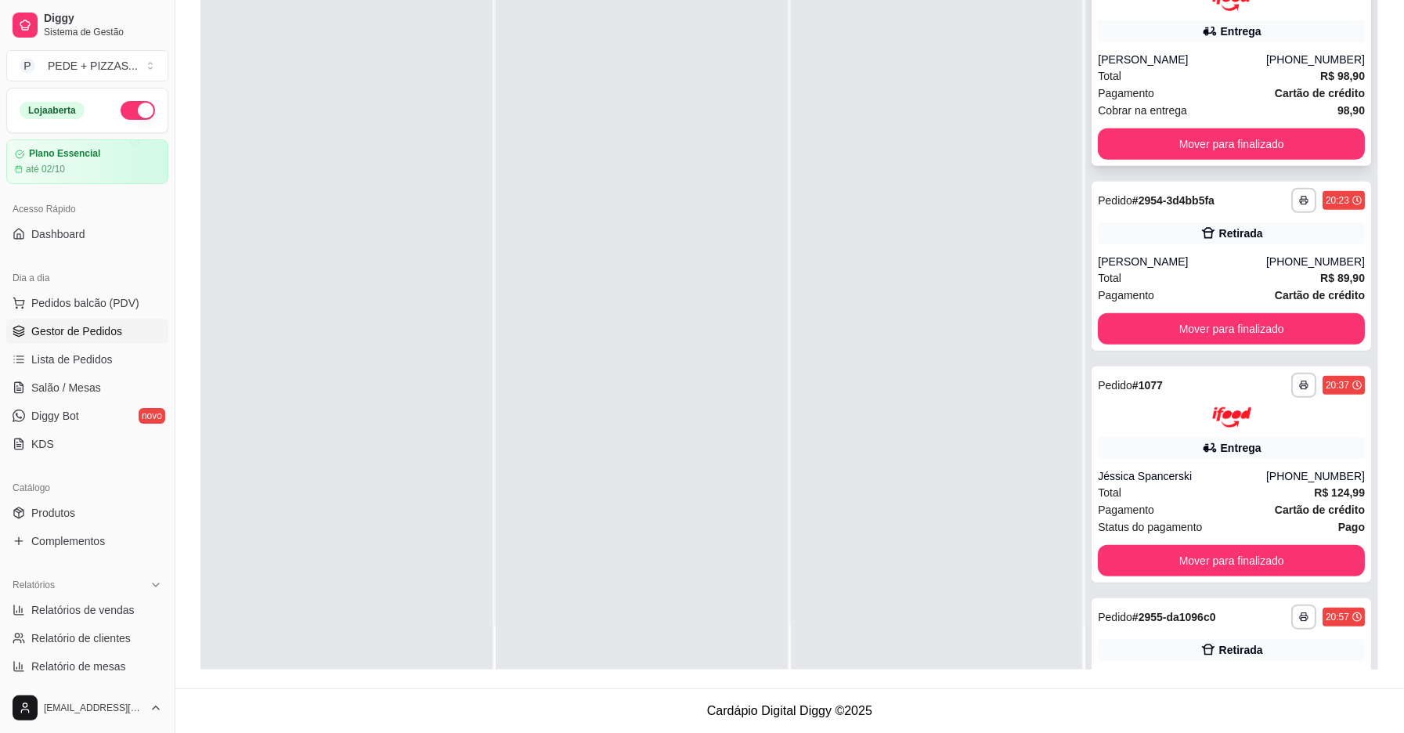
click at [1222, 52] on div "[PERSON_NAME]" at bounding box center [1181, 60] width 168 height 16
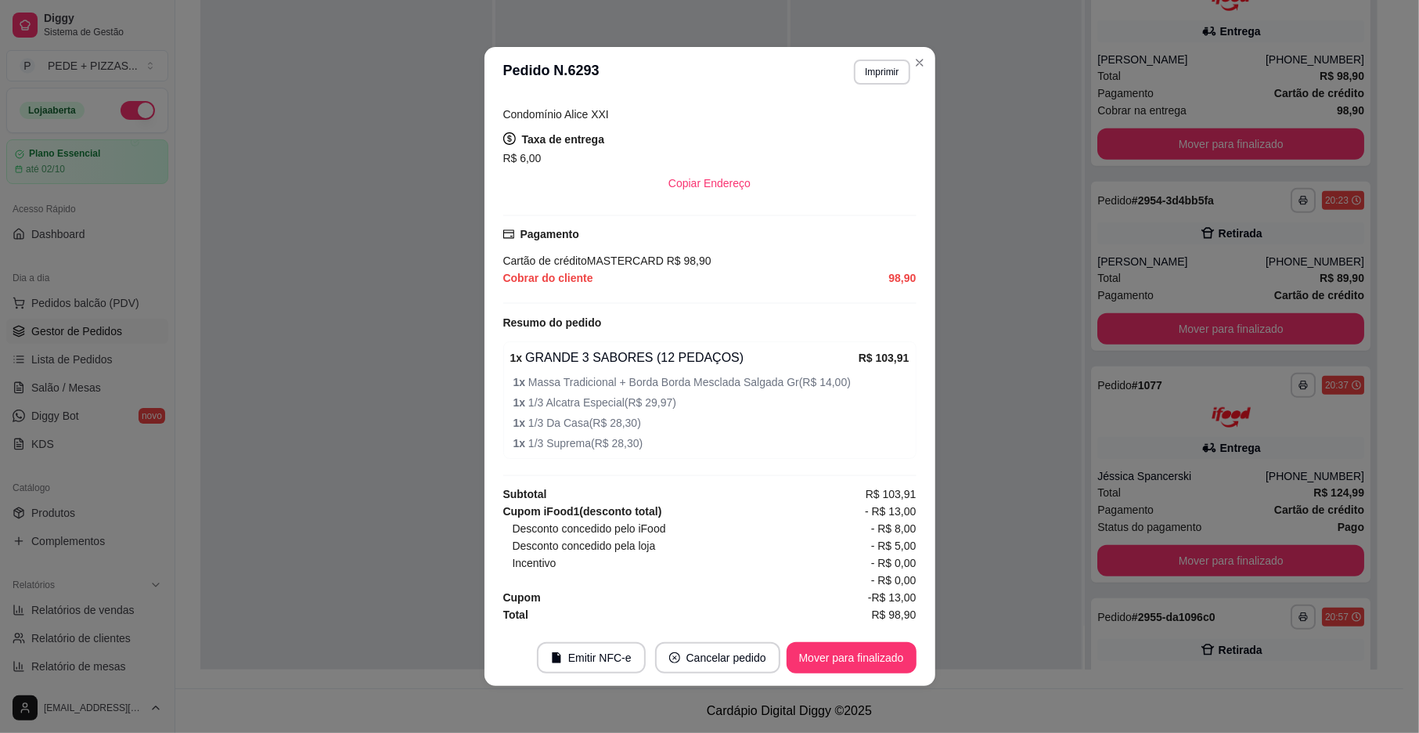
scroll to position [3, 0]
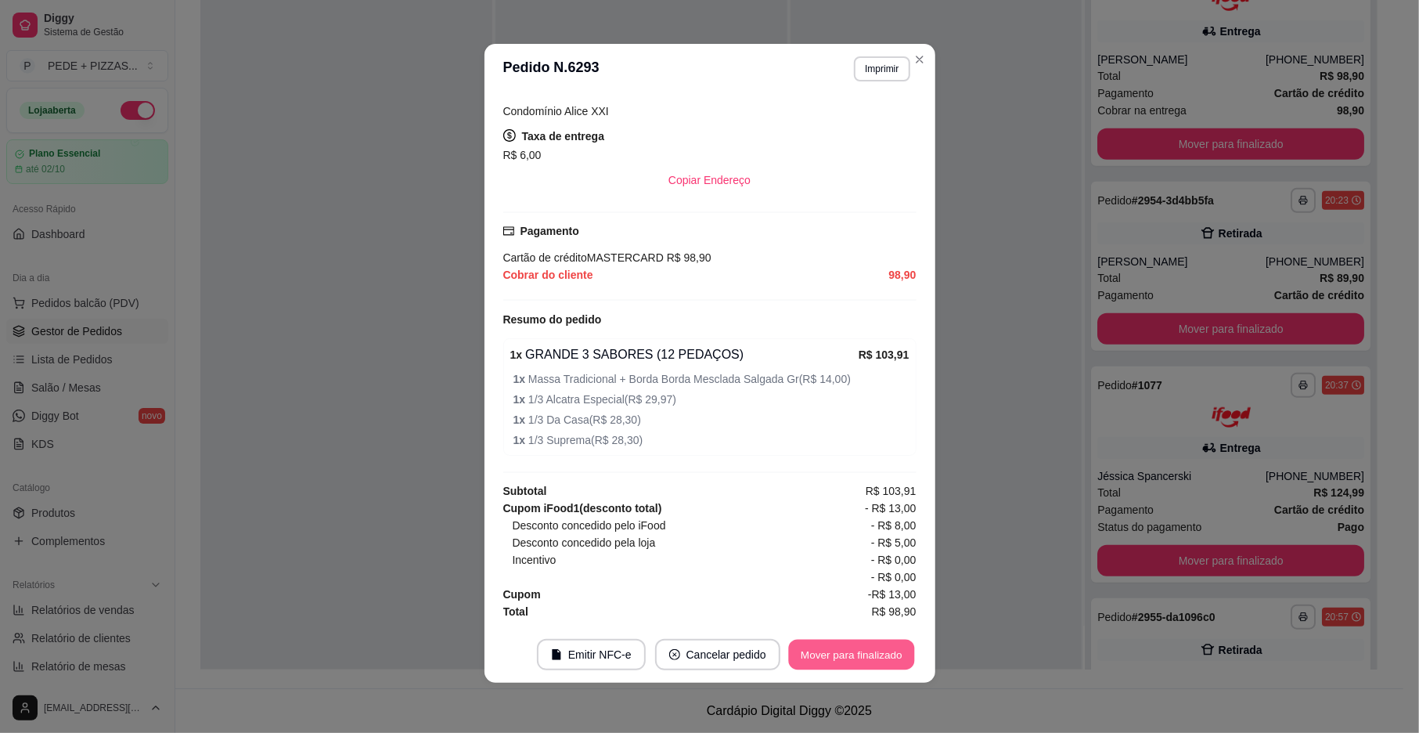
click at [837, 652] on button "Mover para finalizado" at bounding box center [851, 655] width 126 height 31
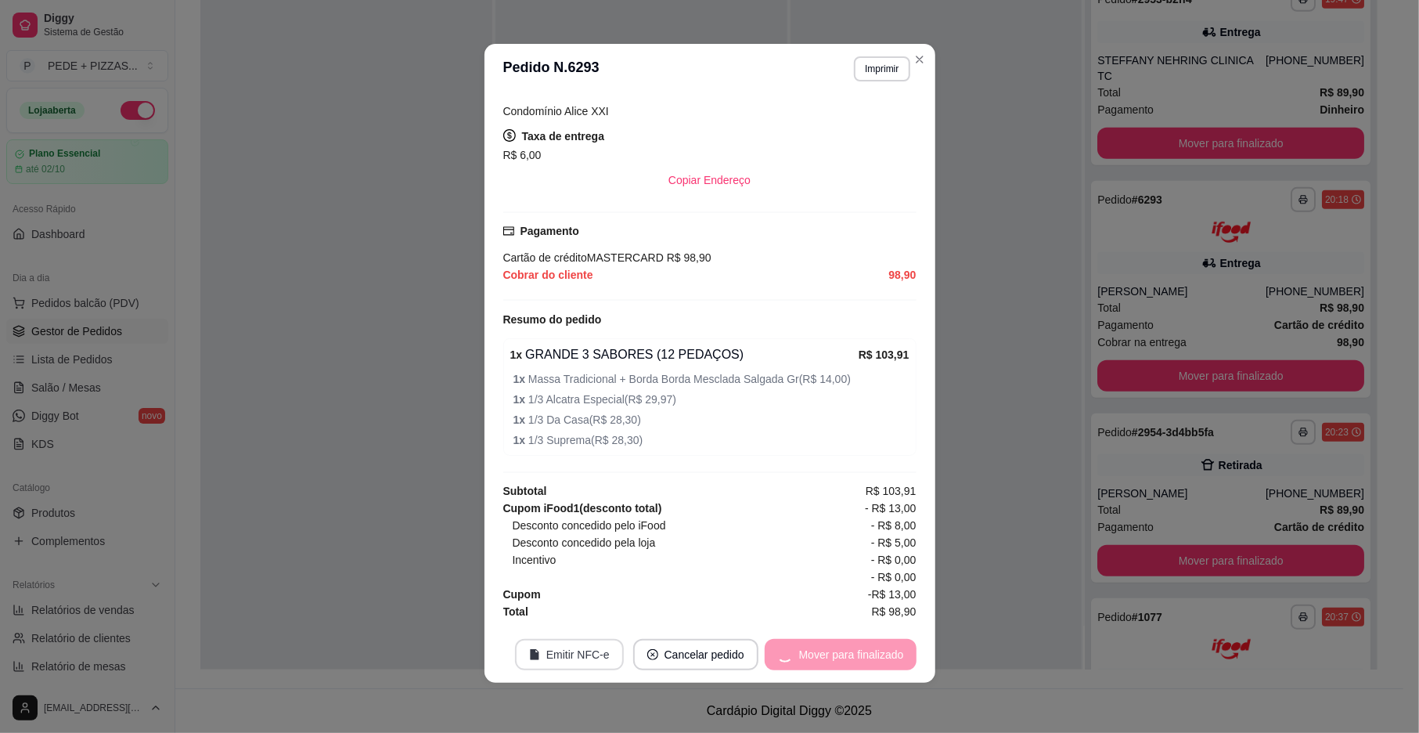
scroll to position [326, 0]
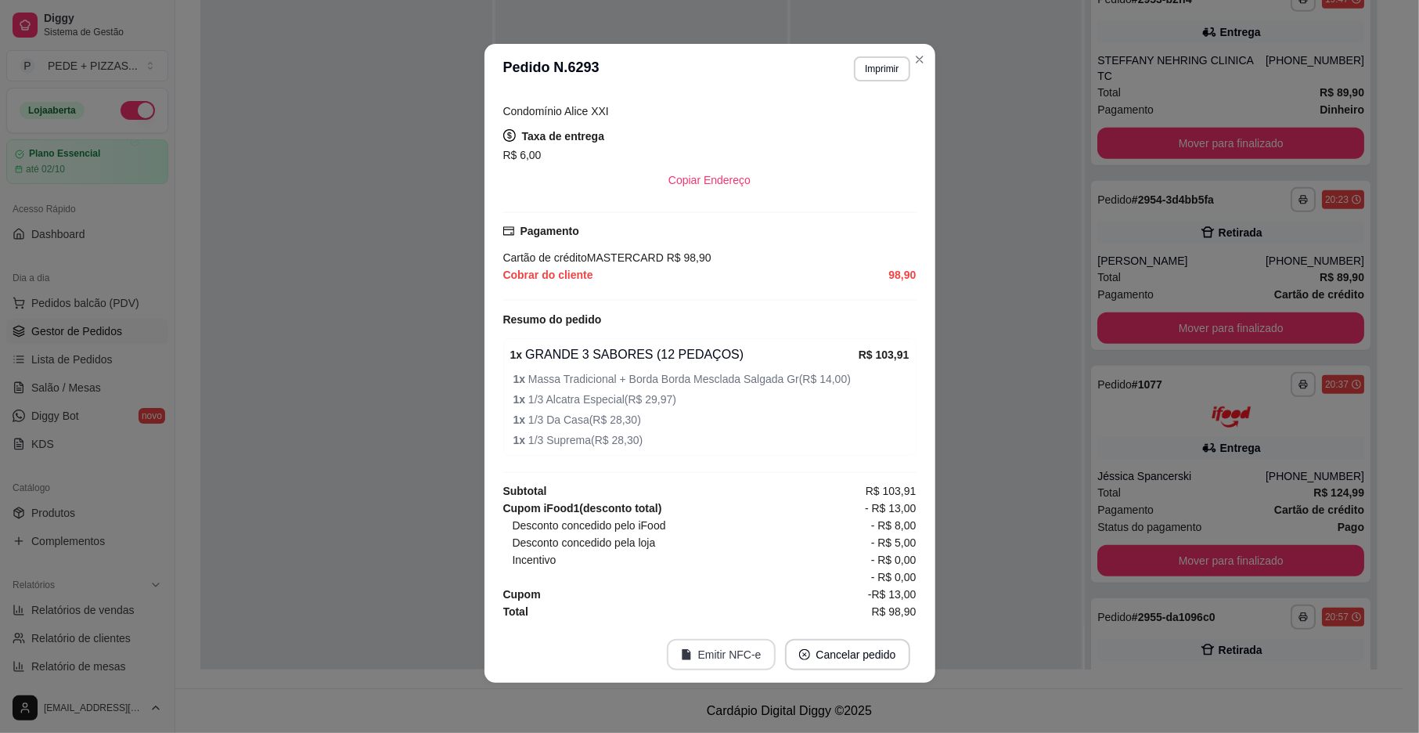
click at [730, 648] on button "Emitir NFC-e" at bounding box center [721, 654] width 109 height 31
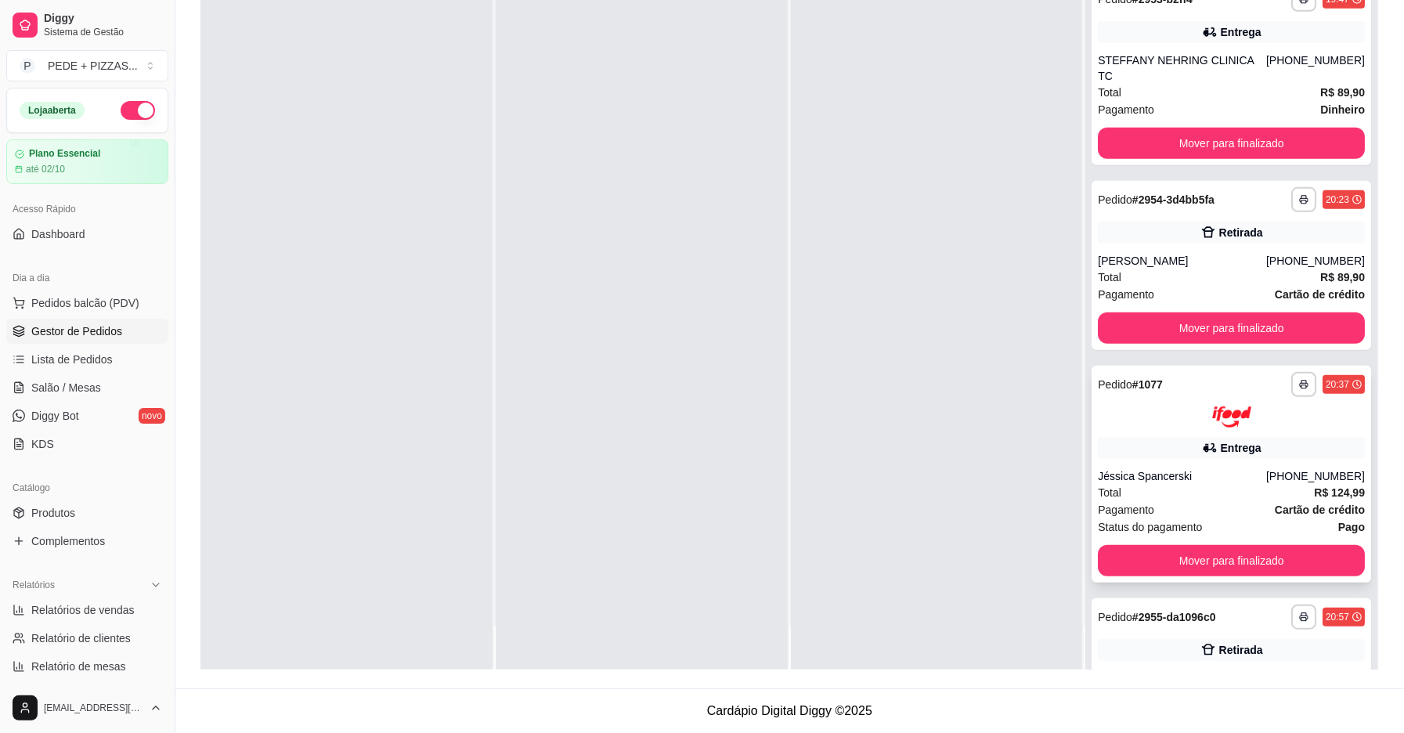
click at [1199, 468] on div "Jéssica Spancerski" at bounding box center [1181, 476] width 168 height 16
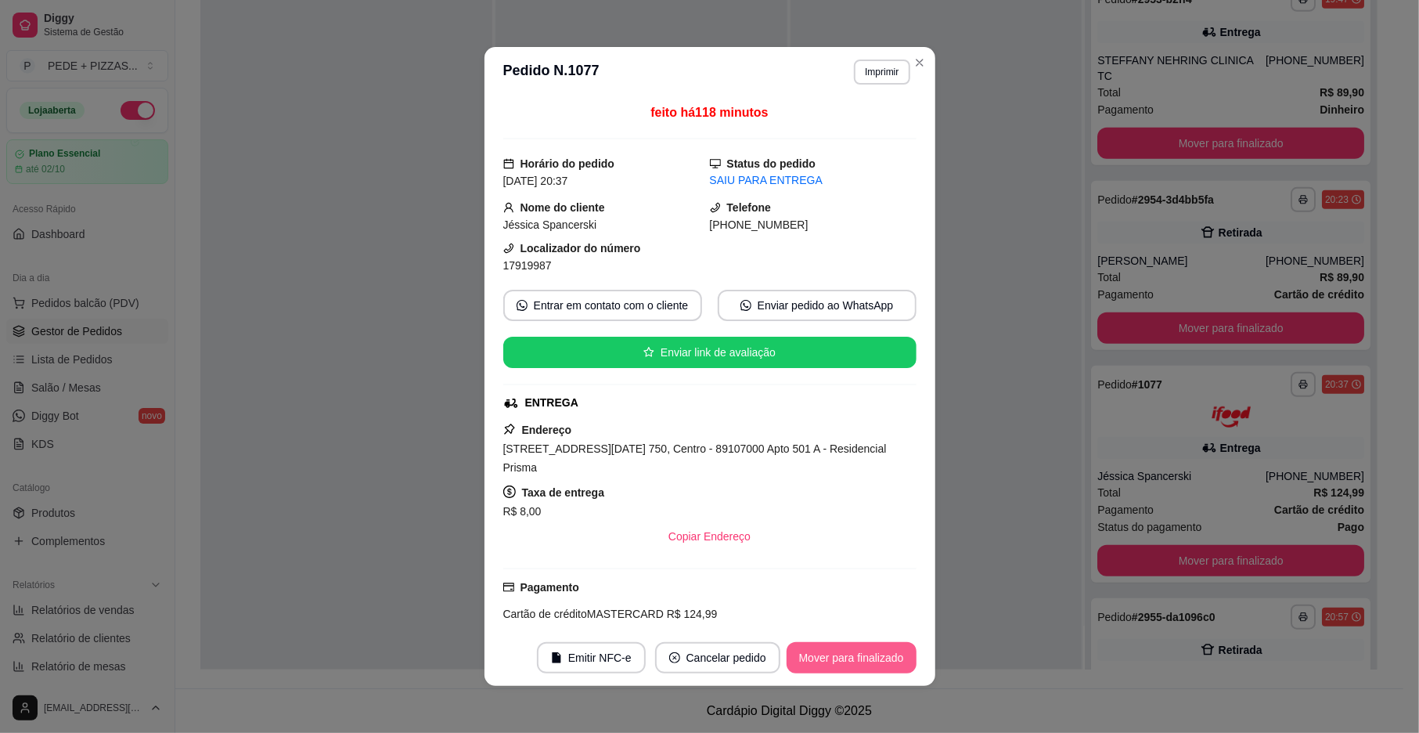
click at [836, 658] on button "Mover para finalizado" at bounding box center [852, 657] width 130 height 31
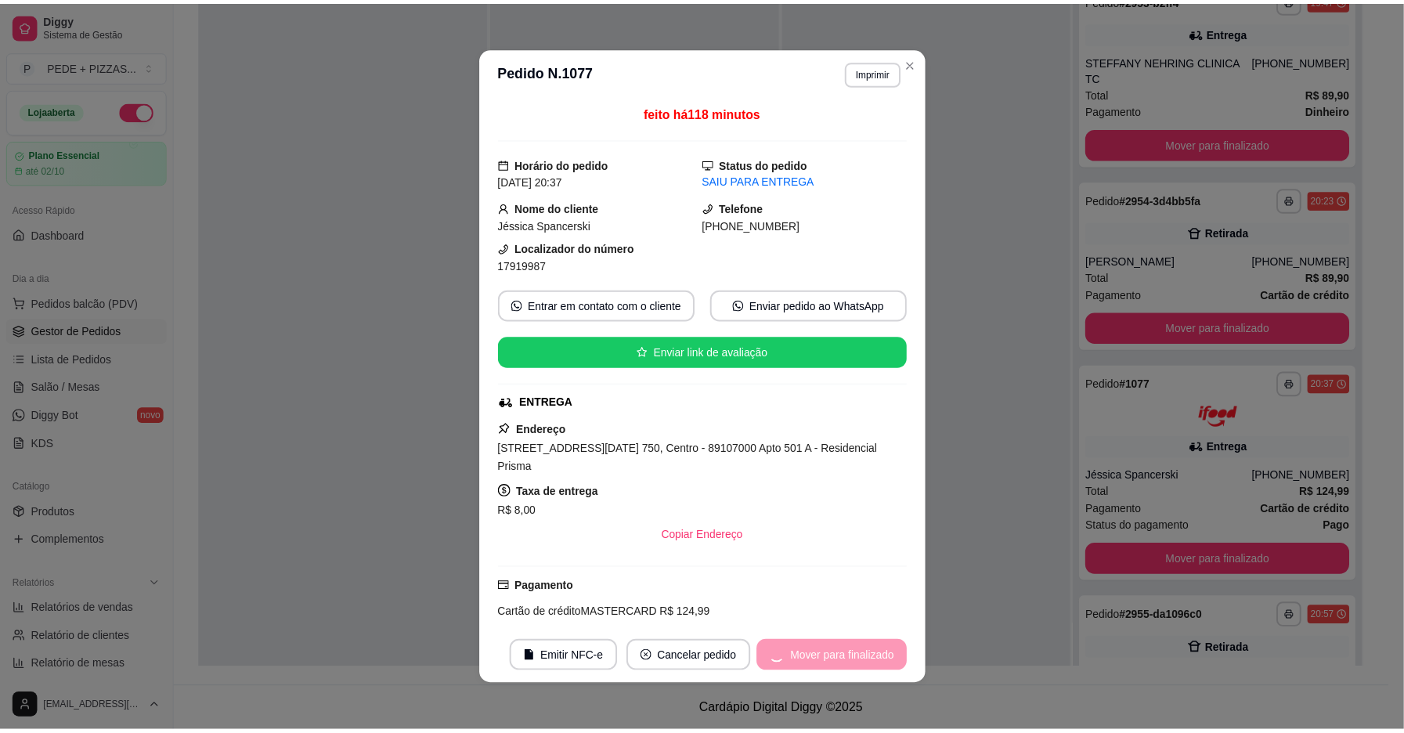
scroll to position [445, 0]
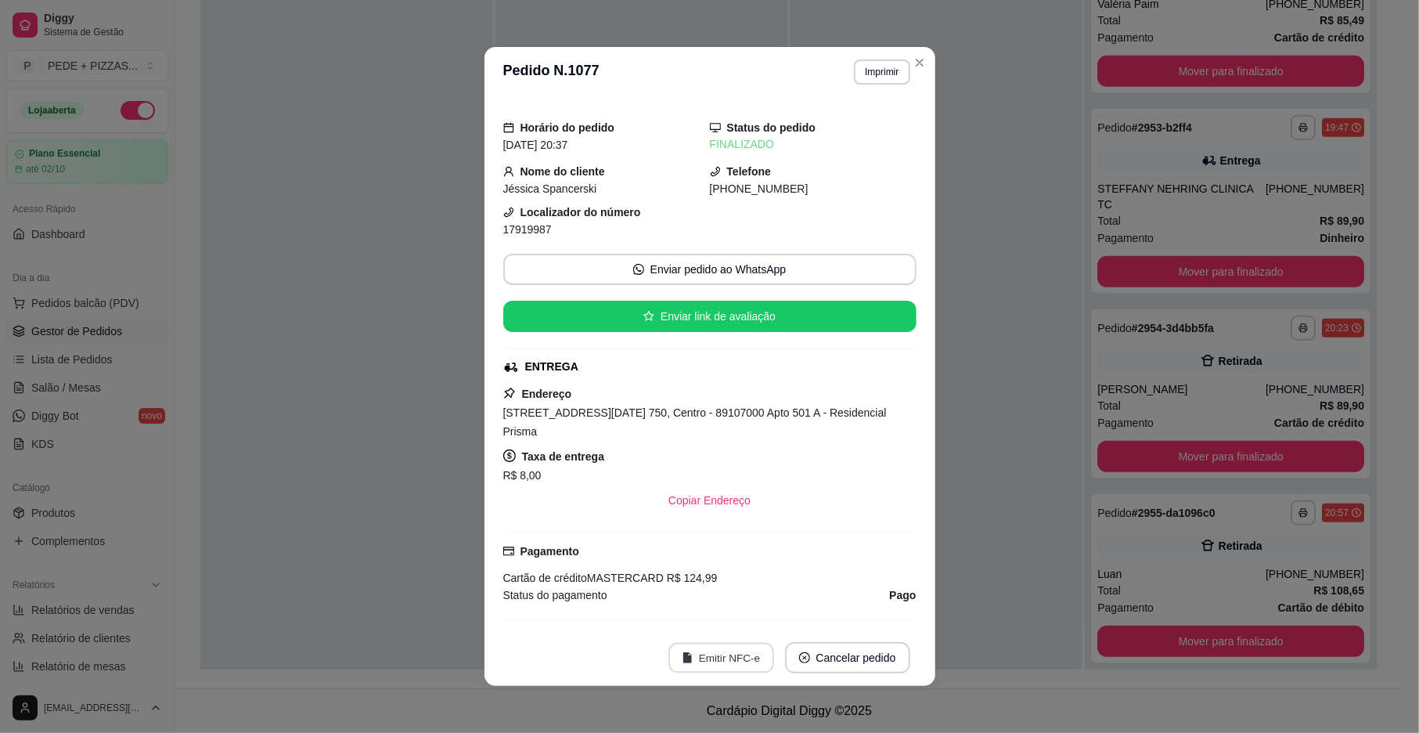
click at [742, 665] on button "Emitir NFC-e" at bounding box center [722, 658] width 106 height 31
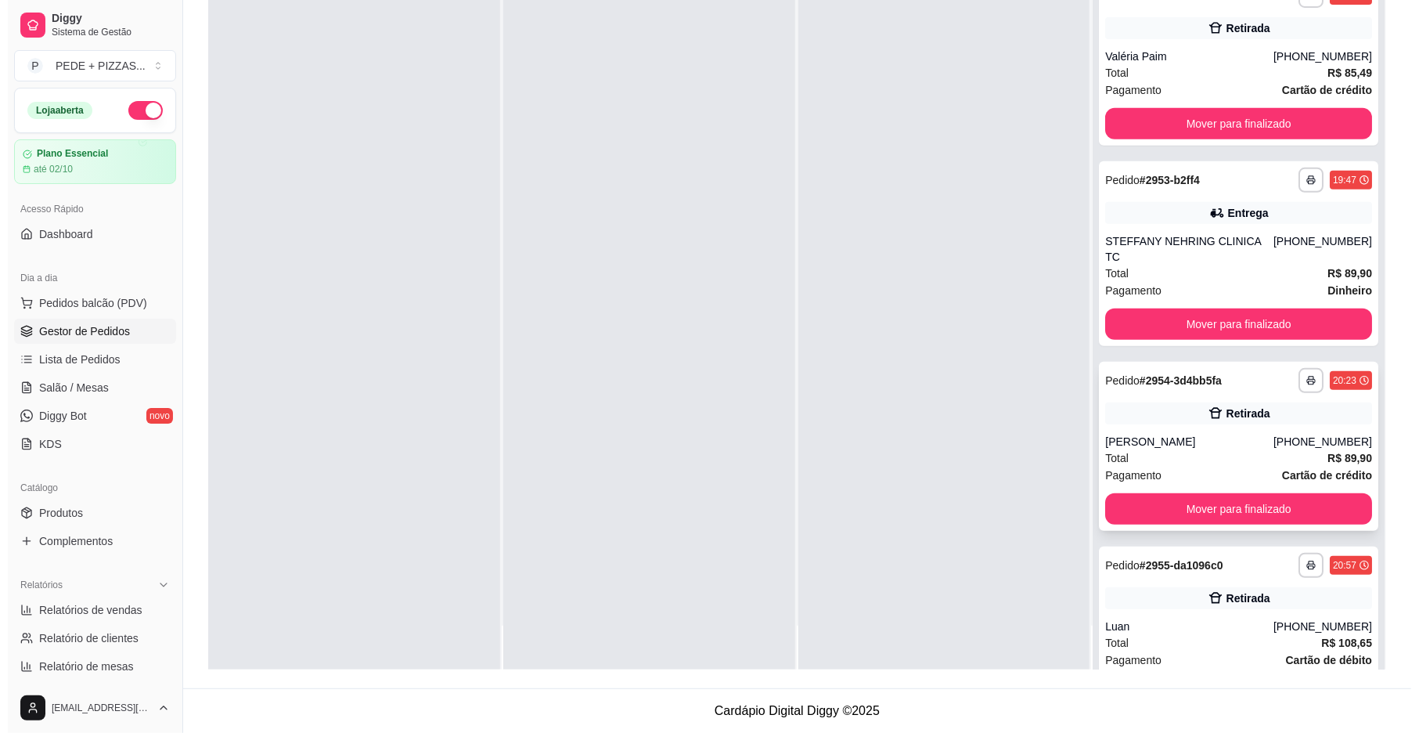
scroll to position [340, 0]
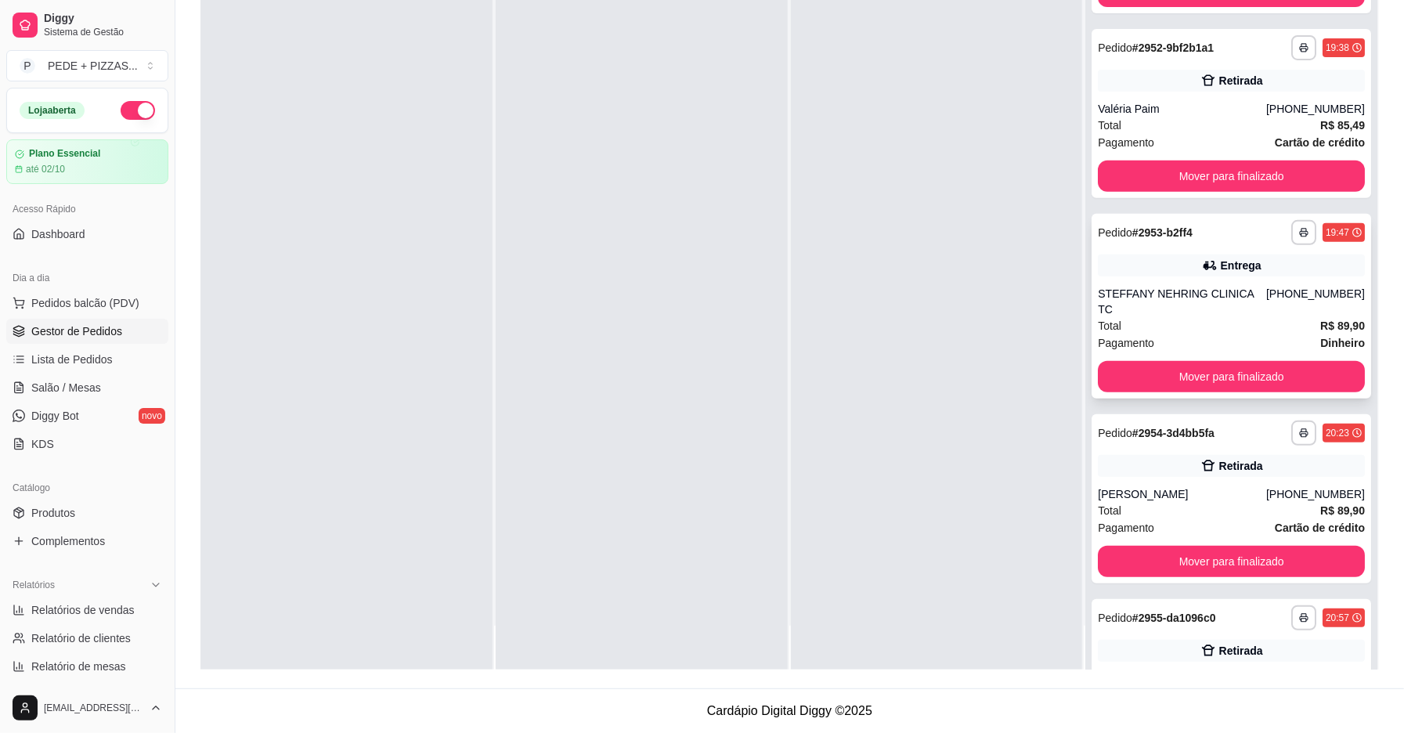
click at [1228, 292] on div "STEFFANY NEHRING CLINICA TC" at bounding box center [1181, 301] width 168 height 31
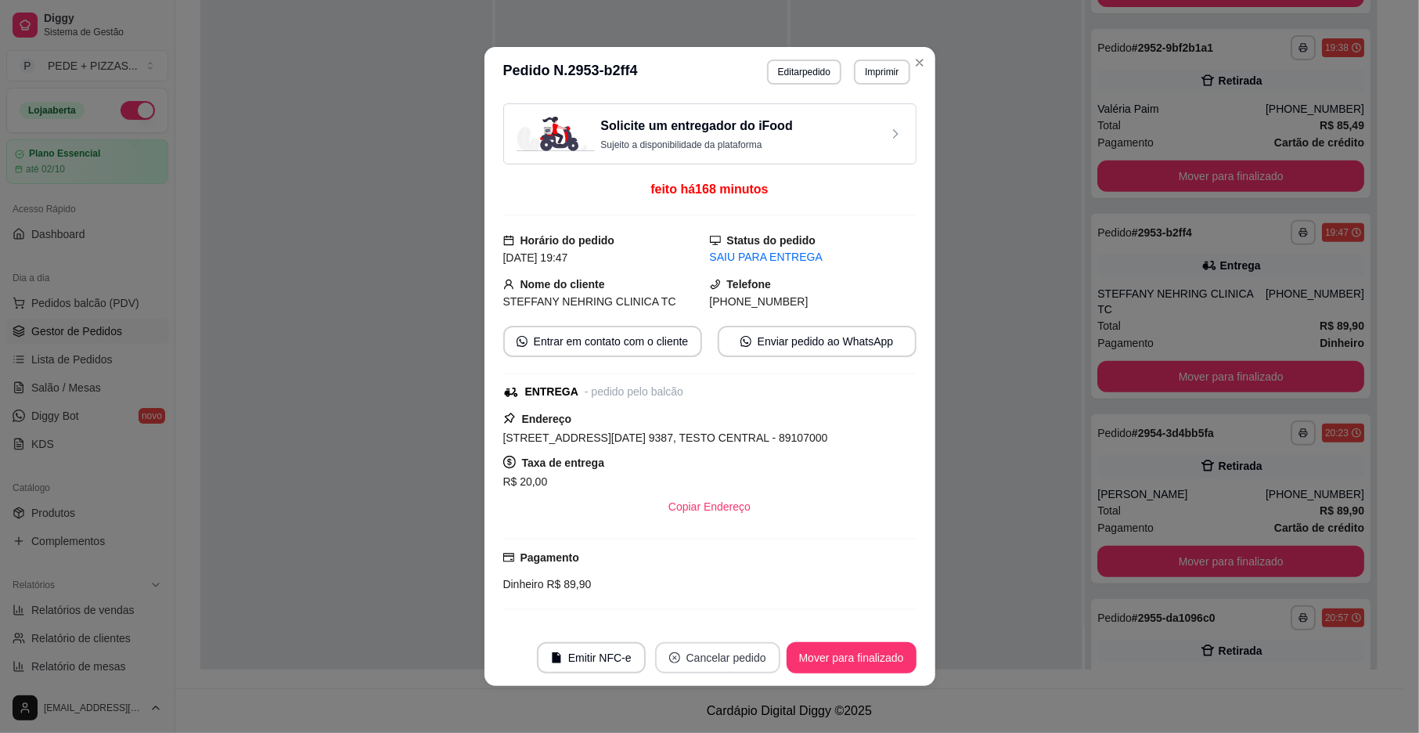
click at [730, 658] on button "Cancelar pedido" at bounding box center [717, 657] width 125 height 31
click at [737, 614] on button "Sim" at bounding box center [754, 618] width 63 height 31
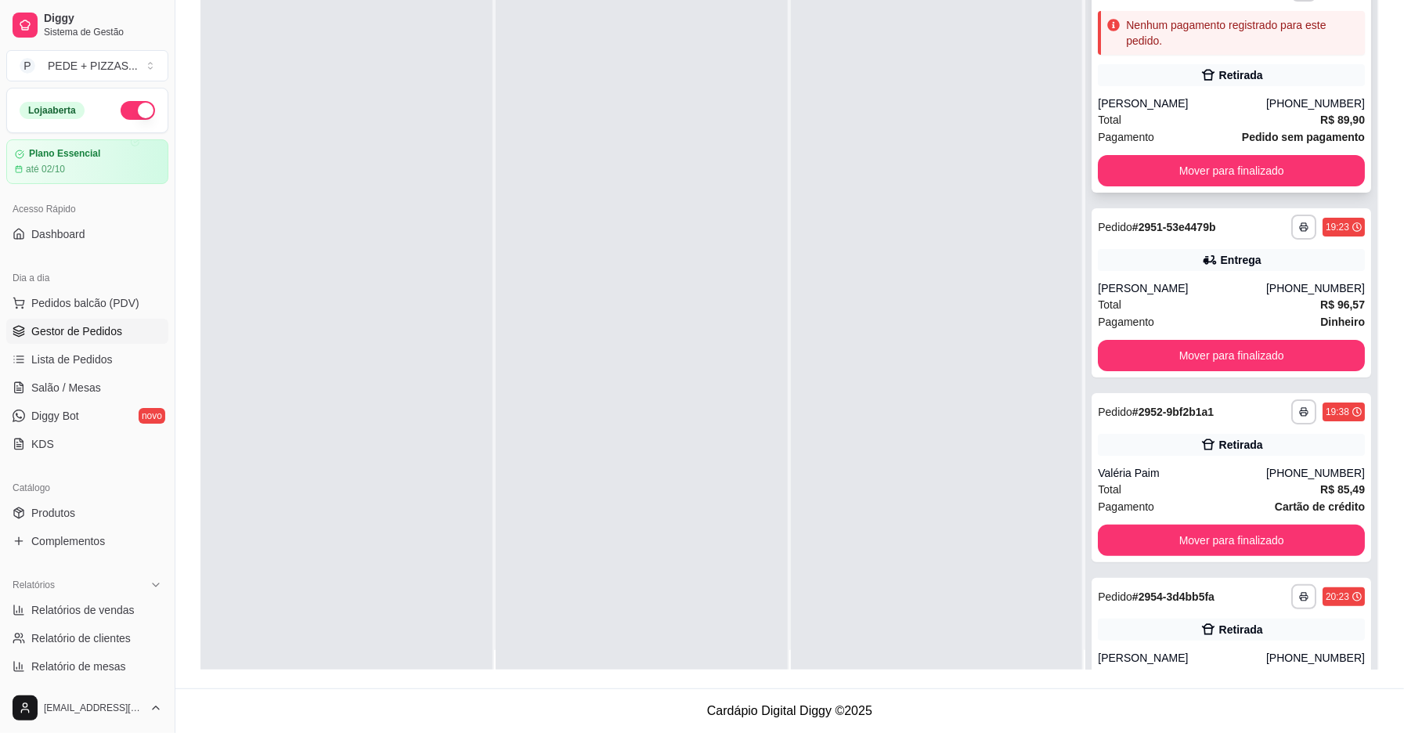
scroll to position [0, 0]
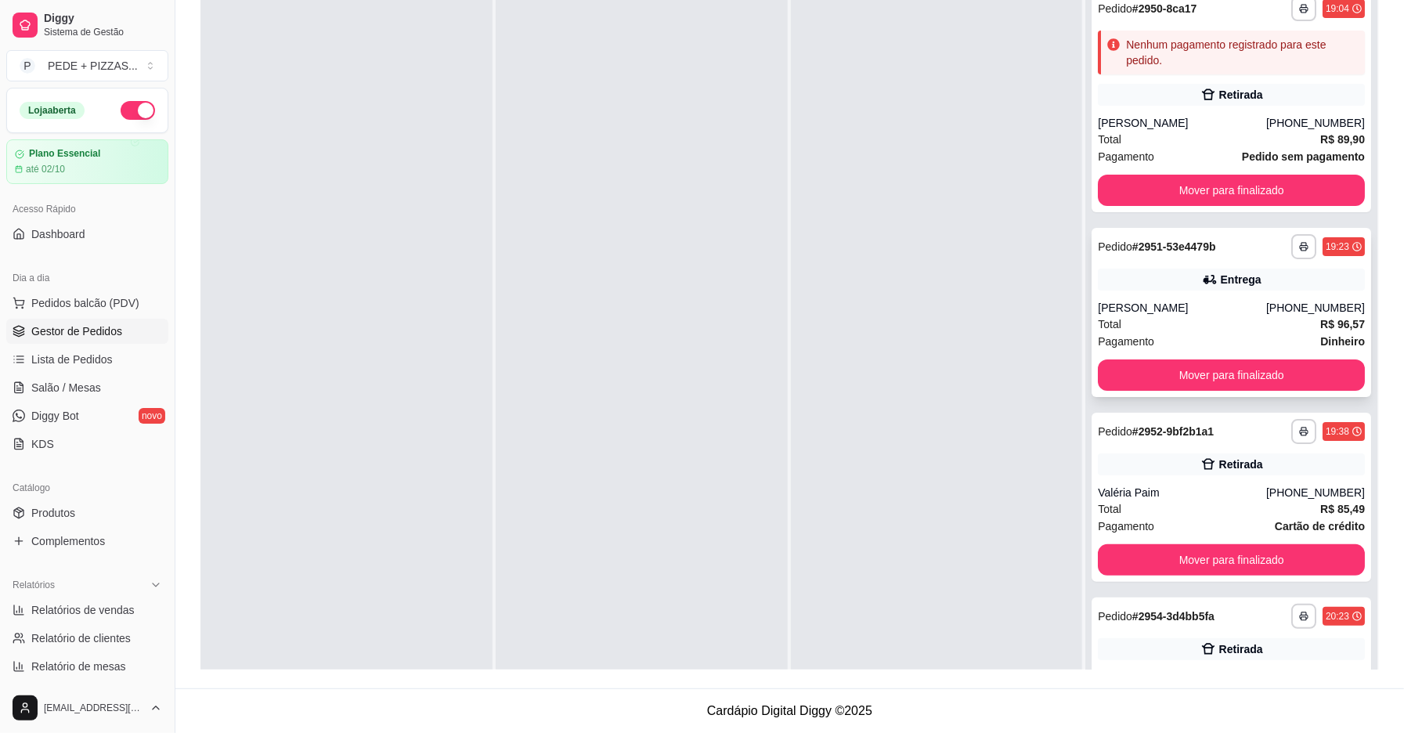
click at [1131, 295] on div "**********" at bounding box center [1230, 312] width 279 height 169
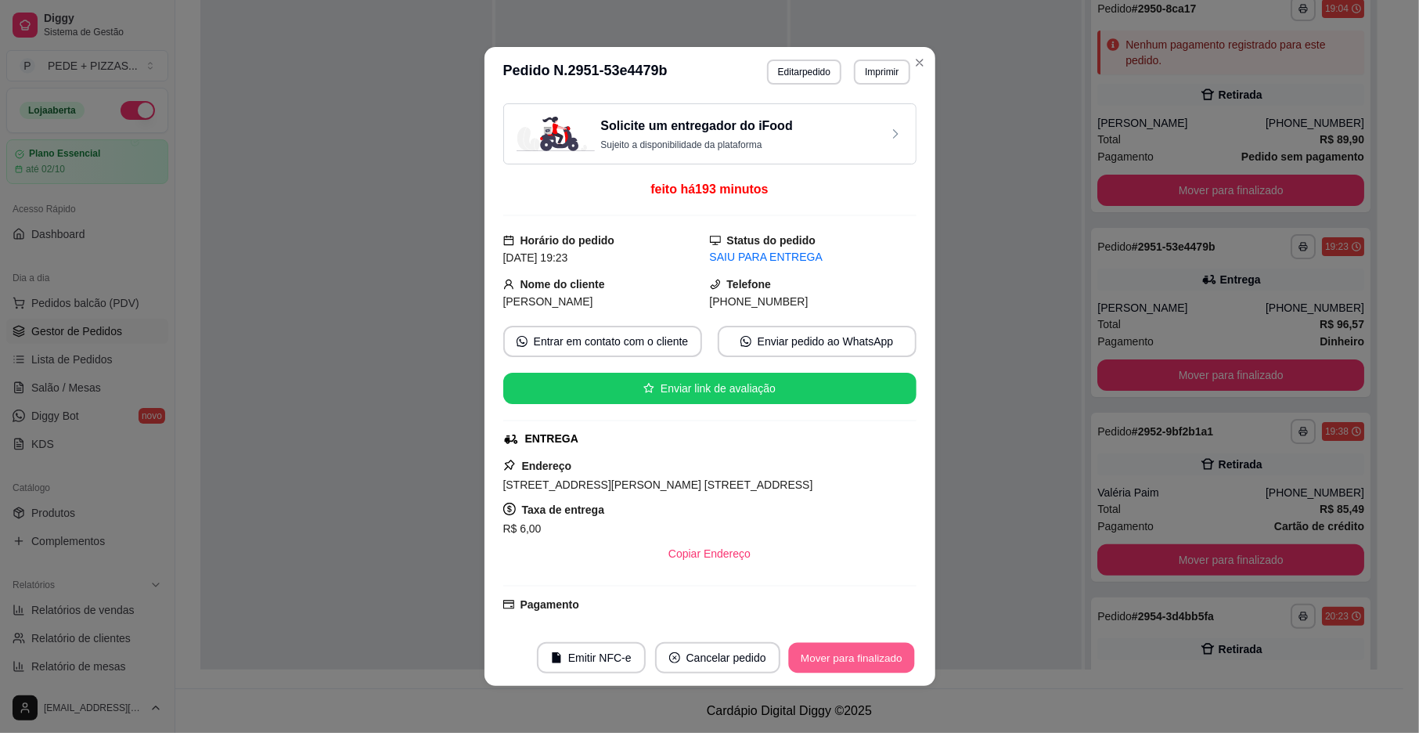
click at [816, 665] on button "Mover para finalizado" at bounding box center [851, 658] width 126 height 31
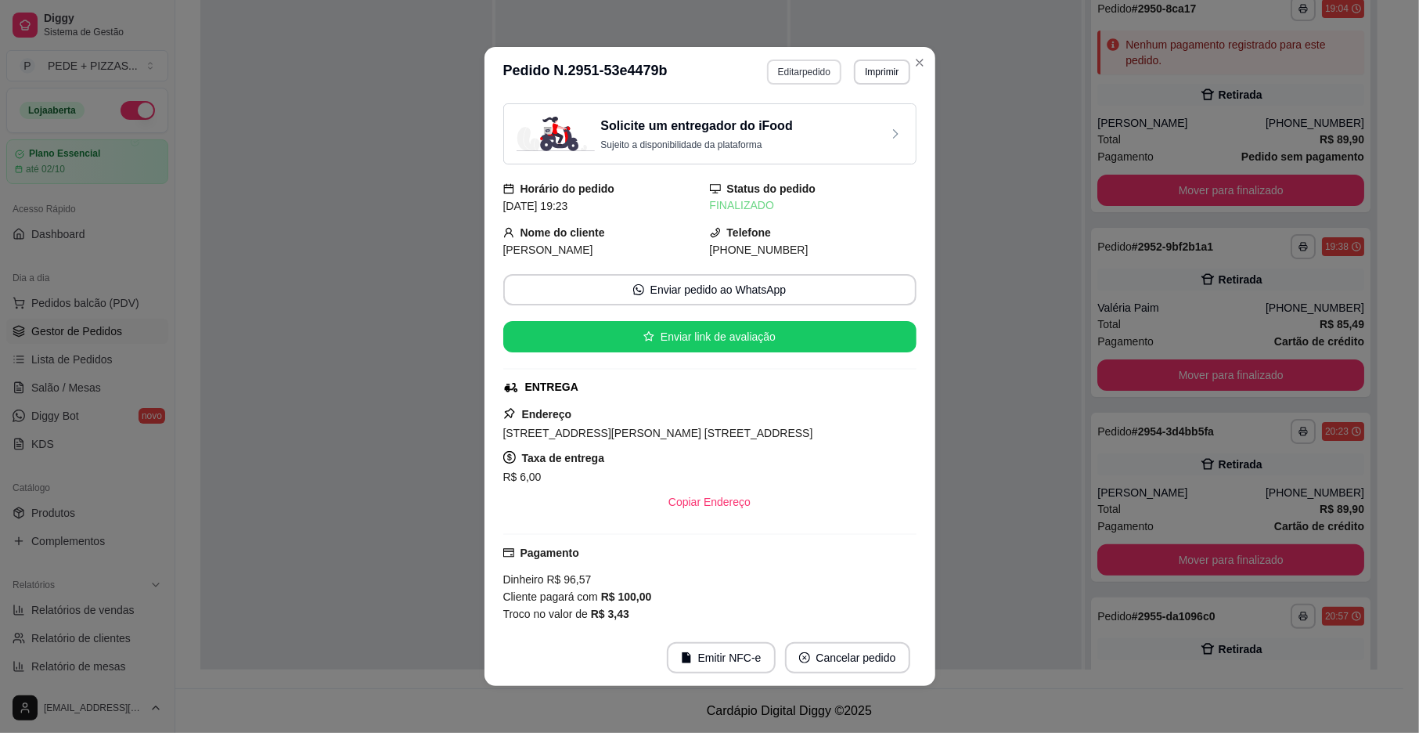
click at [795, 63] on button "Editar pedido" at bounding box center [804, 71] width 74 height 25
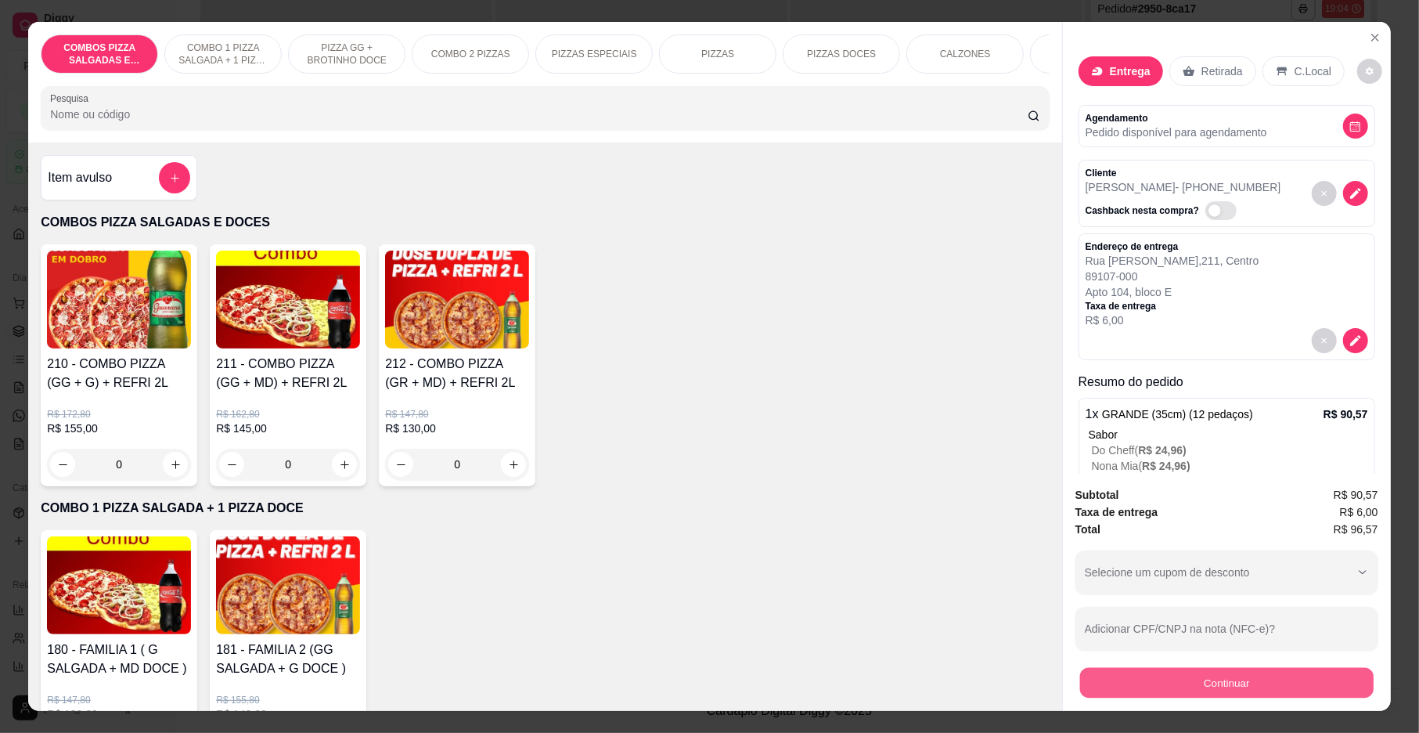
click at [1188, 684] on button "Continuar" at bounding box center [1227, 683] width 294 height 31
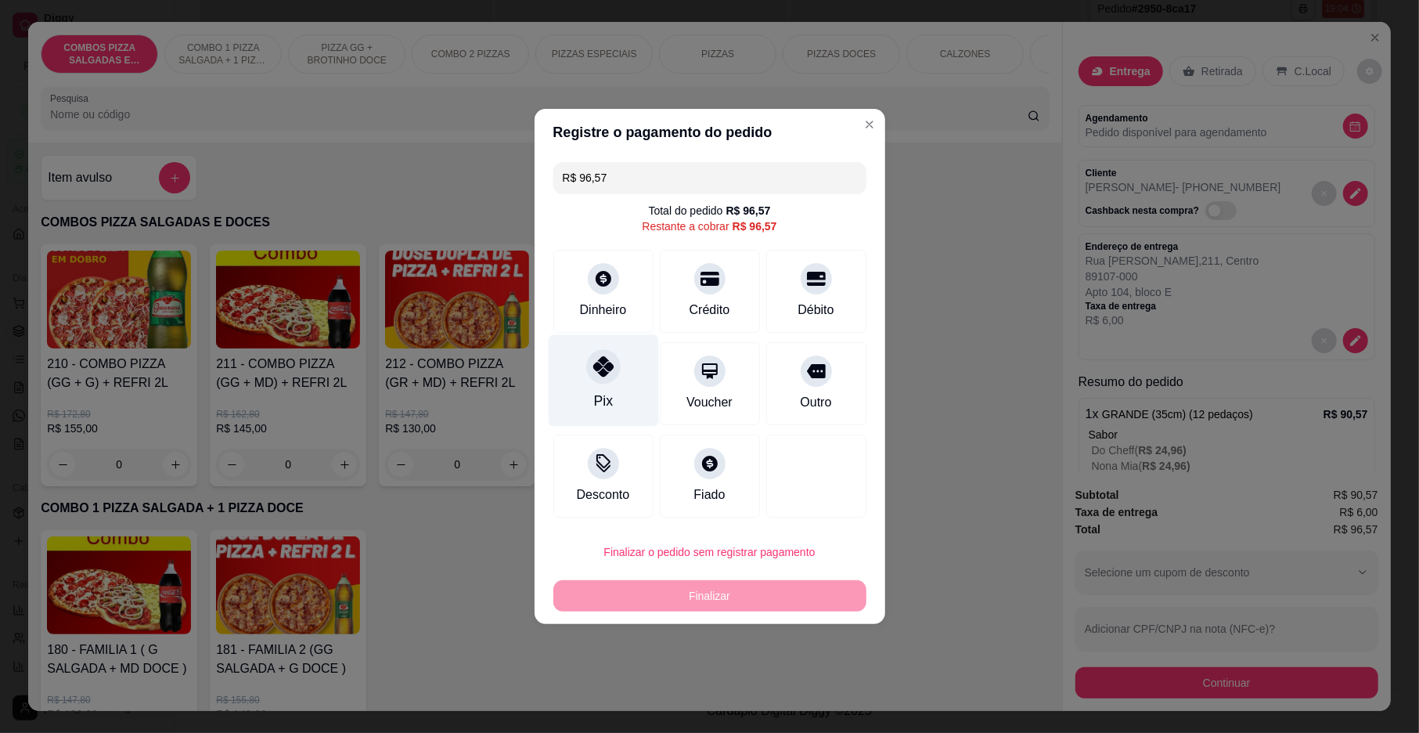
click at [611, 374] on icon at bounding box center [603, 366] width 20 height 20
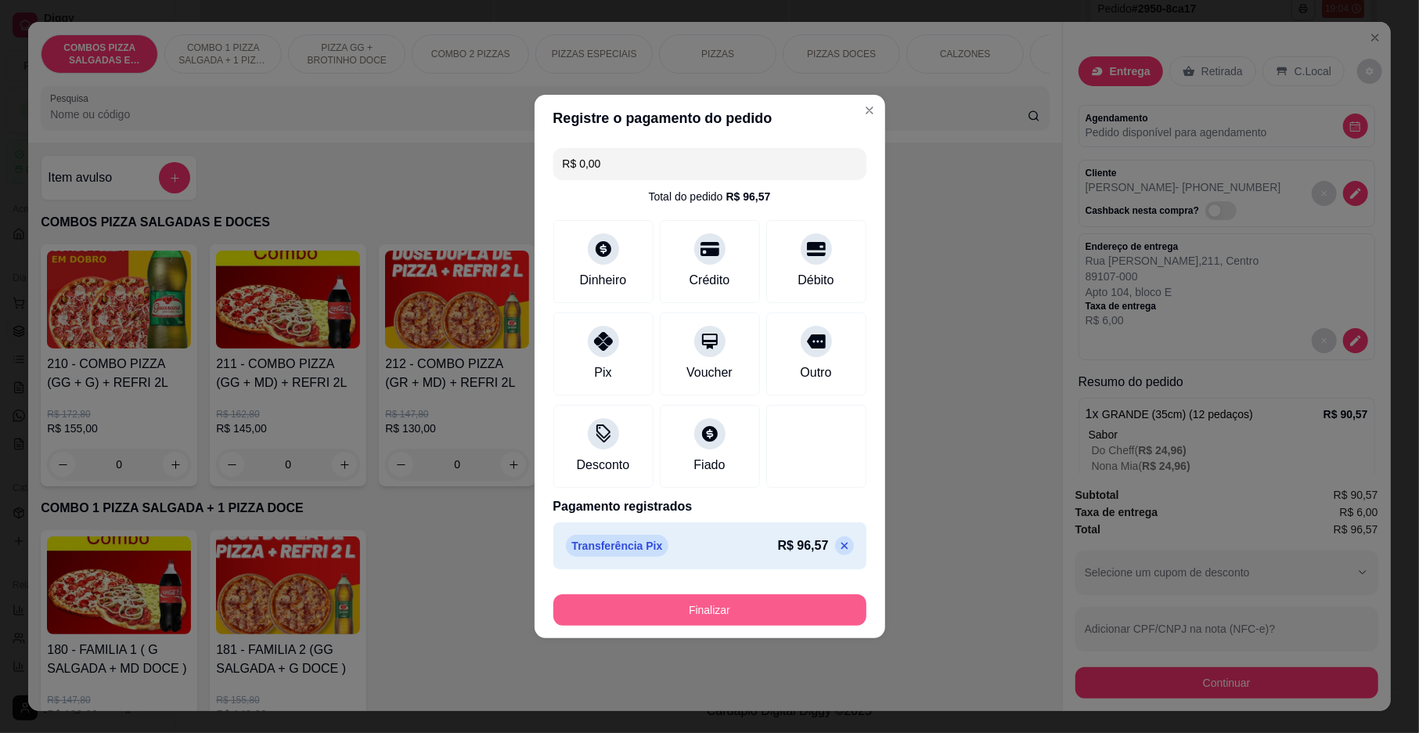
click at [730, 609] on button "Finalizar" at bounding box center [709, 609] width 313 height 31
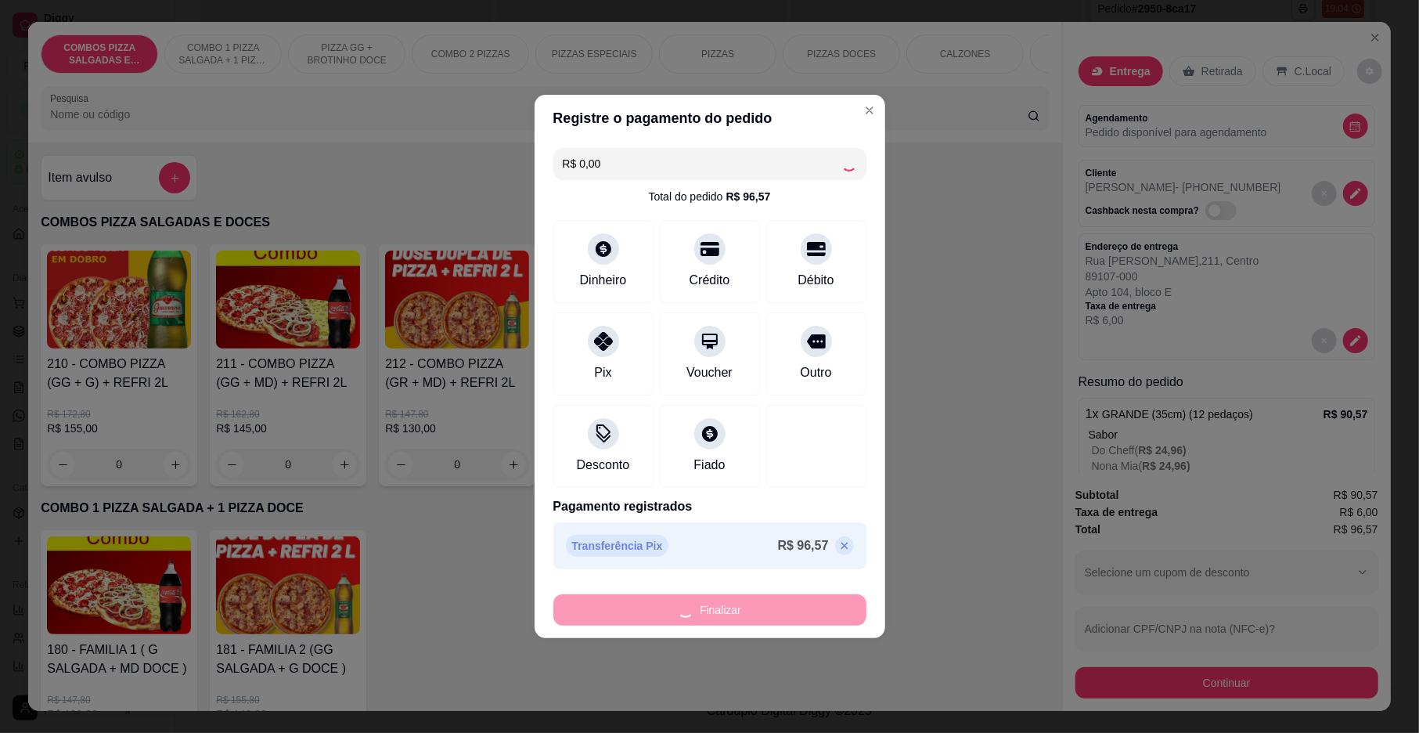
type input "-R$ 96,57"
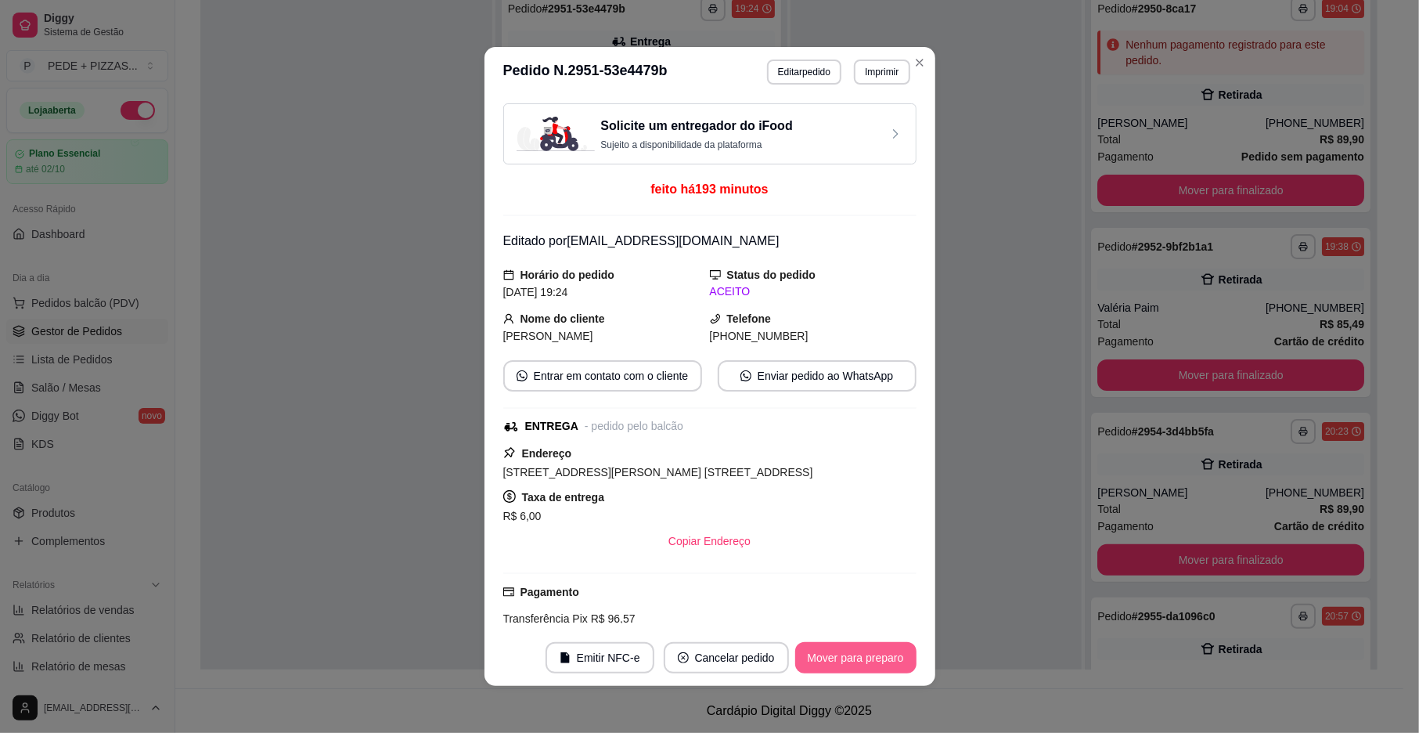
click at [845, 667] on button "Mover para preparo" at bounding box center [855, 657] width 121 height 31
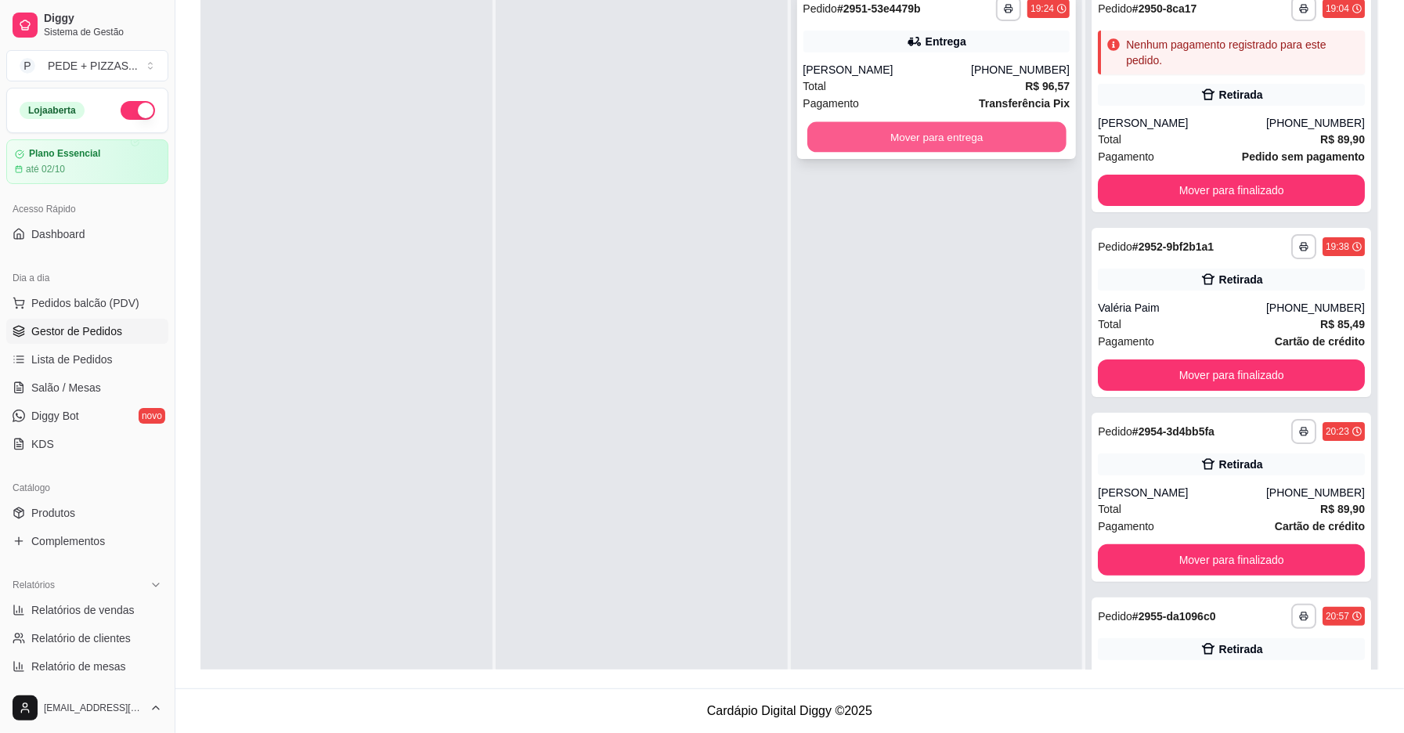
click at [911, 135] on button "Mover para entrega" at bounding box center [936, 137] width 259 height 31
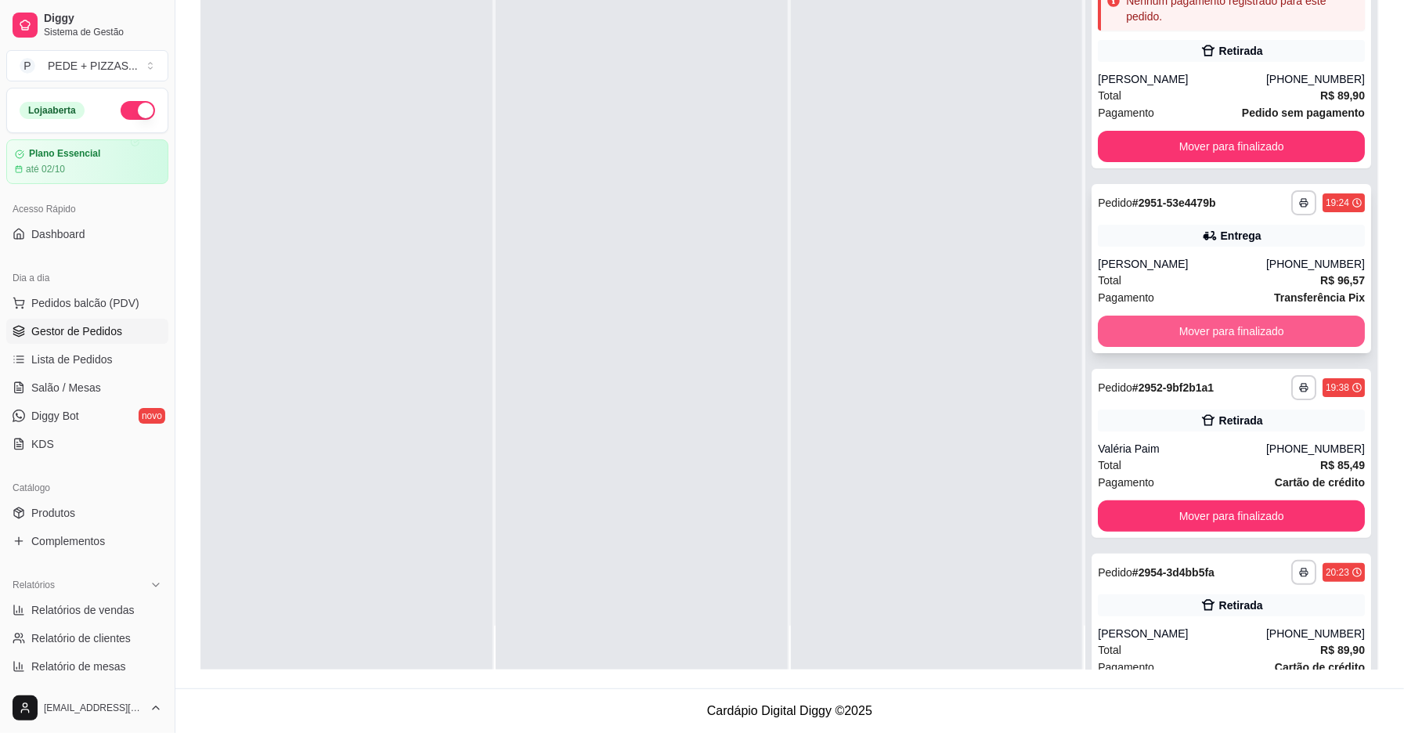
click at [1197, 333] on button "Mover para finalizado" at bounding box center [1230, 330] width 267 height 31
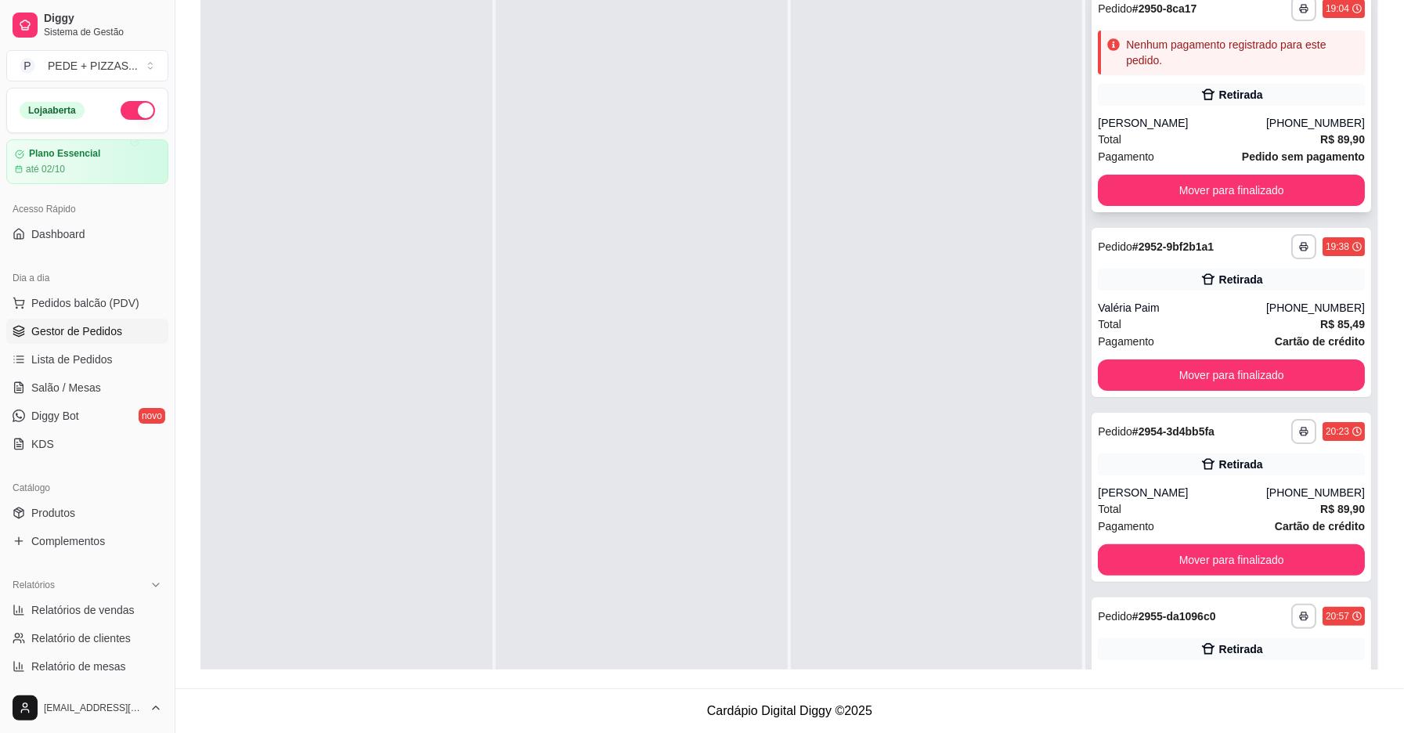
click at [1227, 132] on div "Total R$ 89,90" at bounding box center [1230, 139] width 267 height 17
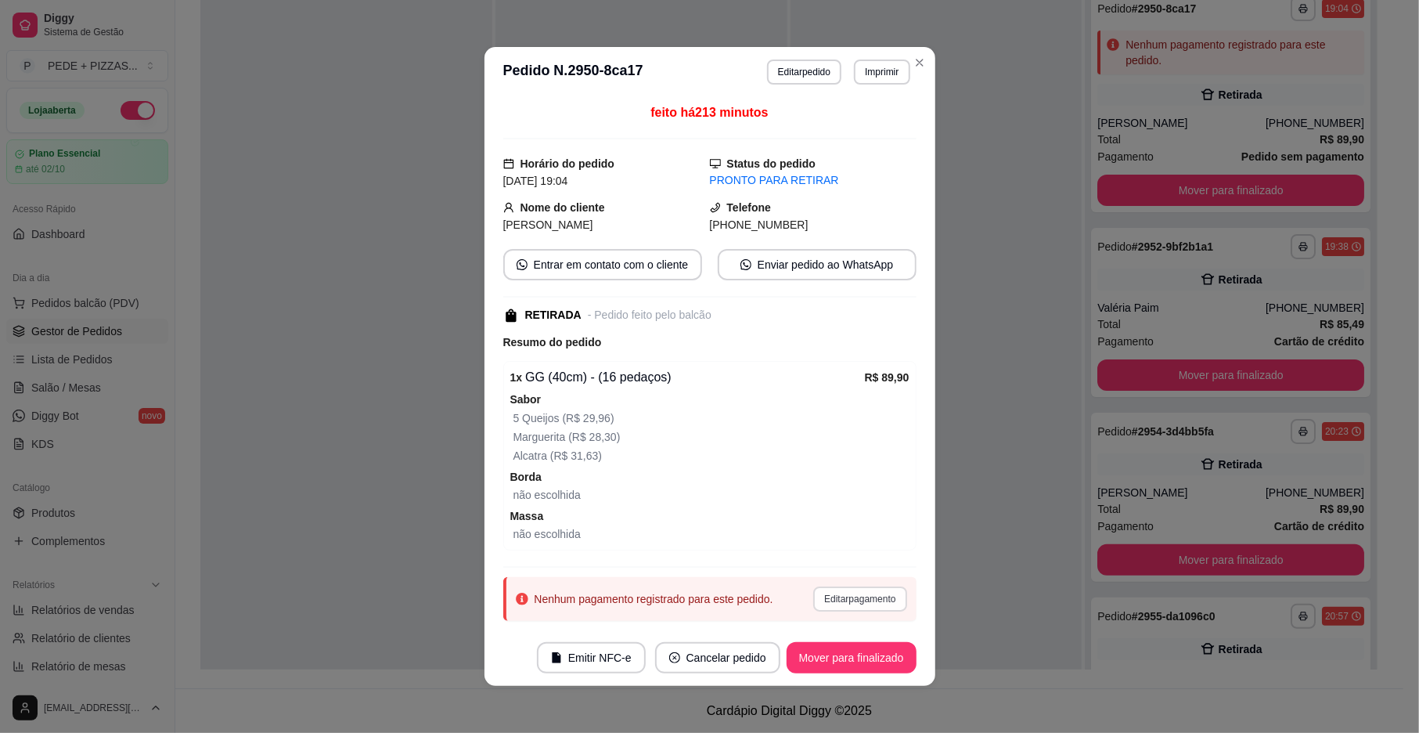
click at [849, 607] on button "Editar pagamento" at bounding box center [859, 598] width 93 height 25
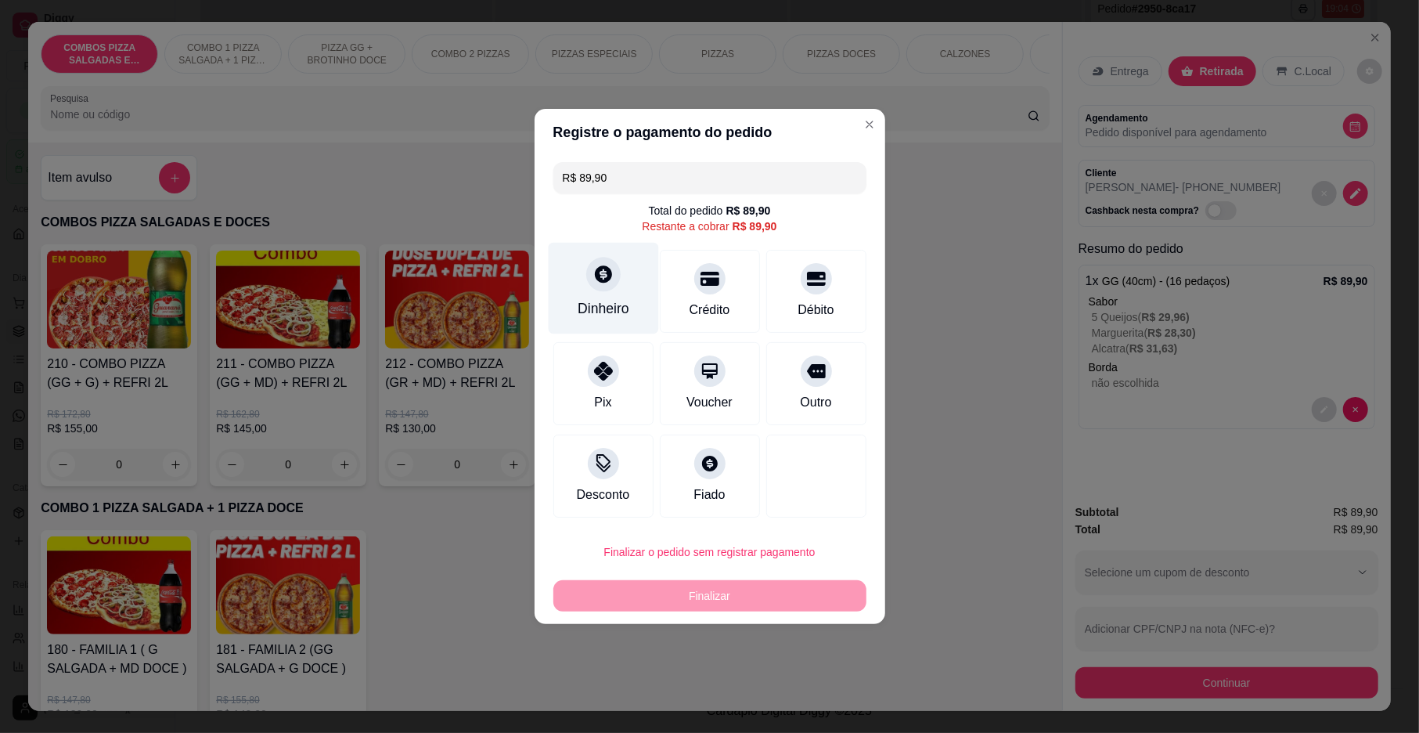
click at [606, 279] on icon at bounding box center [603, 273] width 17 height 17
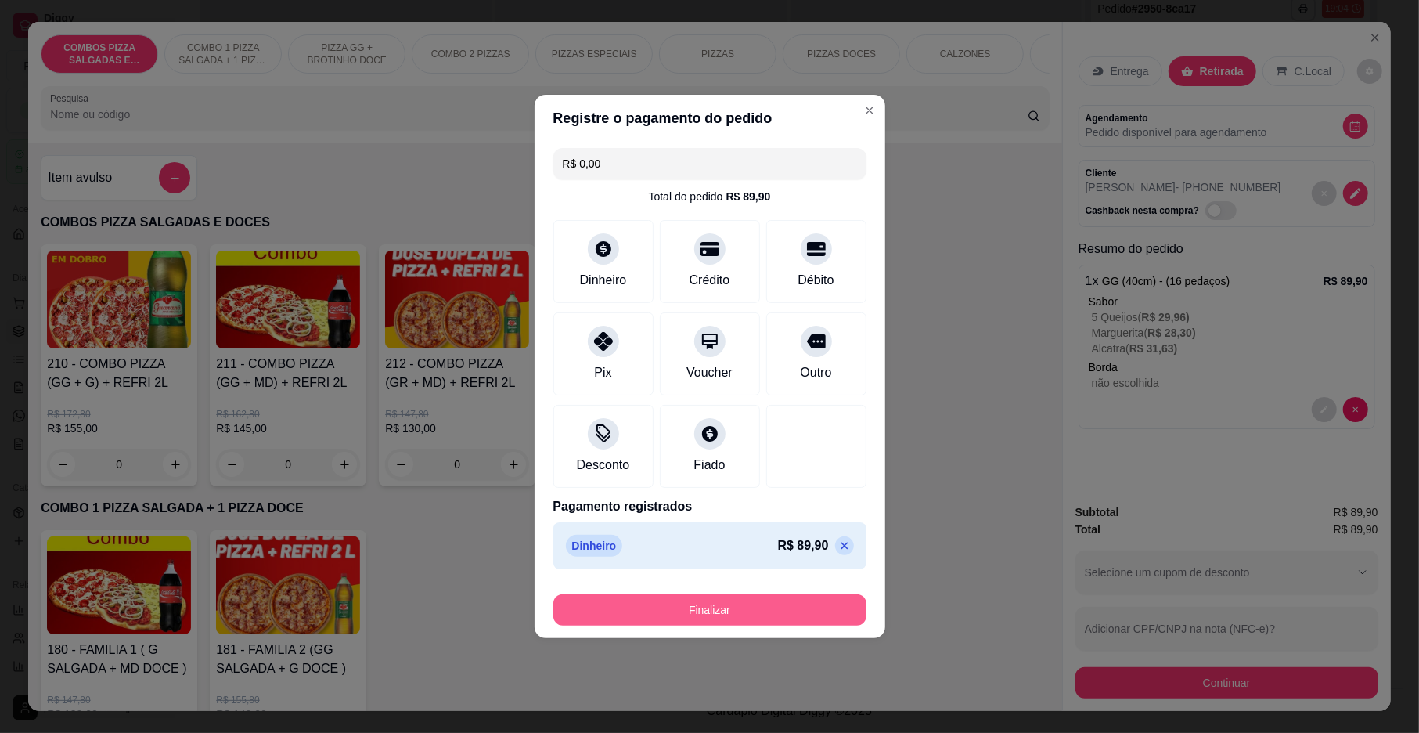
click at [731, 599] on button "Finalizar" at bounding box center [709, 609] width 313 height 31
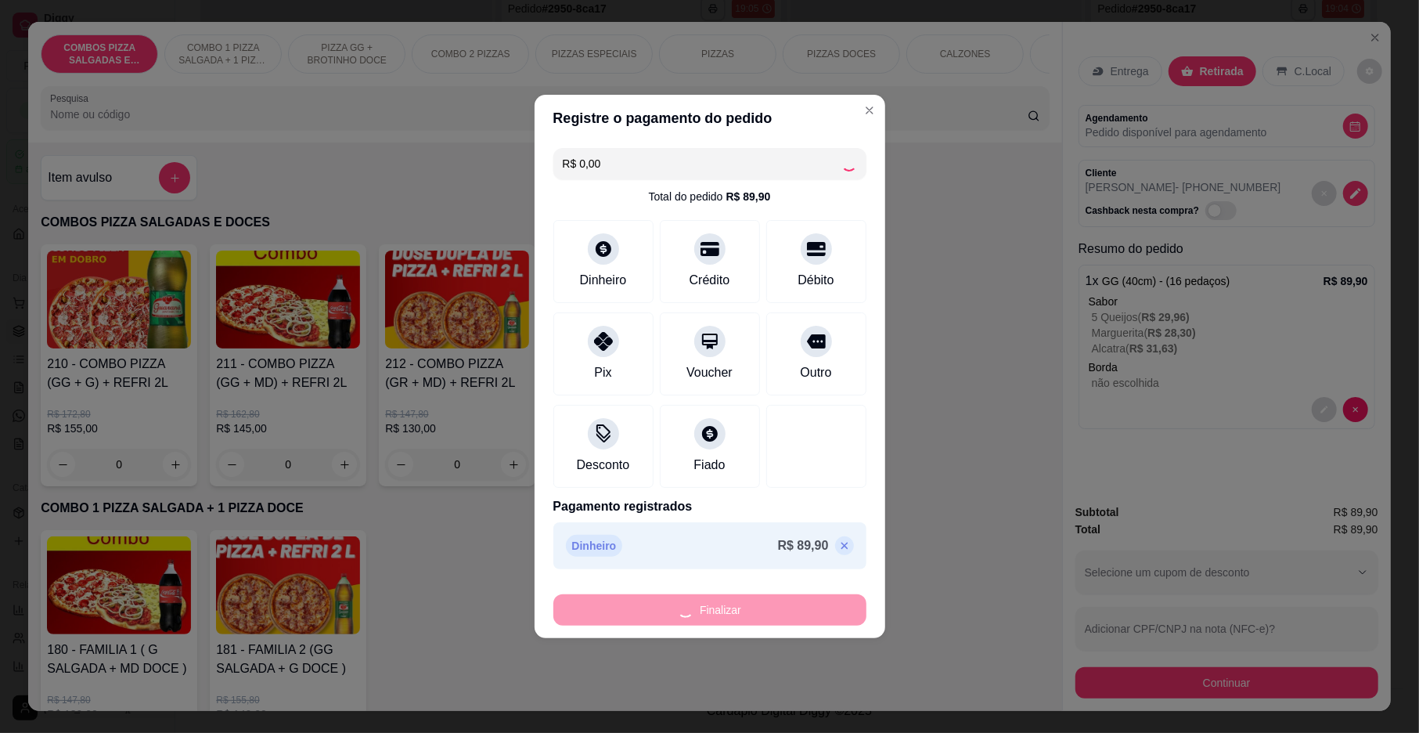
type input "-R$ 89,90"
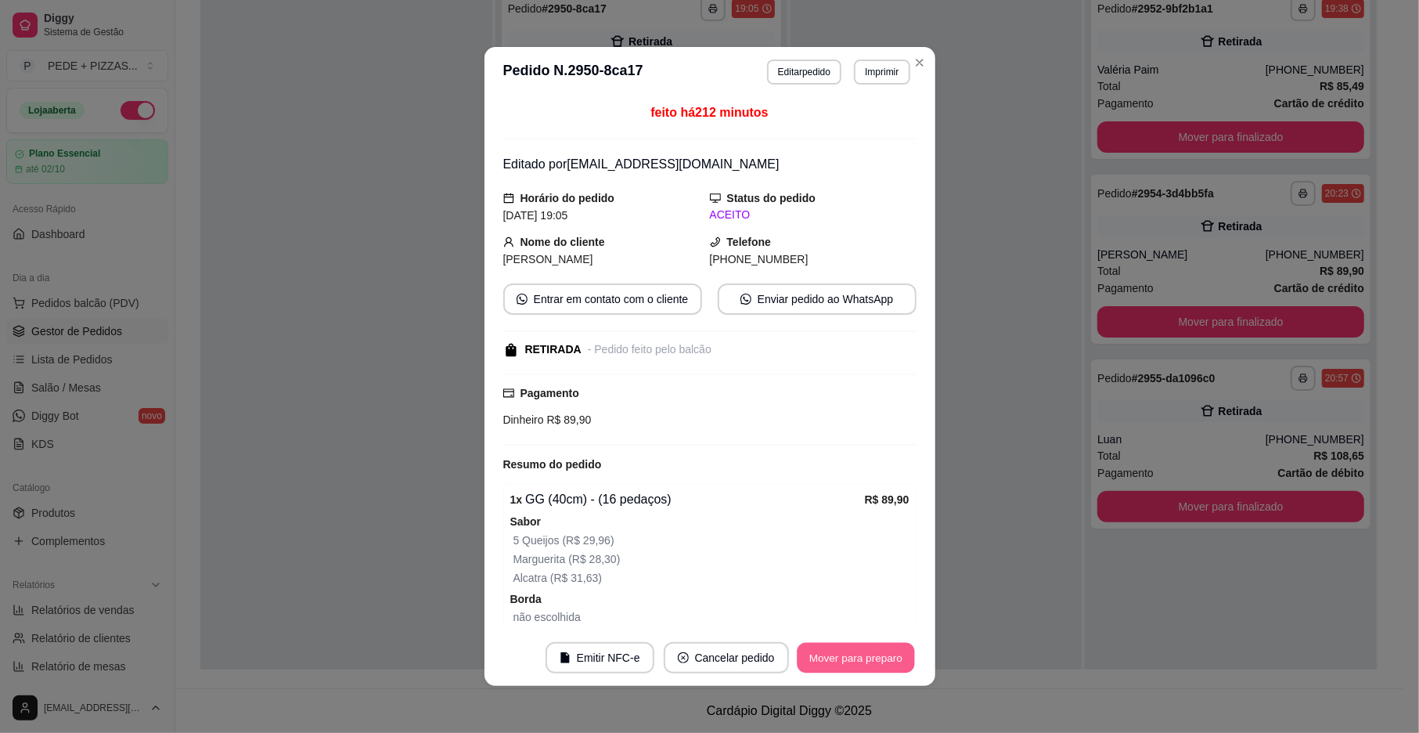
click at [828, 658] on button "Mover para preparo" at bounding box center [855, 658] width 117 height 31
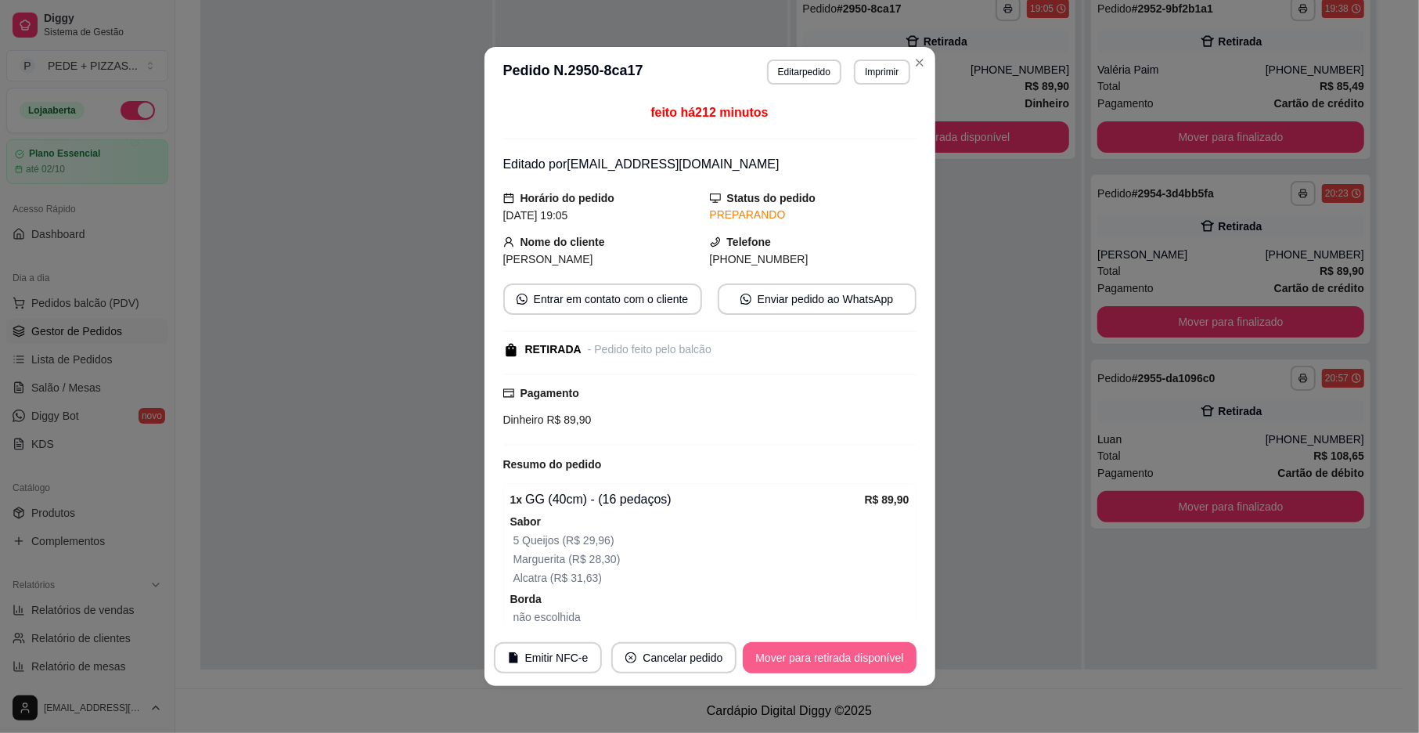
click at [856, 658] on button "Mover para retirada disponível" at bounding box center [829, 657] width 173 height 31
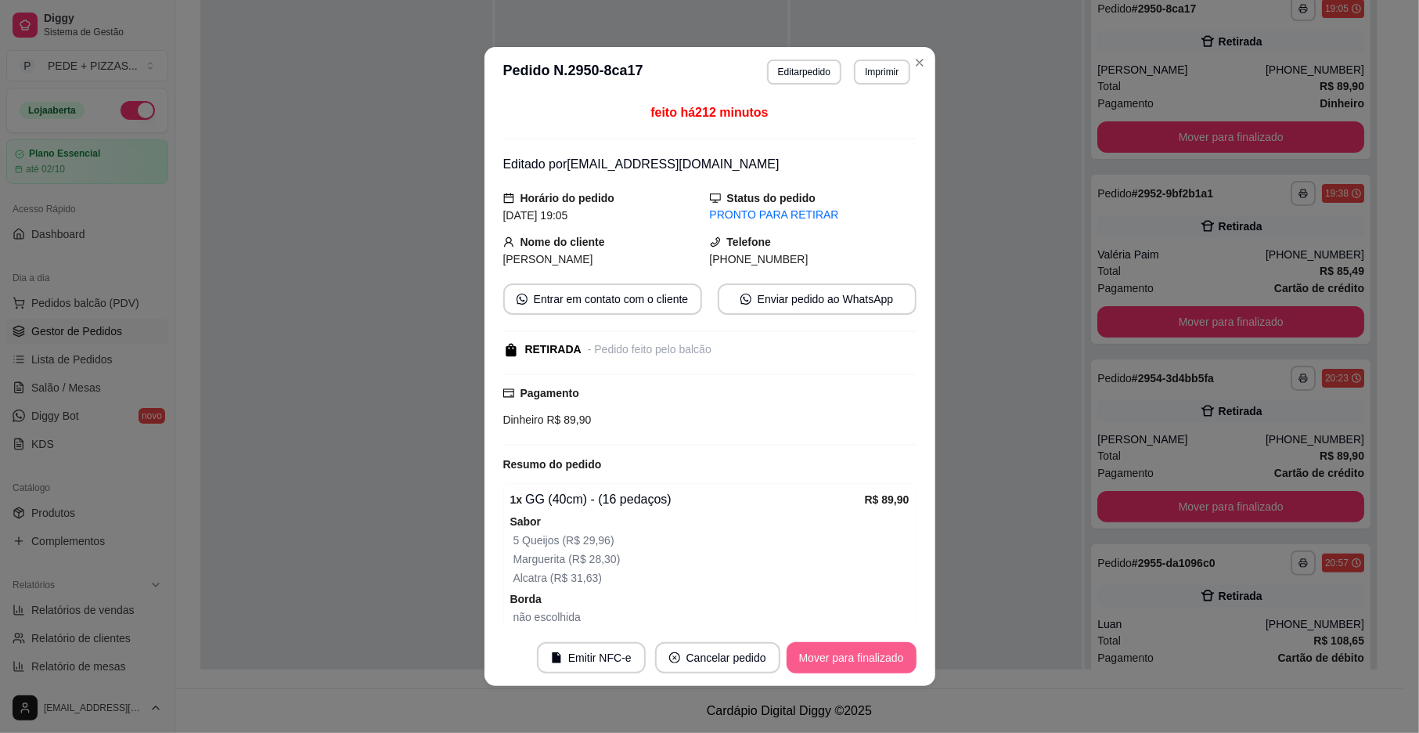
click at [856, 658] on button "Mover para finalizado" at bounding box center [852, 657] width 130 height 31
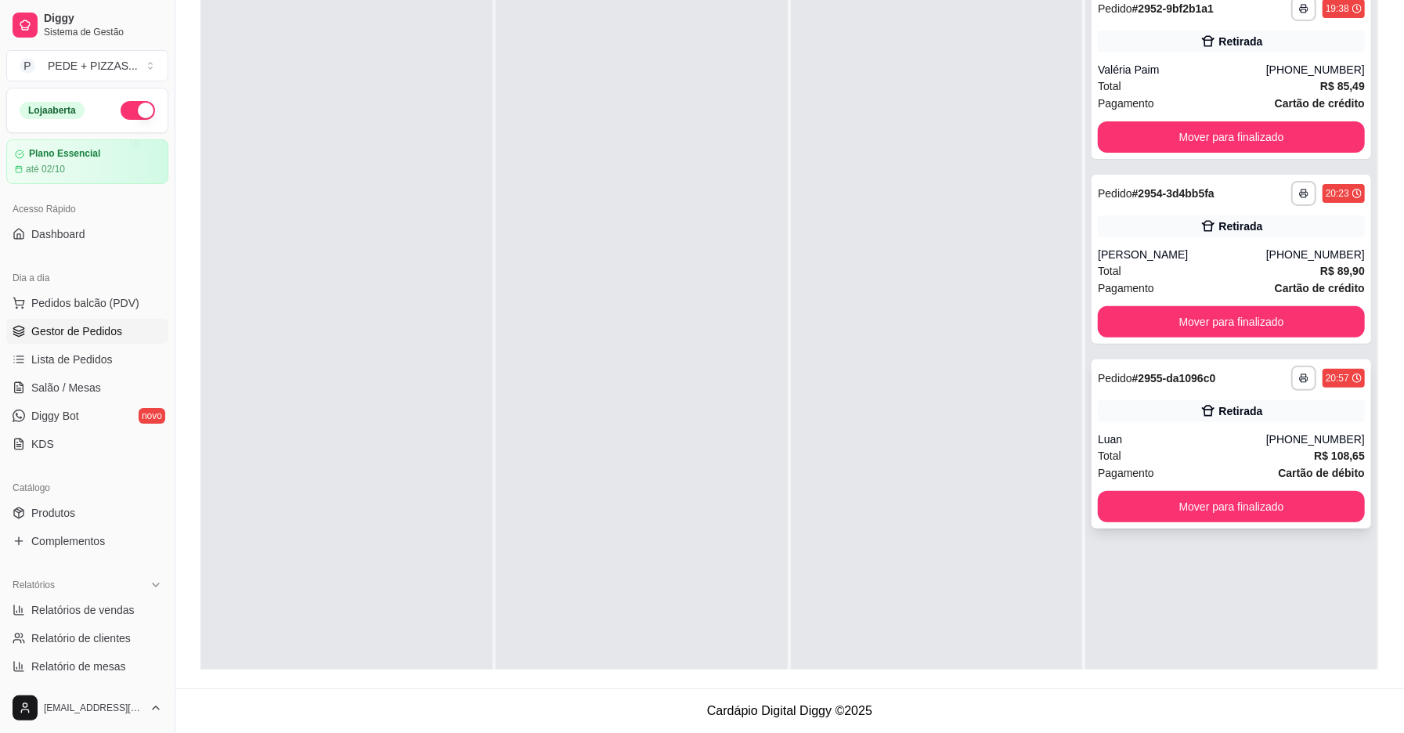
click at [1229, 431] on div "Luan" at bounding box center [1181, 439] width 168 height 16
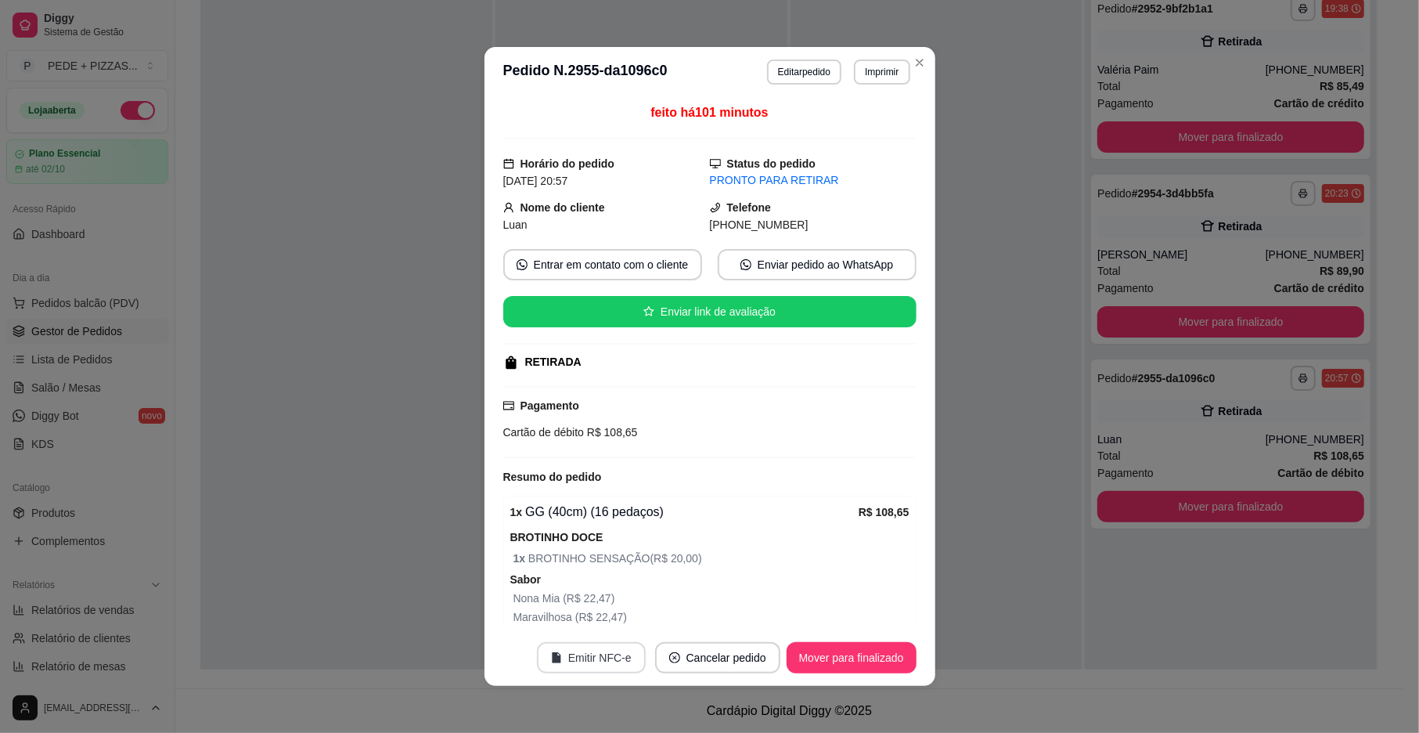
click at [607, 653] on button "Emitir NFC-e" at bounding box center [591, 657] width 109 height 31
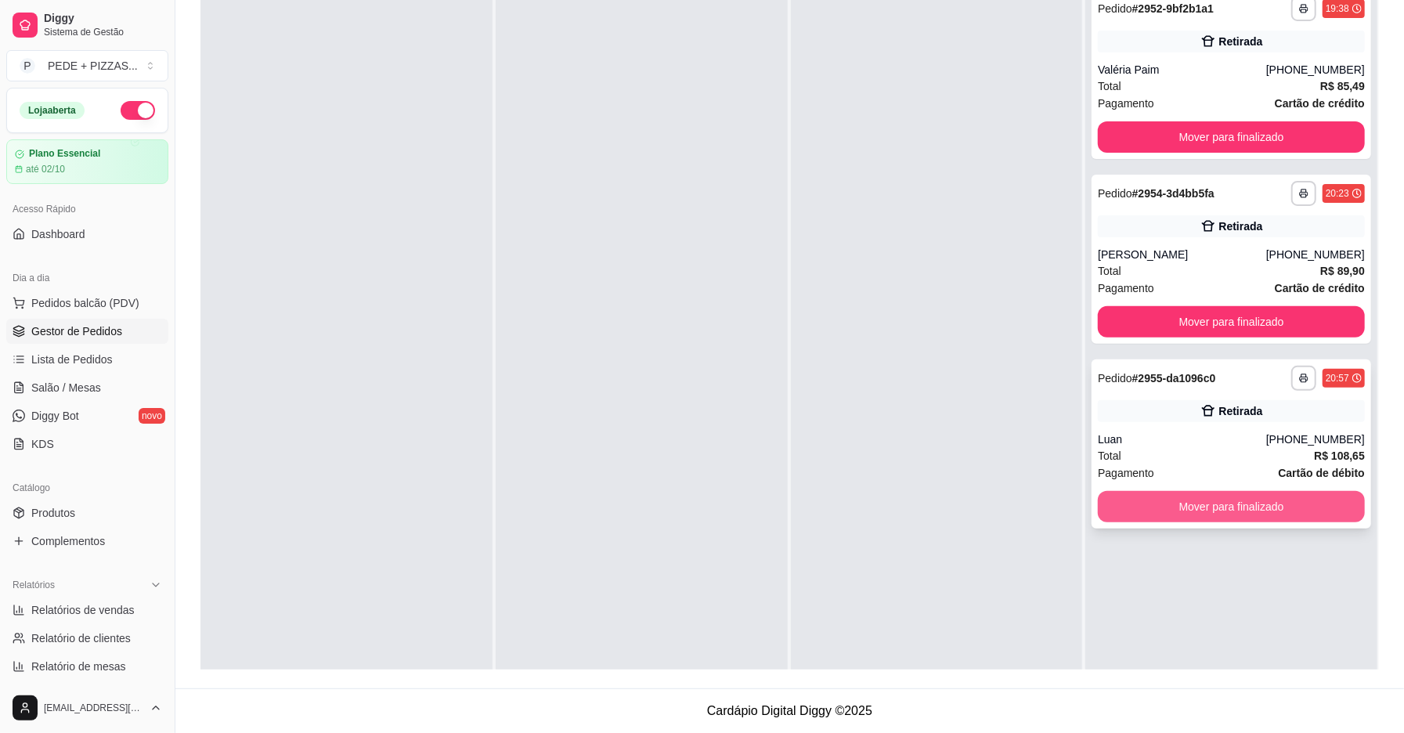
click at [1204, 509] on button "Mover para finalizado" at bounding box center [1230, 506] width 267 height 31
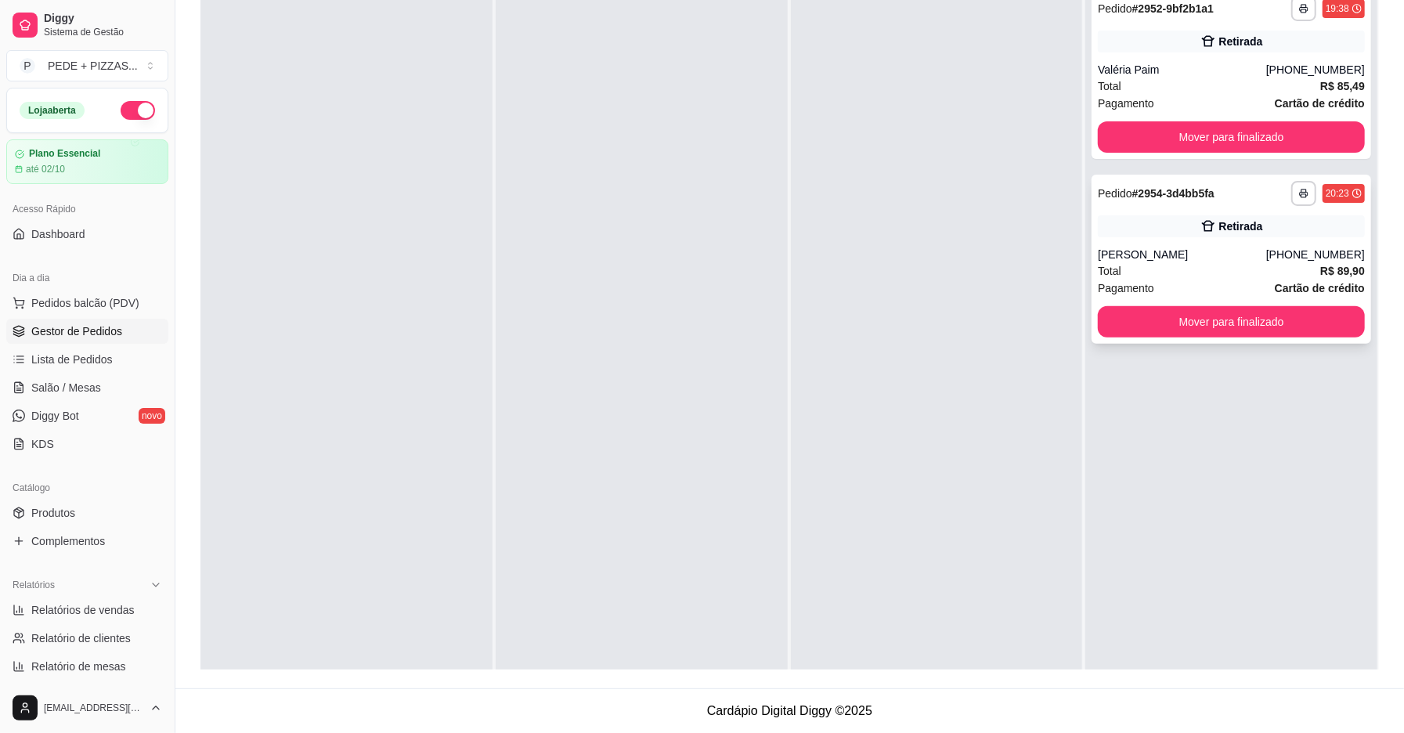
click at [1191, 254] on div "[PERSON_NAME]" at bounding box center [1181, 255] width 168 height 16
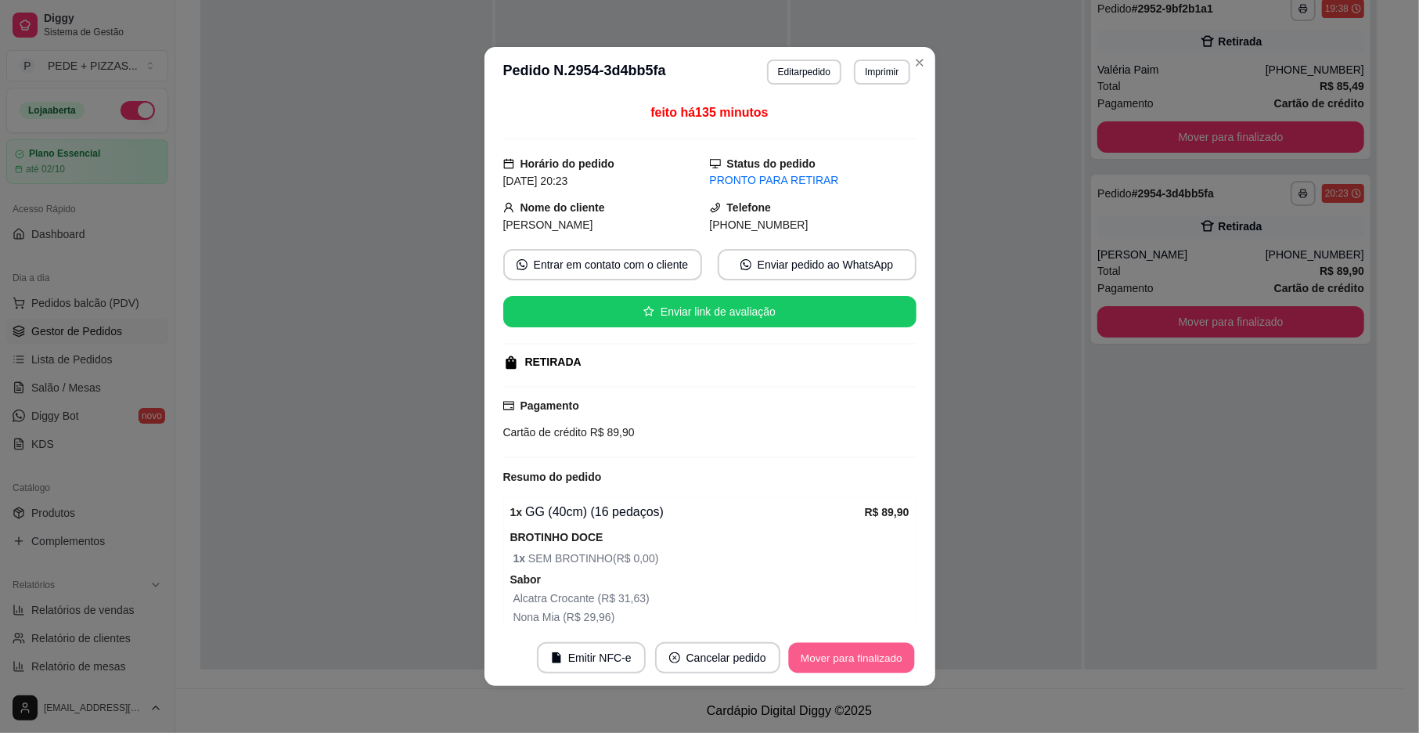
click at [842, 648] on button "Mover para finalizado" at bounding box center [851, 658] width 126 height 31
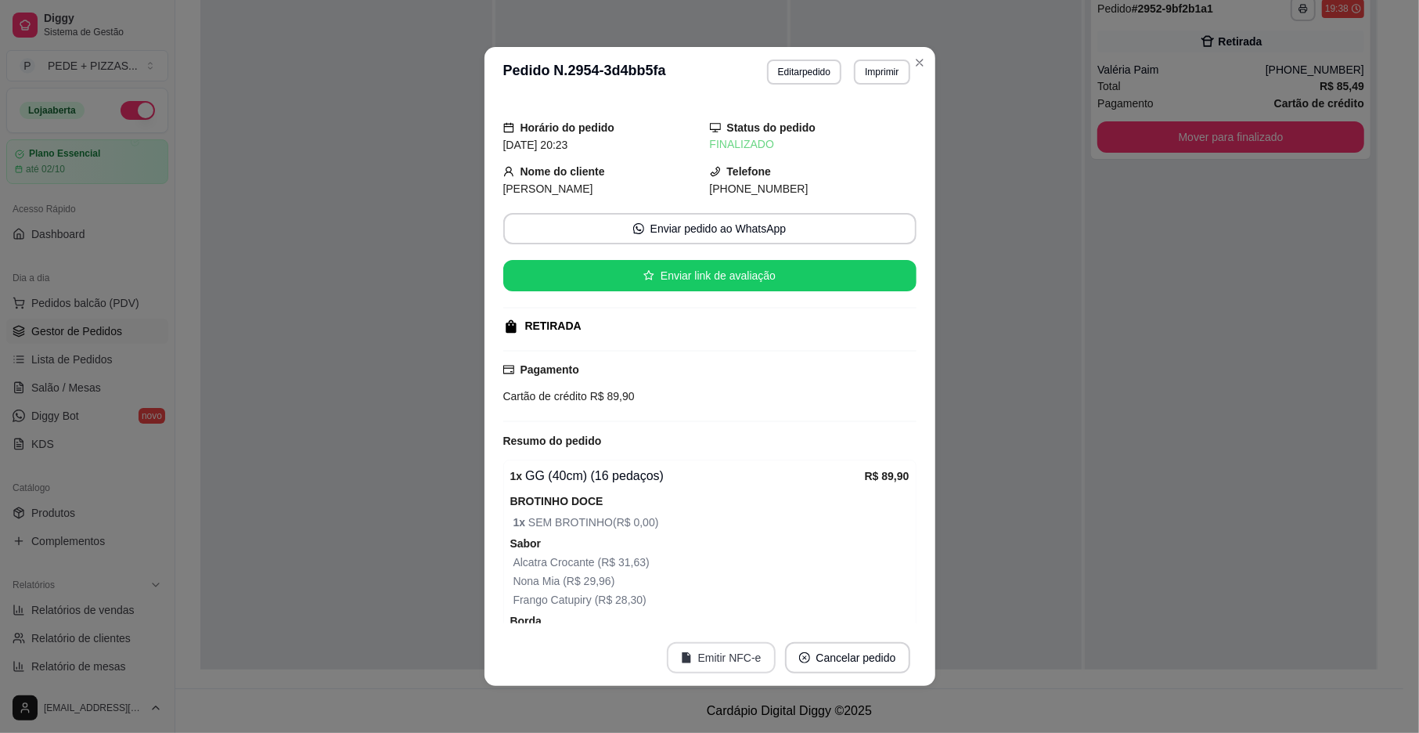
click at [698, 654] on button "Emitir NFC-e" at bounding box center [721, 657] width 109 height 31
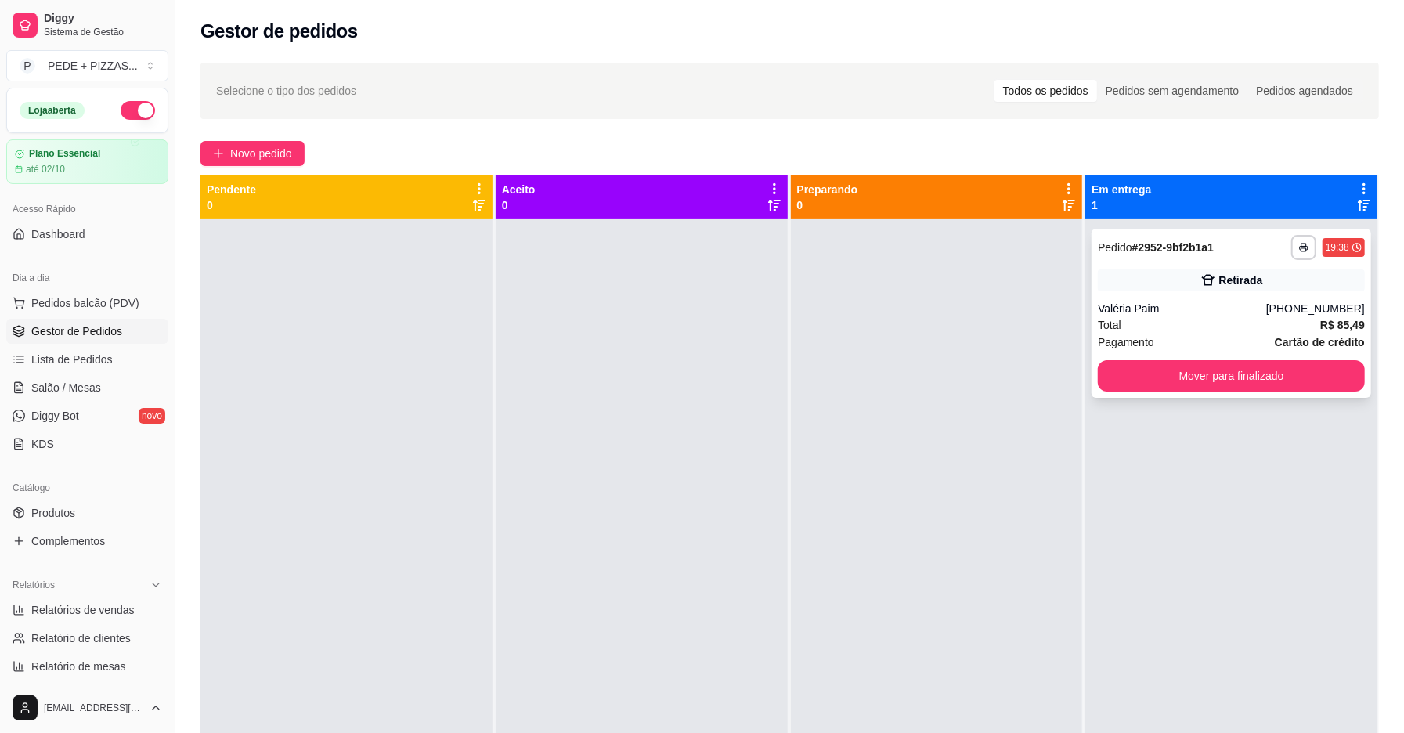
click at [1184, 273] on div "Retirada" at bounding box center [1230, 280] width 267 height 22
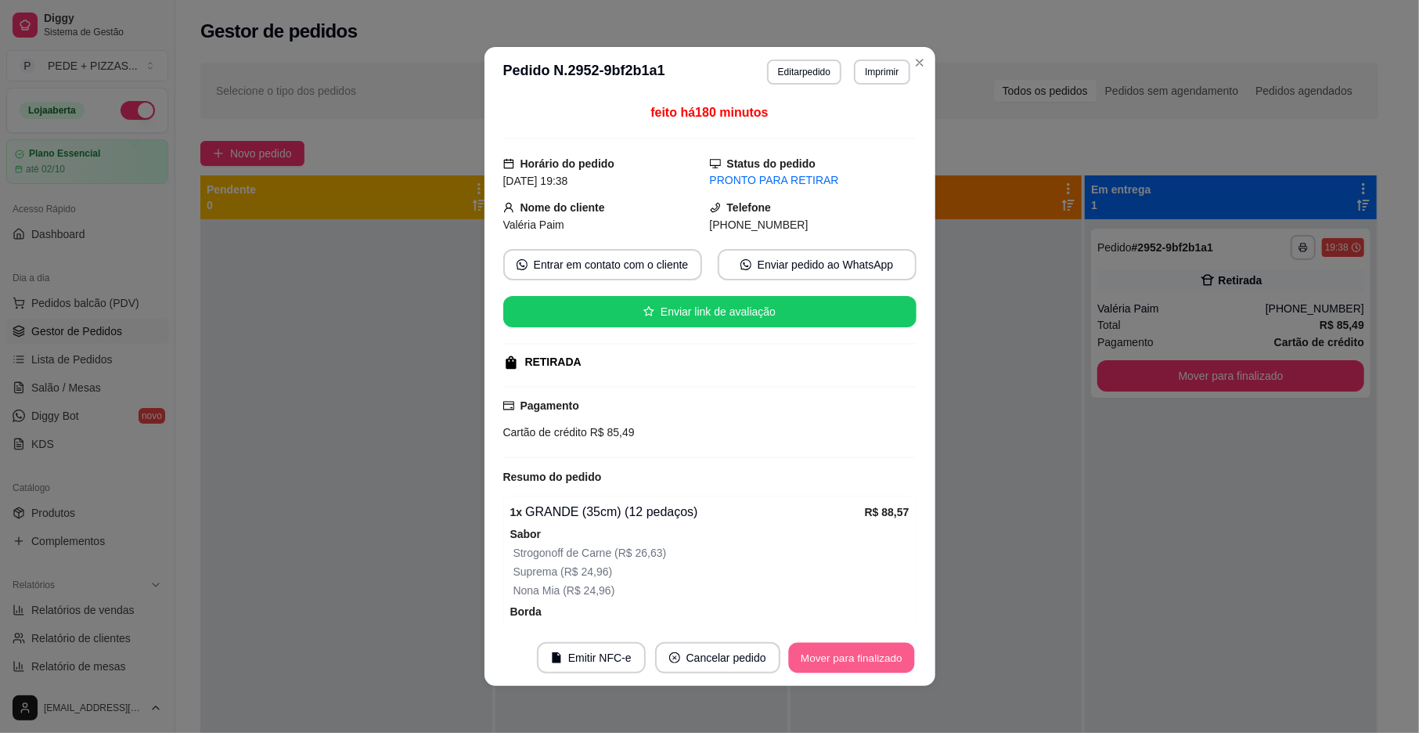
click at [849, 661] on button "Mover para finalizado" at bounding box center [851, 658] width 126 height 31
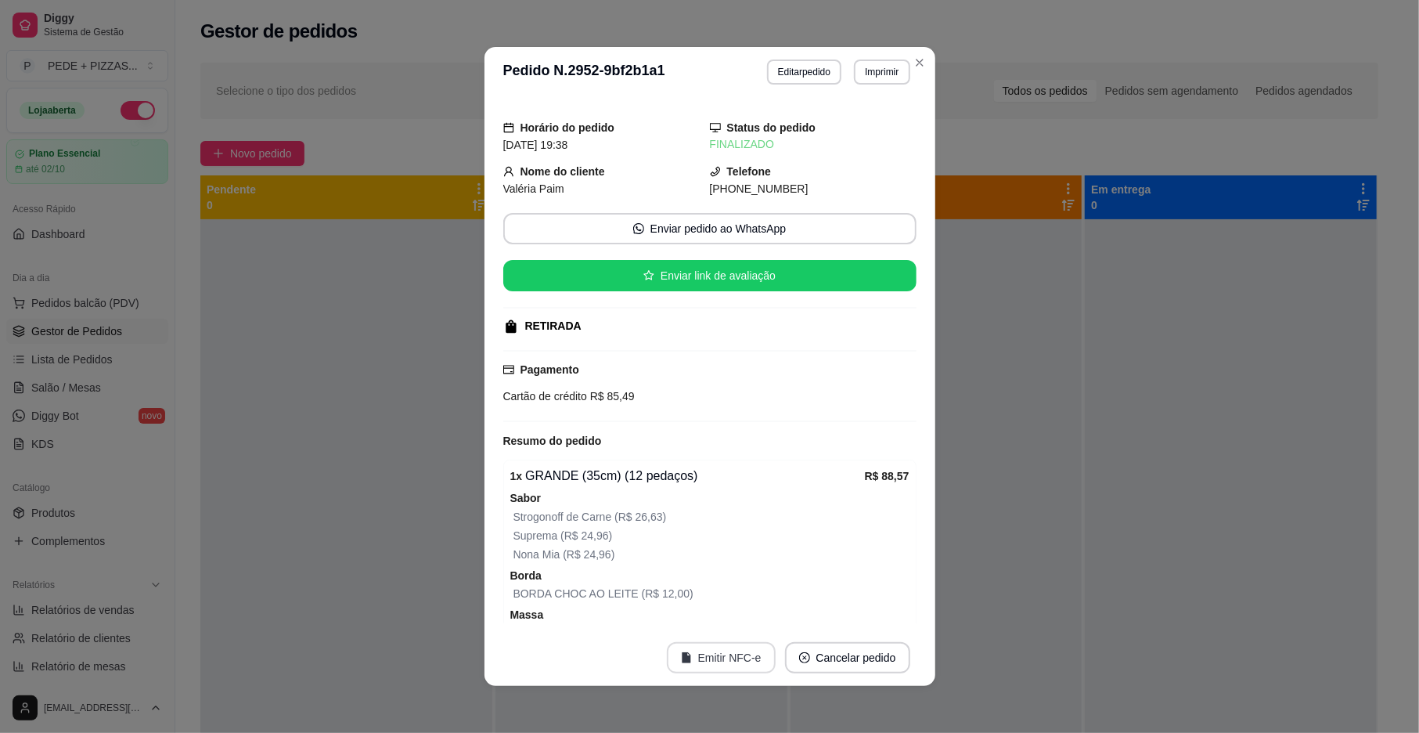
click at [745, 665] on button "Emitir NFC-e" at bounding box center [721, 657] width 109 height 31
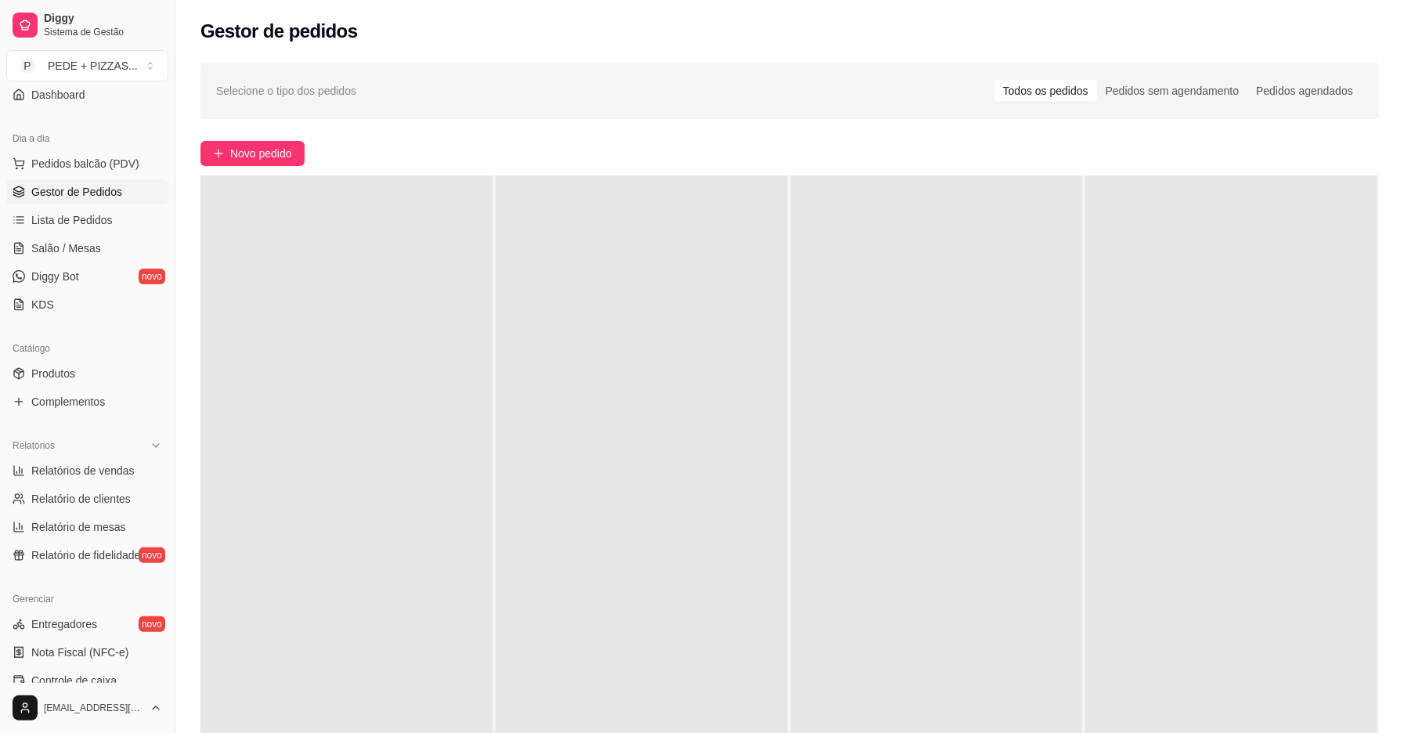
scroll to position [395, 0]
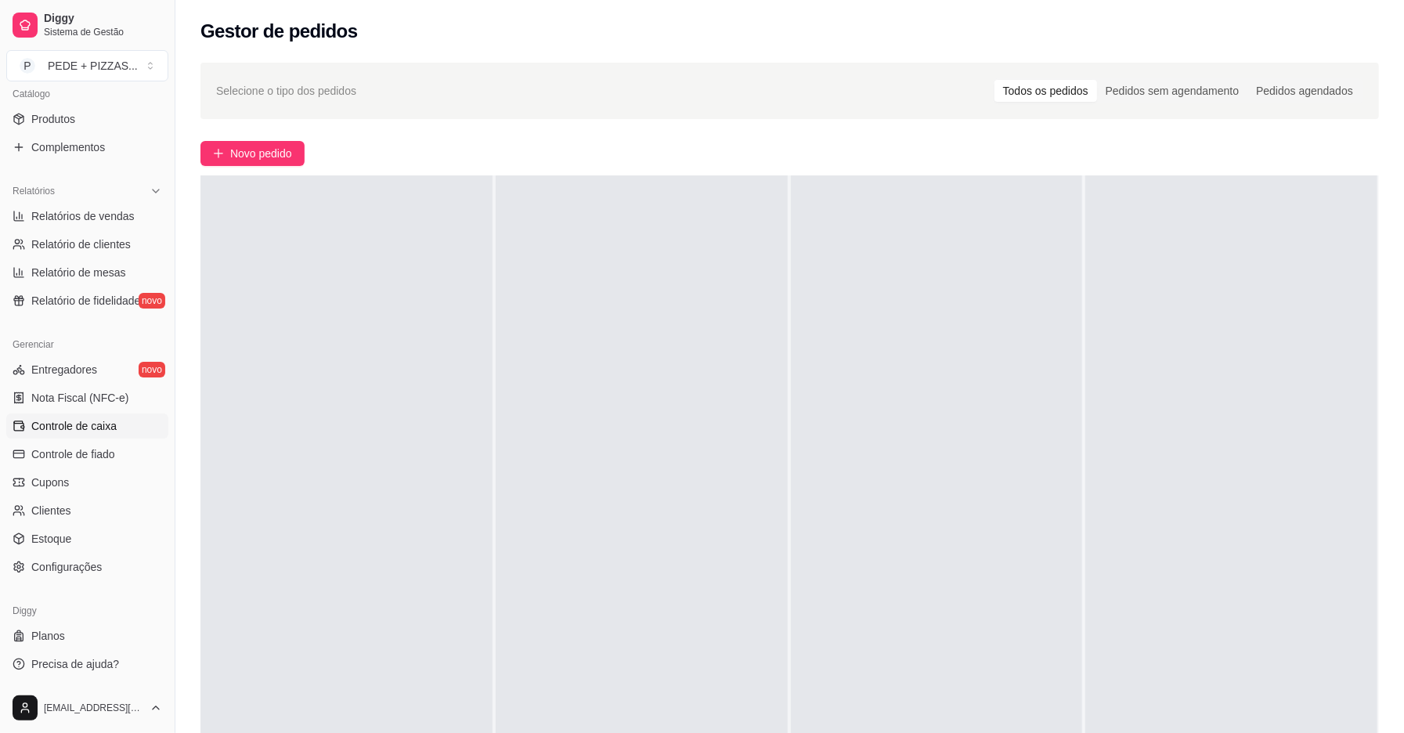
click at [96, 423] on span "Controle de caixa" at bounding box center [73, 426] width 85 height 16
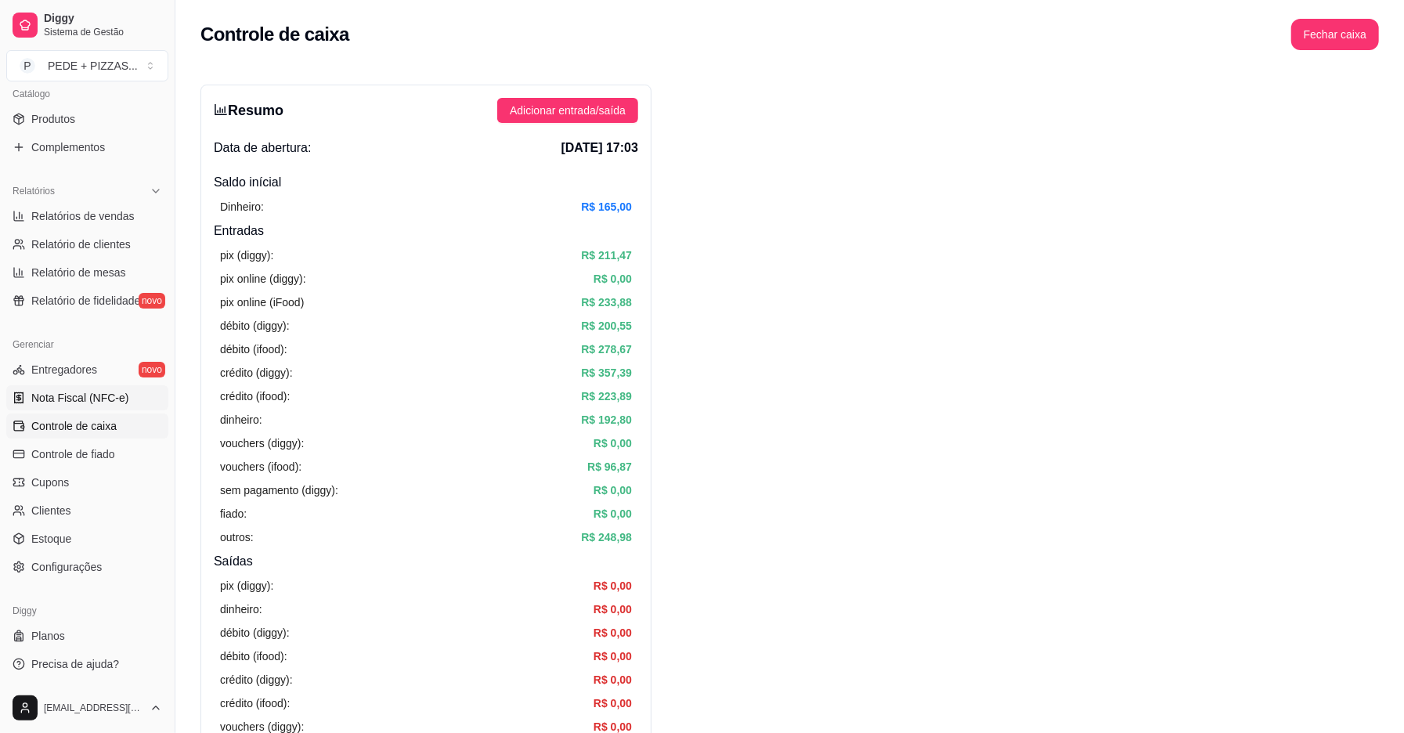
click at [91, 388] on link "Nota Fiscal (NFC-e)" at bounding box center [87, 397] width 162 height 25
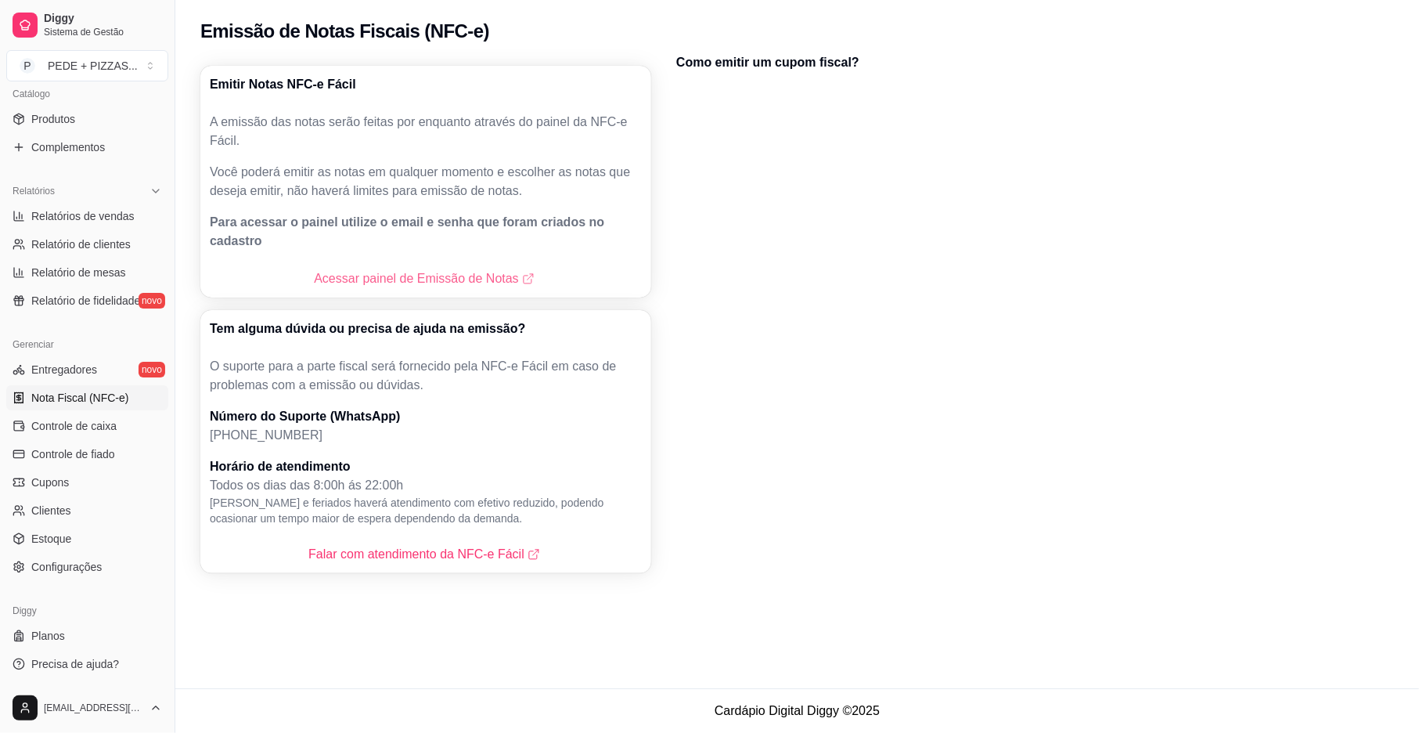
click at [395, 269] on link "Acessar painel de Emissão de Notas" at bounding box center [425, 278] width 223 height 19
click at [81, 426] on span "Controle de caixa" at bounding box center [73, 426] width 85 height 16
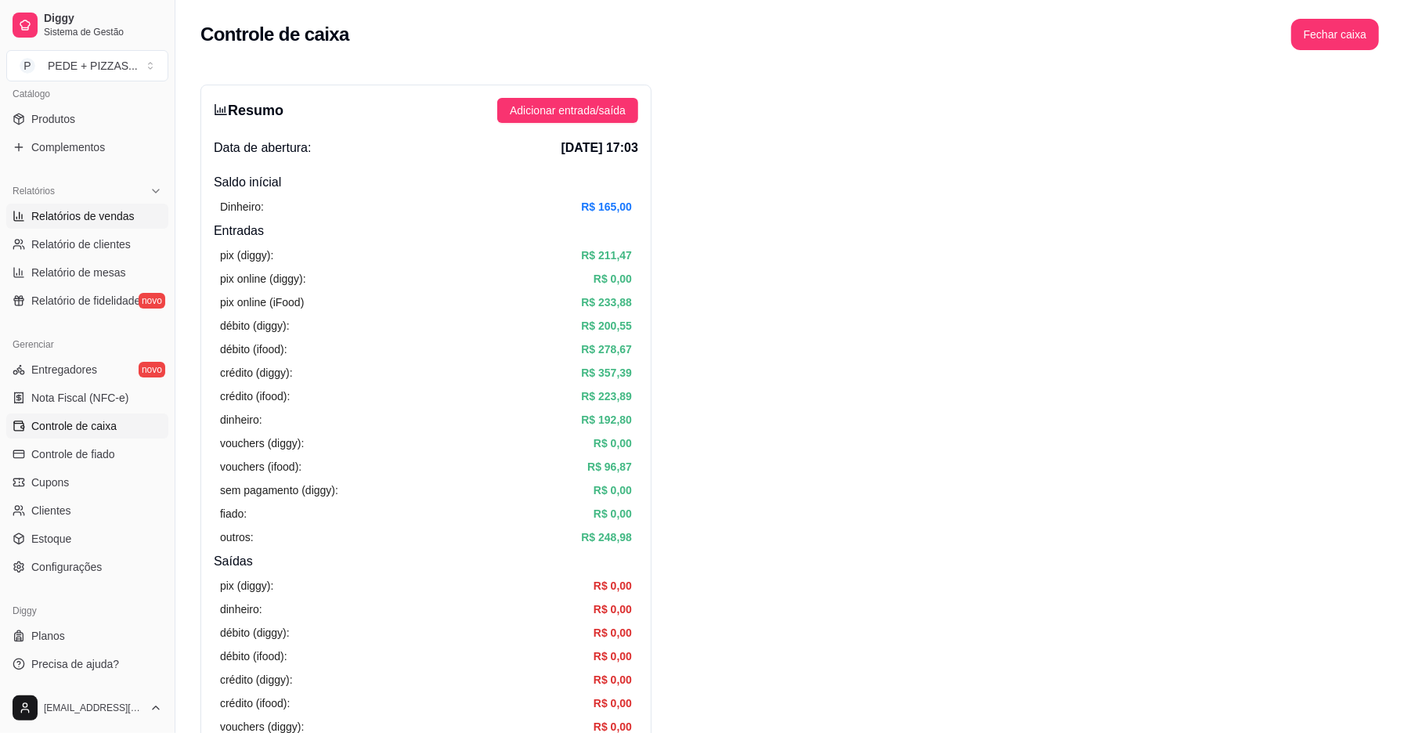
click at [102, 216] on span "Relatórios de vendas" at bounding box center [82, 216] width 103 height 16
select select "ALL"
select select "0"
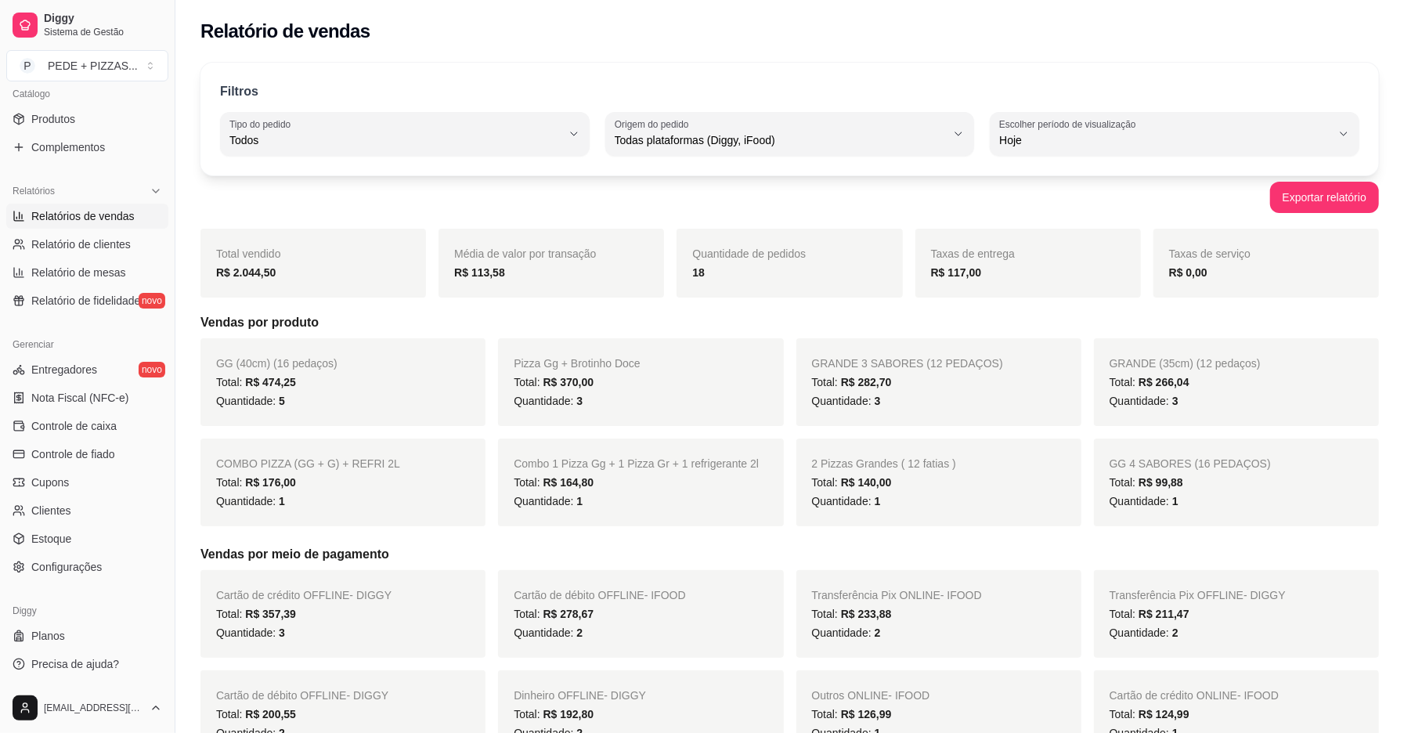
click at [994, 274] on div "R$ 117,00" at bounding box center [1028, 272] width 194 height 19
click at [57, 420] on span "Controle de caixa" at bounding box center [73, 426] width 85 height 16
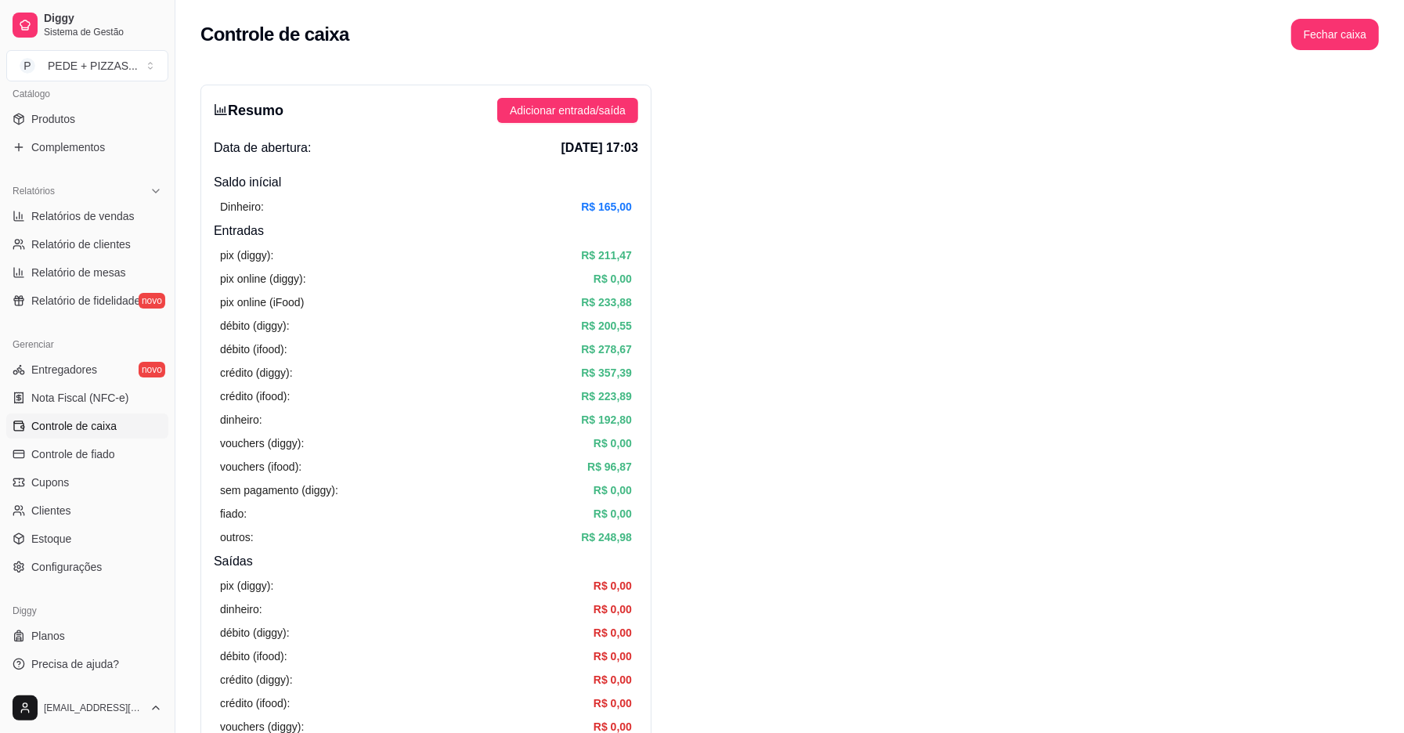
click at [1351, 41] on button "Fechar caixa" at bounding box center [1335, 34] width 88 height 31
click at [1371, 131] on span "Sim" at bounding box center [1378, 139] width 19 height 17
